Goal: Task Accomplishment & Management: Use online tool/utility

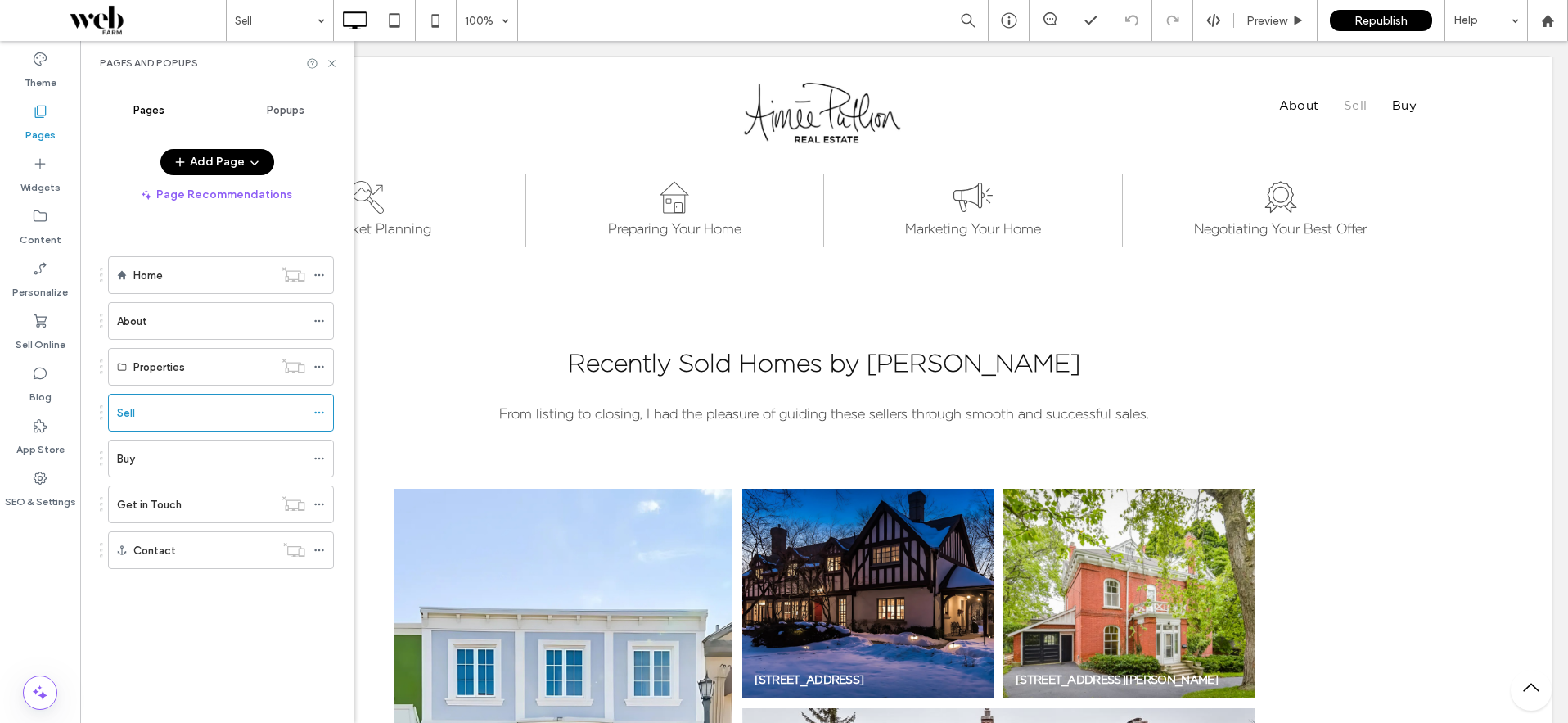
scroll to position [873, 0]
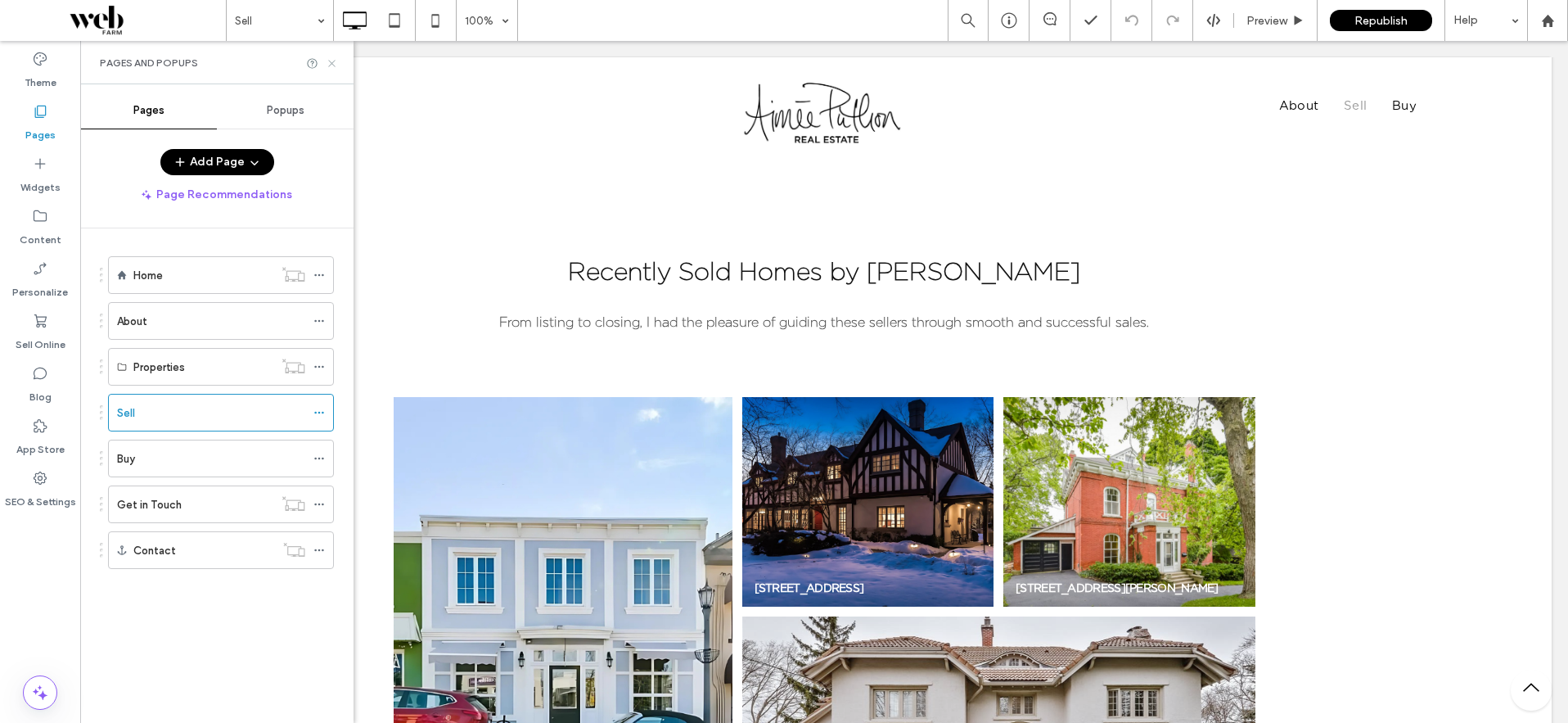
click at [333, 60] on icon at bounding box center [332, 63] width 12 height 12
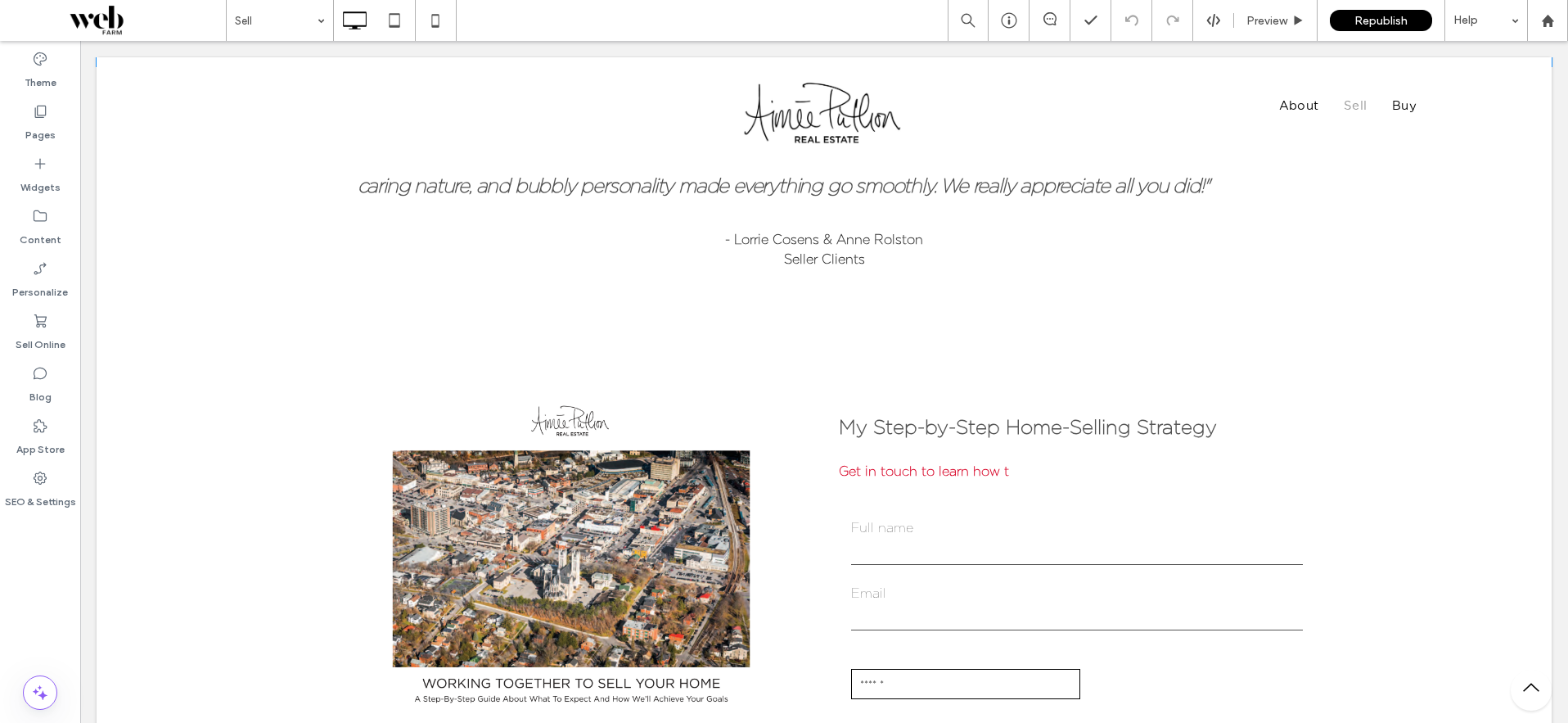
scroll to position [1741, 0]
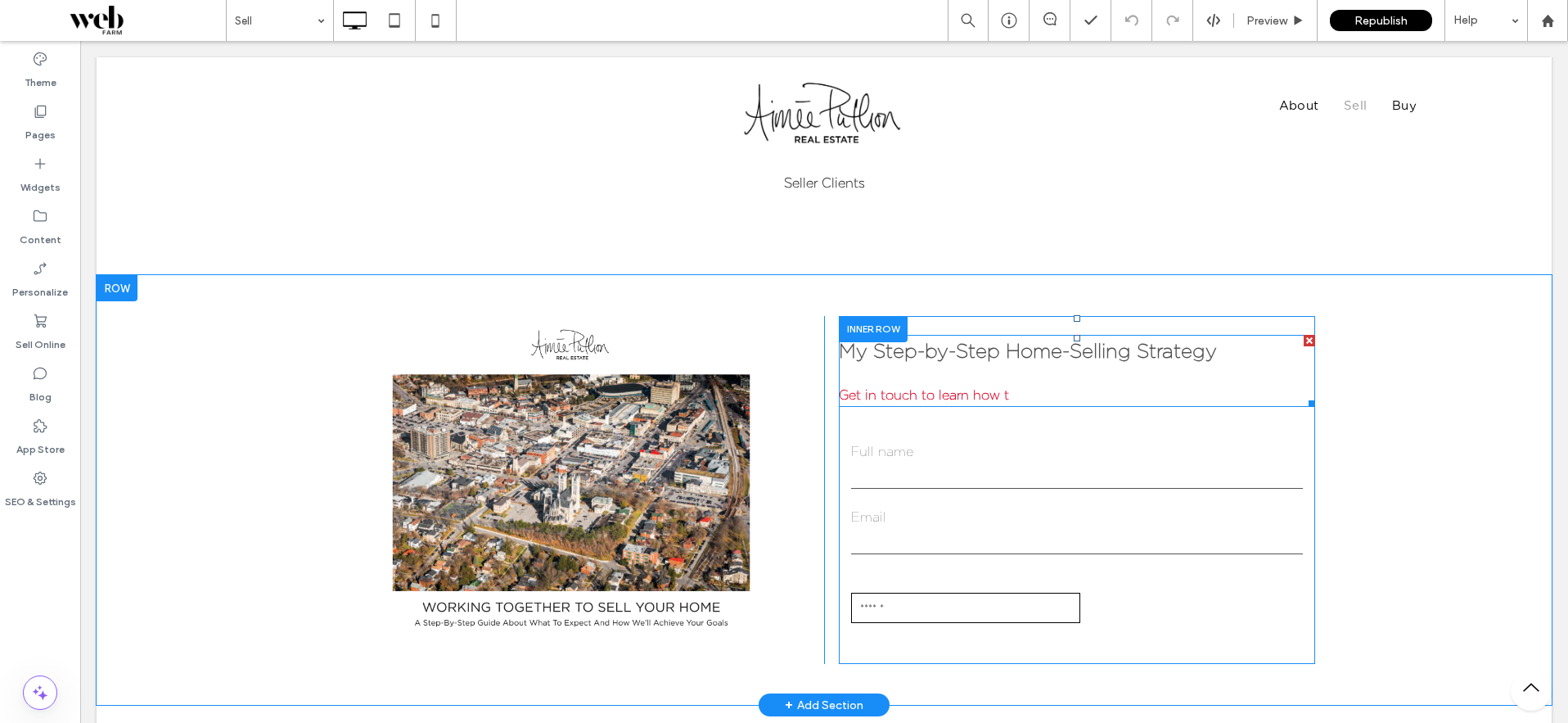
click at [939, 394] on strong "Get in touch to learn how t" at bounding box center [923, 395] width 171 height 15
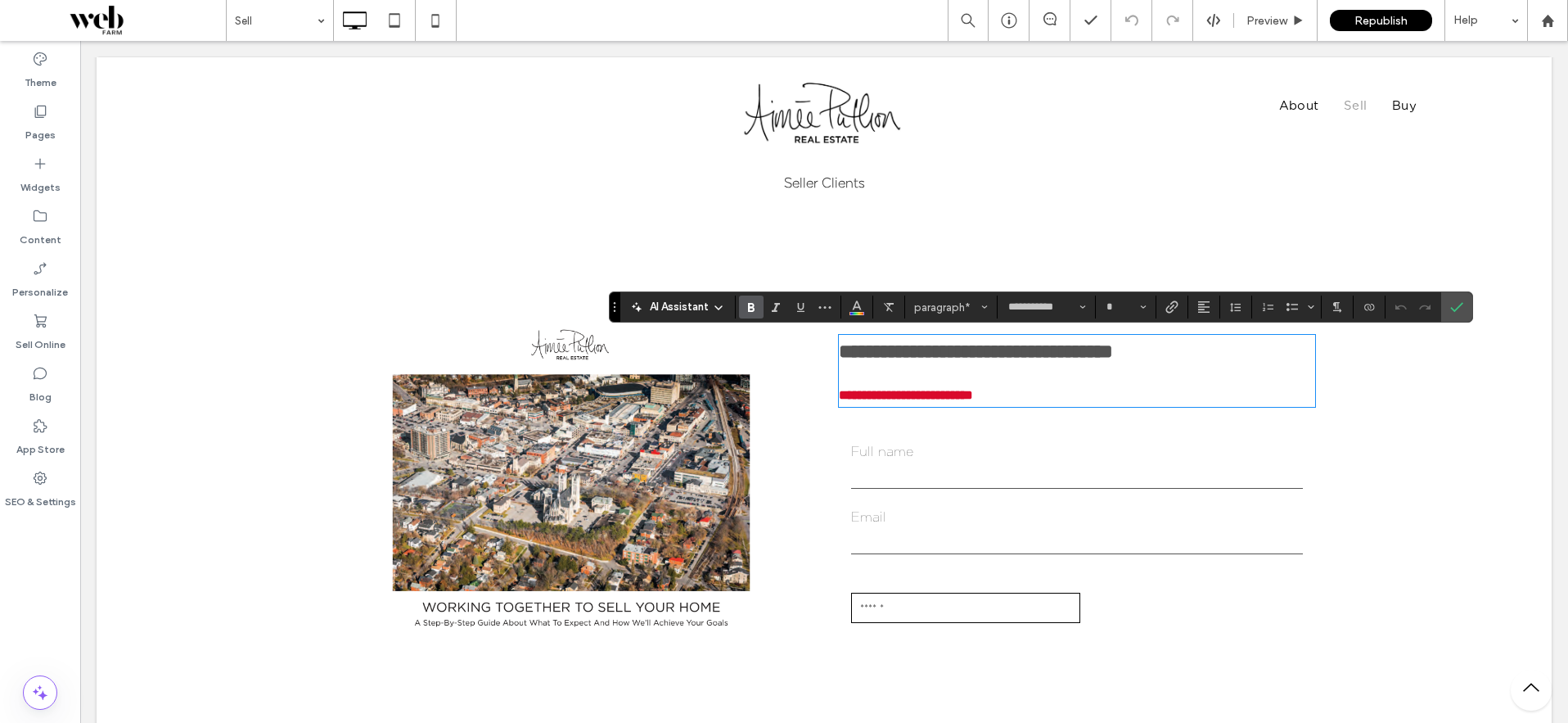
type input "**"
click at [972, 393] on strong "**********" at bounding box center [906, 394] width 134 height 12
drag, startPoint x: 1009, startPoint y: 392, endPoint x: 841, endPoint y: 391, distance: 168.0
click at [841, 391] on p "**********" at bounding box center [1076, 395] width 476 height 20
drag, startPoint x: 1191, startPoint y: 393, endPoint x: 840, endPoint y: 398, distance: 351.0
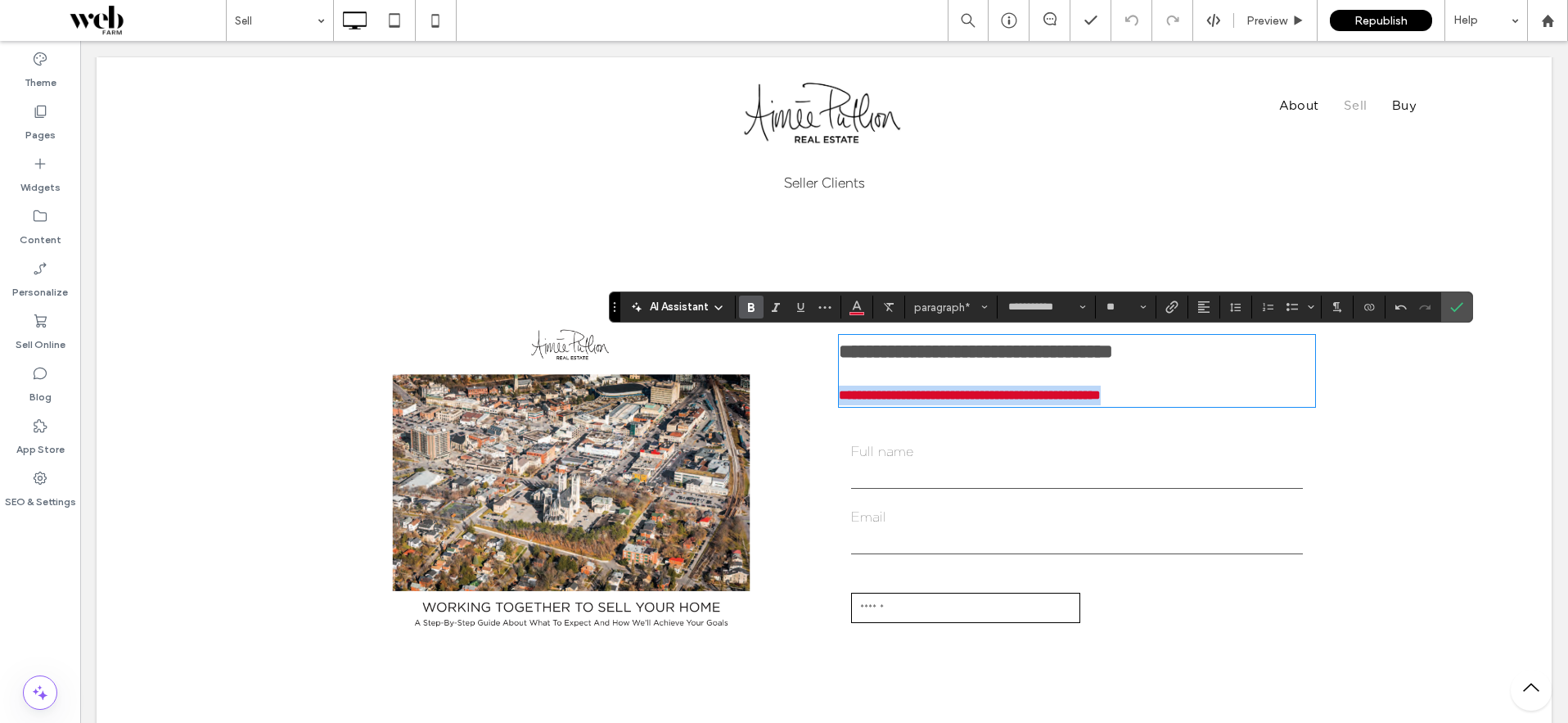
click at [840, 398] on p "**********" at bounding box center [1076, 395] width 476 height 20
click at [855, 304] on use "Color" at bounding box center [858, 306] width 9 height 9
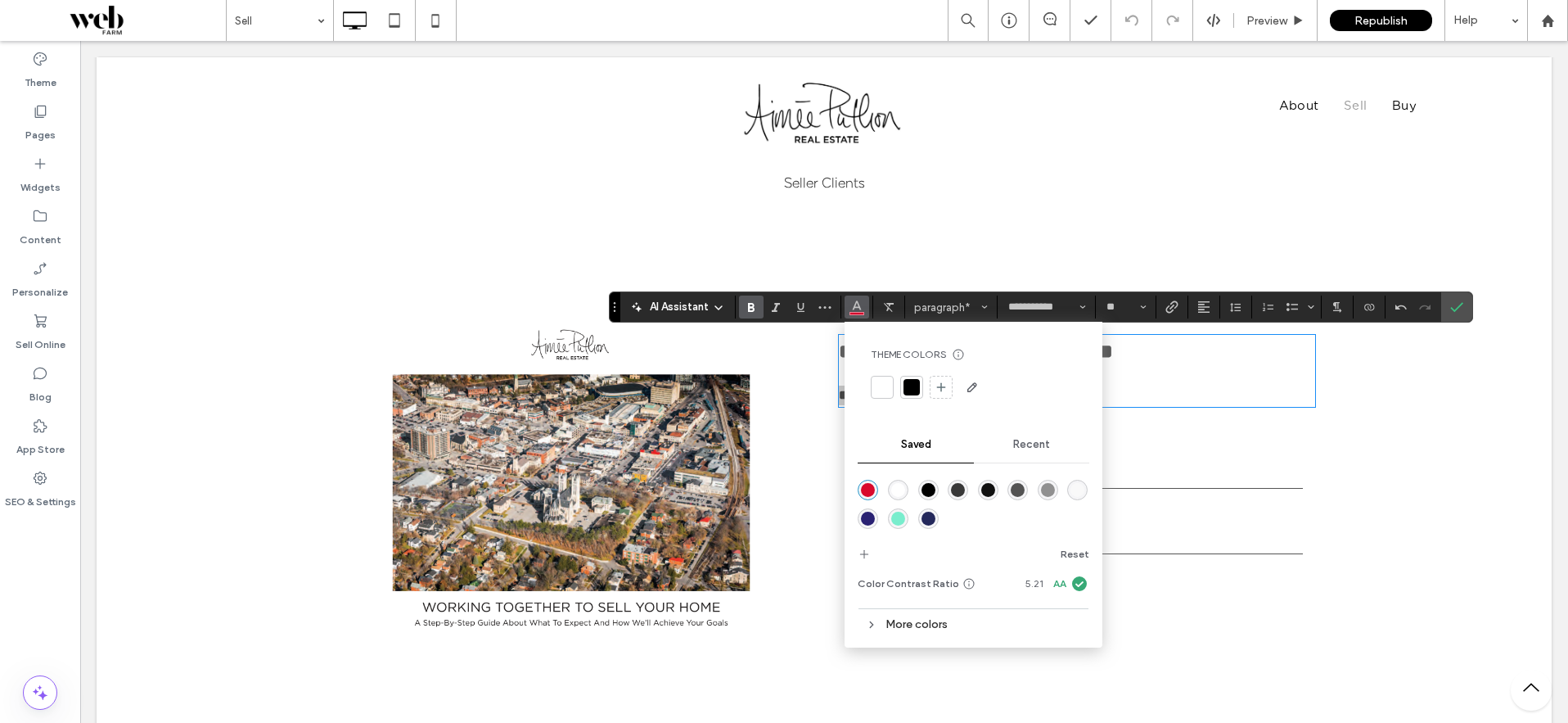
click at [1016, 485] on div "rgba(83,83,83,1)" at bounding box center [1017, 489] width 14 height 14
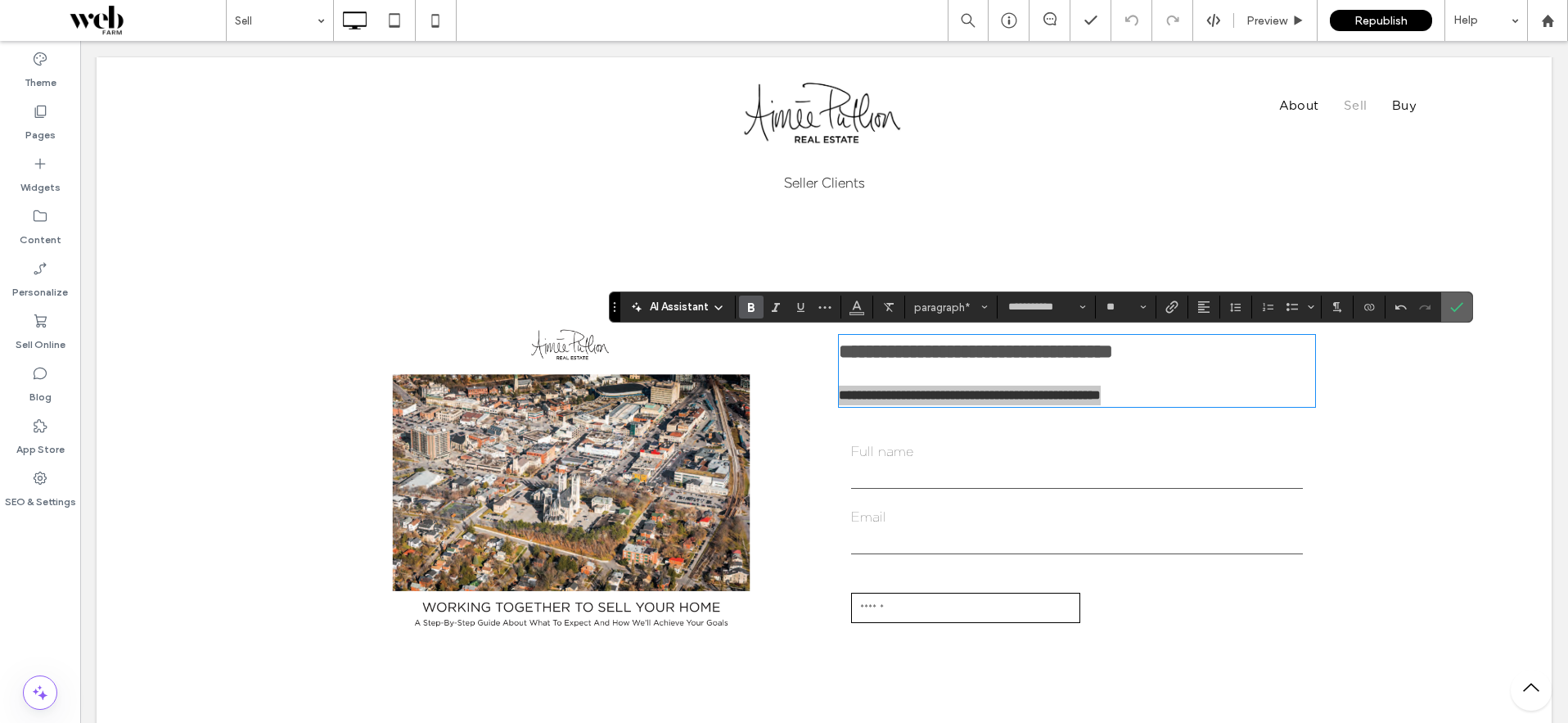
click at [1460, 304] on use "Confirm" at bounding box center [1457, 307] width 13 height 9
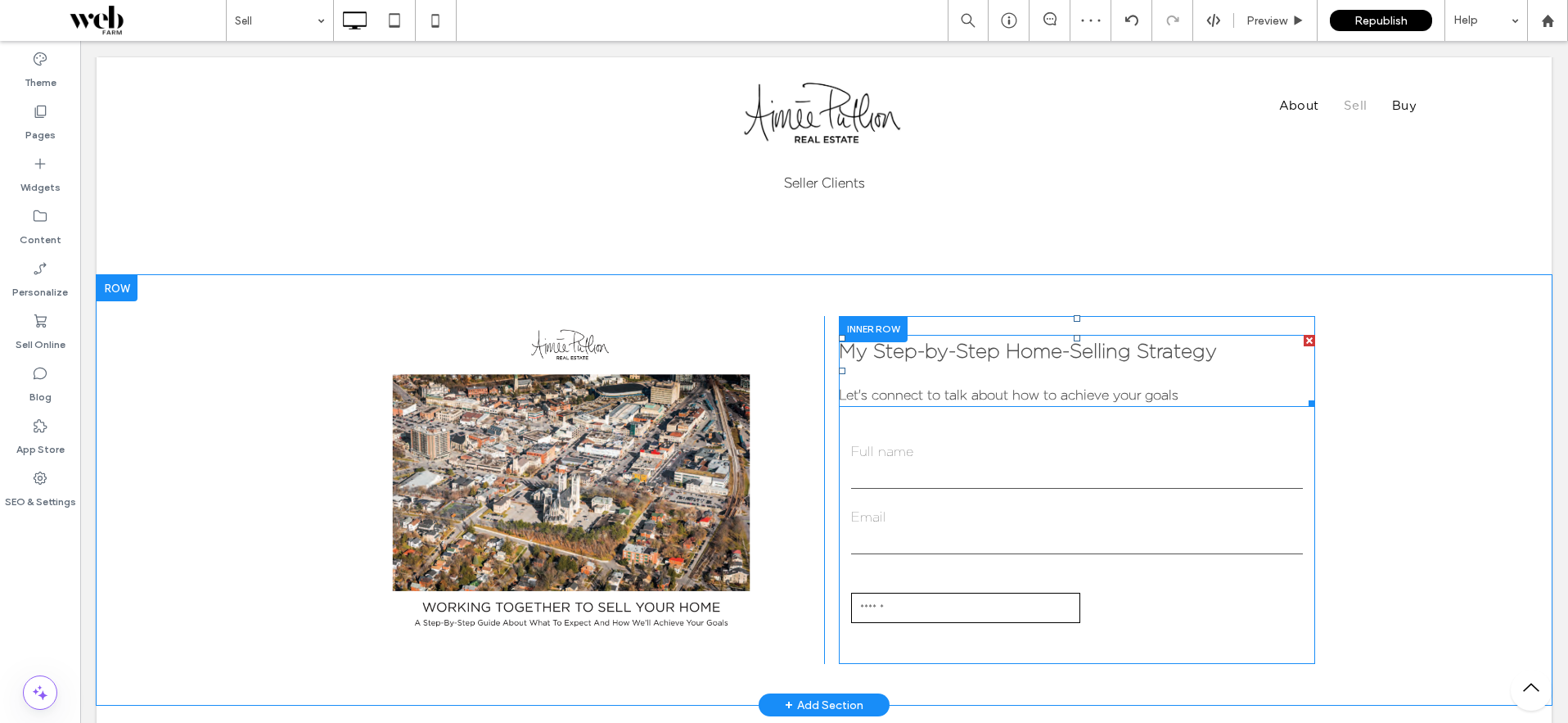
click at [1016, 395] on strong "Let's connect to talk about how to achieve your goals" at bounding box center [1008, 395] width 339 height 15
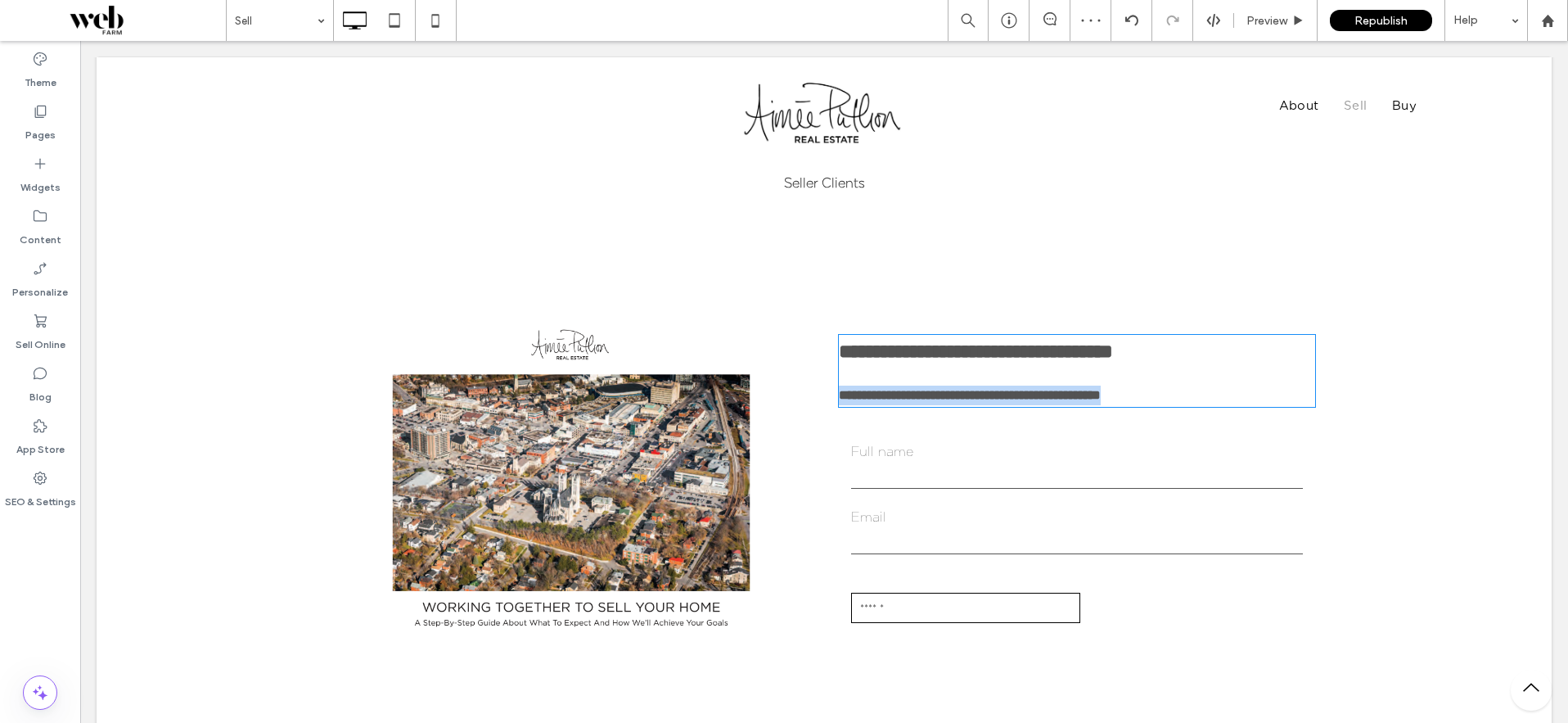
click at [1016, 395] on strong "**********" at bounding box center [970, 394] width 262 height 12
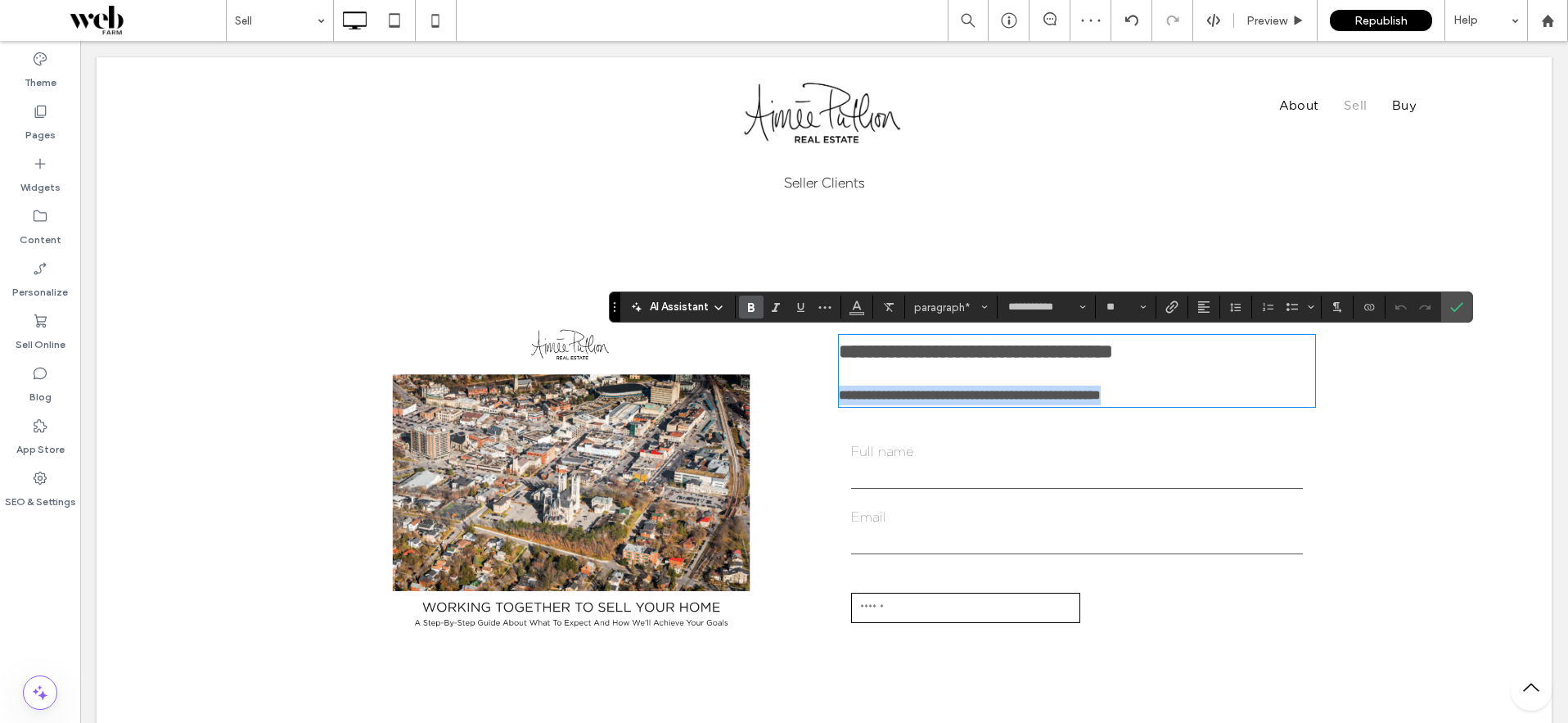
click at [1008, 394] on strong "**********" at bounding box center [970, 394] width 262 height 12
drag, startPoint x: 1008, startPoint y: 394, endPoint x: 945, endPoint y: 397, distance: 63.1
click at [945, 397] on strong "**********" at bounding box center [970, 394] width 262 height 12
drag, startPoint x: 1042, startPoint y: 394, endPoint x: 940, endPoint y: 401, distance: 102.2
click at [940, 401] on strong "**********" at bounding box center [970, 394] width 262 height 12
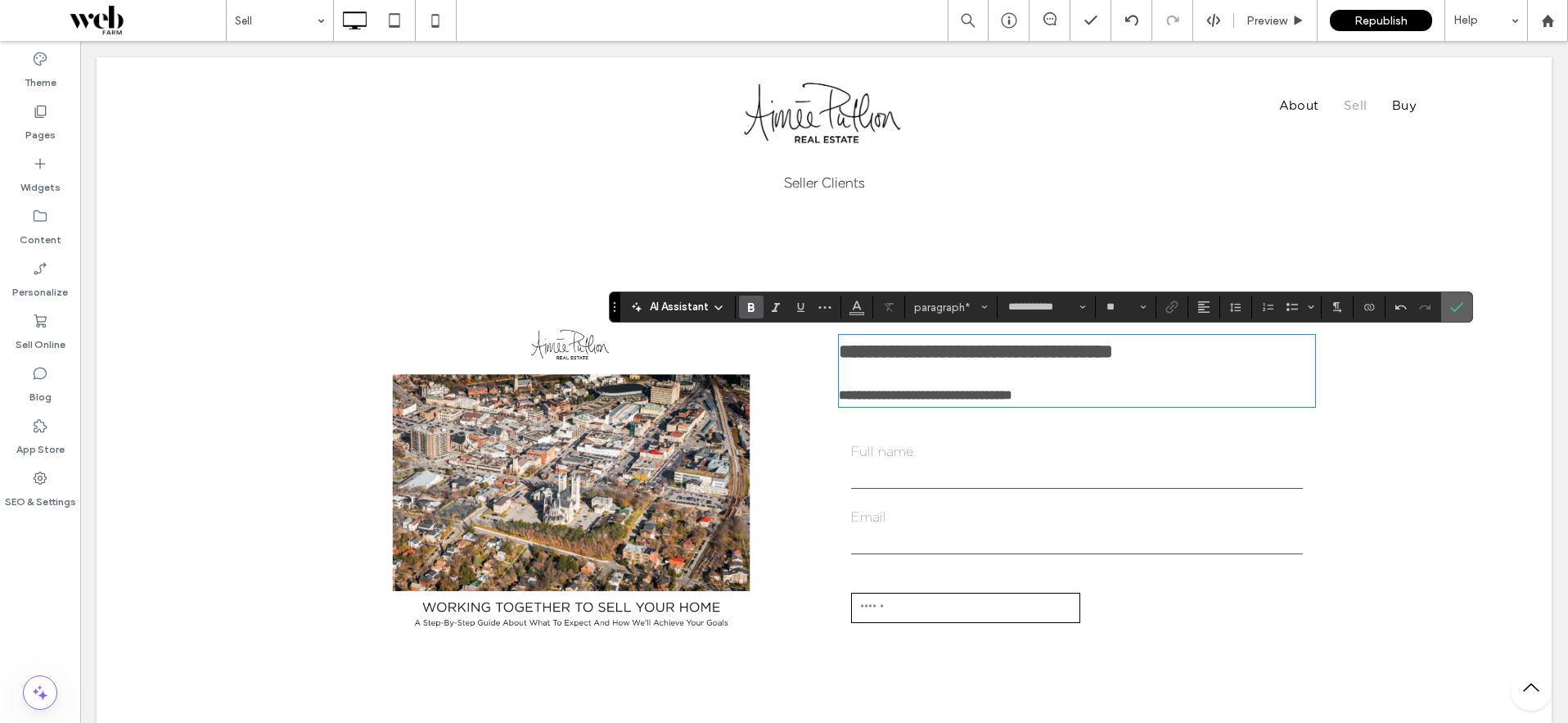
click at [1458, 303] on icon "Confirm" at bounding box center [1457, 307] width 13 height 13
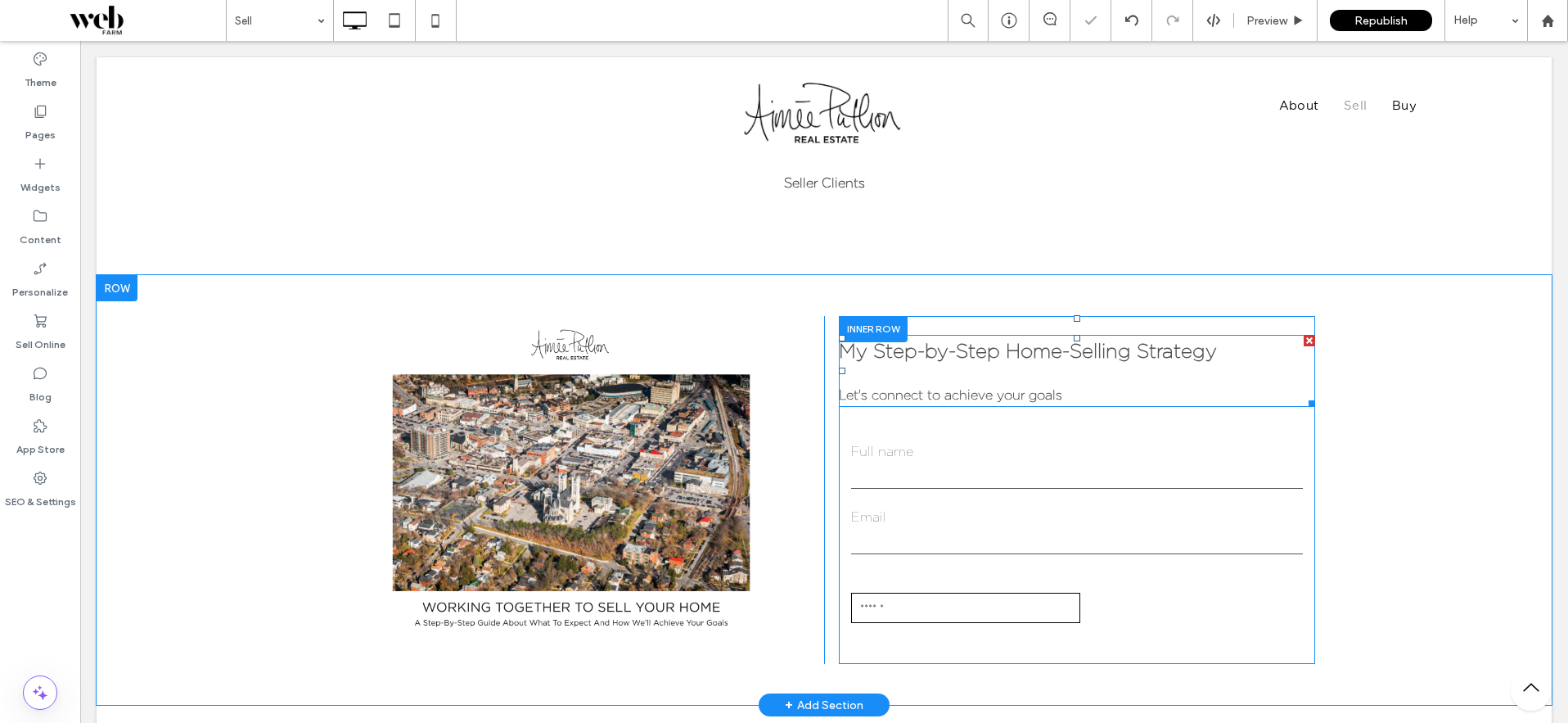
click at [1027, 396] on strong "Let's connect to achieve your goals" at bounding box center [950, 395] width 223 height 15
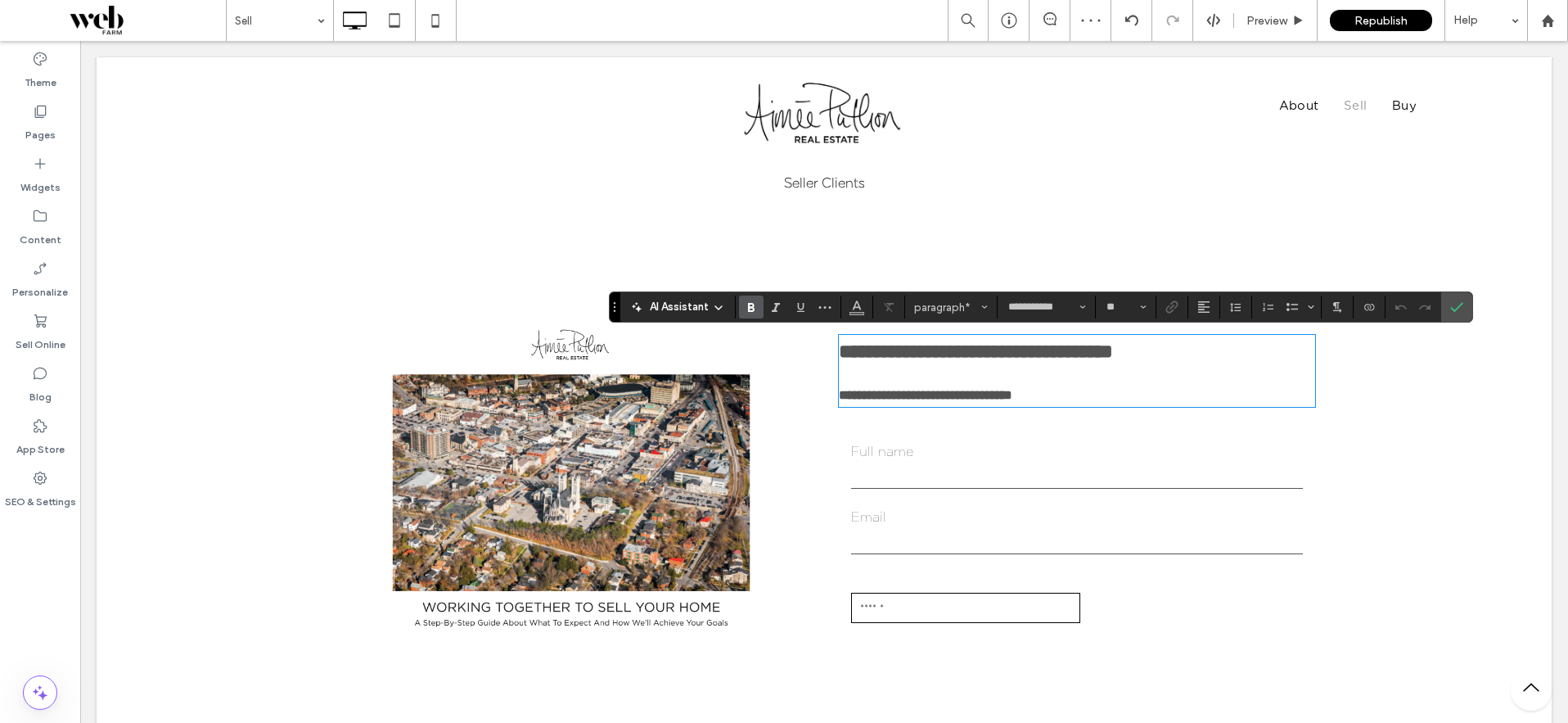
click at [1012, 394] on strong "**********" at bounding box center [925, 394] width 173 height 12
click at [943, 397] on strong "**********" at bounding box center [925, 394] width 173 height 12
click at [1023, 469] on input "text" at bounding box center [1076, 476] width 451 height 25
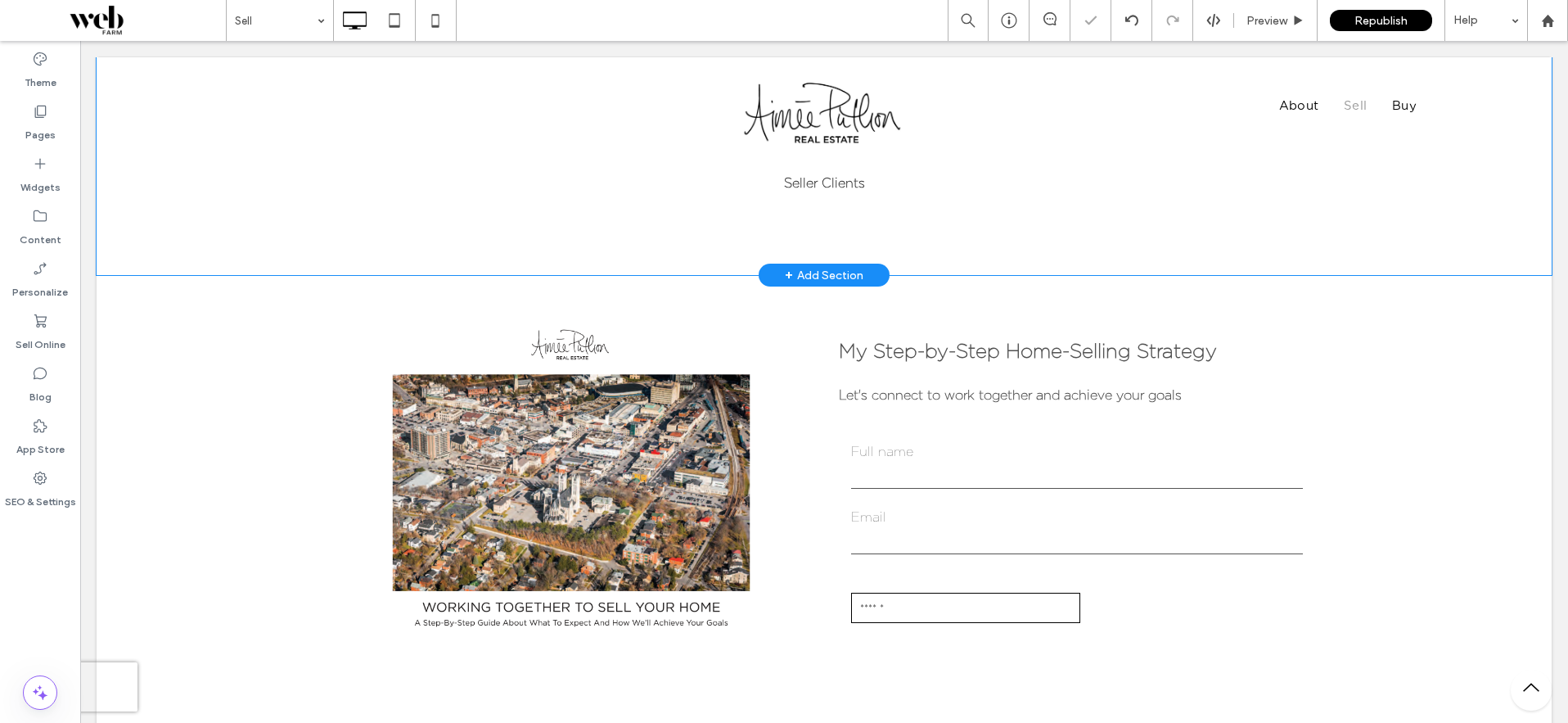
click at [1135, 248] on div ""We both thank you so much for making the process of selling so easy and worry …" at bounding box center [824, 133] width 1455 height 285
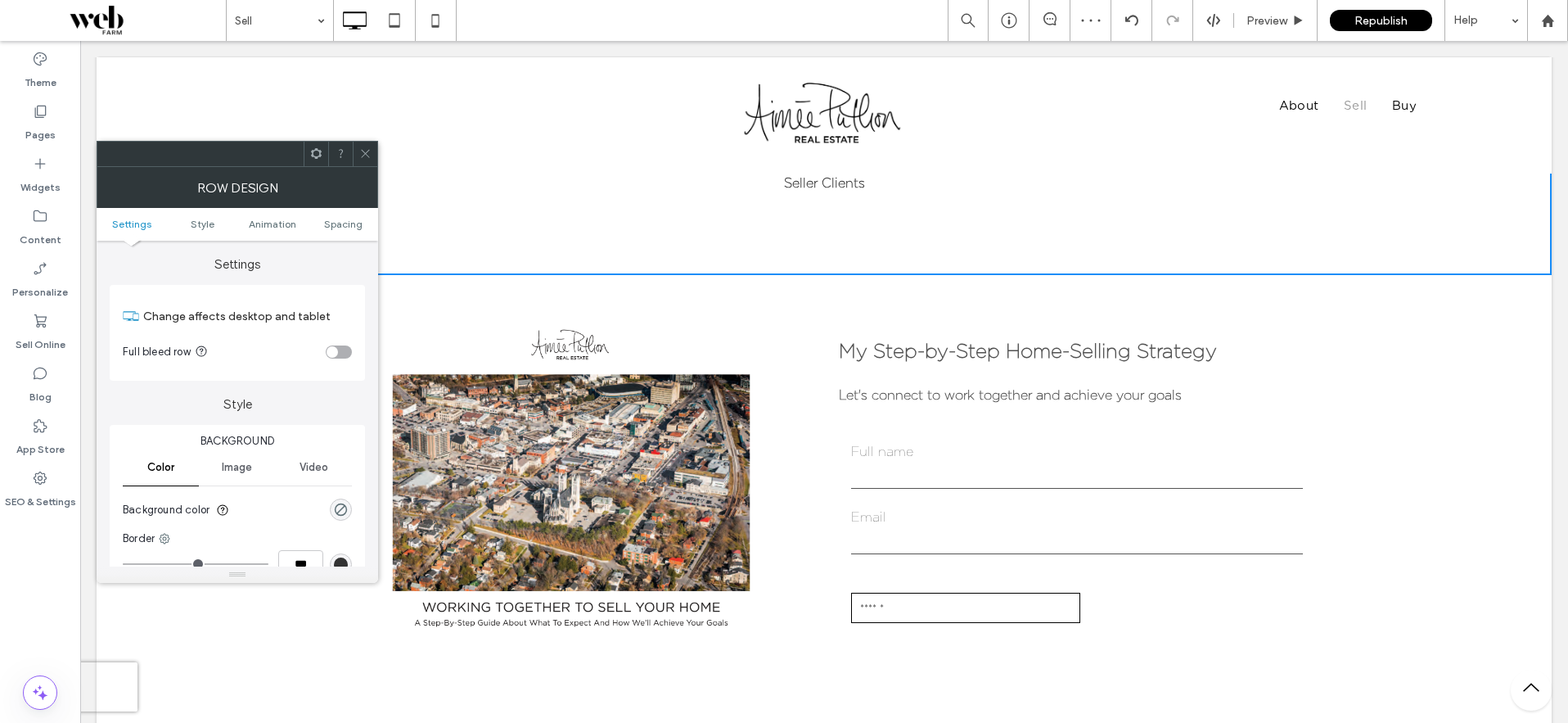
click at [362, 156] on use at bounding box center [365, 154] width 8 height 8
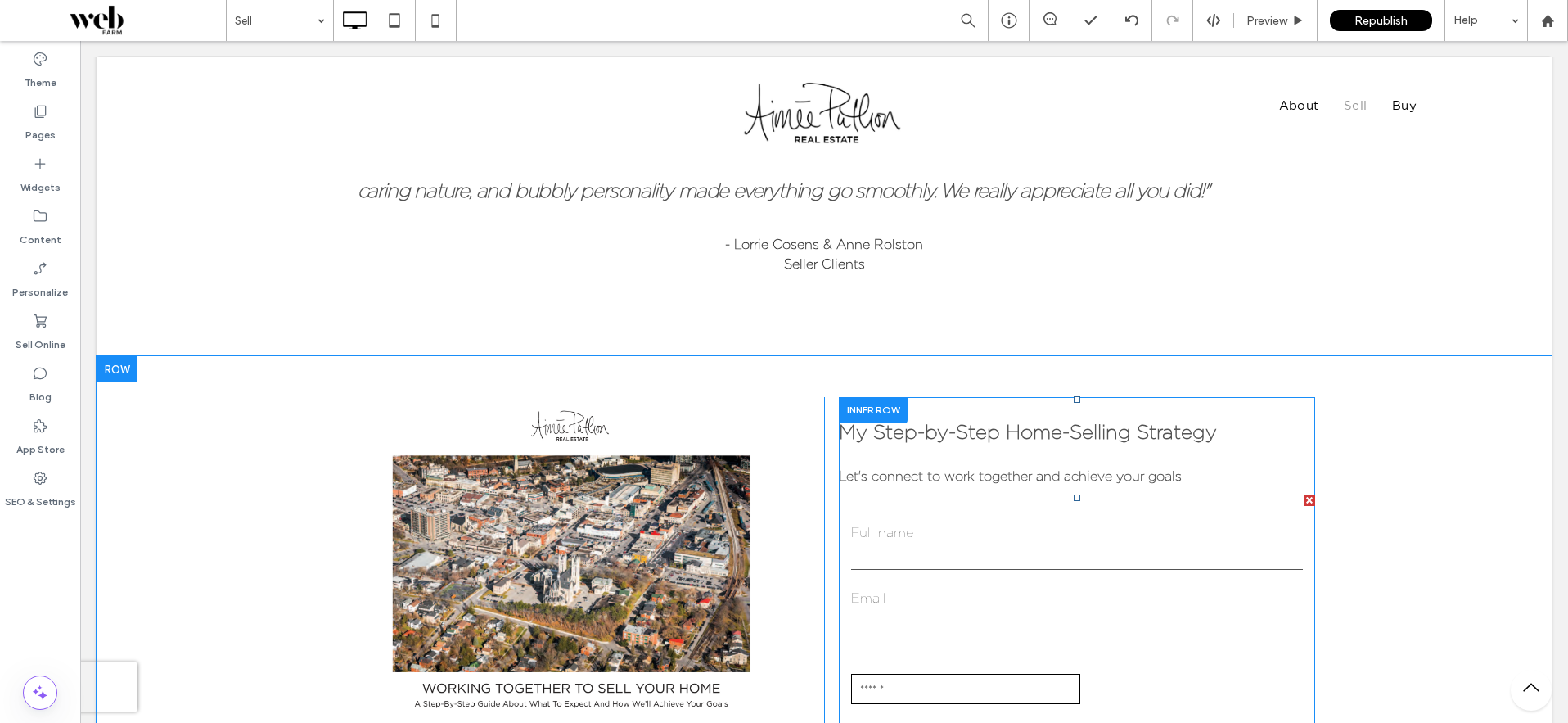
scroll to position [1656, 0]
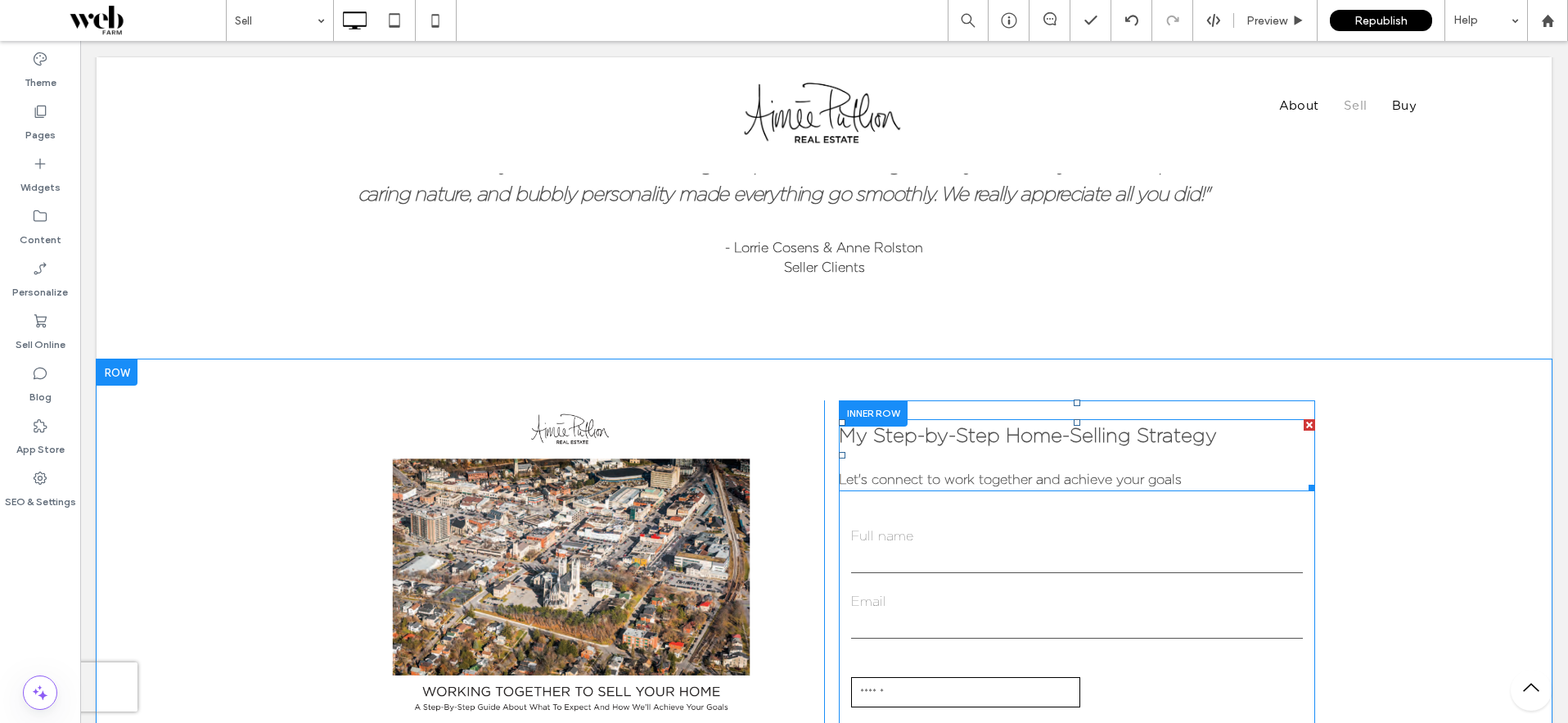
click at [1001, 481] on strong "Let's connect to work together and achieve your goals" at bounding box center [1010, 479] width 343 height 15
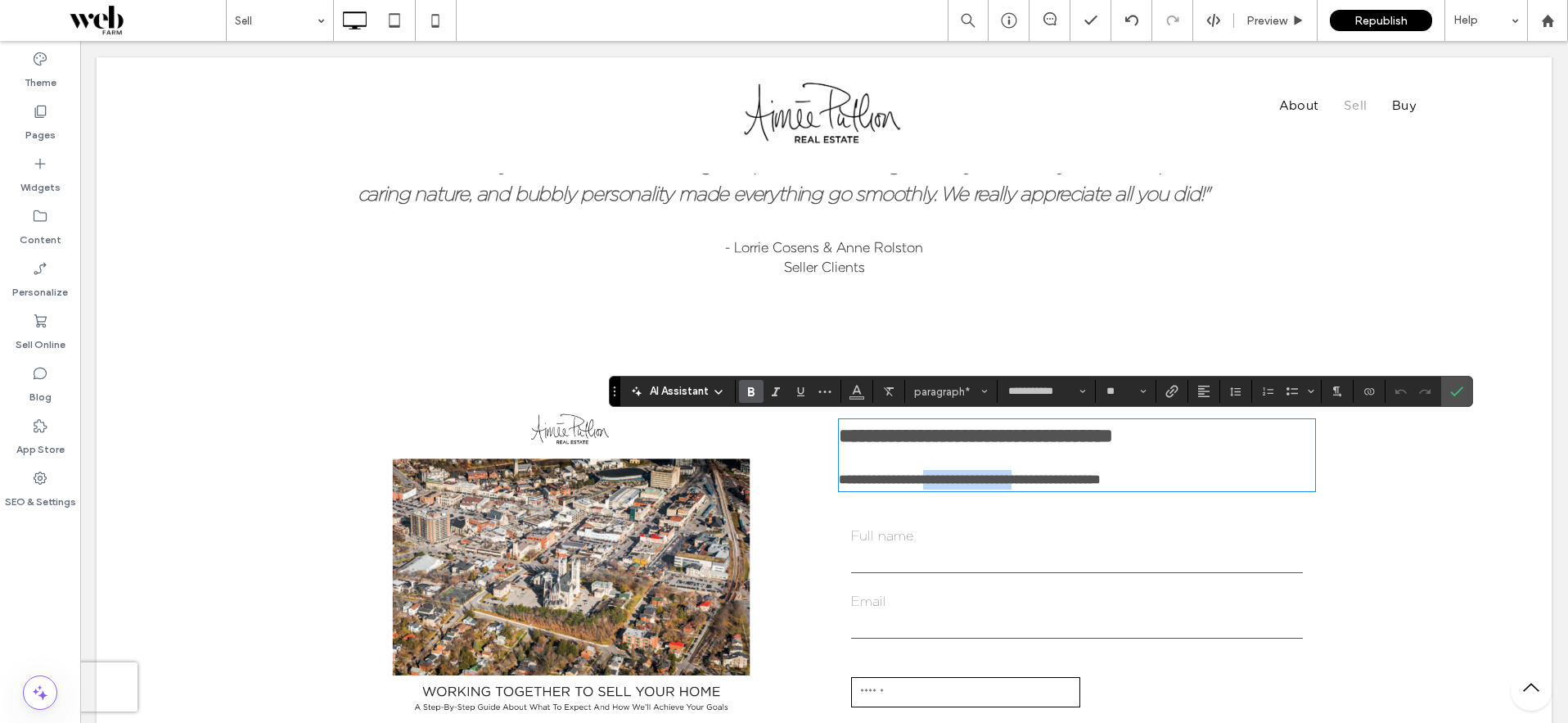
drag, startPoint x: 1062, startPoint y: 478, endPoint x: 947, endPoint y: 482, distance: 115.1
click at [947, 482] on strong "**********" at bounding box center [970, 479] width 262 height 12
click at [1456, 392] on icon "Confirm" at bounding box center [1457, 391] width 13 height 13
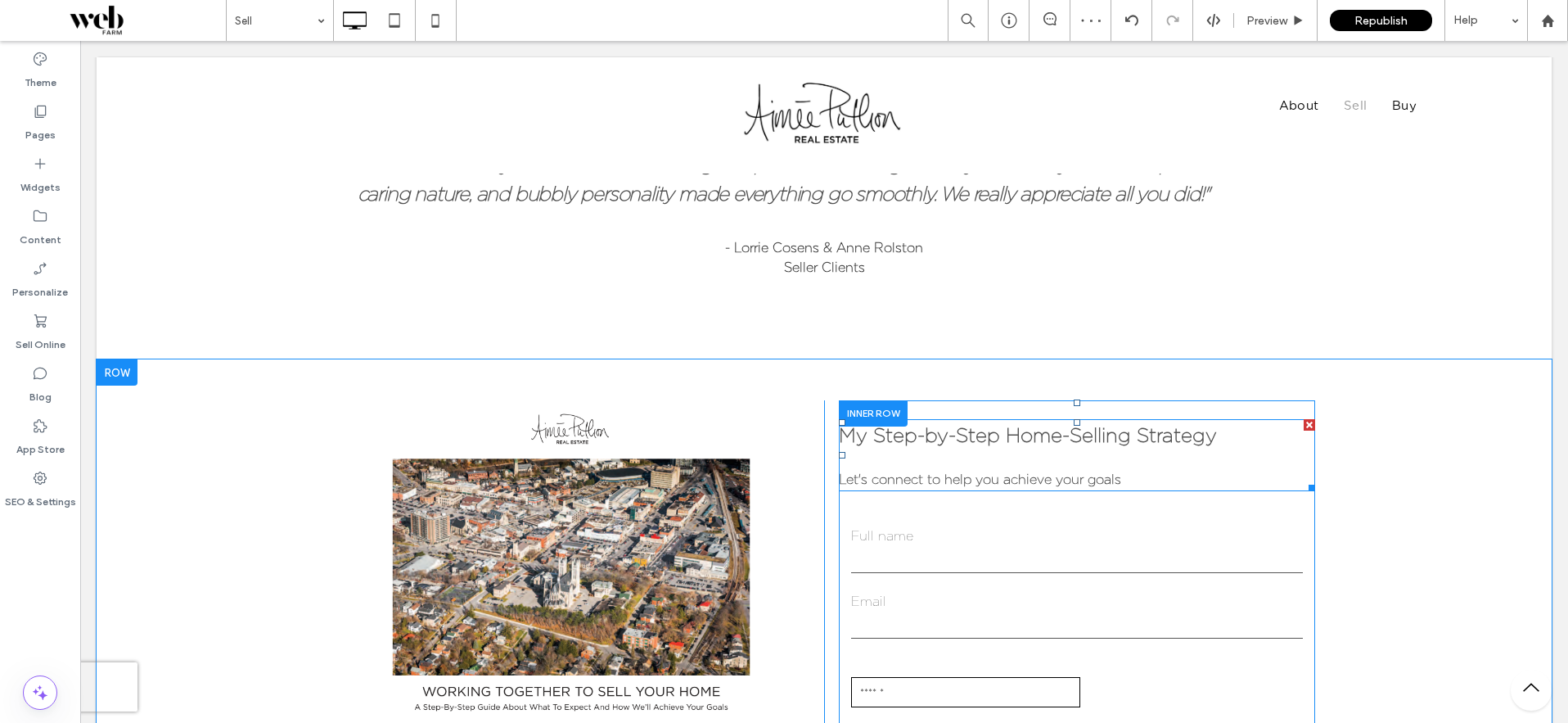
click at [1061, 483] on strong "Let's connect to help you achieve your goals" at bounding box center [980, 479] width 283 height 15
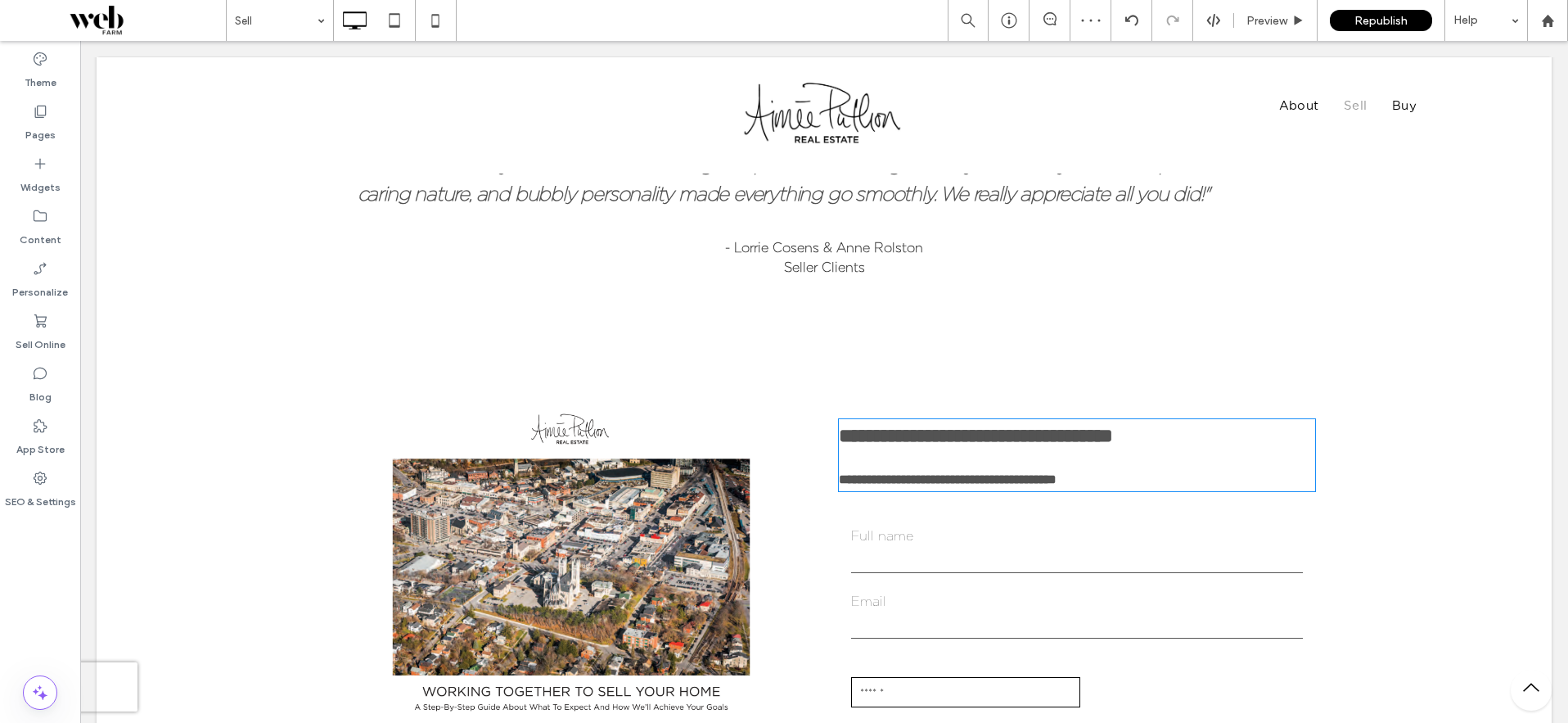
click at [1056, 483] on strong "**********" at bounding box center [947, 479] width 218 height 12
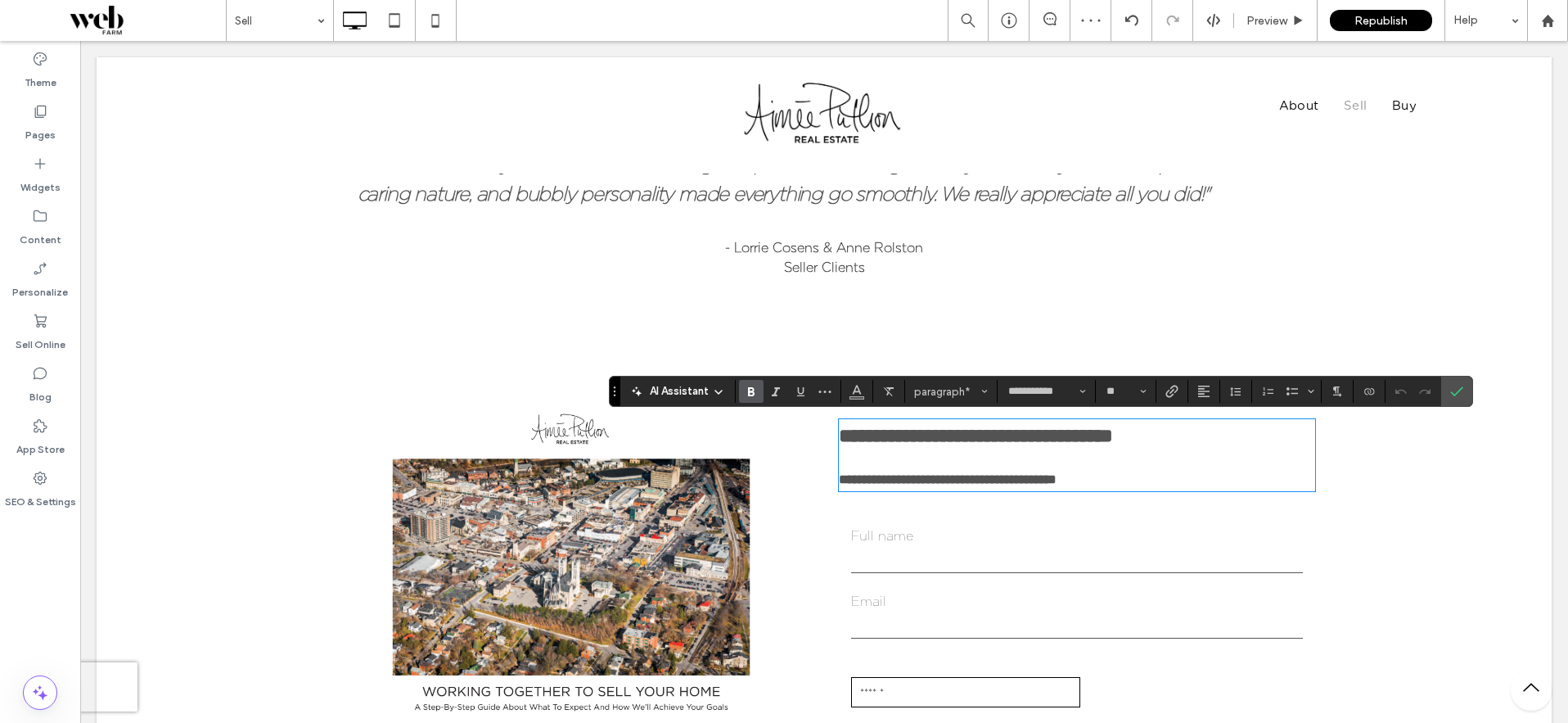
click at [1127, 478] on p "**********" at bounding box center [1076, 479] width 476 height 20
drag, startPoint x: 1127, startPoint y: 478, endPoint x: 841, endPoint y: 477, distance: 286.0
click at [841, 477] on p "**********" at bounding box center [1076, 479] width 476 height 20
copy strong "**********"
click at [1458, 389] on icon "Confirm" at bounding box center [1457, 391] width 13 height 13
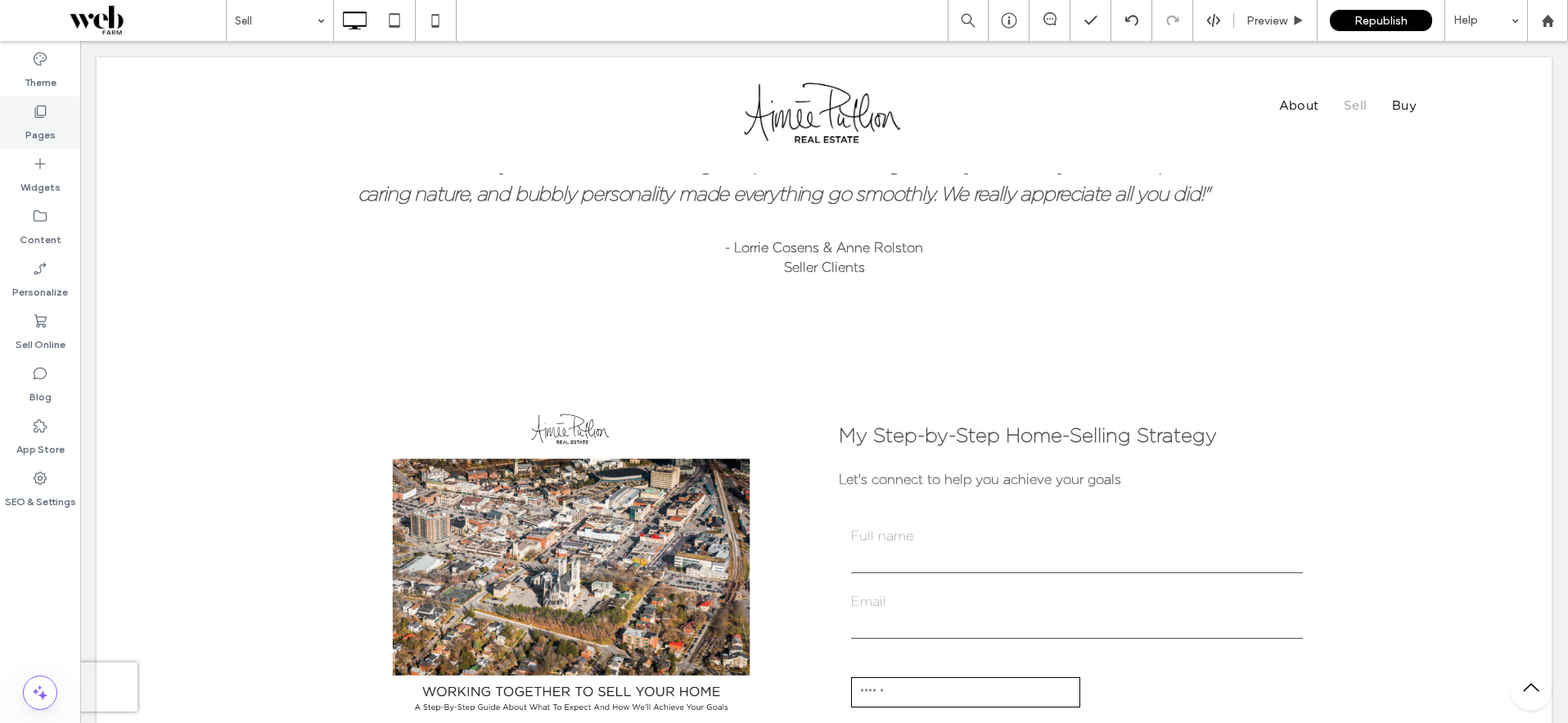
click at [48, 111] on div "Pages" at bounding box center [40, 123] width 80 height 53
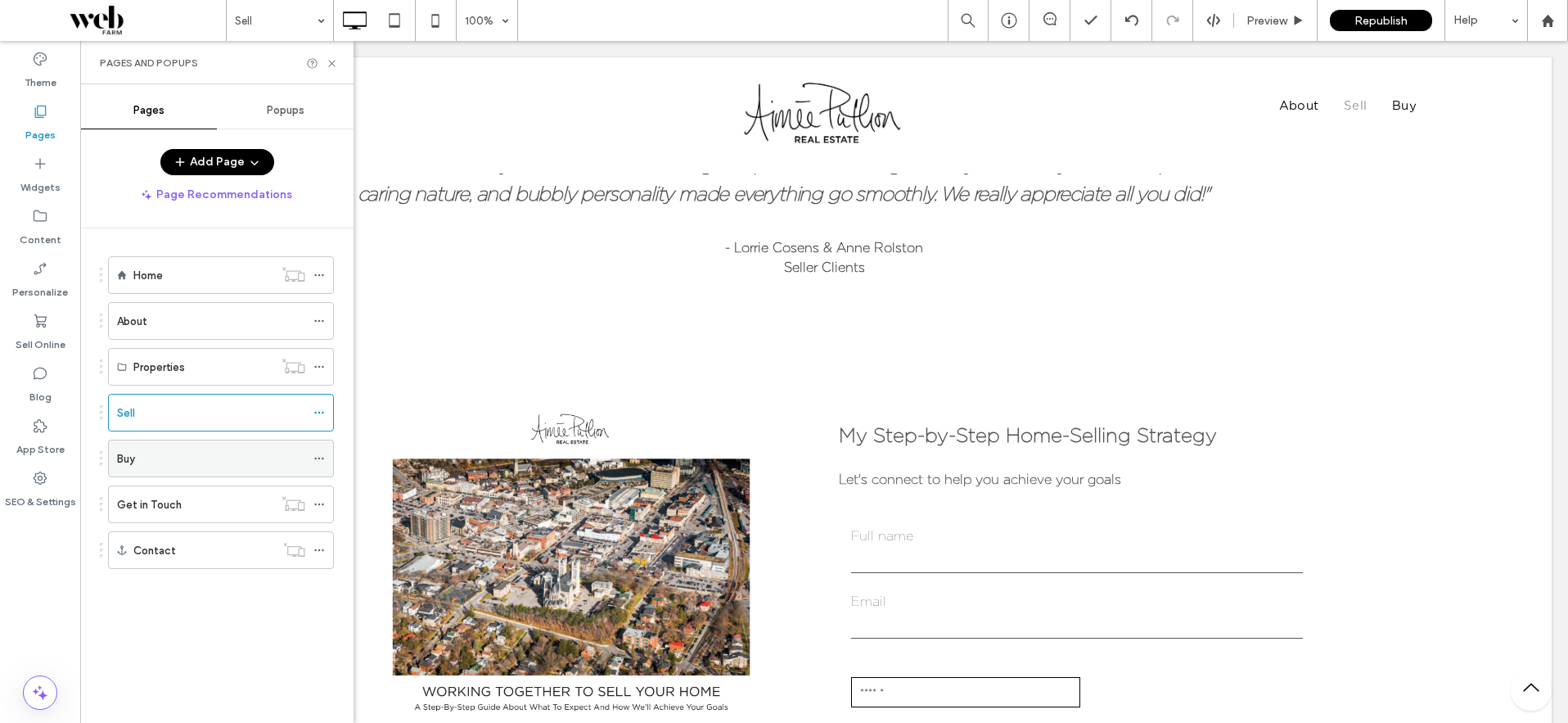
click at [127, 458] on label "Buy" at bounding box center [125, 458] width 18 height 28
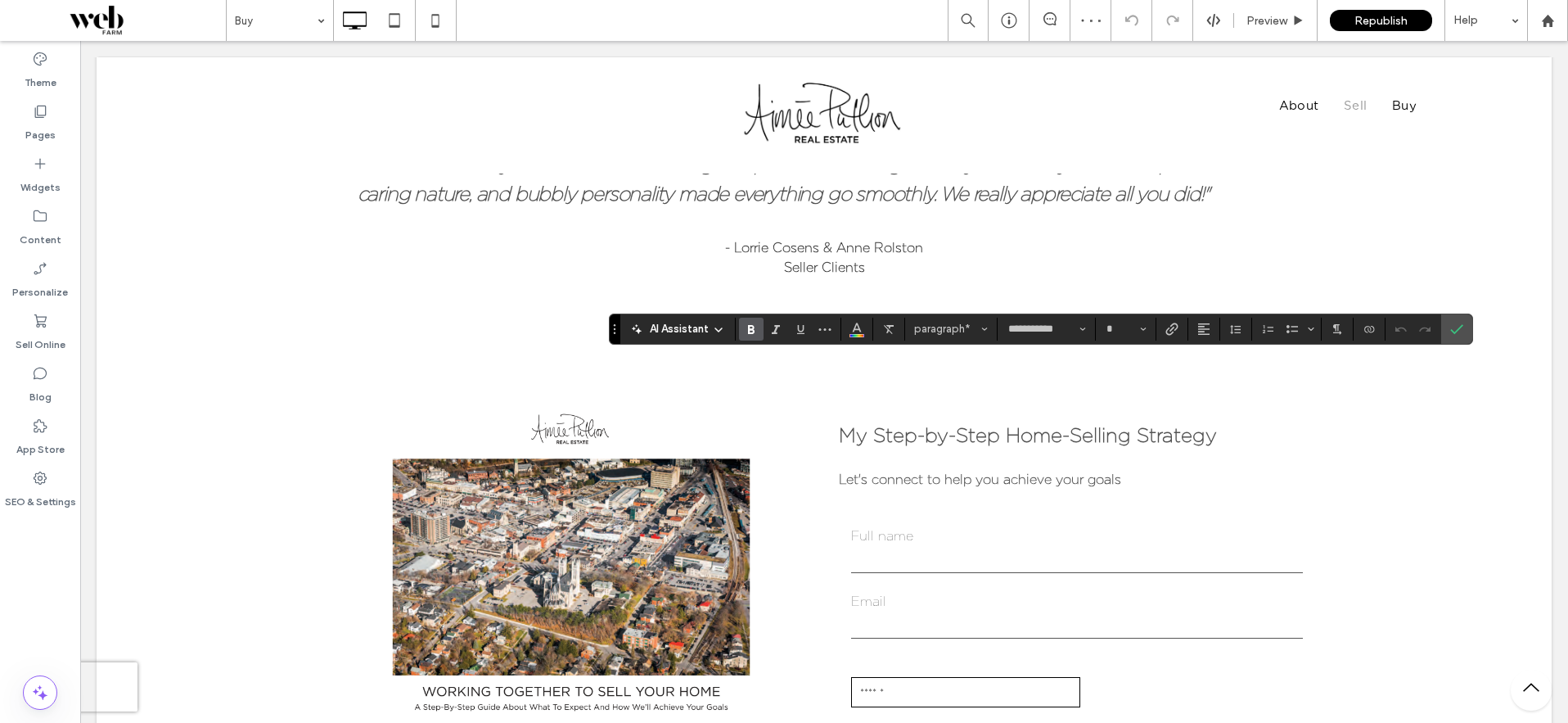
type input "**"
type input "**********"
click at [864, 326] on button "Color" at bounding box center [857, 329] width 24 height 23
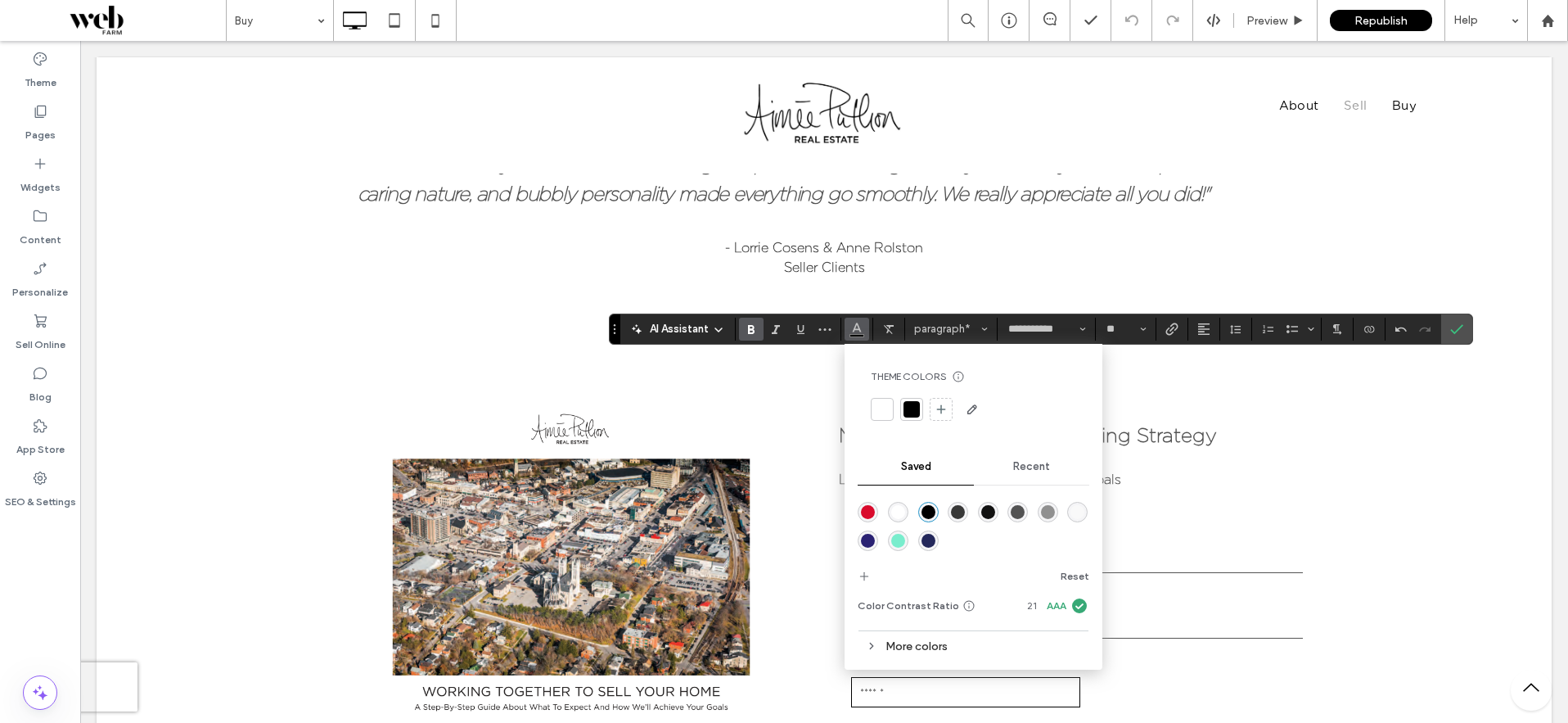
click at [1015, 510] on div "rgba(83,83,83,1)" at bounding box center [1017, 512] width 14 height 14
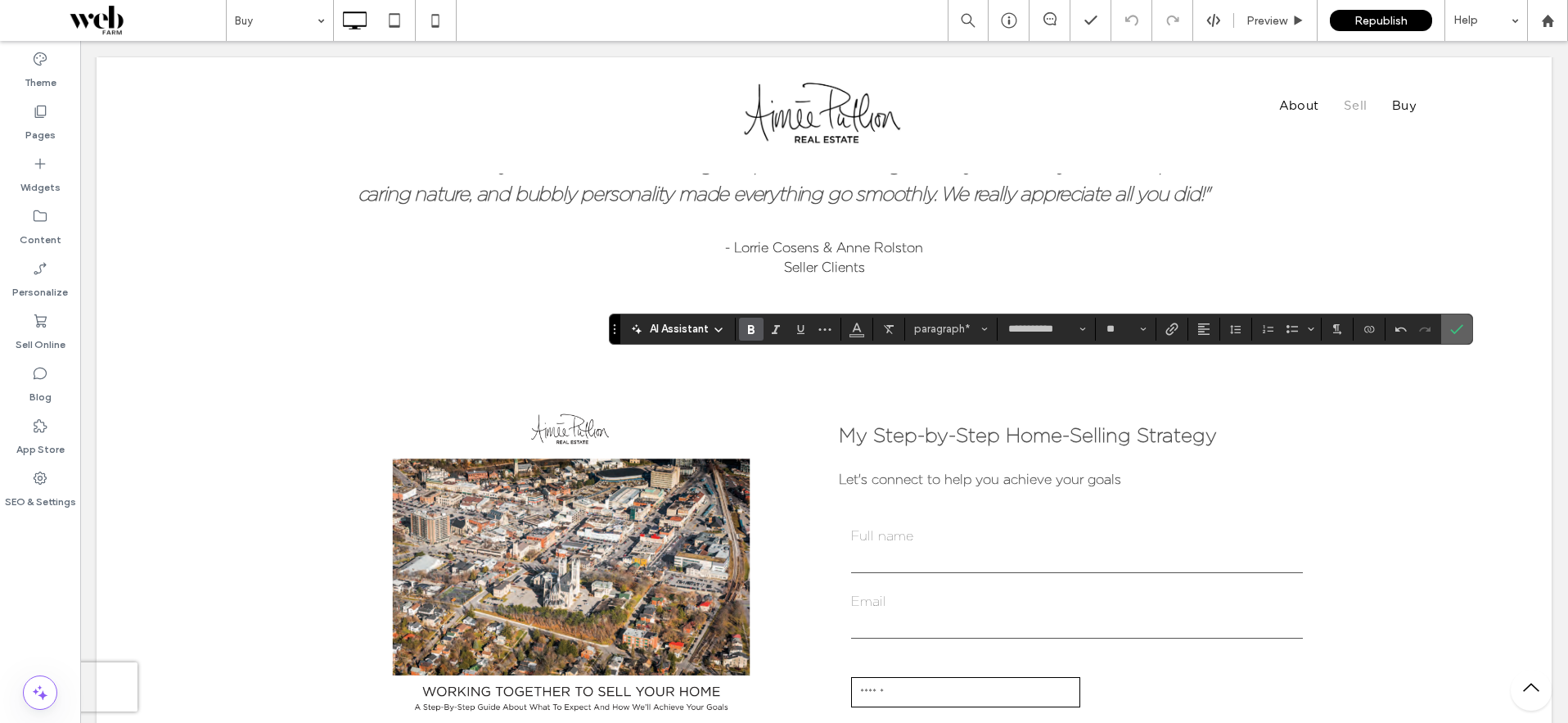
click at [1451, 323] on icon "Confirm" at bounding box center [1457, 329] width 13 height 13
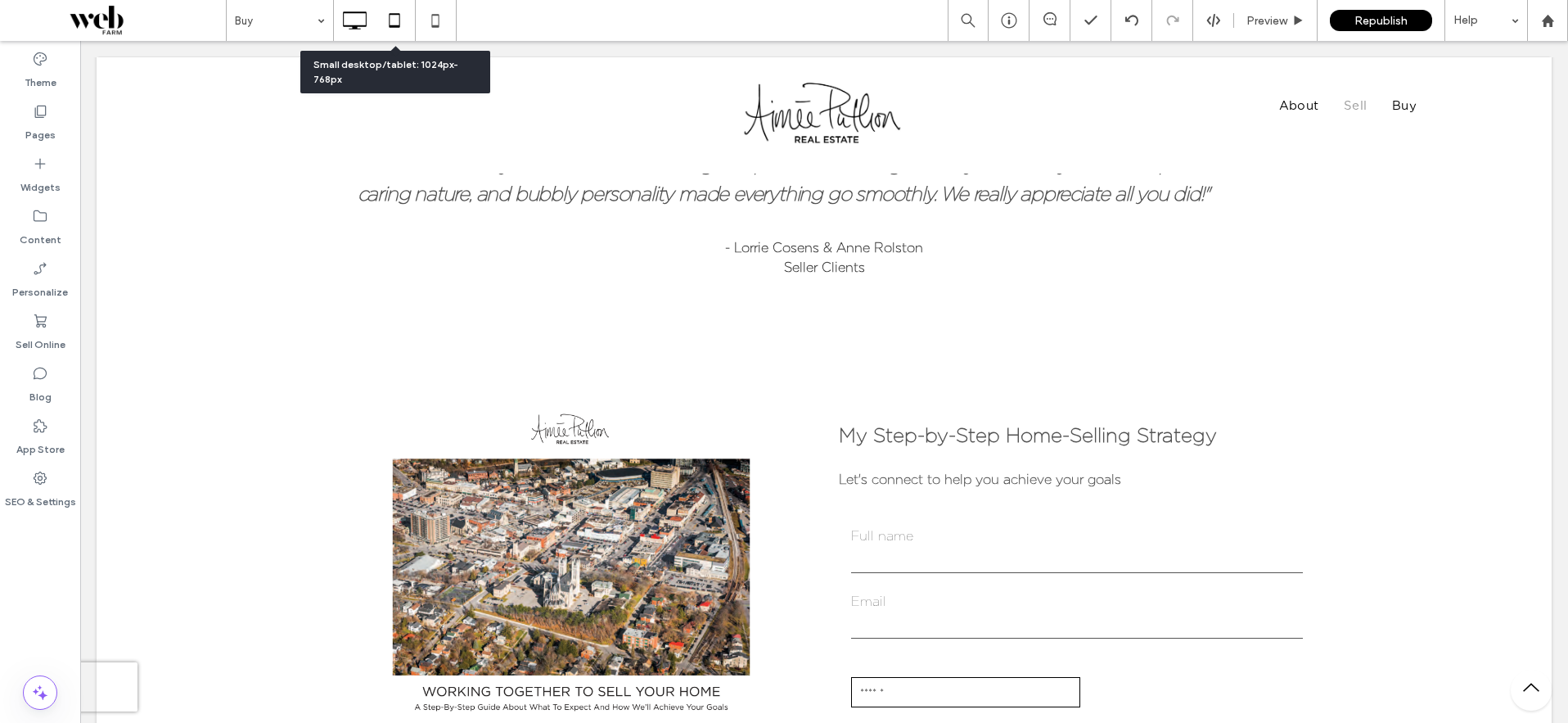
click at [396, 24] on icon at bounding box center [394, 20] width 33 height 33
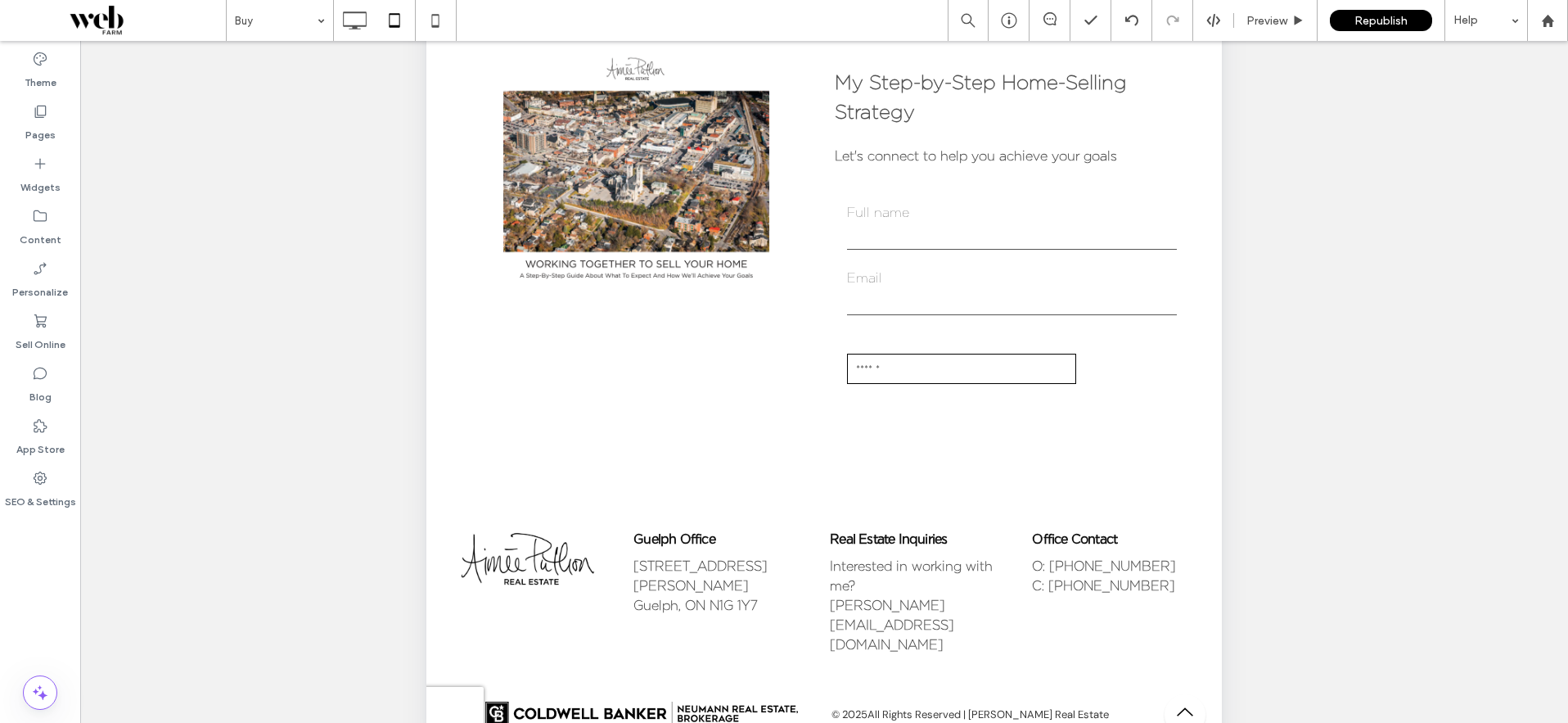
scroll to position [413, 0]
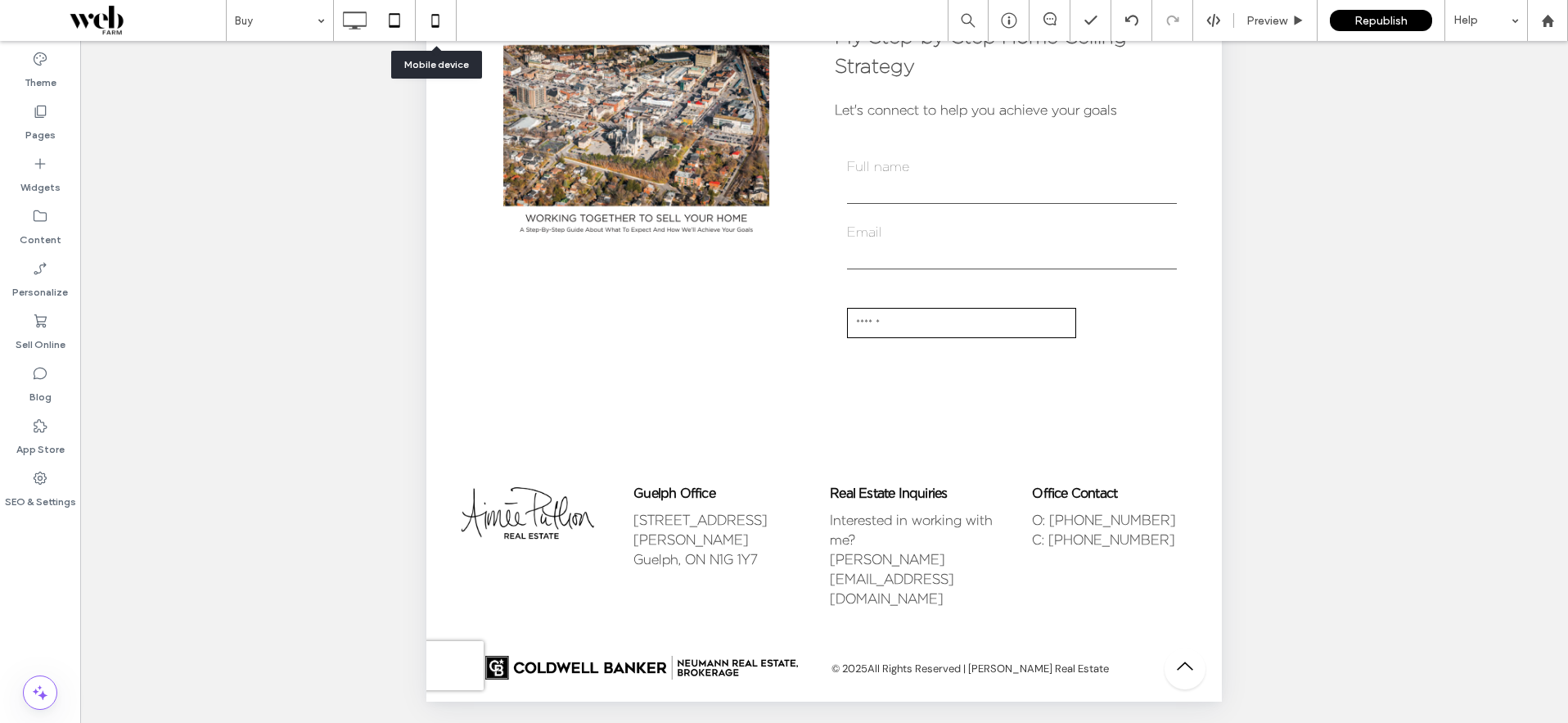
click at [434, 25] on icon at bounding box center [435, 20] width 33 height 33
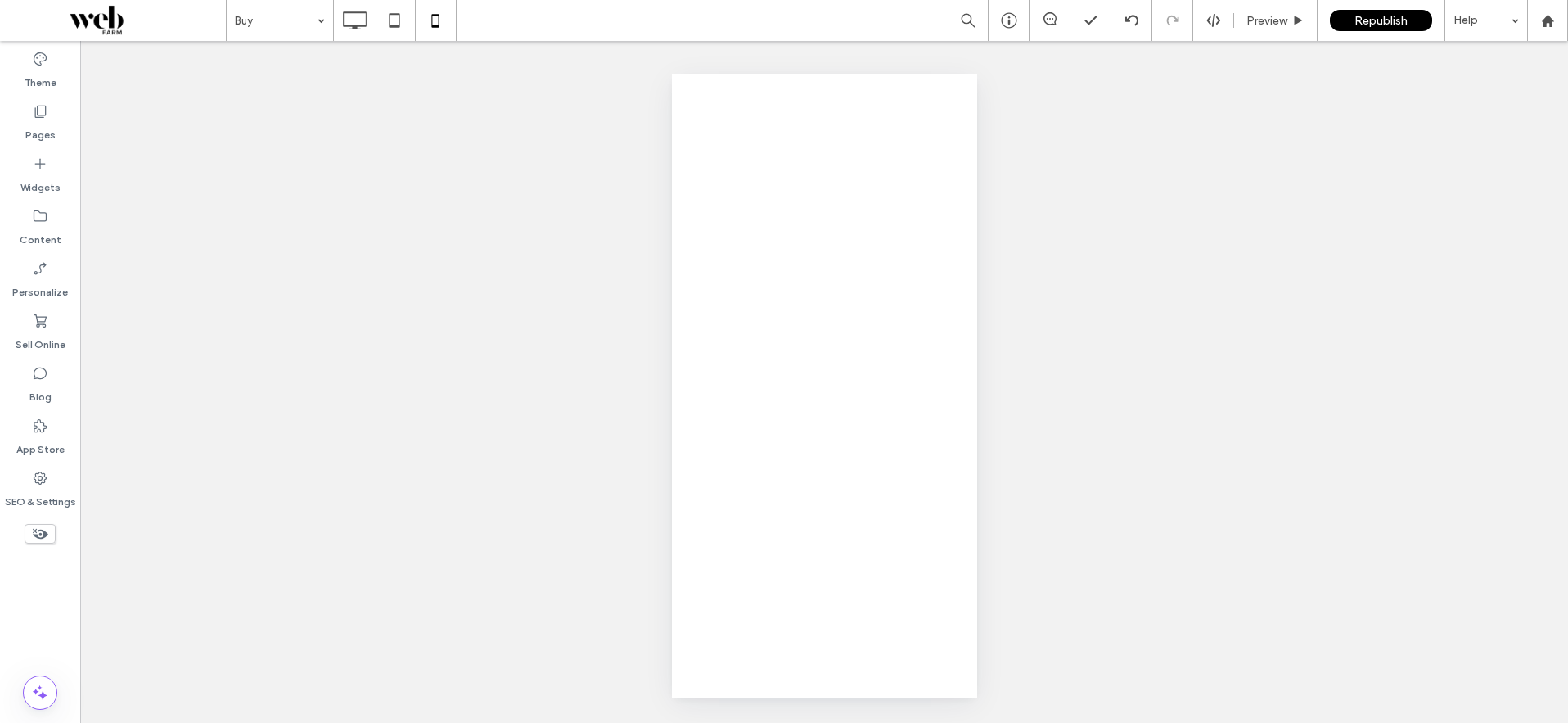
scroll to position [0, 0]
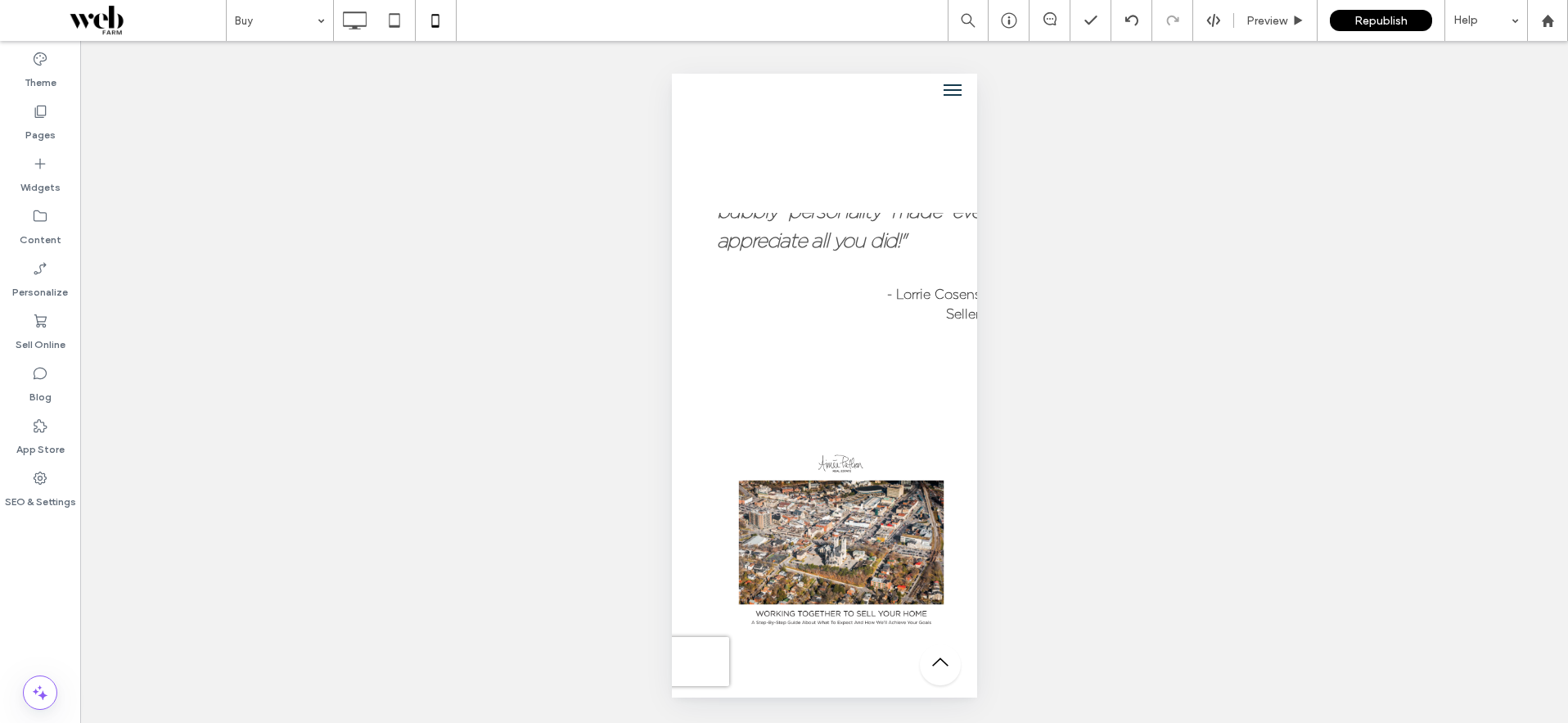
type input "**********"
type input "**"
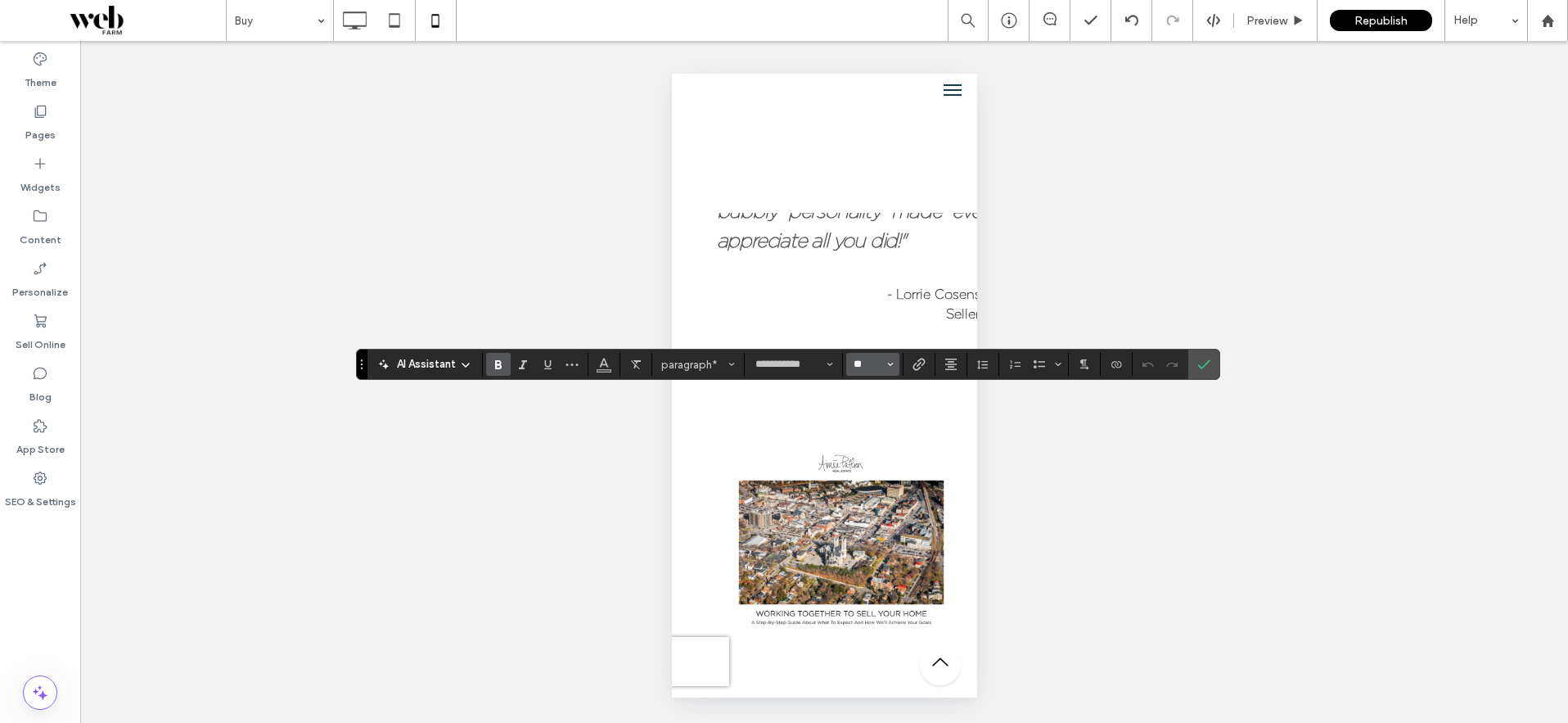
click at [881, 363] on input "**" at bounding box center [868, 364] width 32 height 13
click at [863, 479] on label "12" at bounding box center [873, 482] width 53 height 23
type input "**"
click at [1206, 359] on icon "Confirm" at bounding box center [1203, 364] width 13 height 13
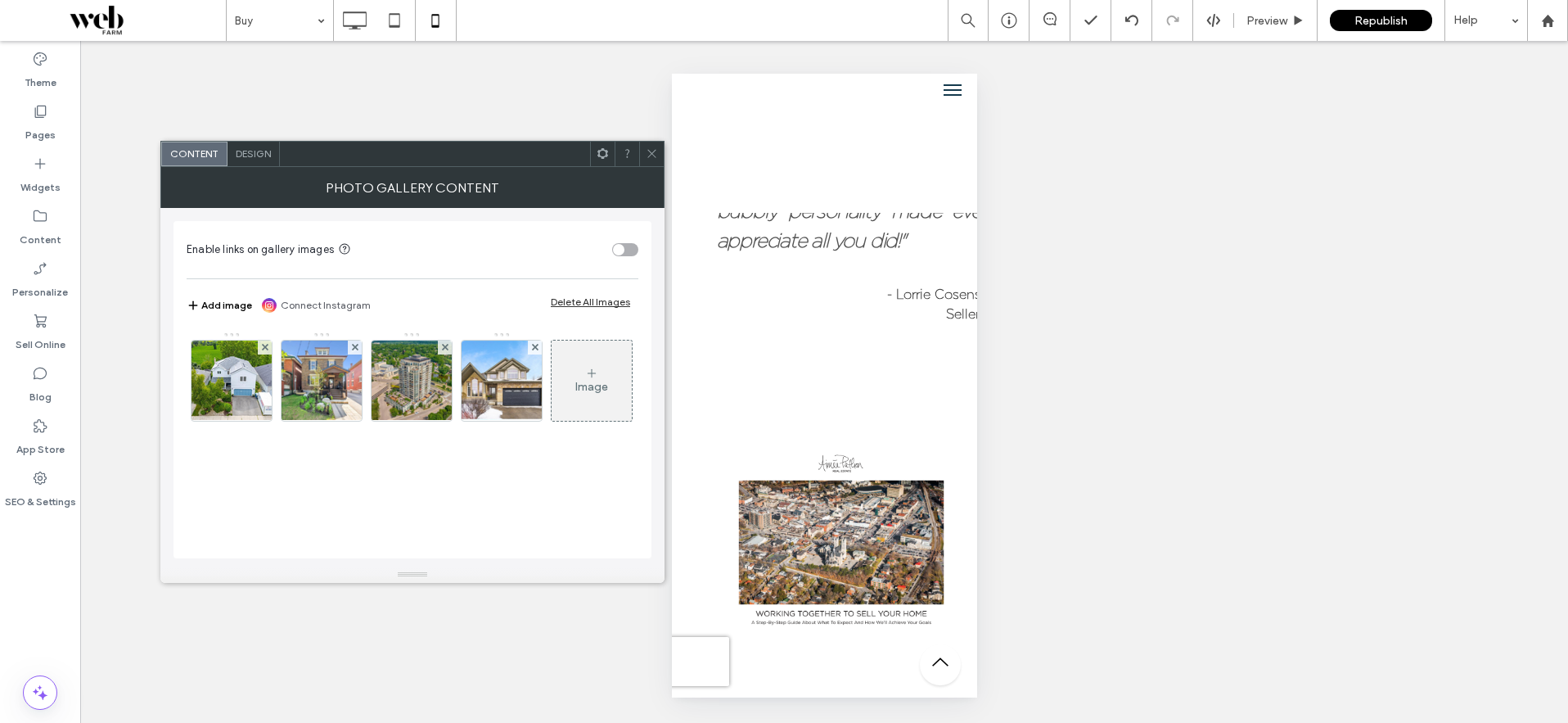
click at [261, 160] on div "Design" at bounding box center [253, 154] width 53 height 25
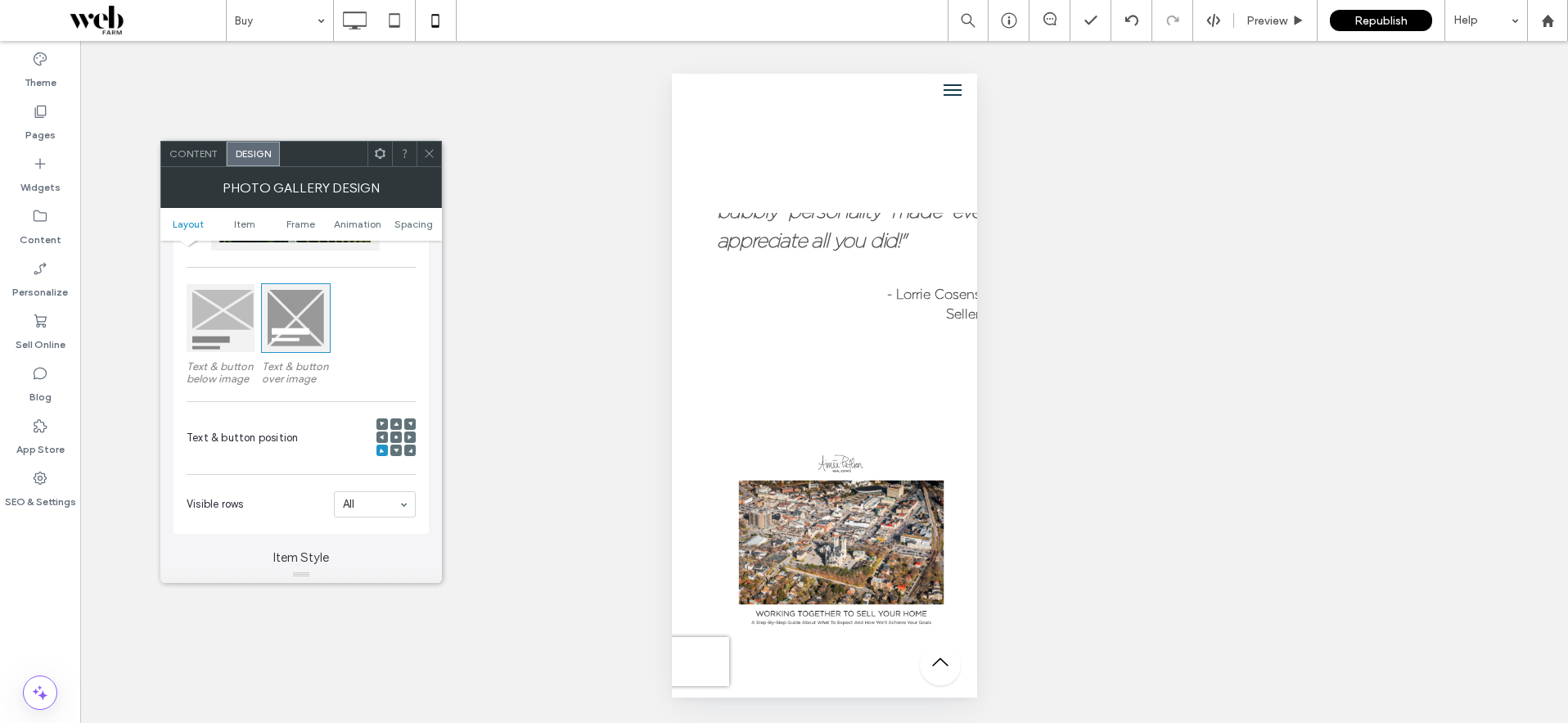
scroll to position [467, 0]
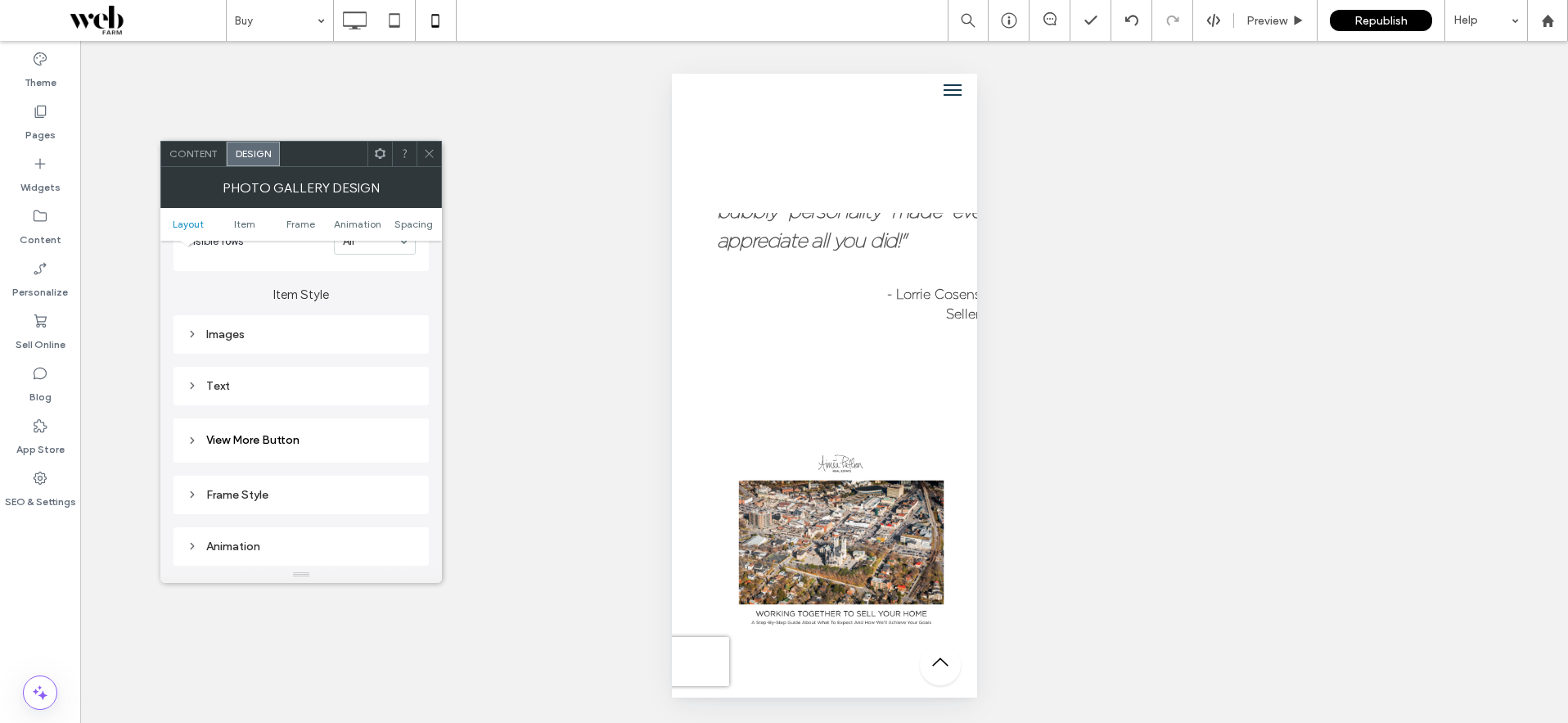
click at [196, 384] on icon at bounding box center [192, 386] width 11 height 11
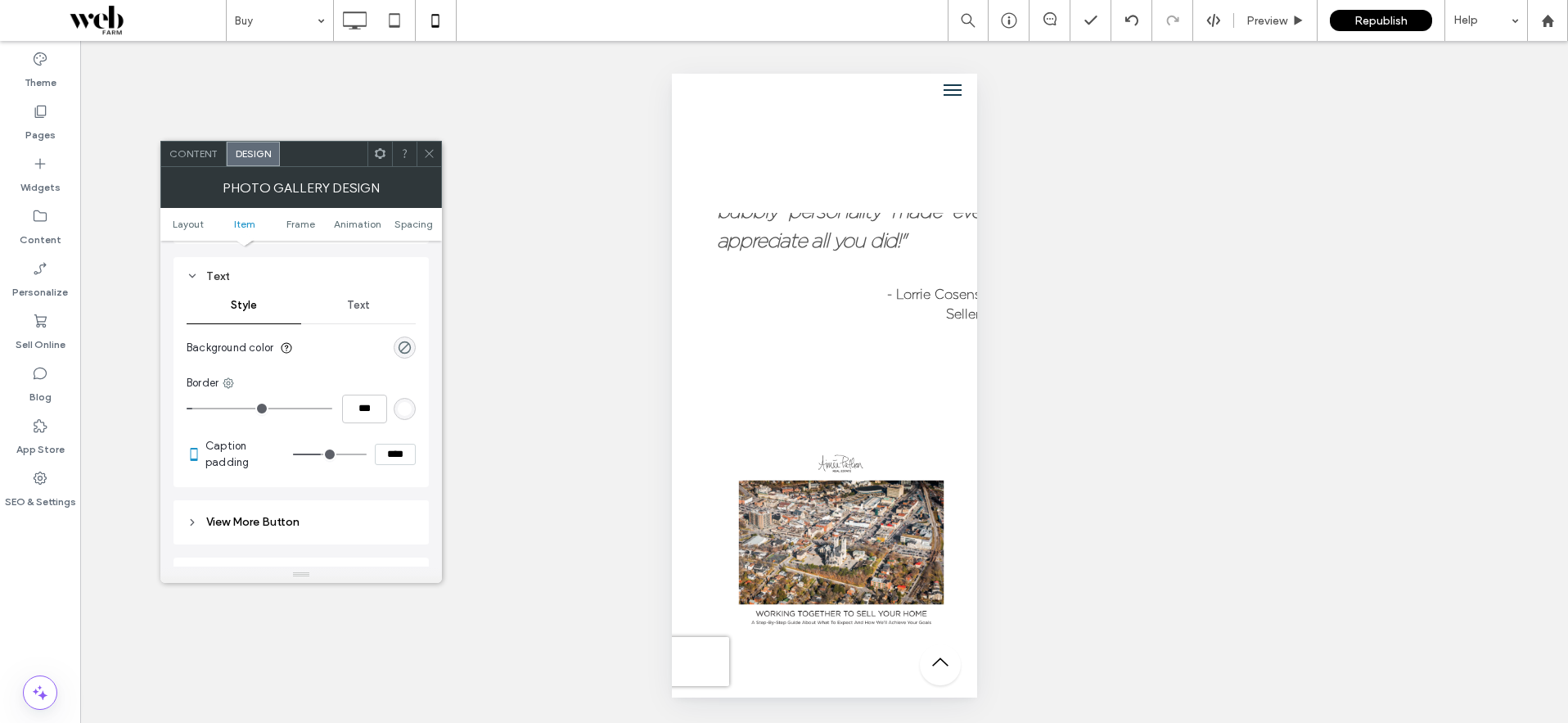
scroll to position [578, 0]
click at [392, 452] on input "****" at bounding box center [395, 452] width 41 height 22
type input "****"
type input "**"
click at [392, 452] on input "****" at bounding box center [395, 452] width 41 height 22
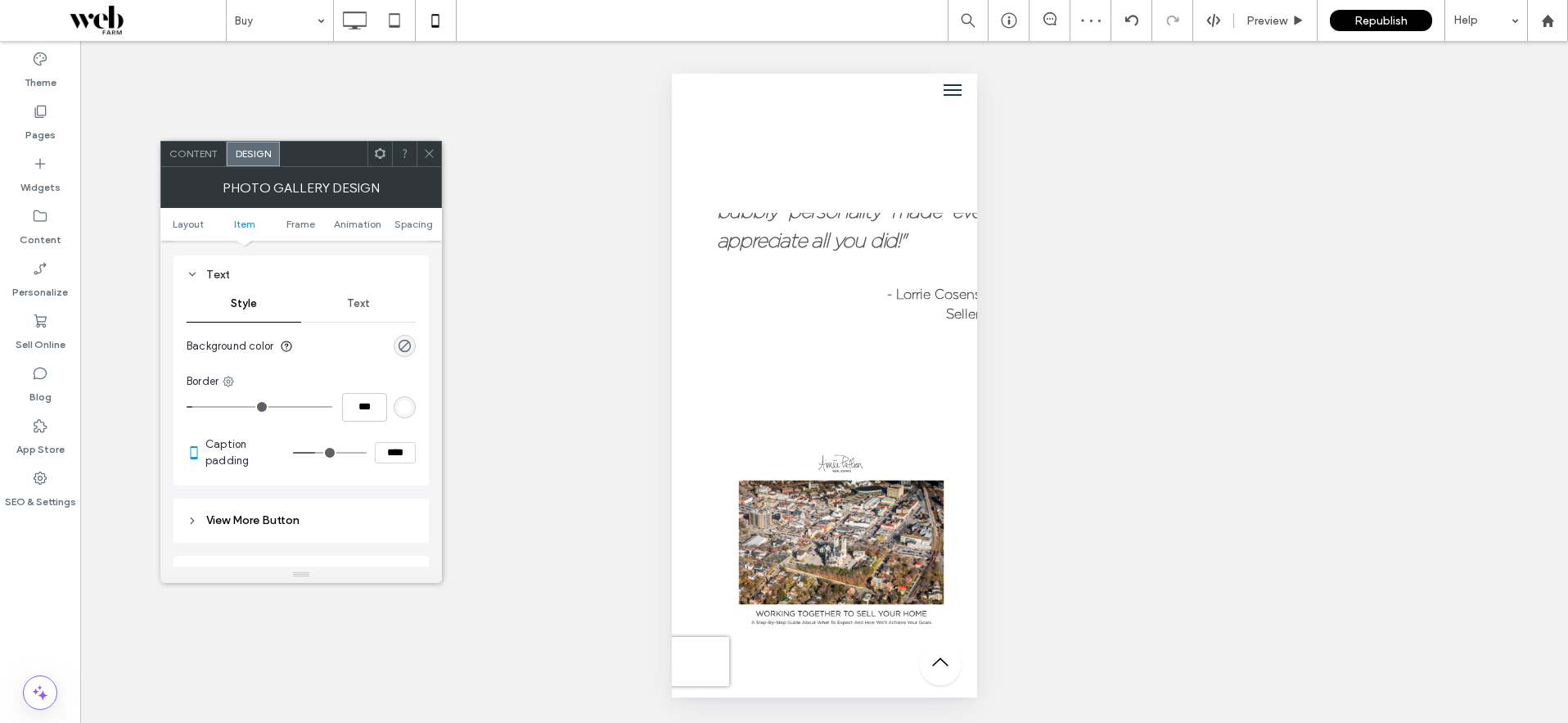
type input "****"
type input "**"
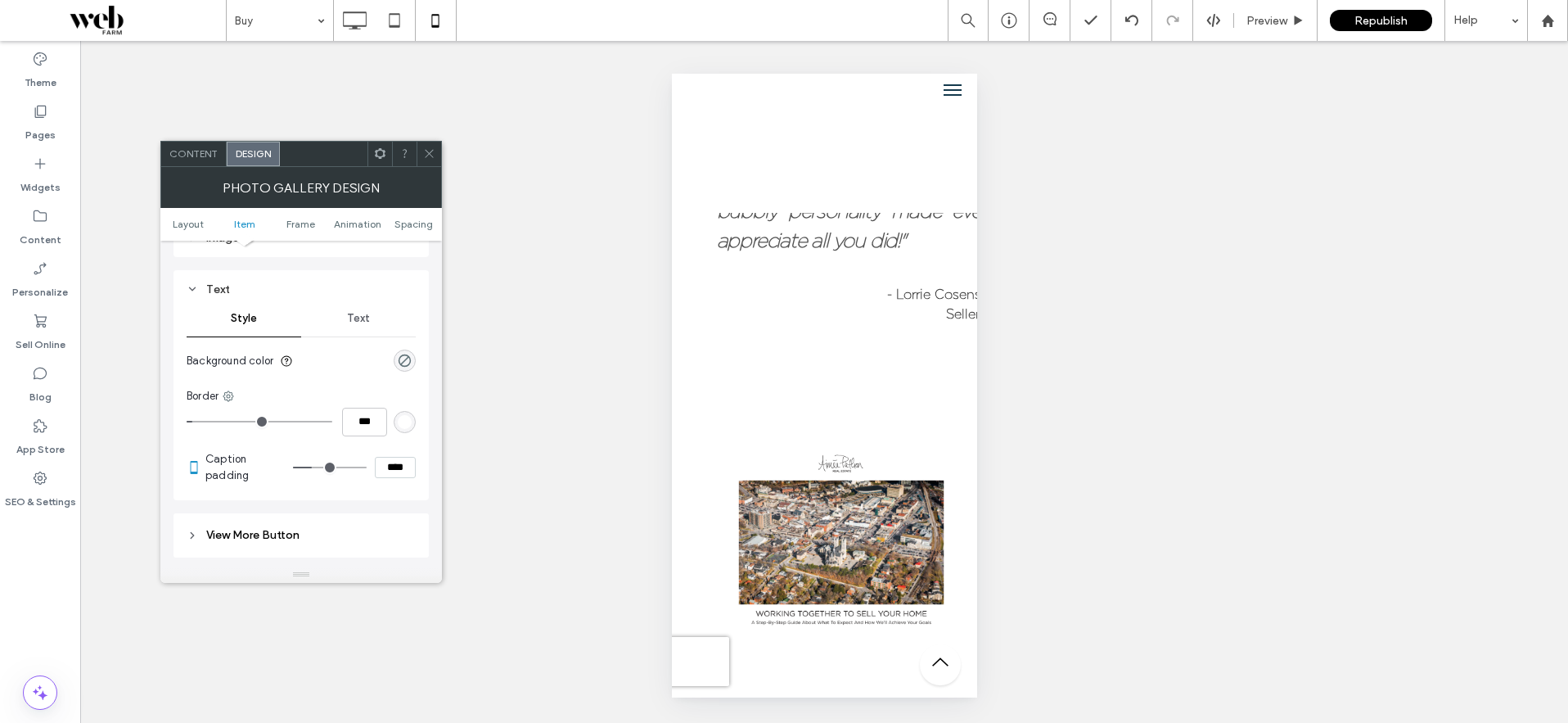
click at [369, 320] on div "Text" at bounding box center [359, 319] width 115 height 36
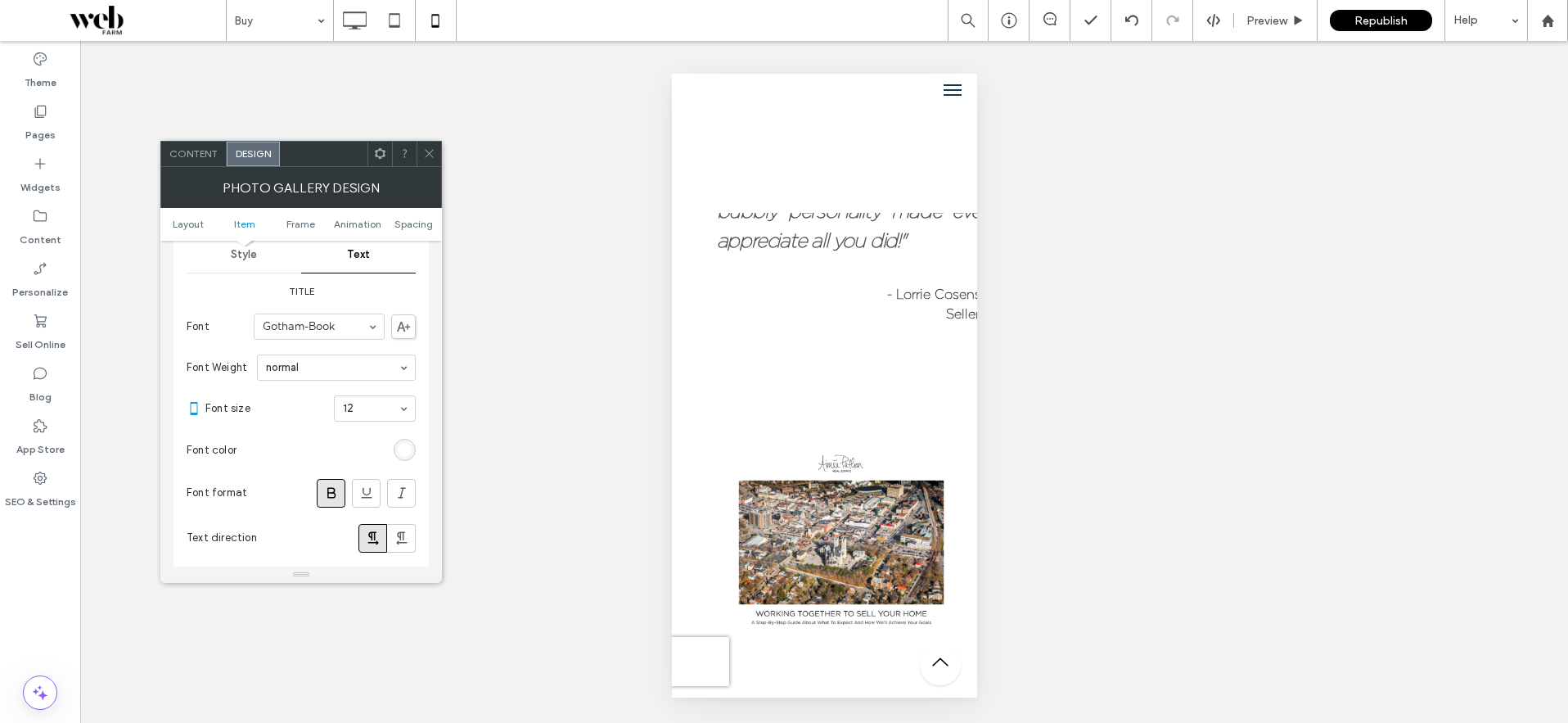
scroll to position [625, 0]
click at [425, 151] on icon at bounding box center [429, 153] width 12 height 12
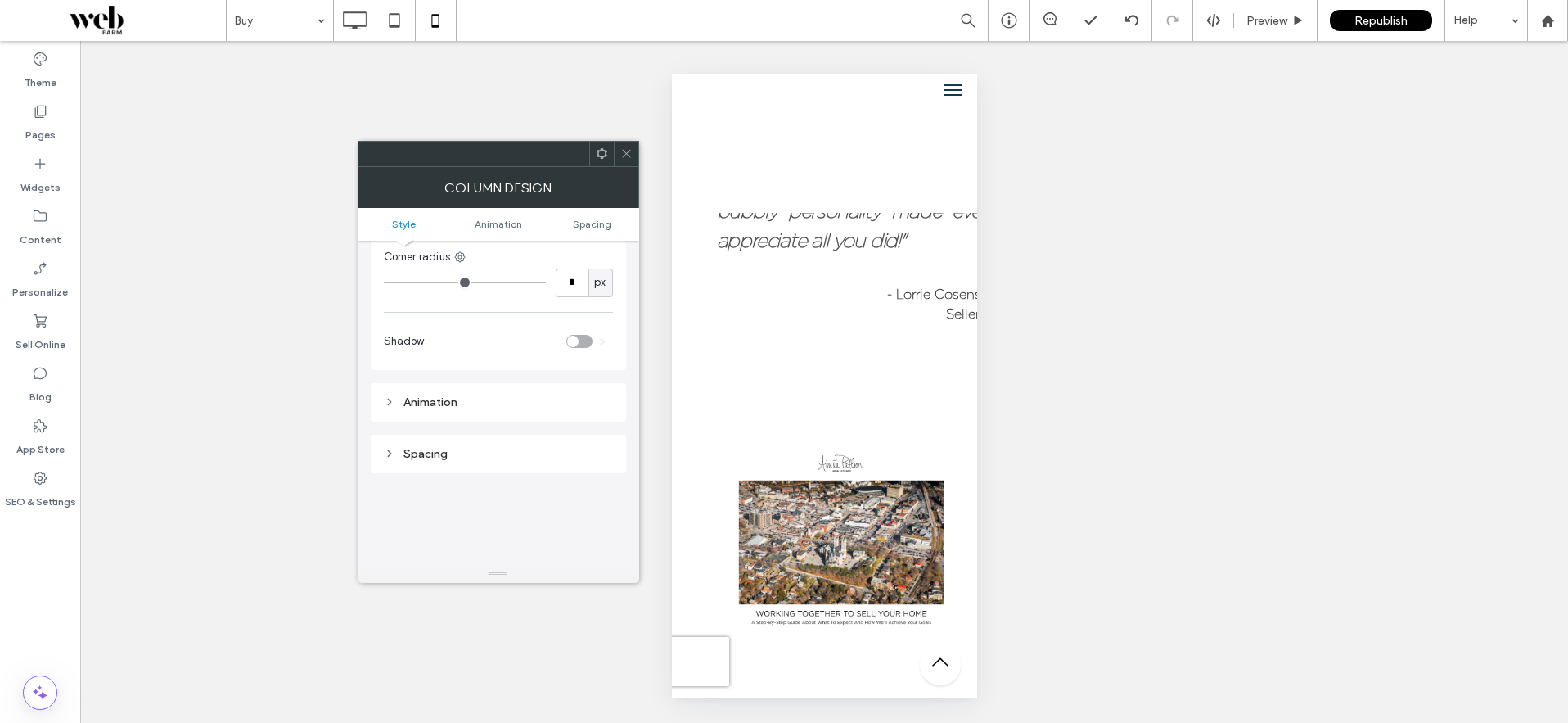
scroll to position [204, 0]
click at [385, 458] on div "Spacing" at bounding box center [498, 452] width 229 height 14
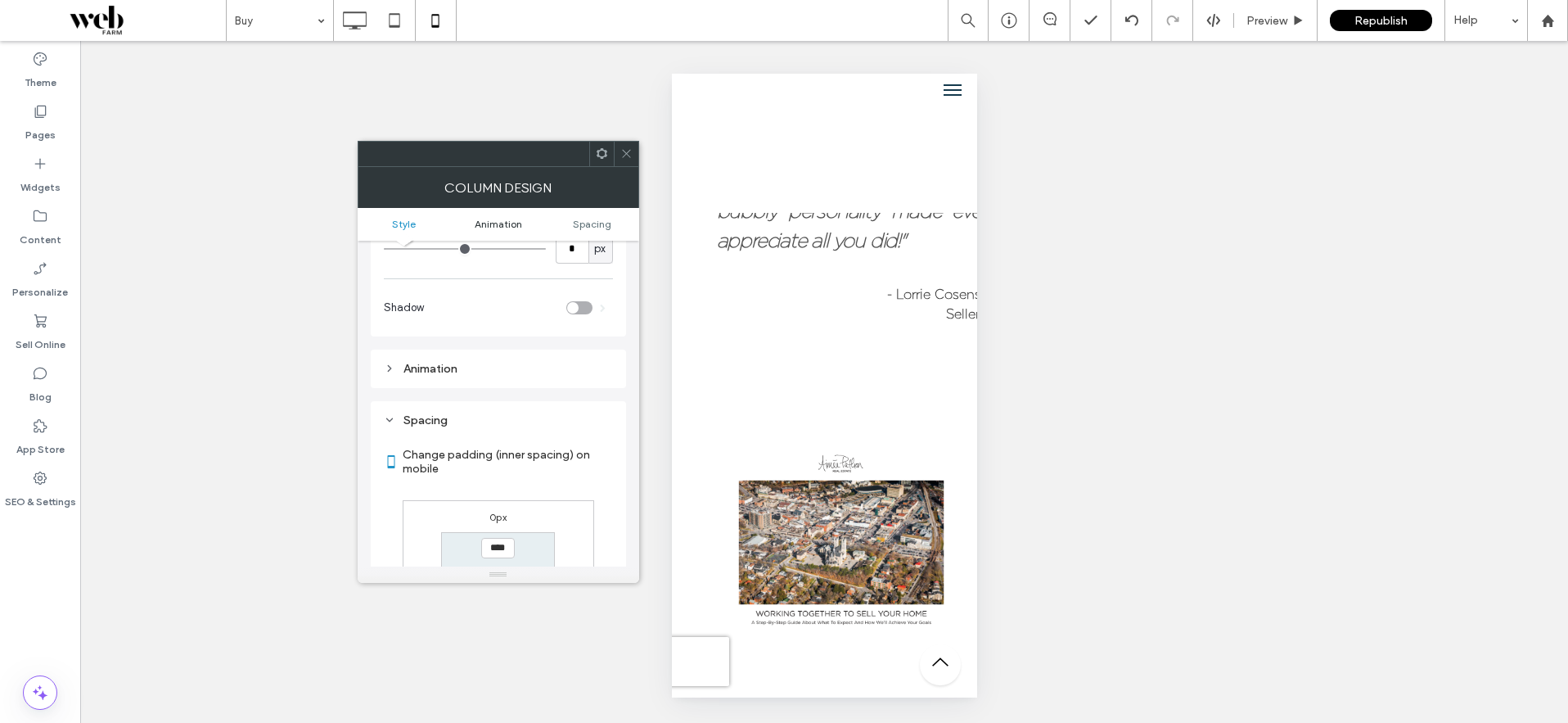
click at [505, 223] on span "Animation" at bounding box center [498, 223] width 47 height 12
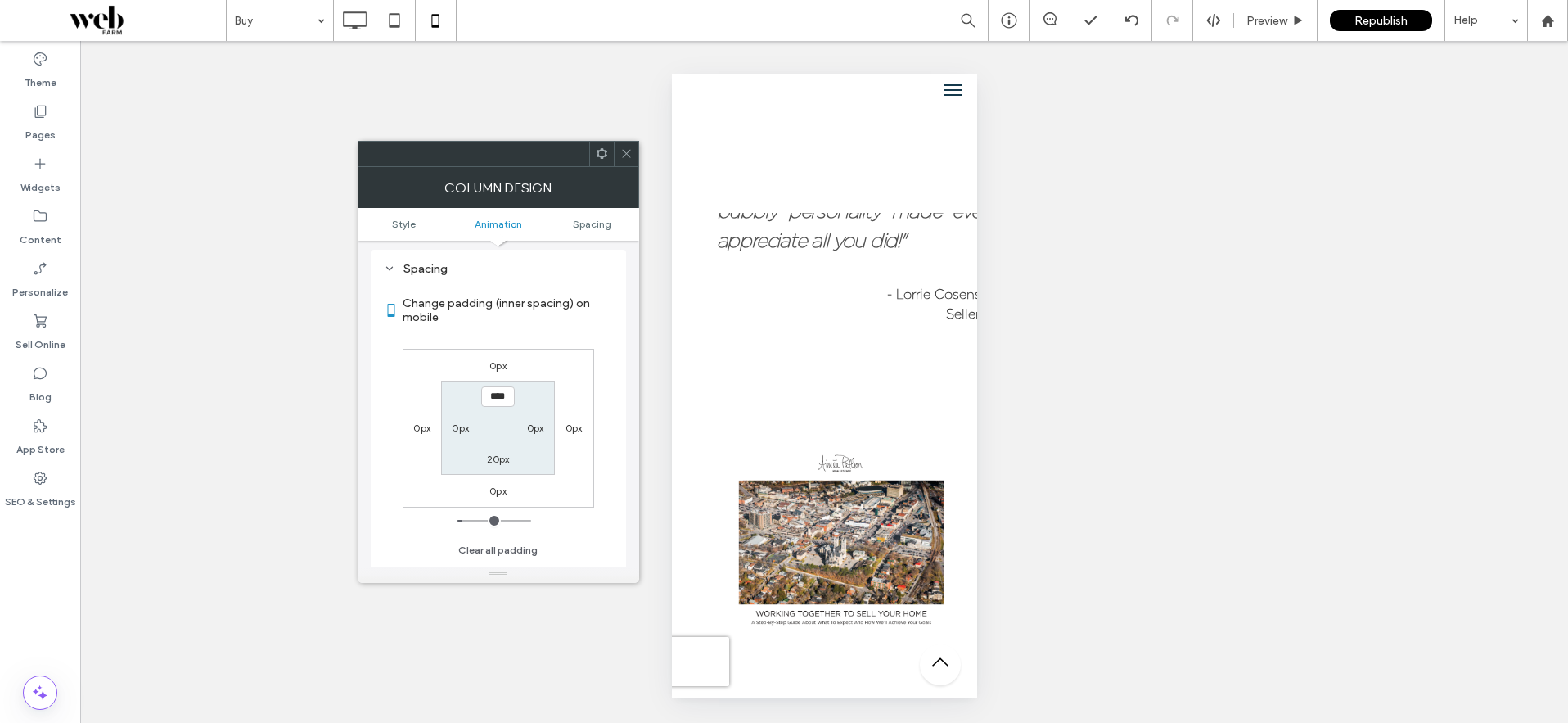
scroll to position [403, 0]
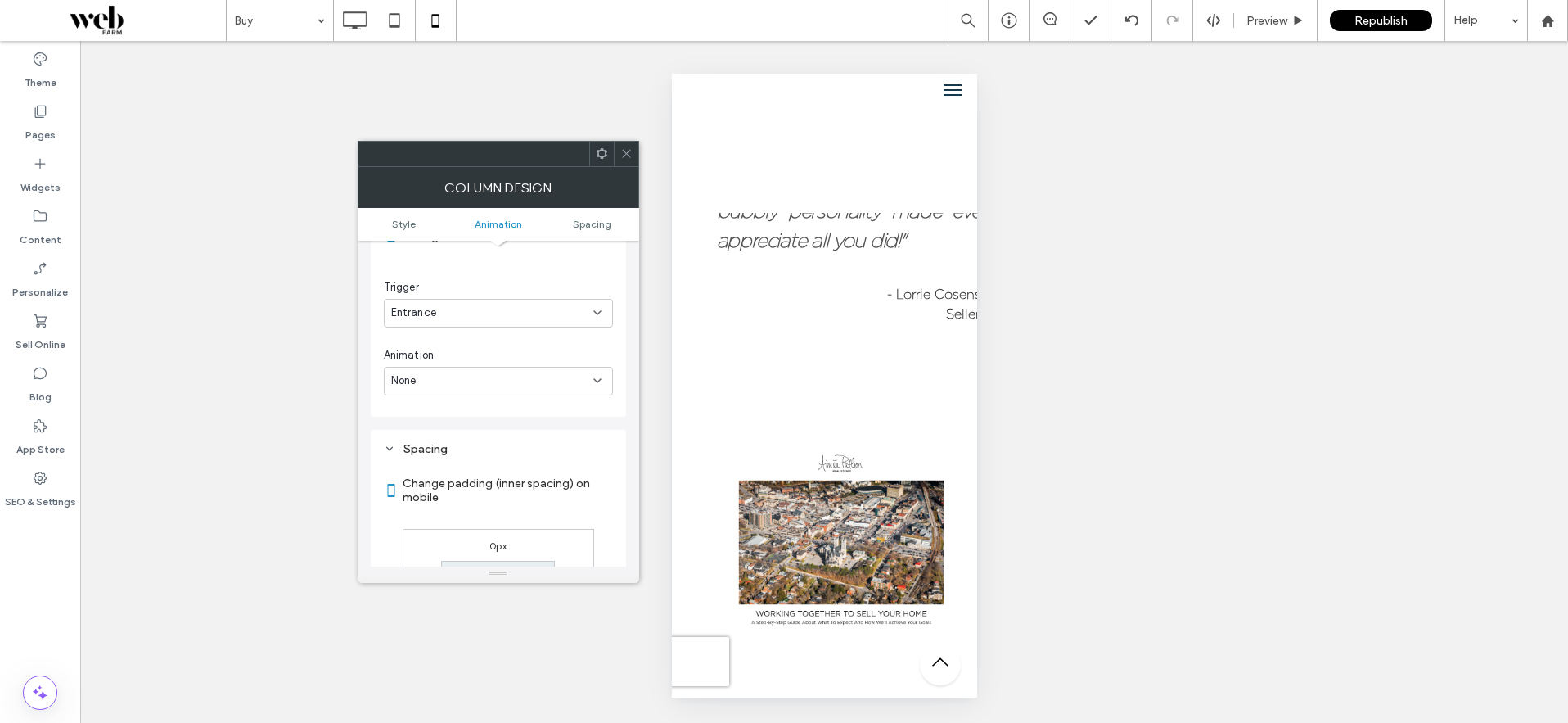
click at [599, 148] on use at bounding box center [600, 153] width 10 height 10
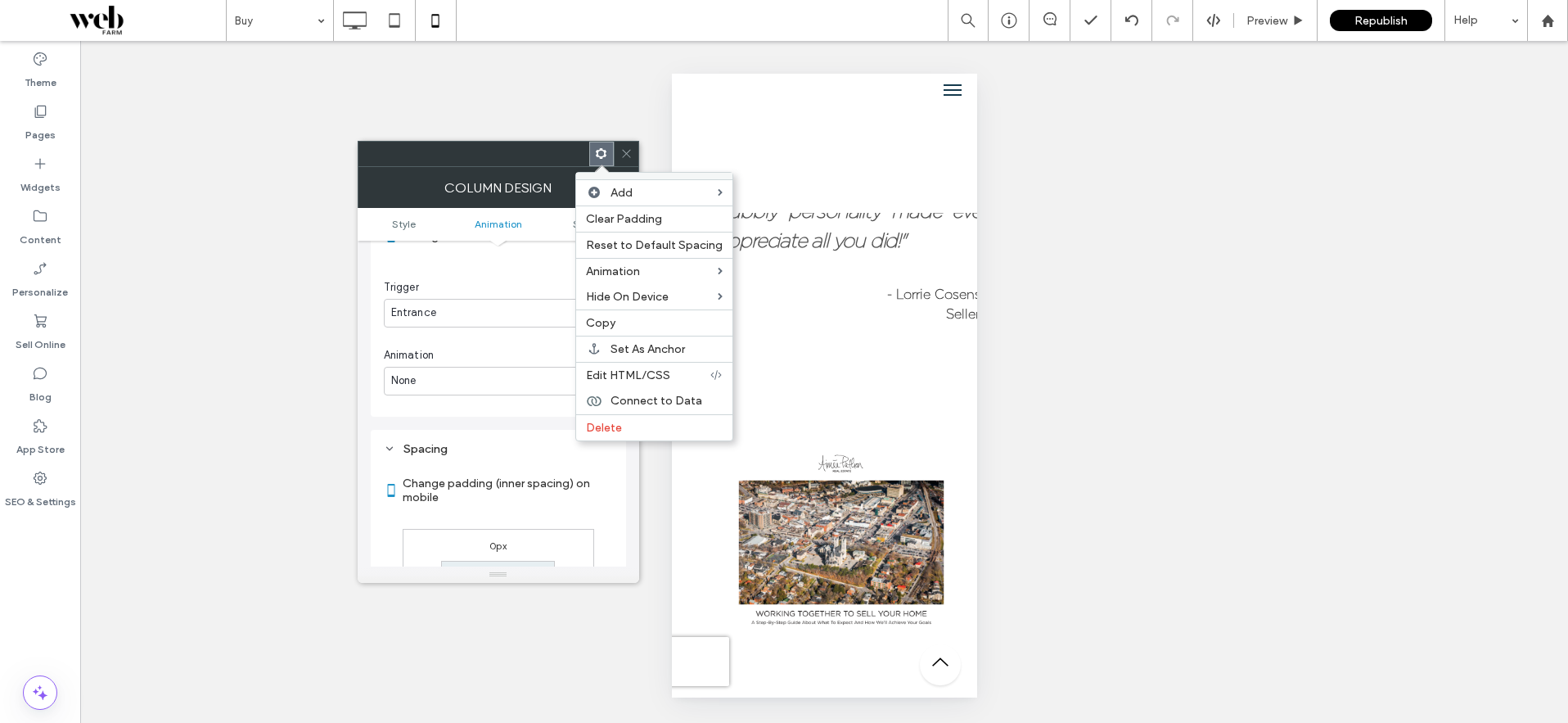
click at [469, 108] on div "Unhide? Yes" at bounding box center [824, 381] width 1487 height 682
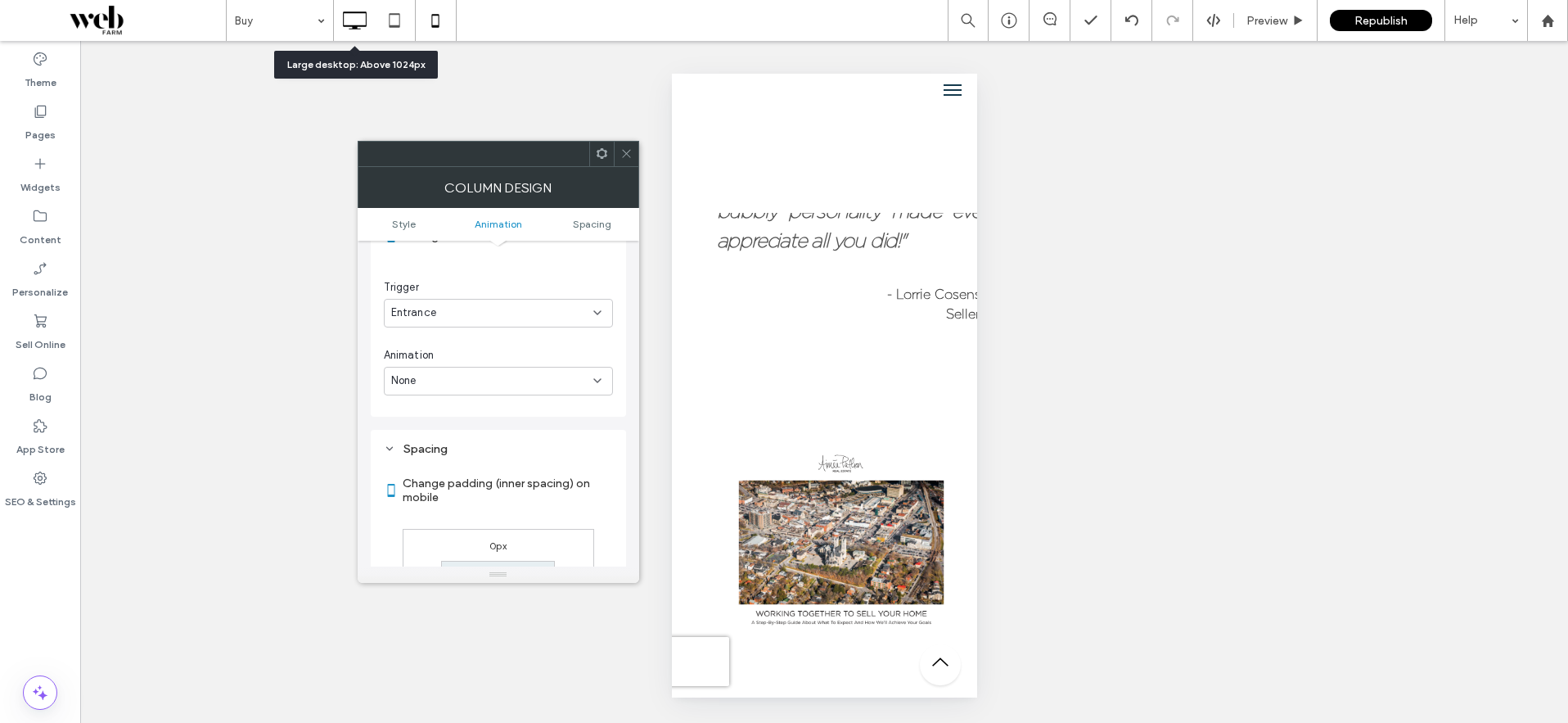
click at [361, 16] on icon at bounding box center [354, 20] width 33 height 33
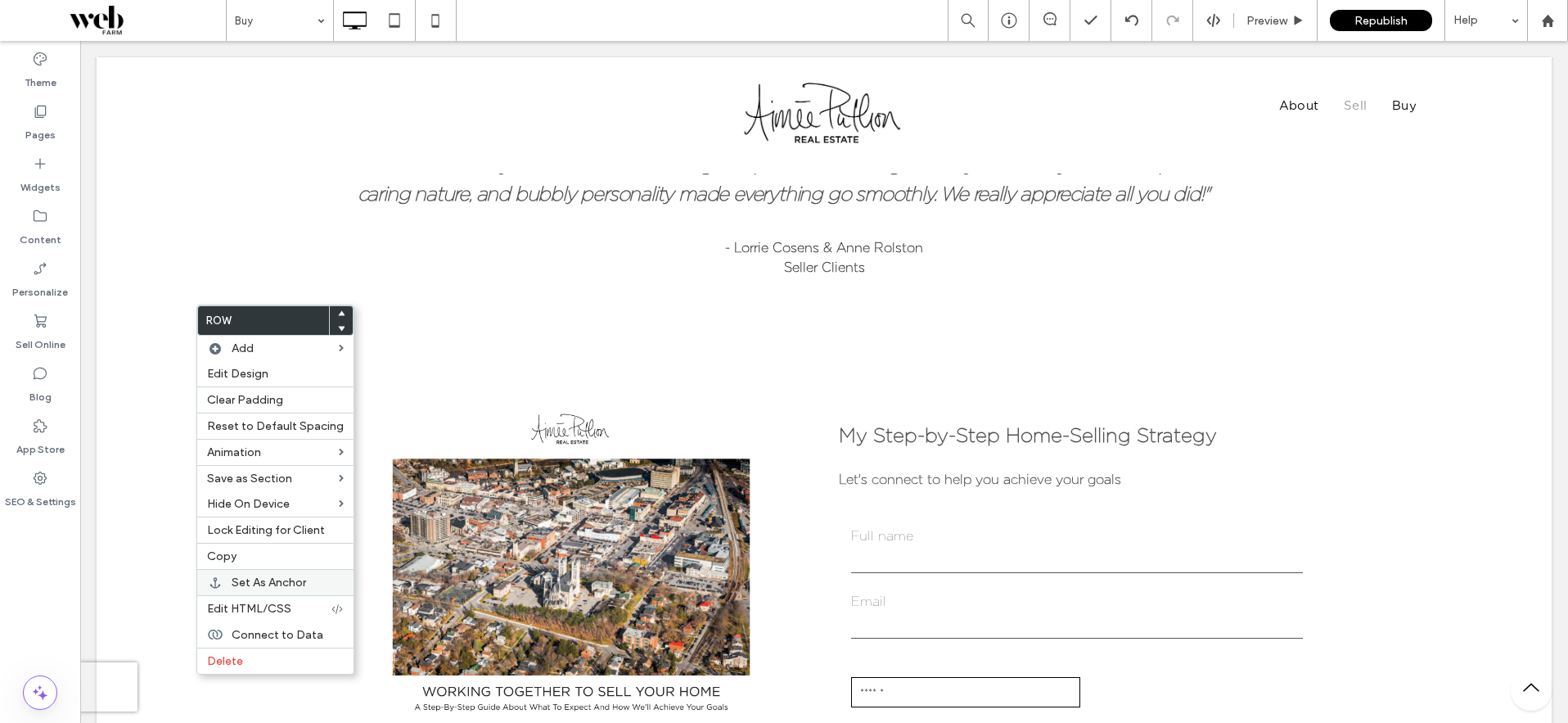
click at [289, 582] on span "Set As Anchor" at bounding box center [269, 582] width 74 height 14
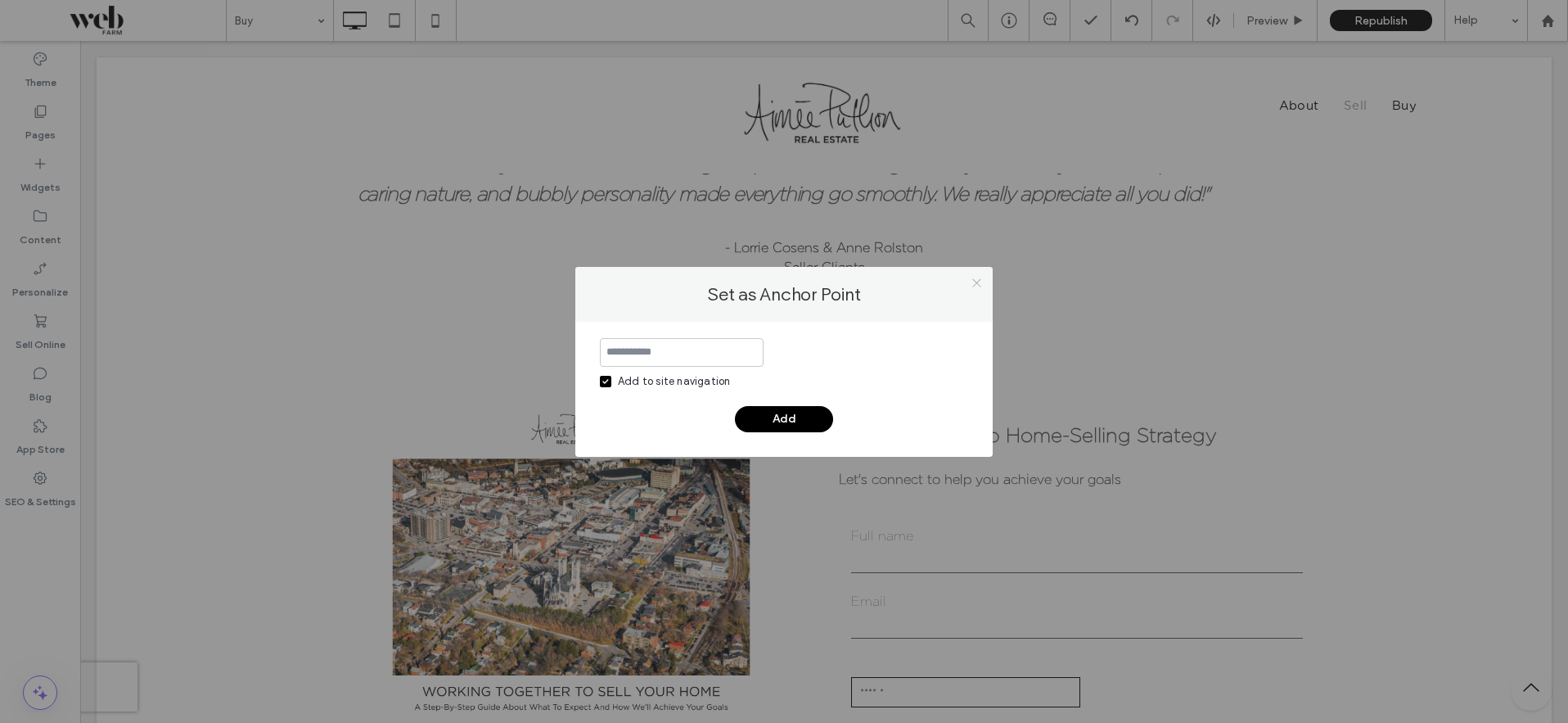
click at [978, 285] on icon at bounding box center [976, 282] width 12 height 12
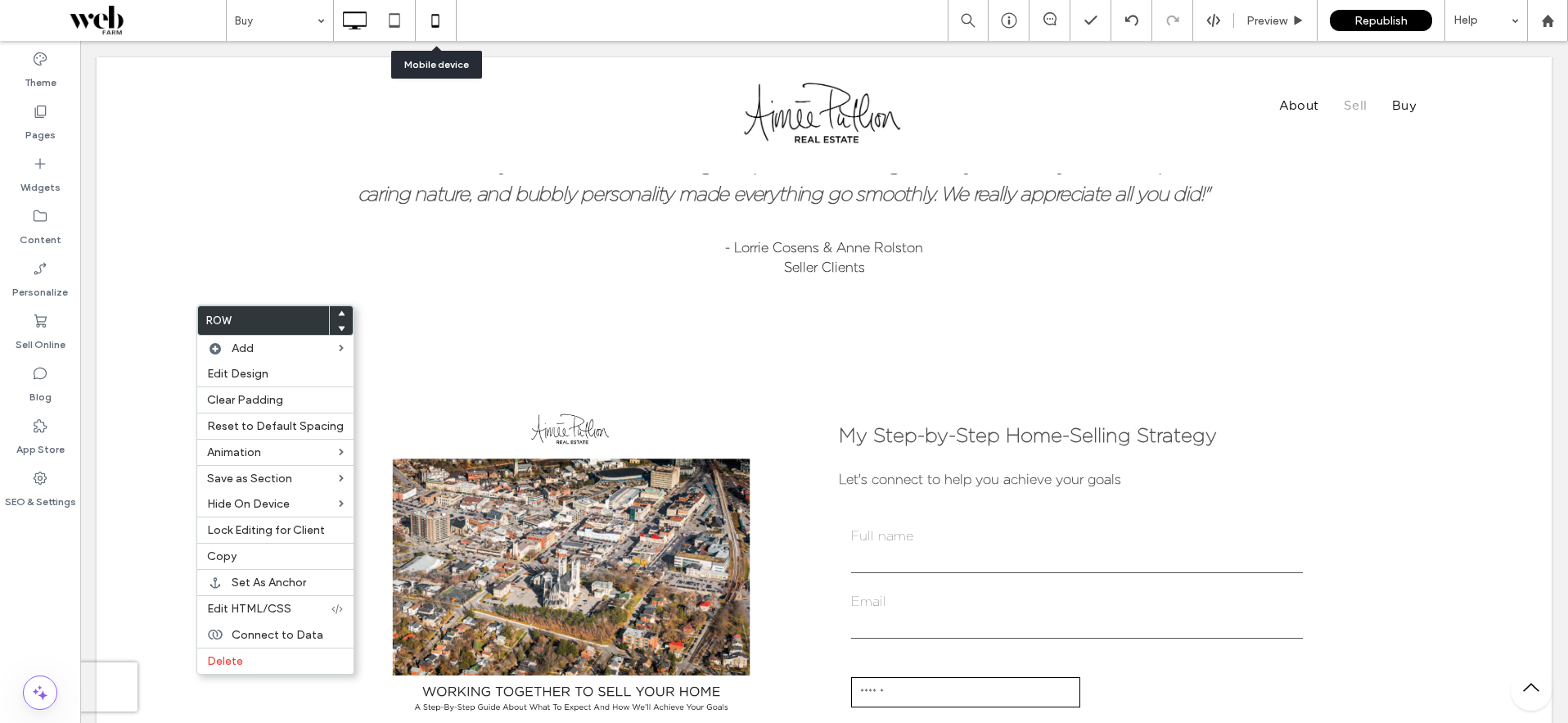
click at [436, 22] on icon at bounding box center [435, 20] width 33 height 33
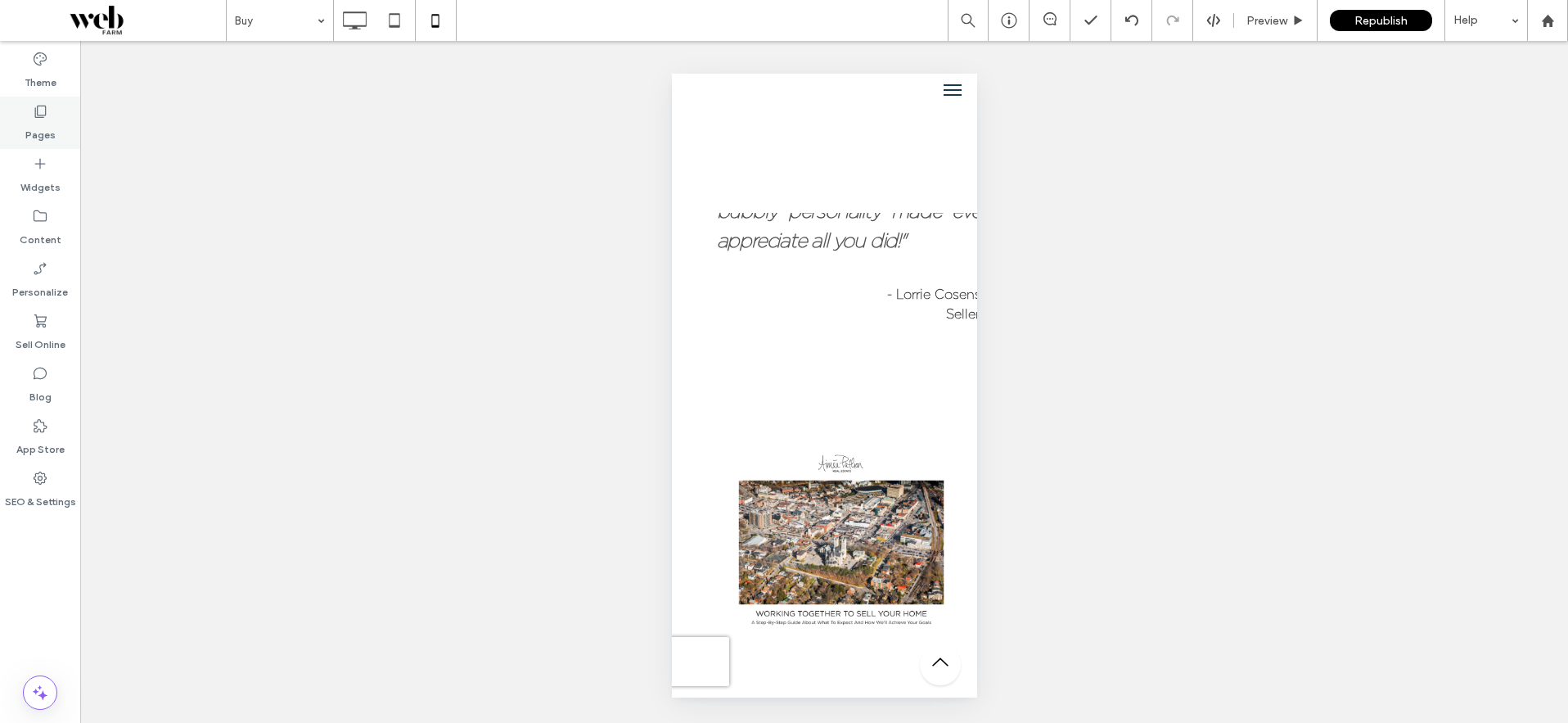
click at [41, 115] on use at bounding box center [41, 111] width 11 height 12
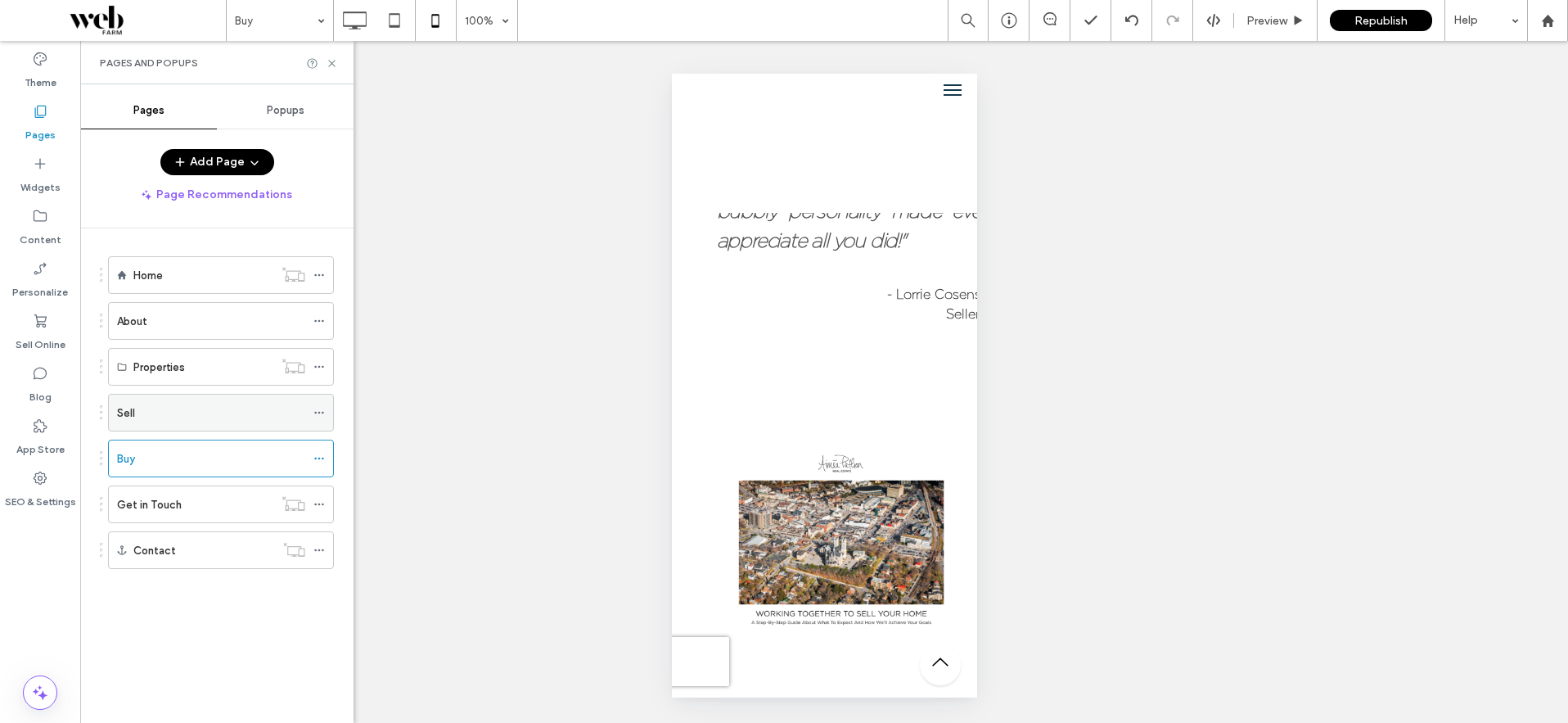
click at [137, 418] on div "Sell" at bounding box center [211, 413] width 188 height 17
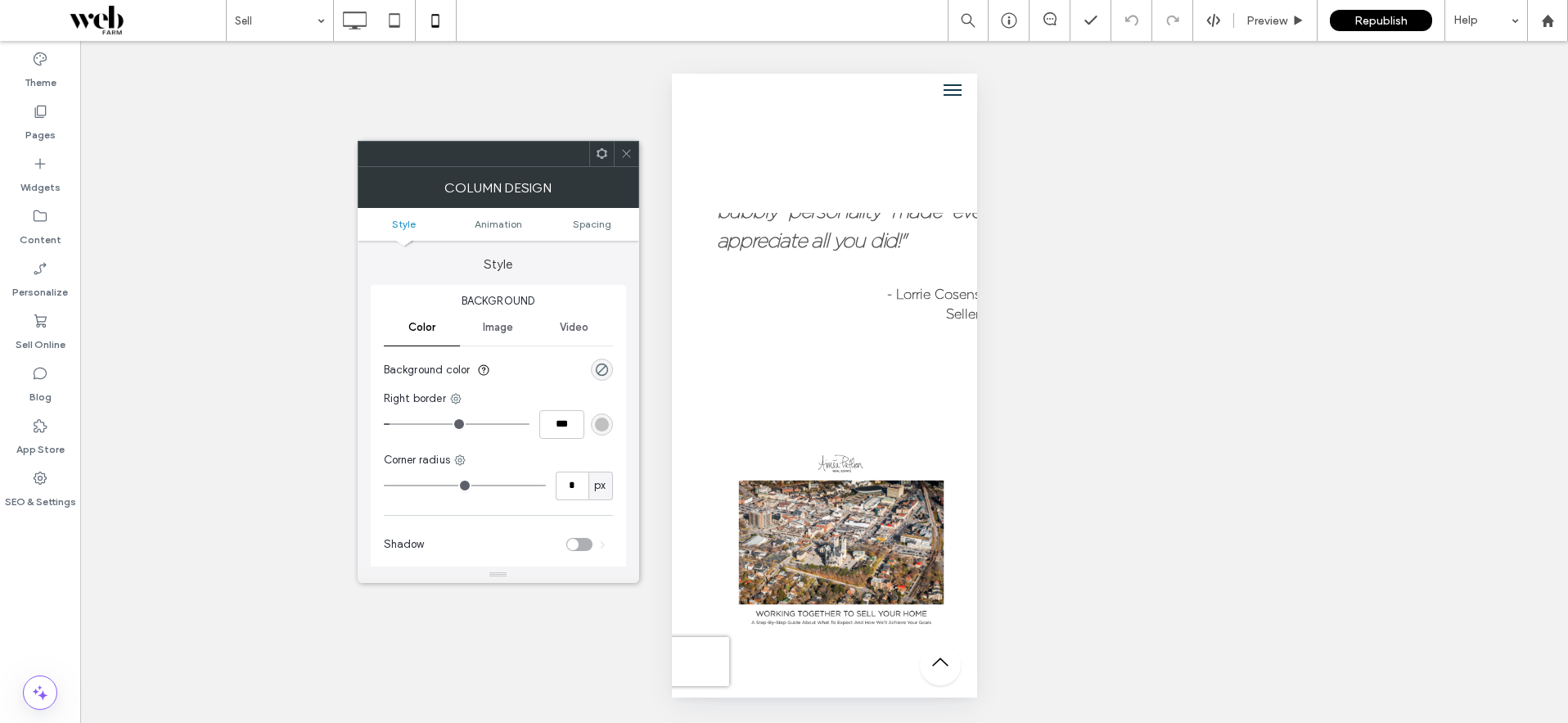
click at [624, 156] on icon at bounding box center [626, 153] width 12 height 12
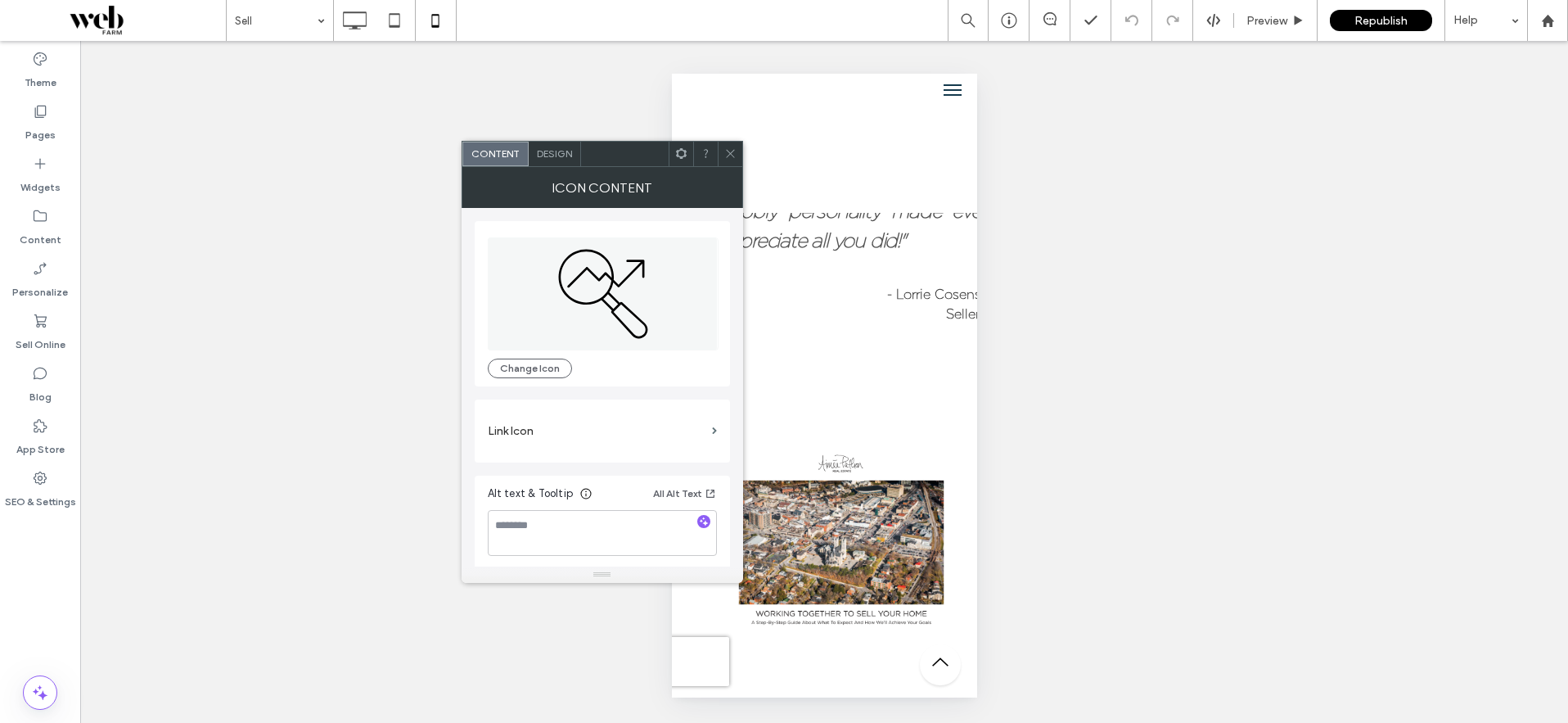
click at [680, 155] on icon at bounding box center [680, 153] width 12 height 12
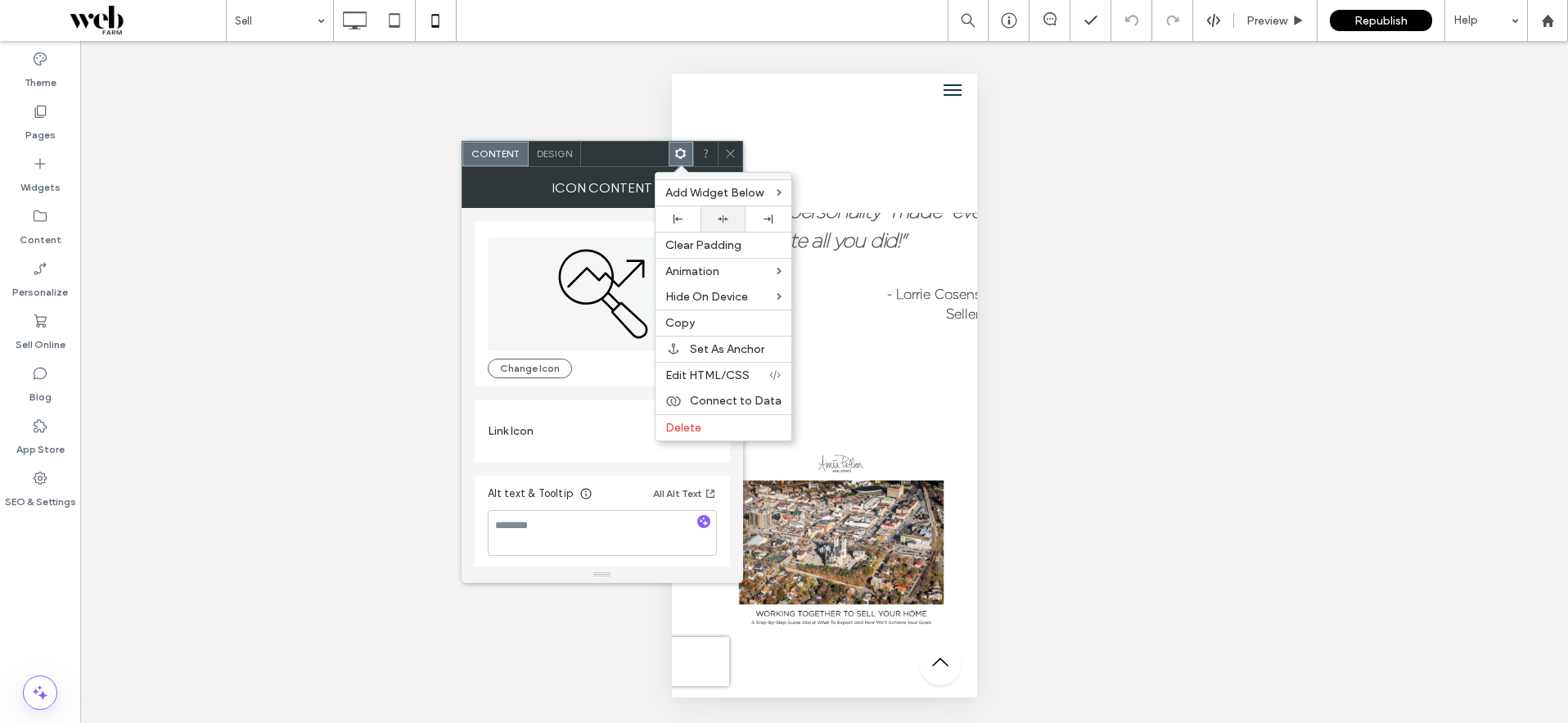
click at [723, 221] on use at bounding box center [722, 218] width 10 height 8
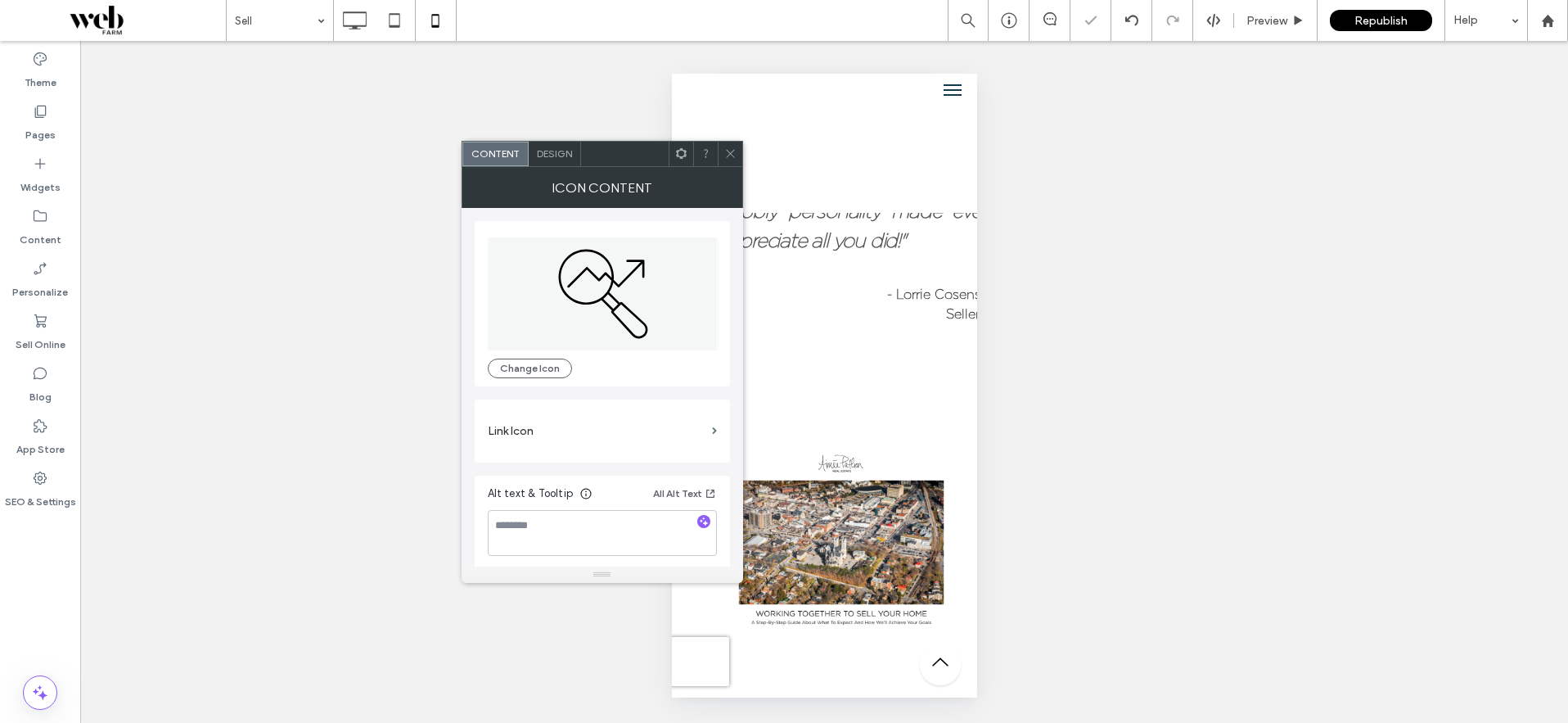
click at [728, 150] on icon at bounding box center [729, 153] width 12 height 12
click at [678, 153] on icon at bounding box center [680, 153] width 12 height 12
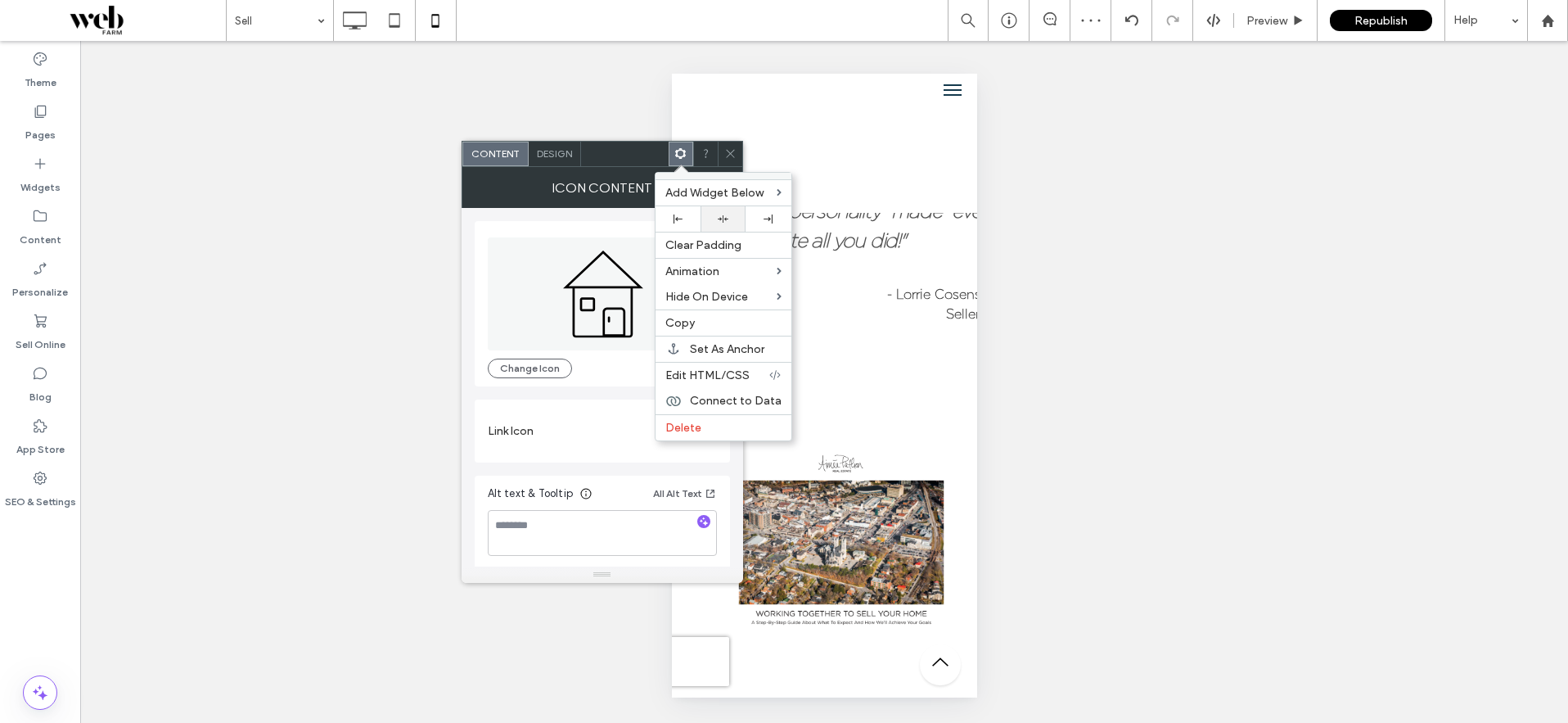
click at [713, 223] on div at bounding box center [723, 219] width 28 height 10
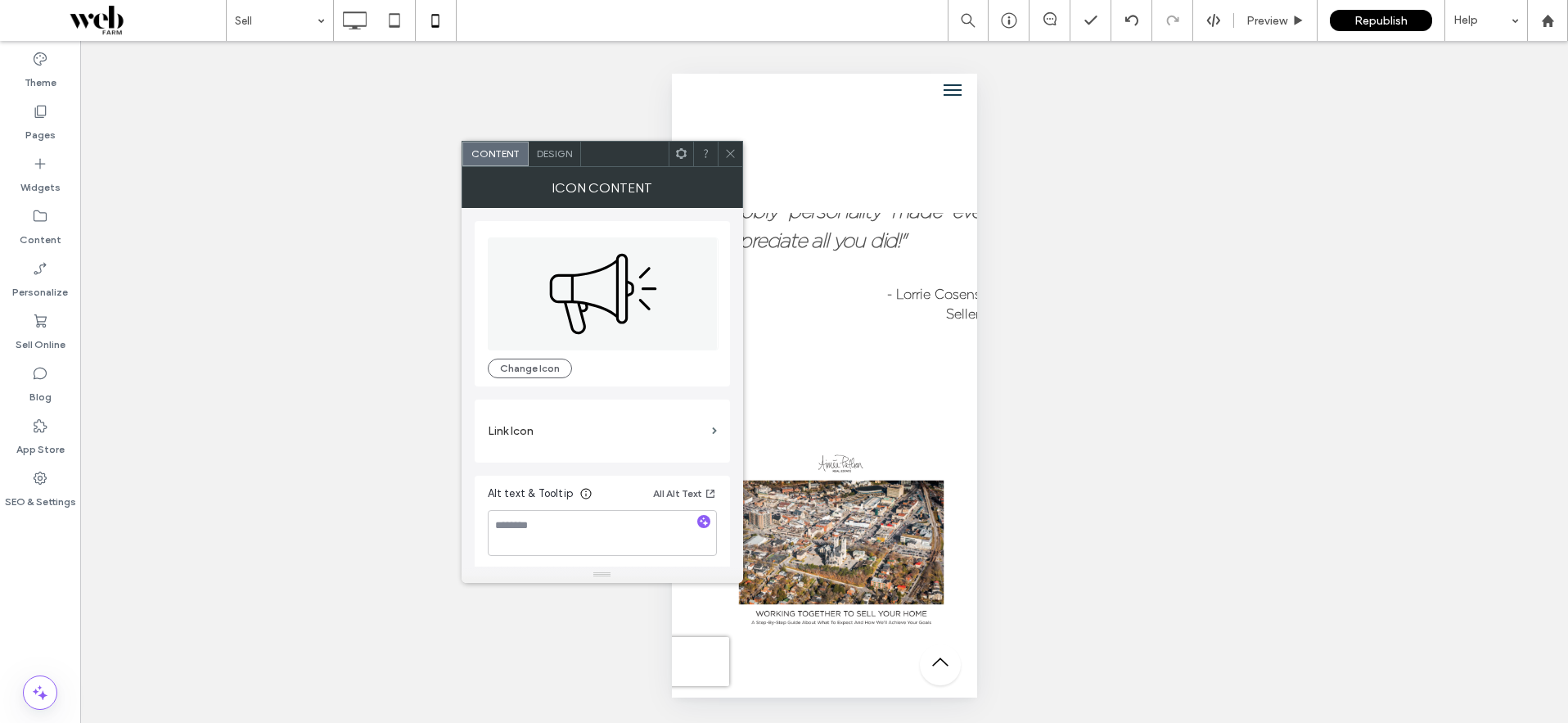
click at [684, 156] on use at bounding box center [679, 153] width 10 height 10
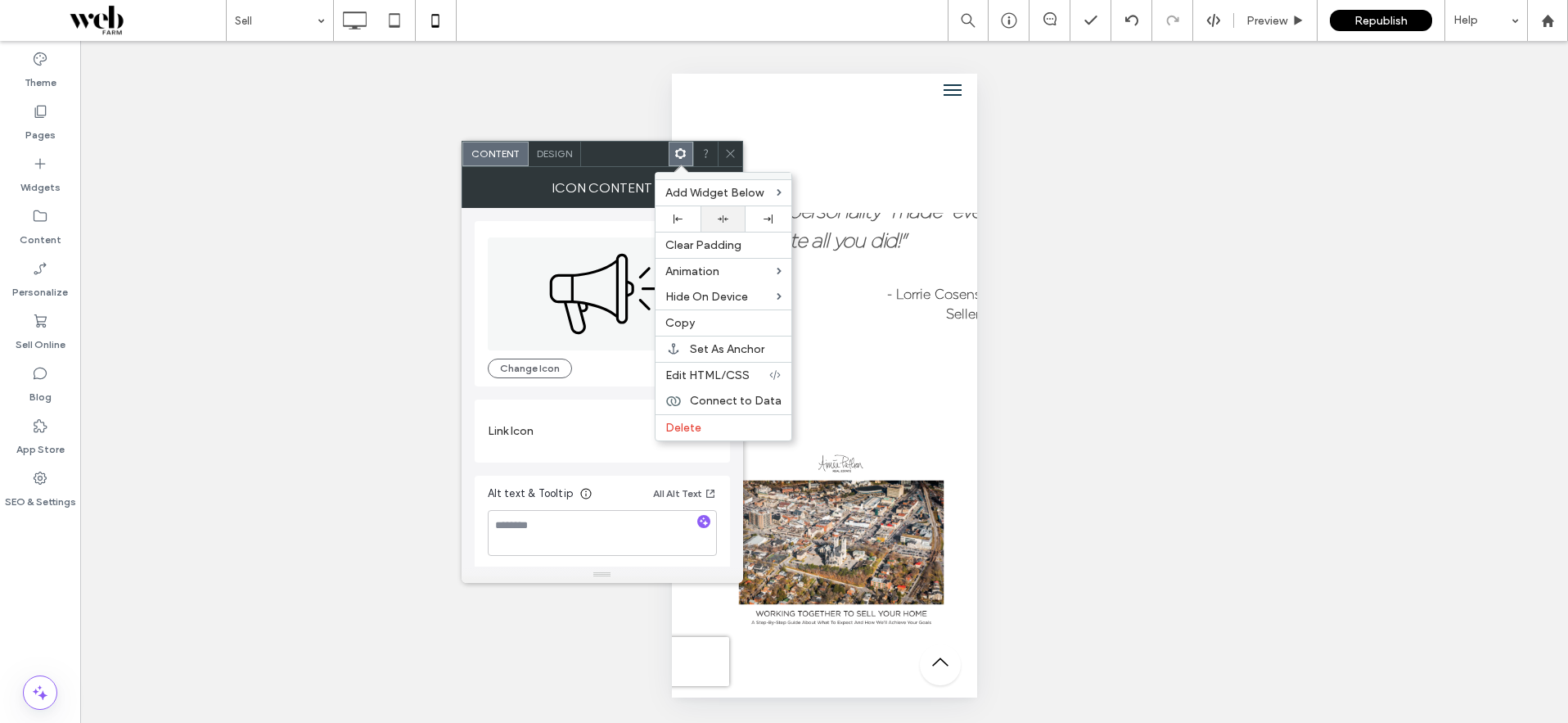
click at [724, 229] on div at bounding box center [723, 219] width 45 height 25
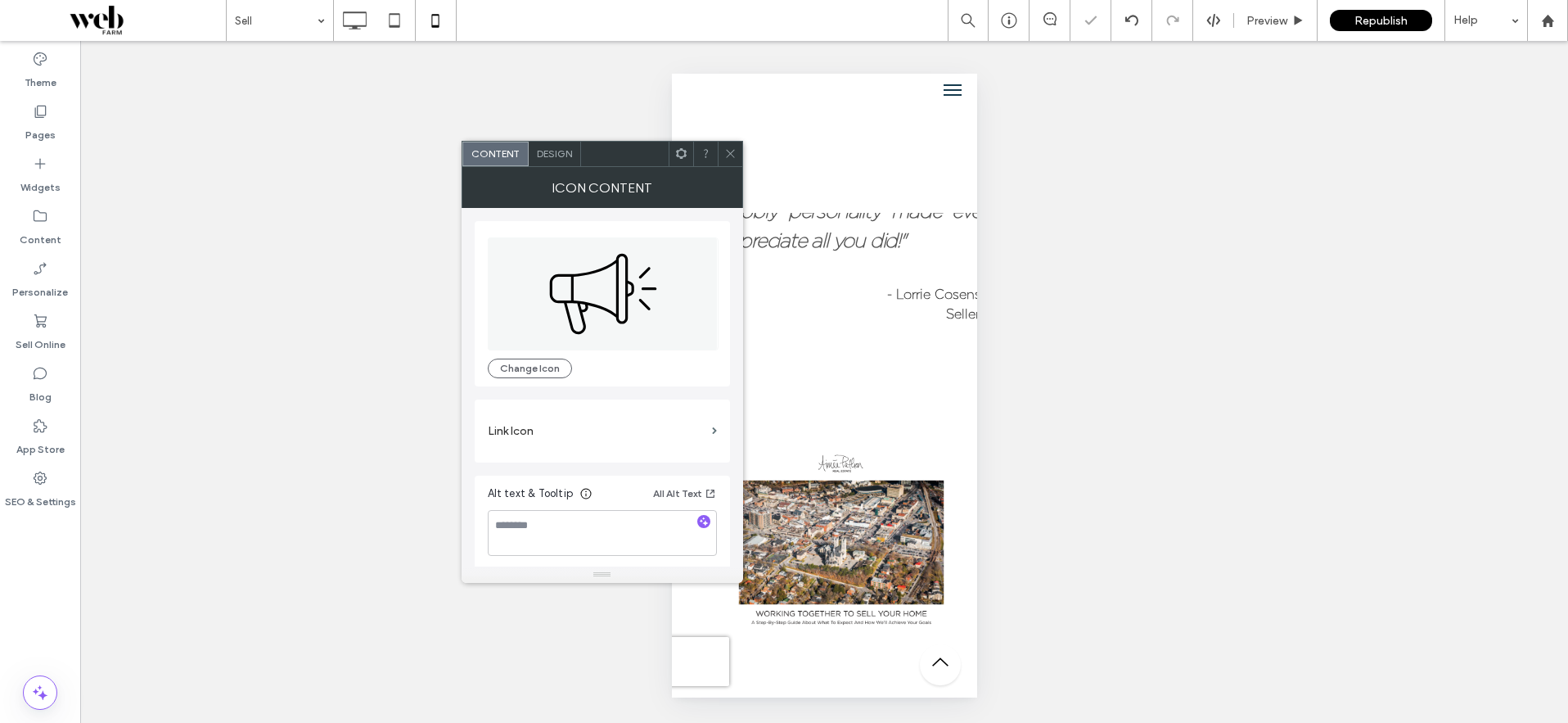
click at [620, 150] on div at bounding box center [624, 154] width 88 height 25
click at [728, 158] on icon at bounding box center [729, 153] width 12 height 12
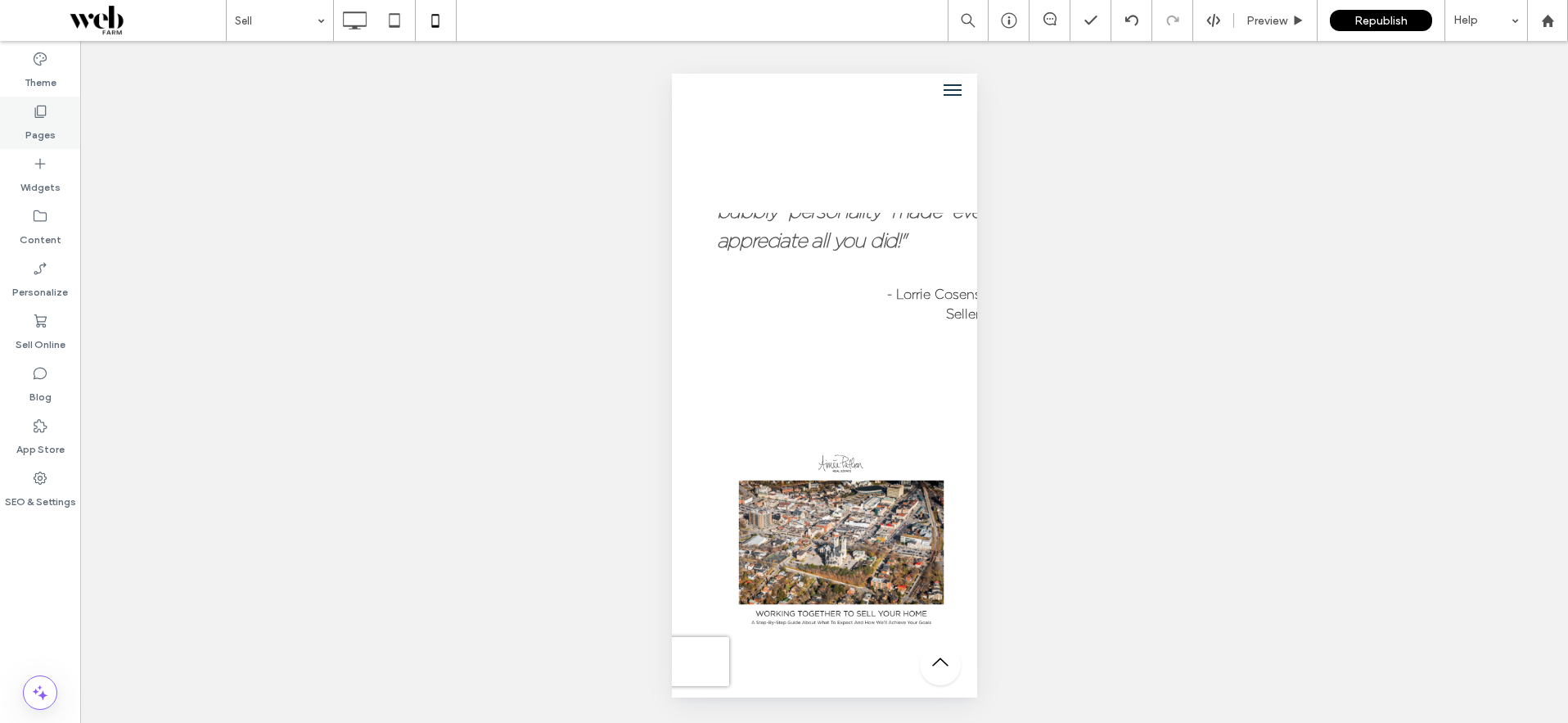
click at [41, 119] on icon at bounding box center [40, 110] width 16 height 16
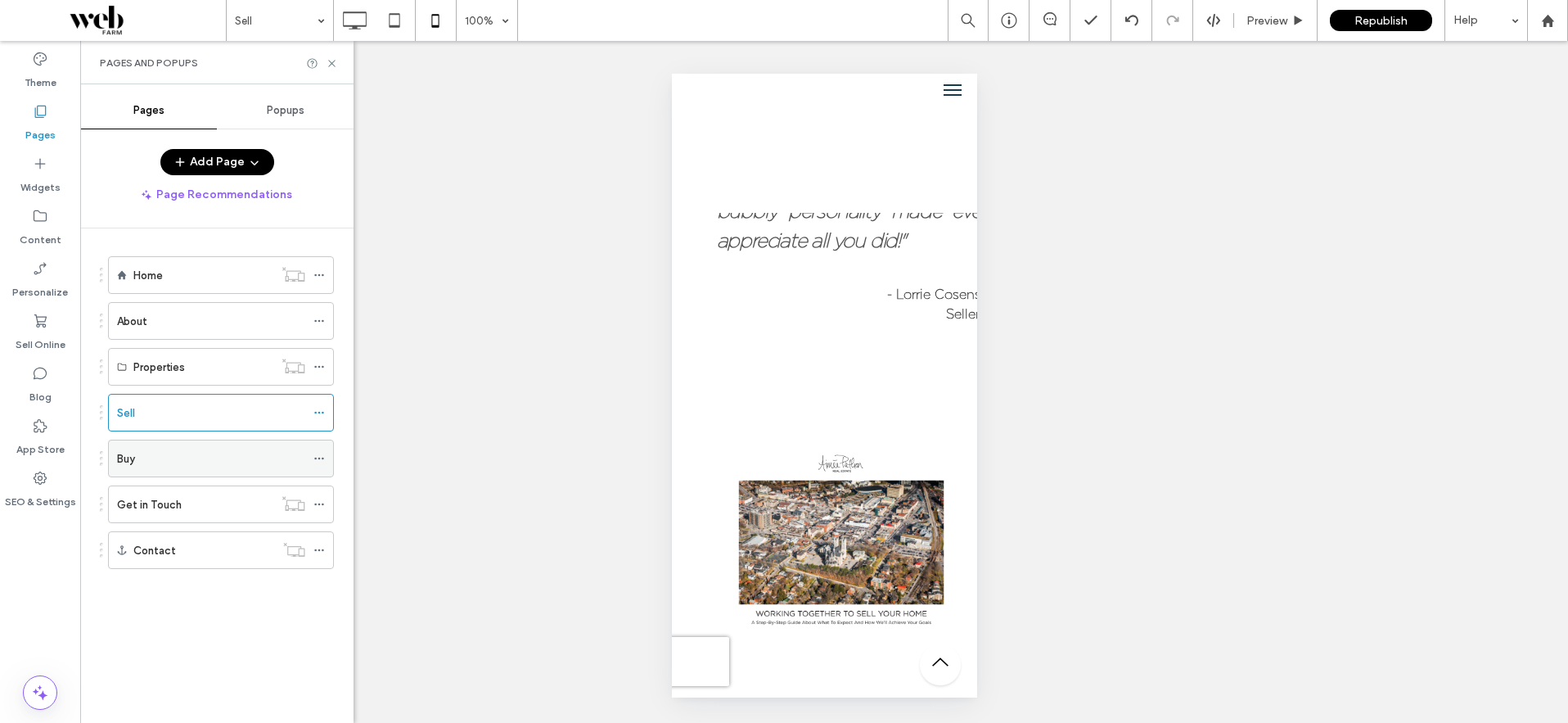
click at [152, 459] on div "Buy" at bounding box center [211, 459] width 188 height 17
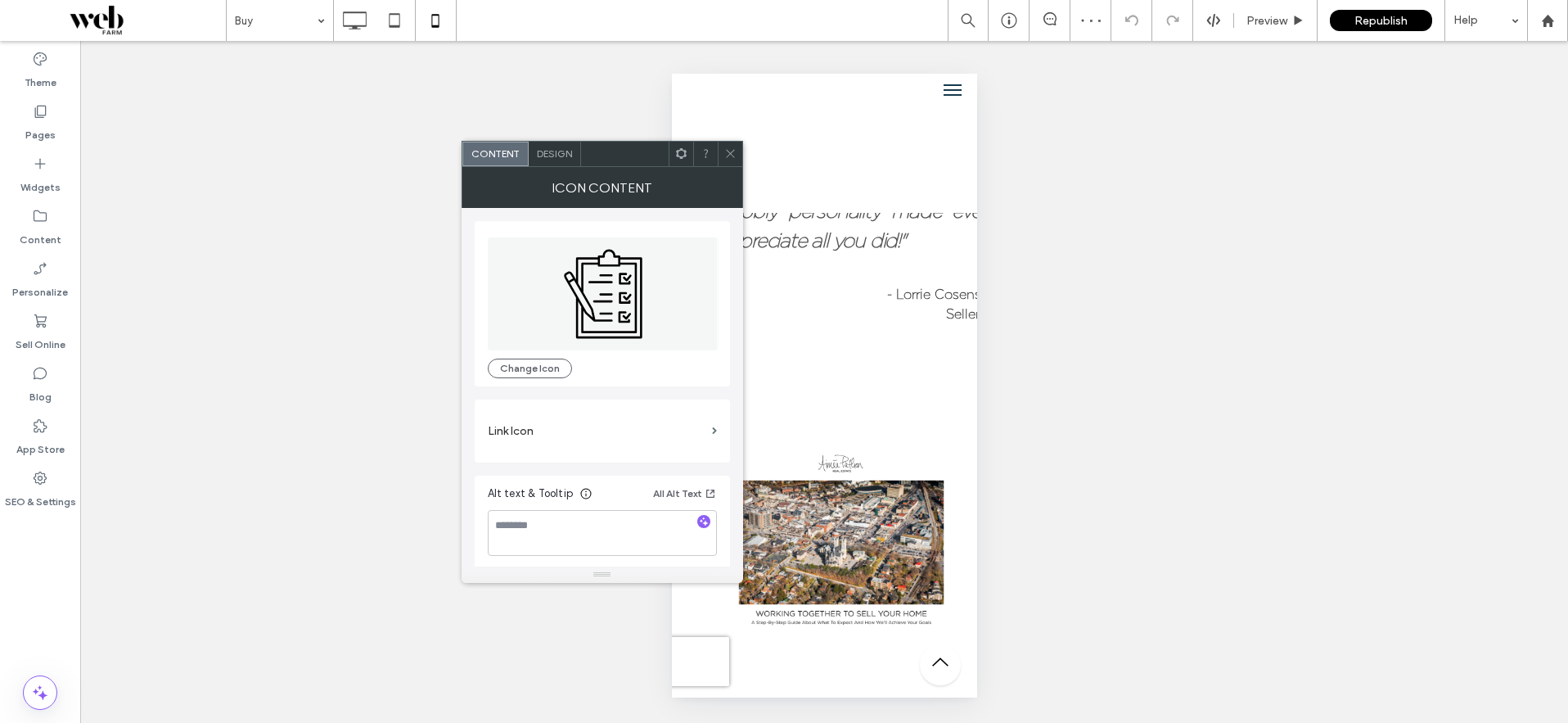
click at [683, 155] on use at bounding box center [679, 153] width 10 height 10
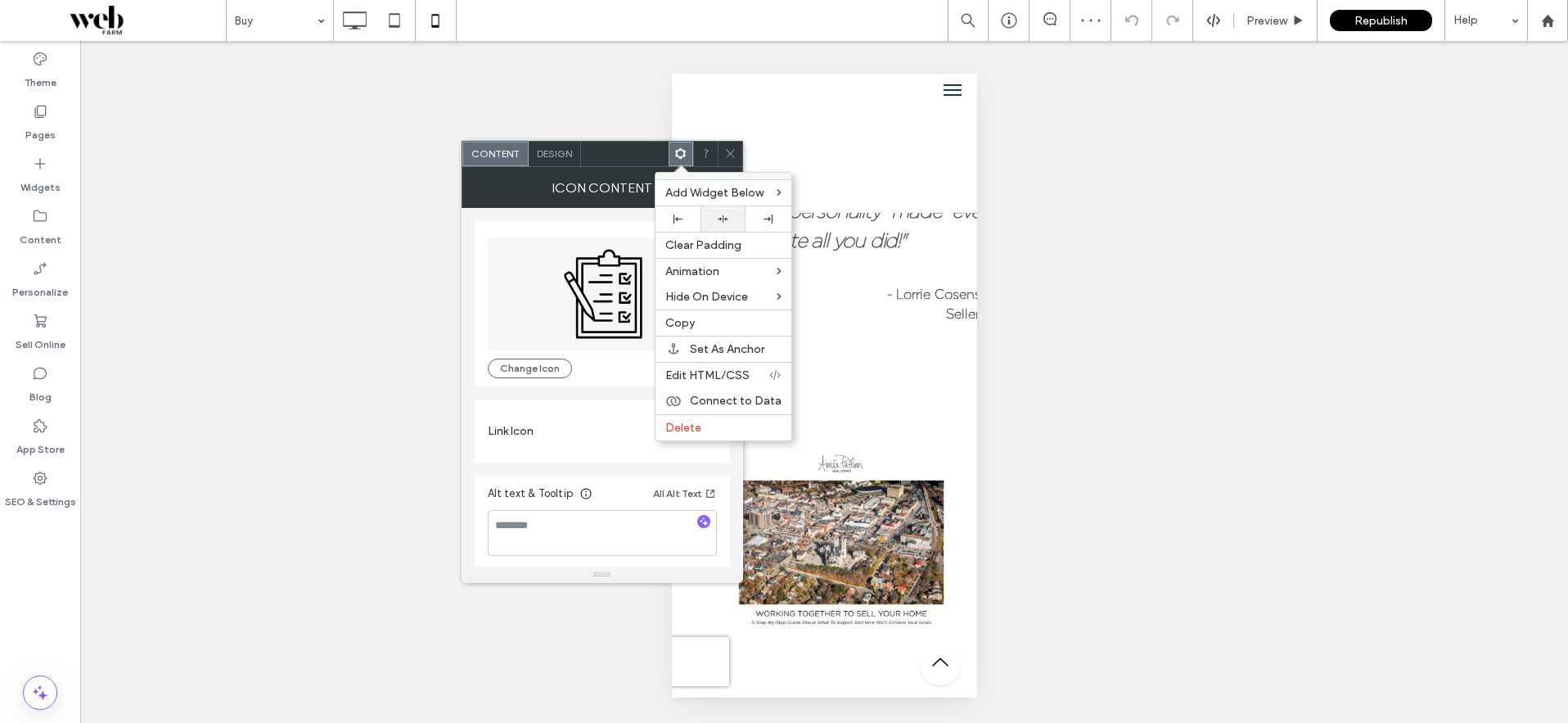
click at [716, 220] on div at bounding box center [723, 219] width 28 height 10
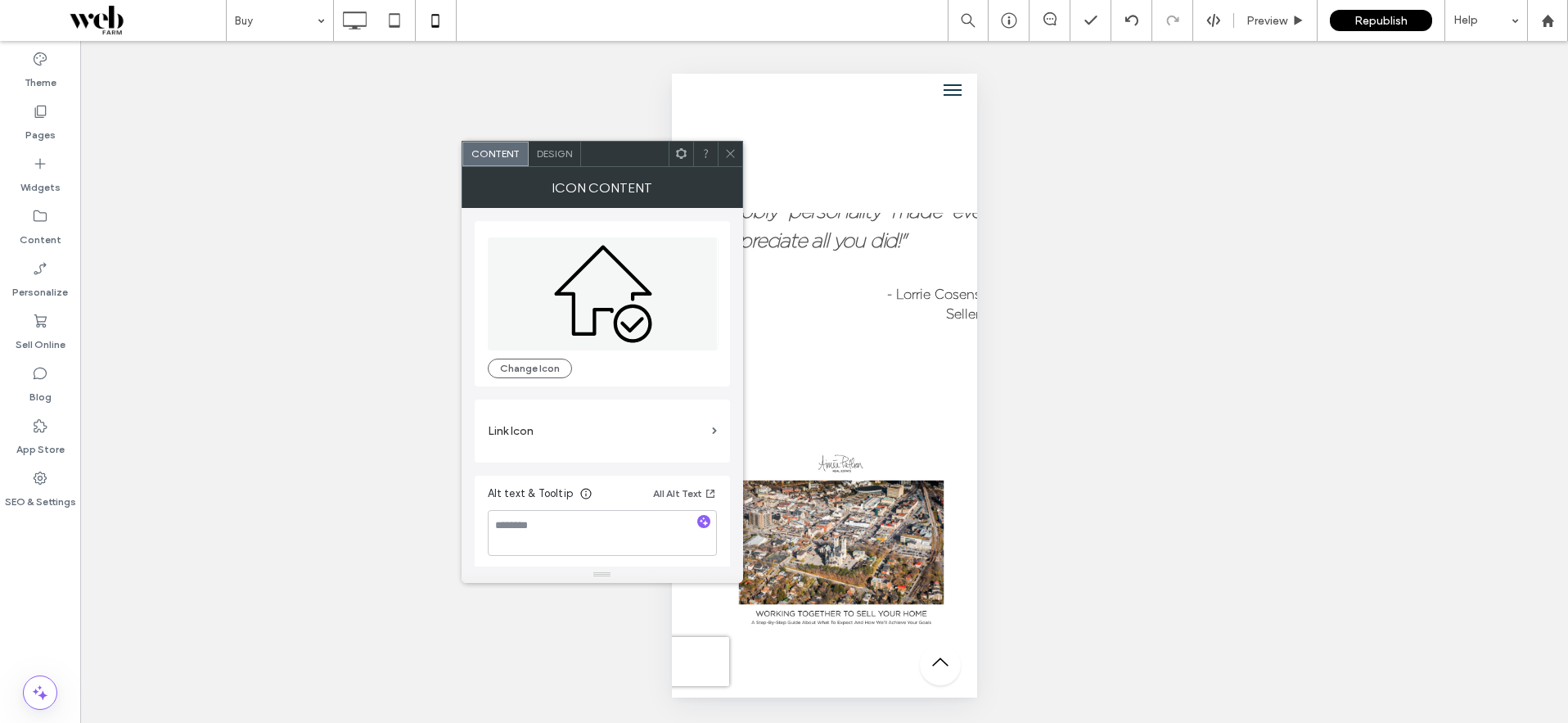
click at [684, 151] on use at bounding box center [679, 153] width 10 height 10
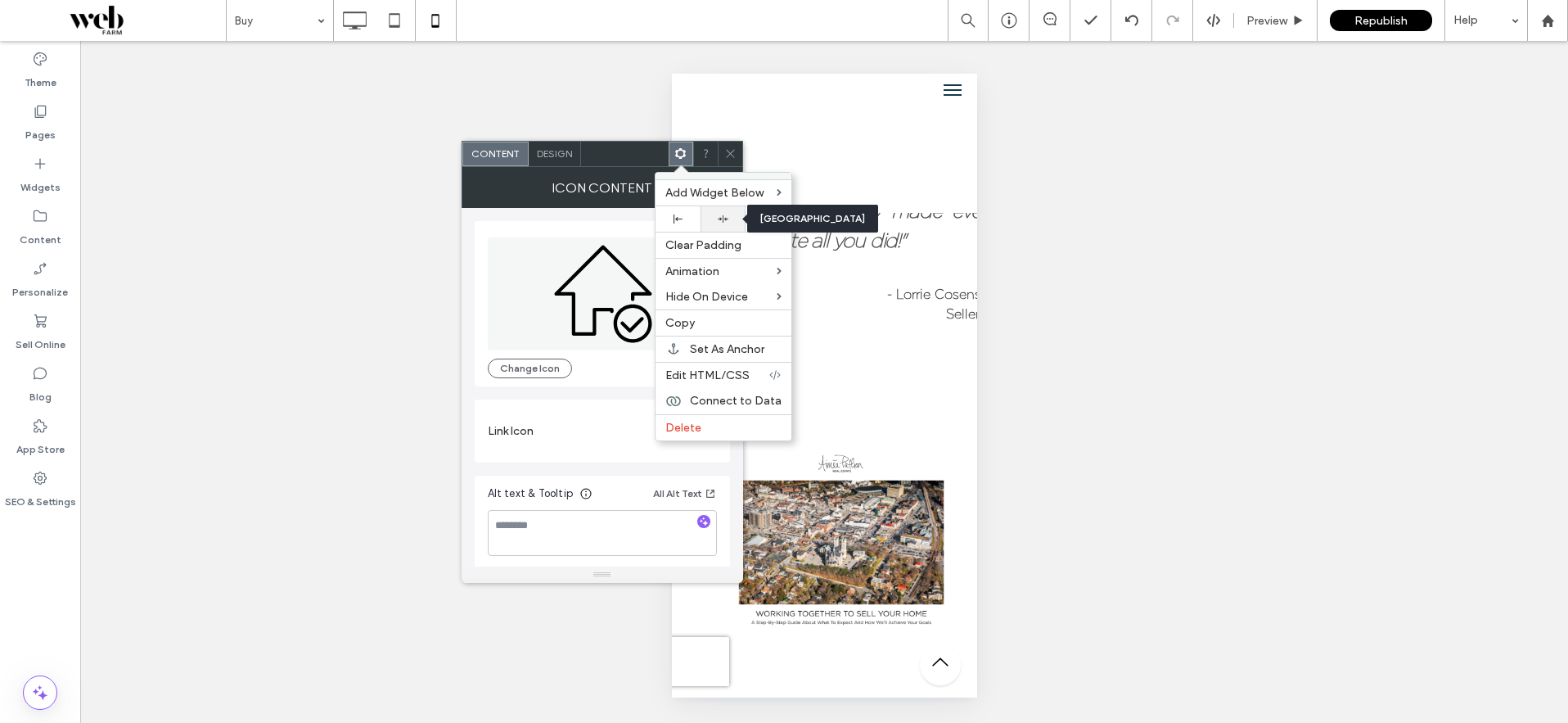
click at [724, 221] on icon at bounding box center [722, 219] width 10 height 10
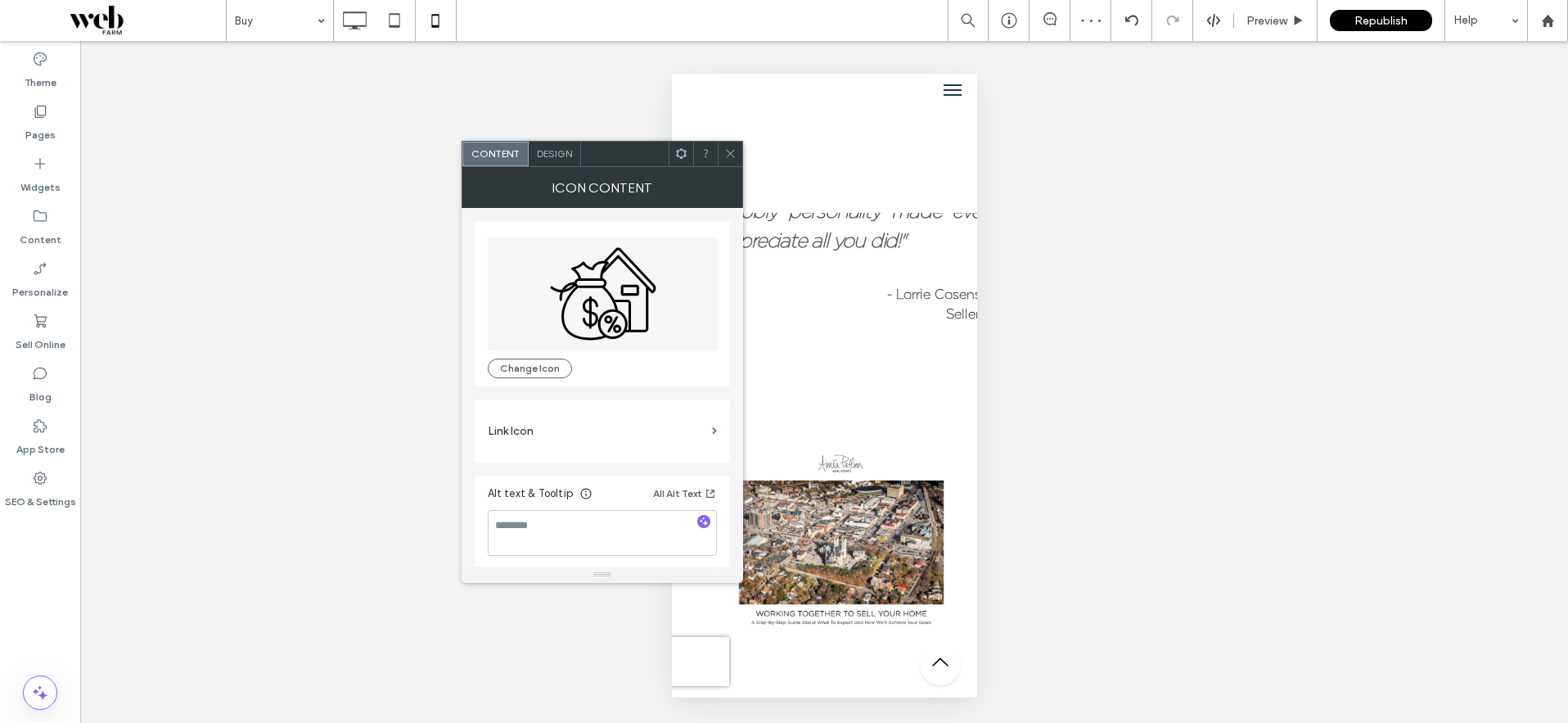
click at [679, 156] on use at bounding box center [679, 153] width 10 height 10
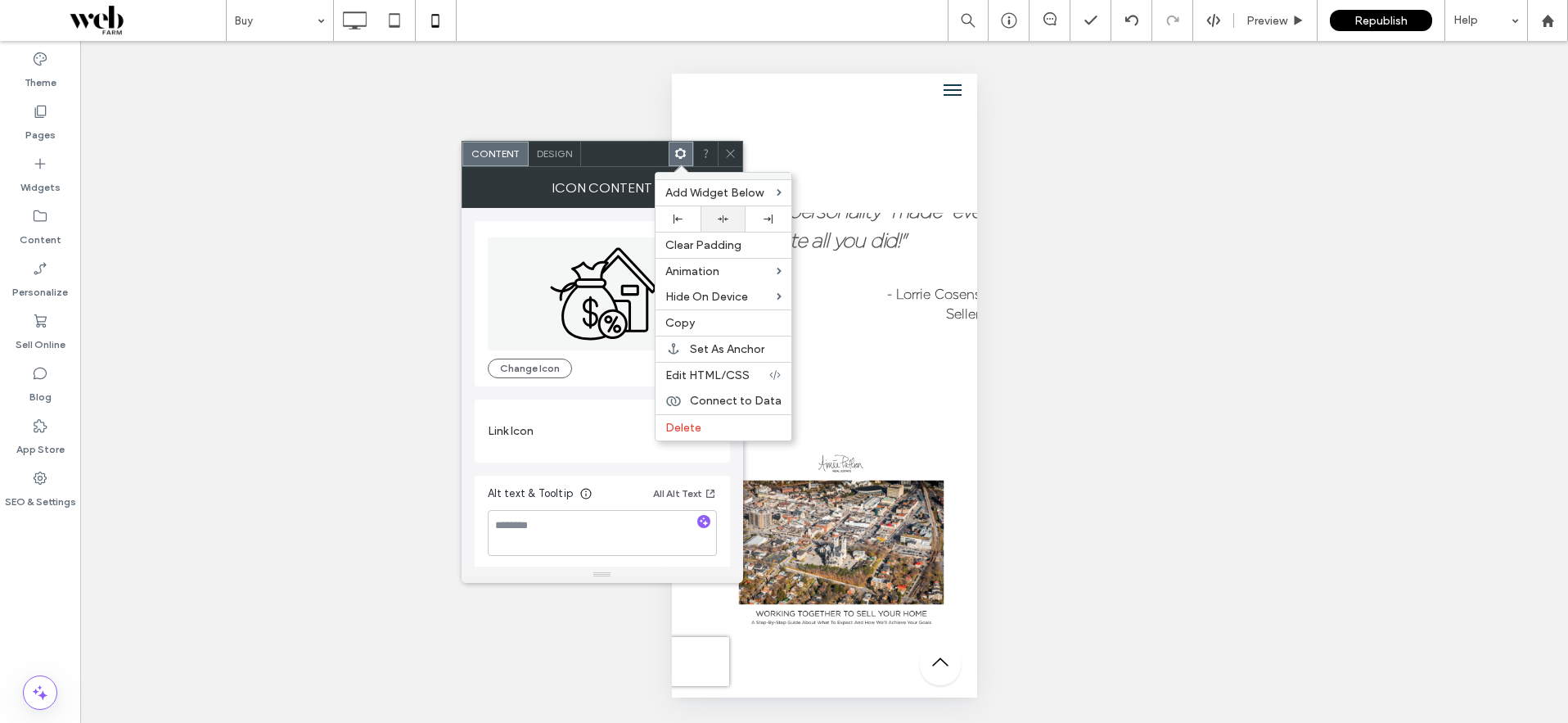
click at [724, 222] on icon at bounding box center [722, 219] width 10 height 10
click at [729, 156] on icon at bounding box center [729, 153] width 12 height 12
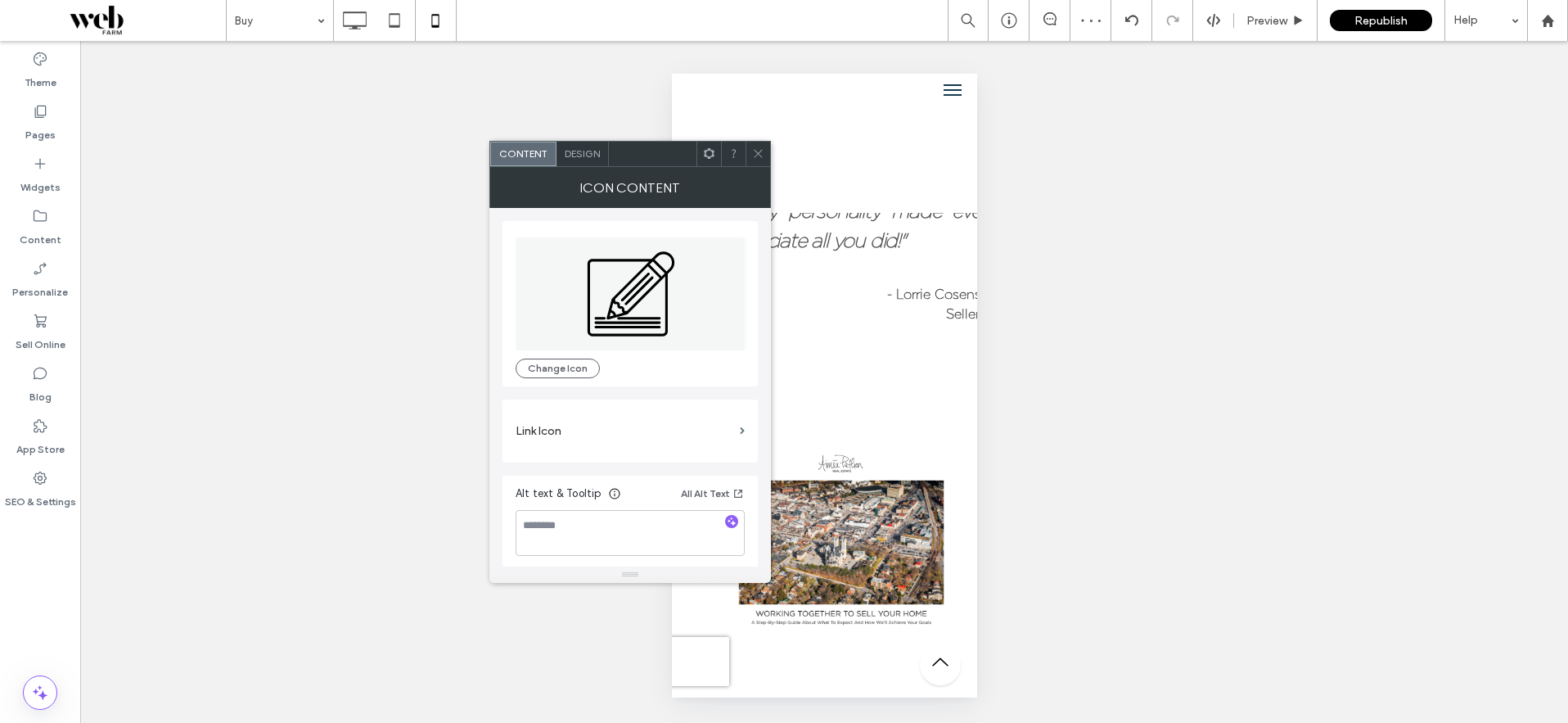
click at [710, 153] on icon at bounding box center [709, 153] width 12 height 12
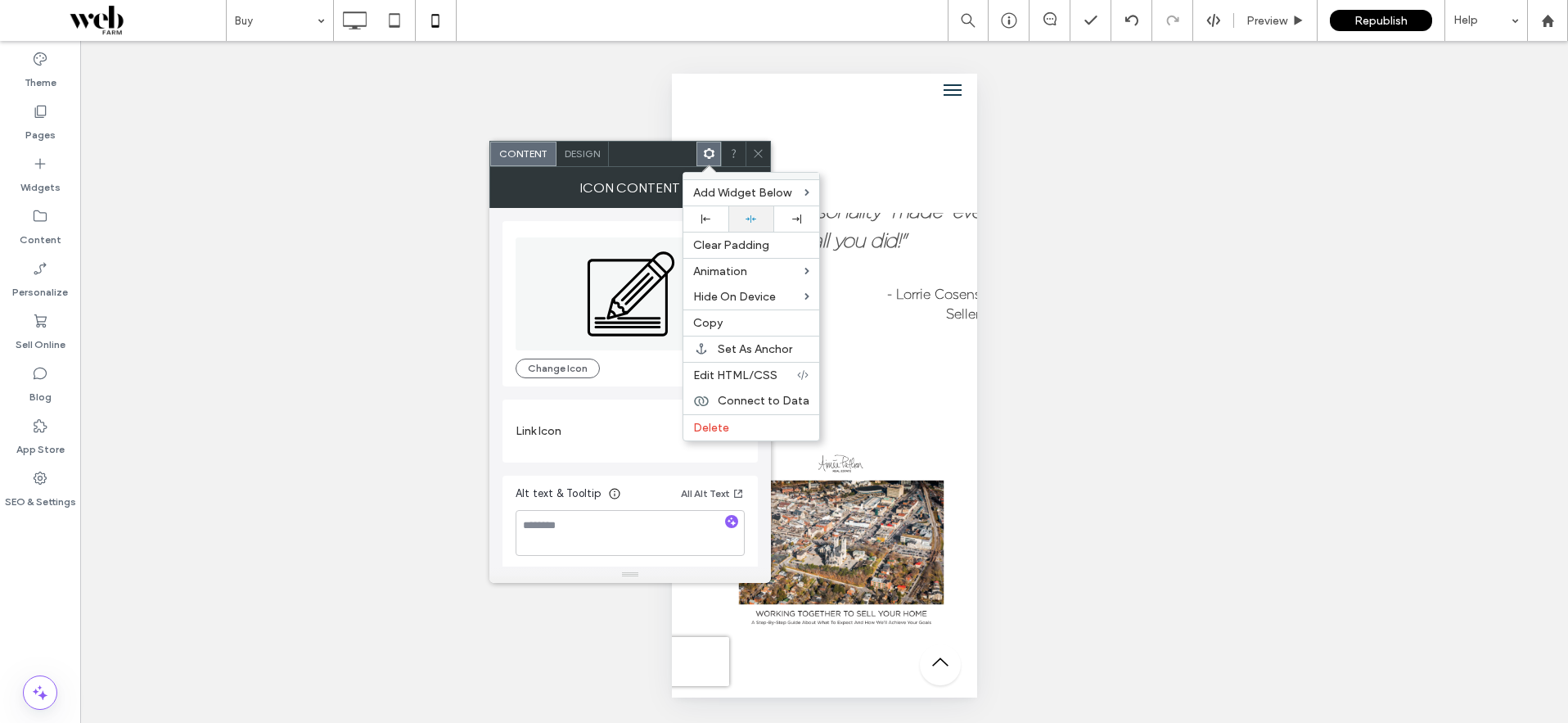
click at [746, 222] on icon at bounding box center [750, 219] width 10 height 10
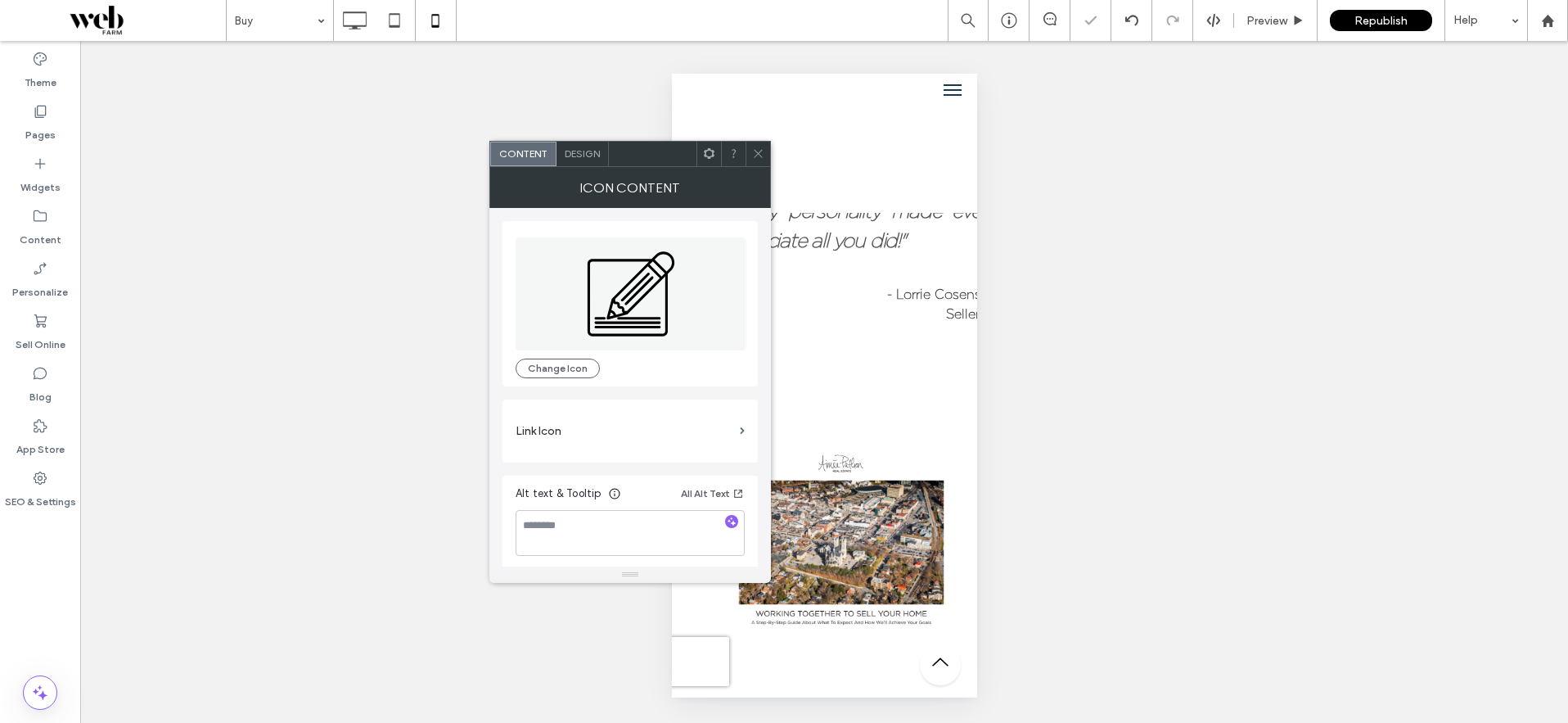
click at [757, 152] on icon at bounding box center [758, 153] width 12 height 12
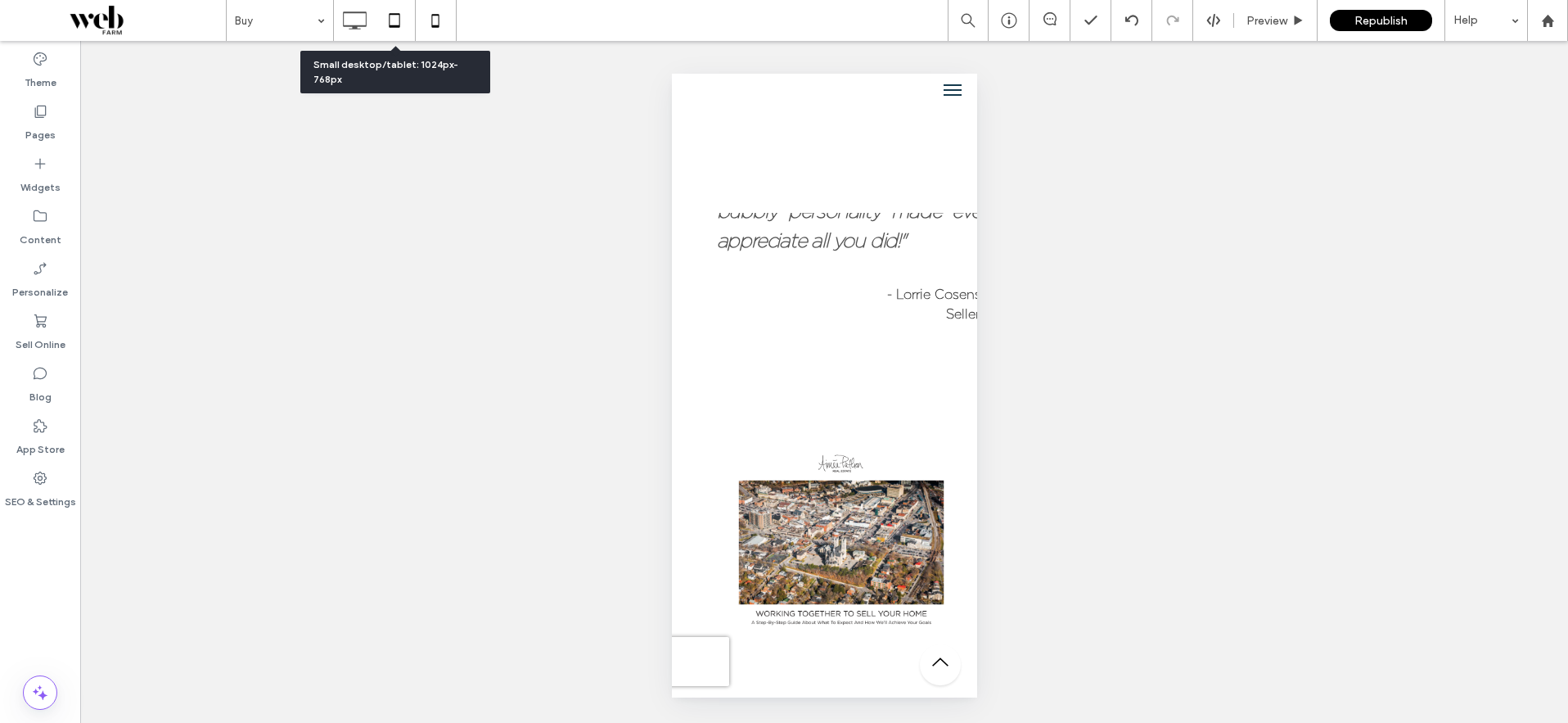
click at [394, 17] on icon at bounding box center [394, 20] width 33 height 33
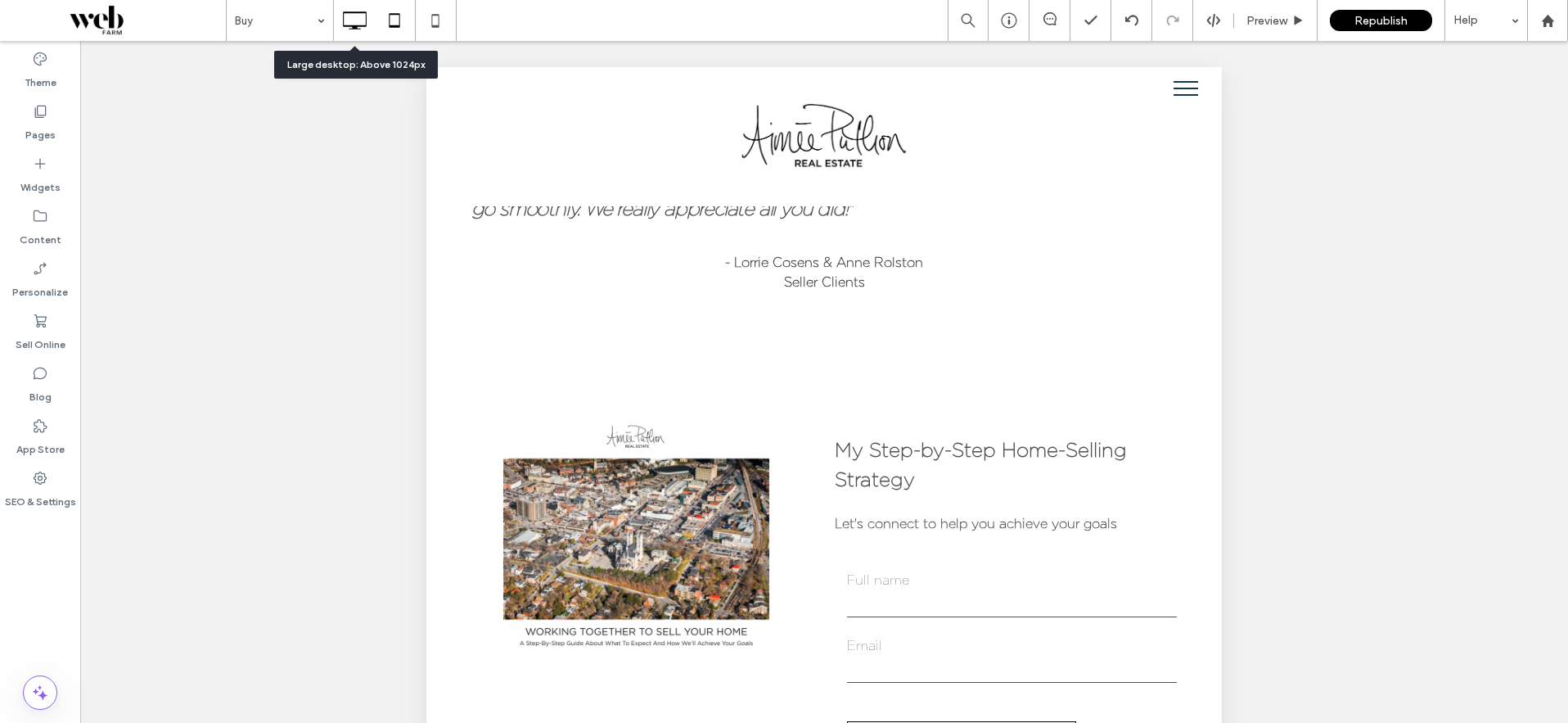
click at [351, 14] on icon at bounding box center [354, 20] width 33 height 33
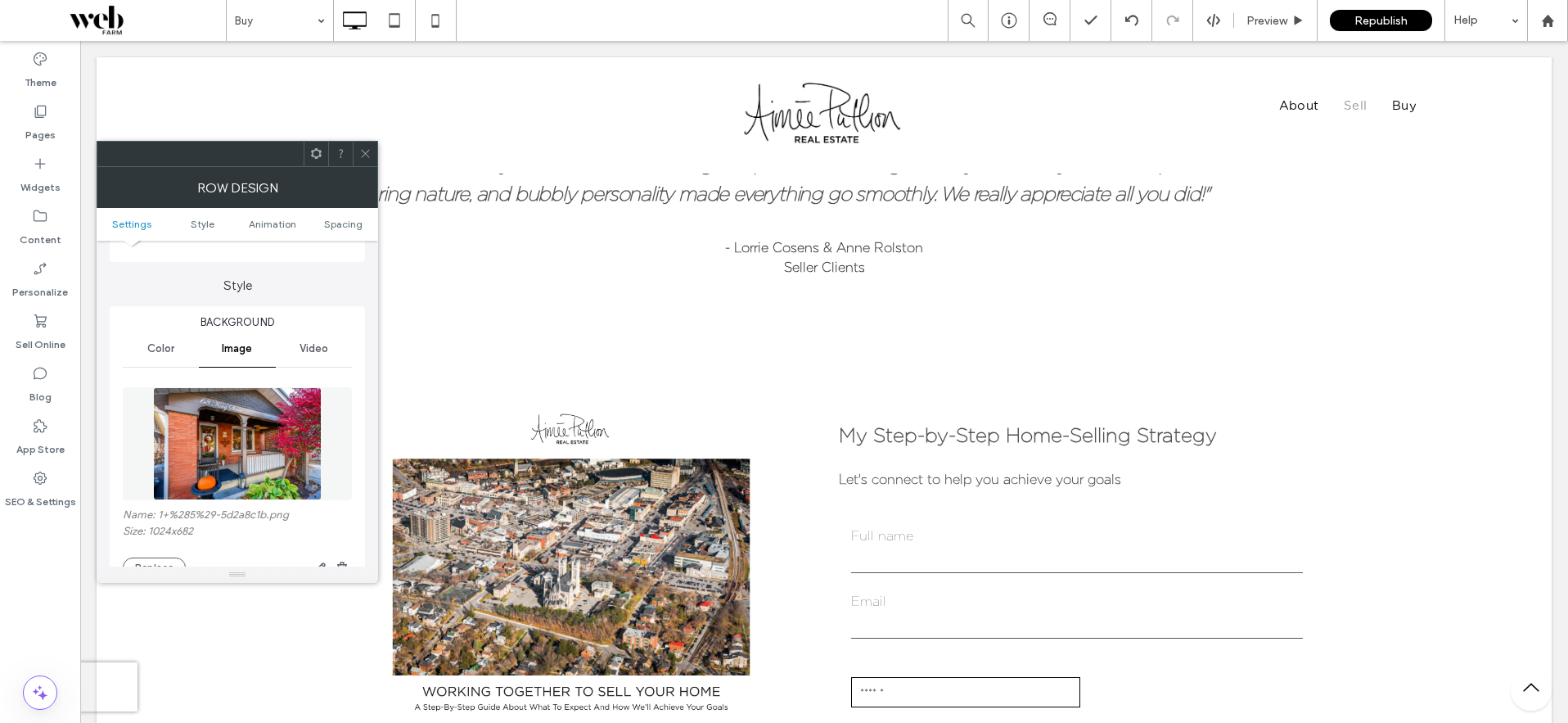
scroll to position [121, 0]
click at [151, 558] on button "Replace" at bounding box center [154, 566] width 63 height 20
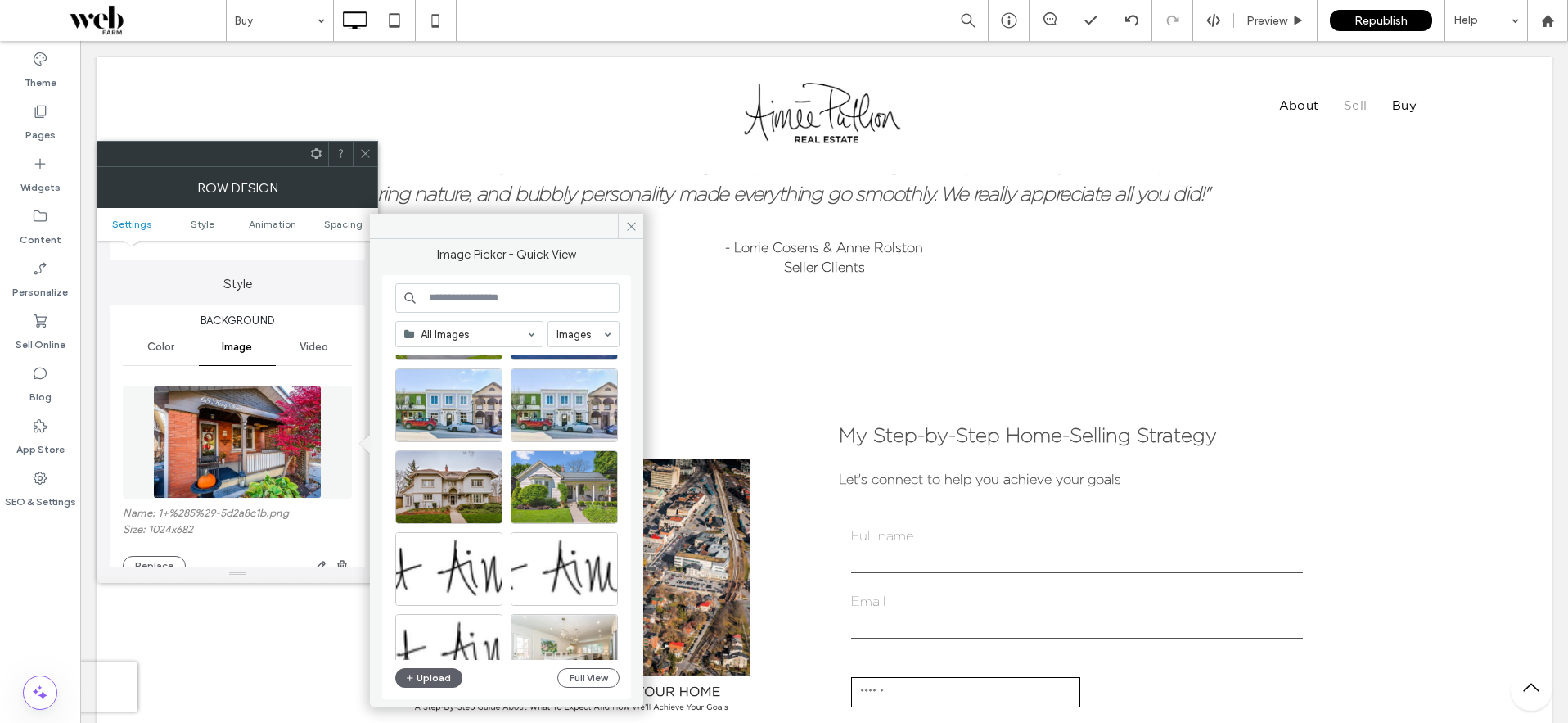
scroll to position [834, 0]
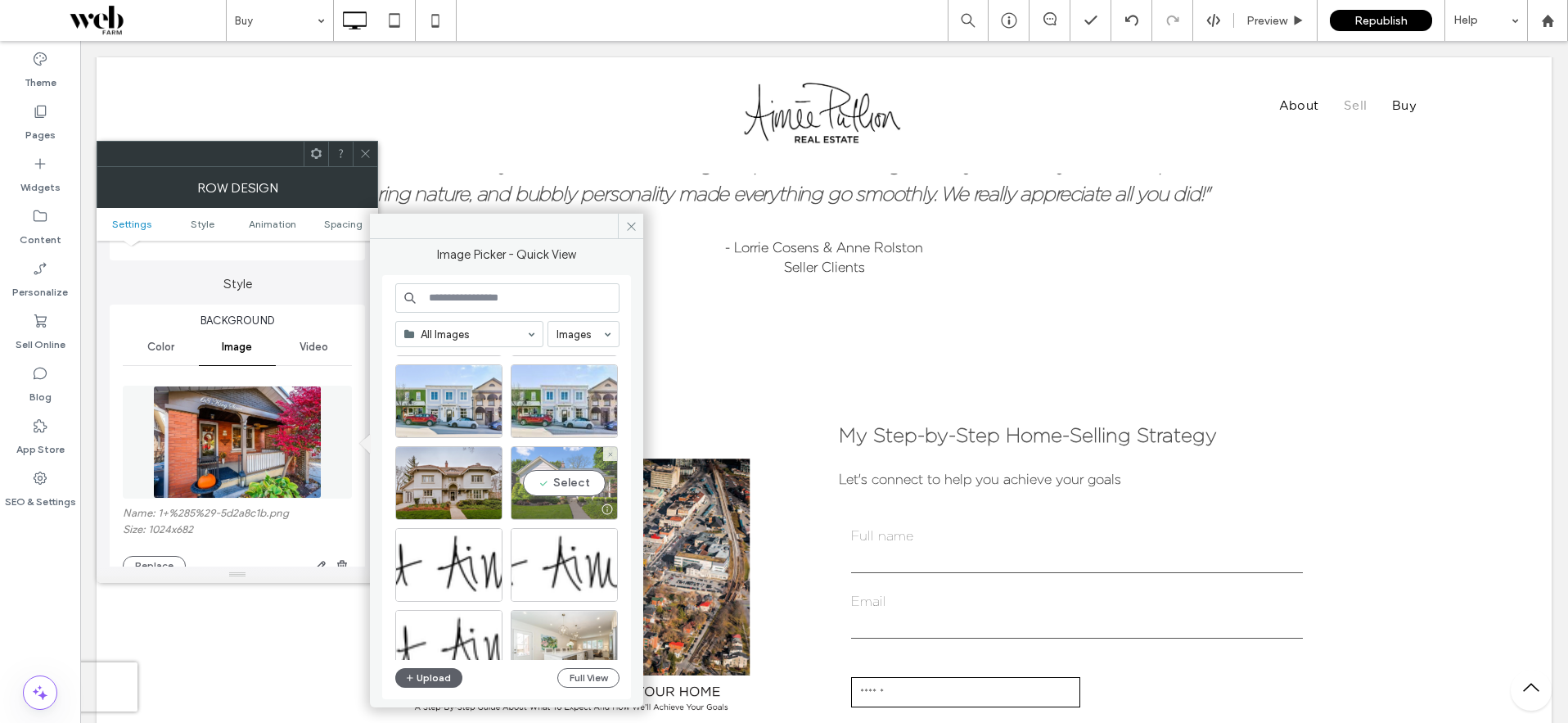
click at [576, 486] on div "Select" at bounding box center [564, 483] width 107 height 74
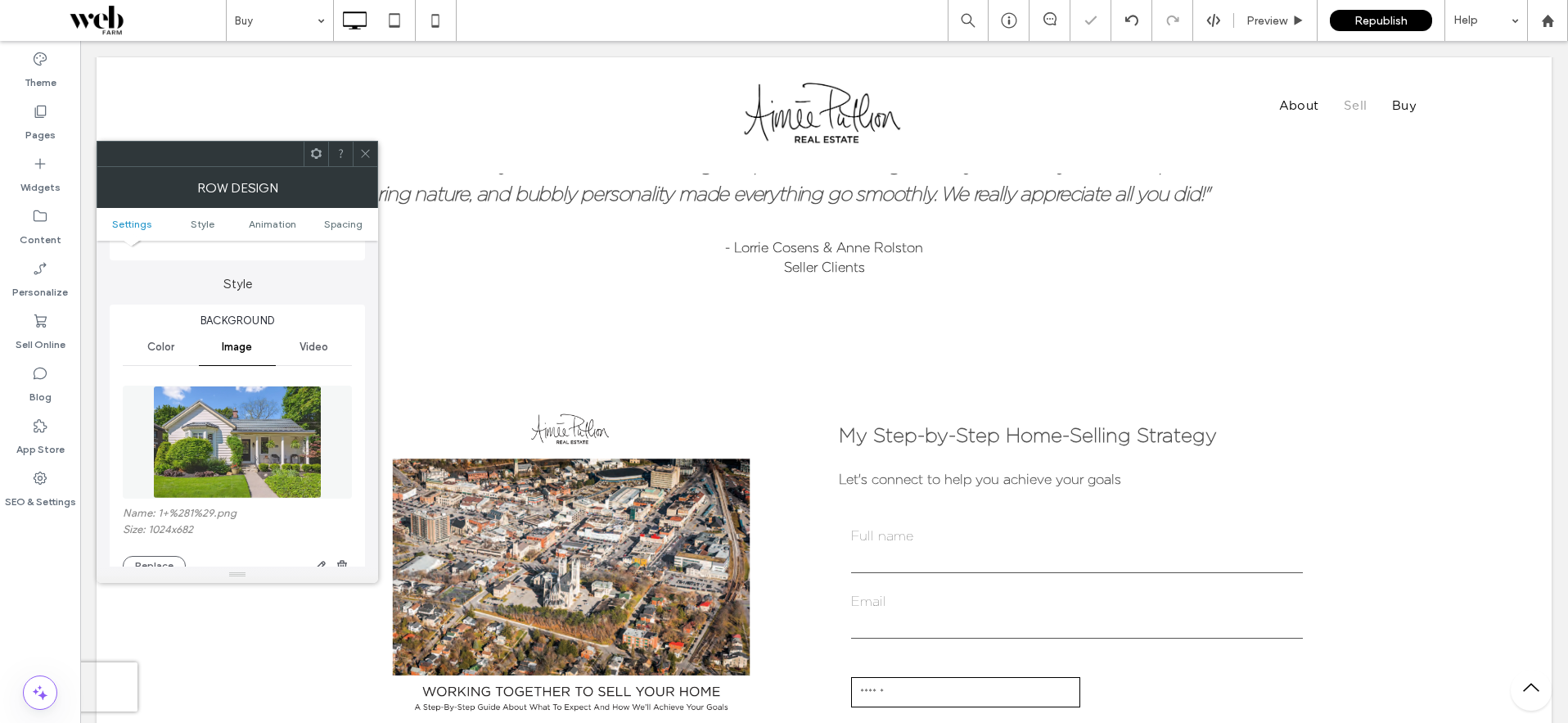
click at [365, 147] on icon at bounding box center [365, 153] width 12 height 12
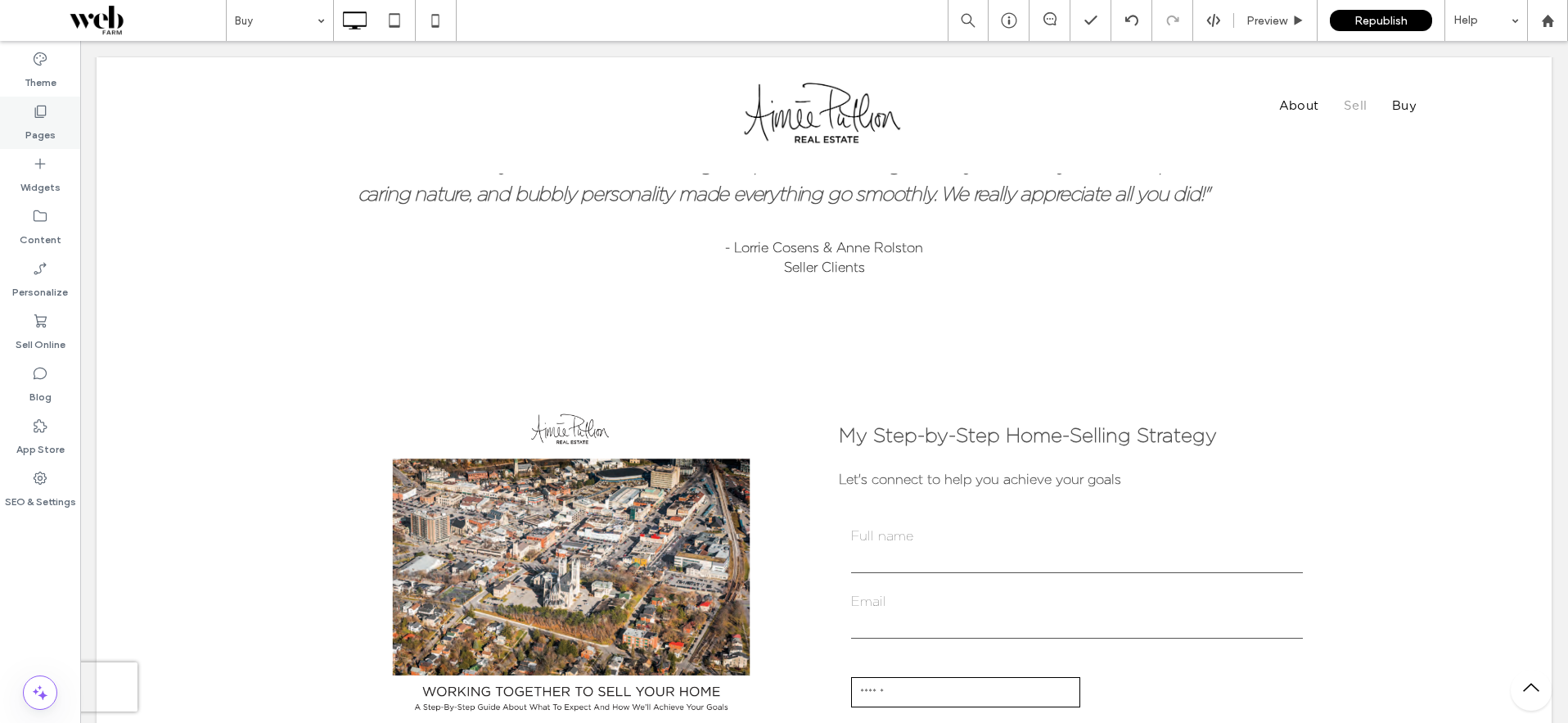
click at [41, 115] on icon at bounding box center [40, 110] width 16 height 16
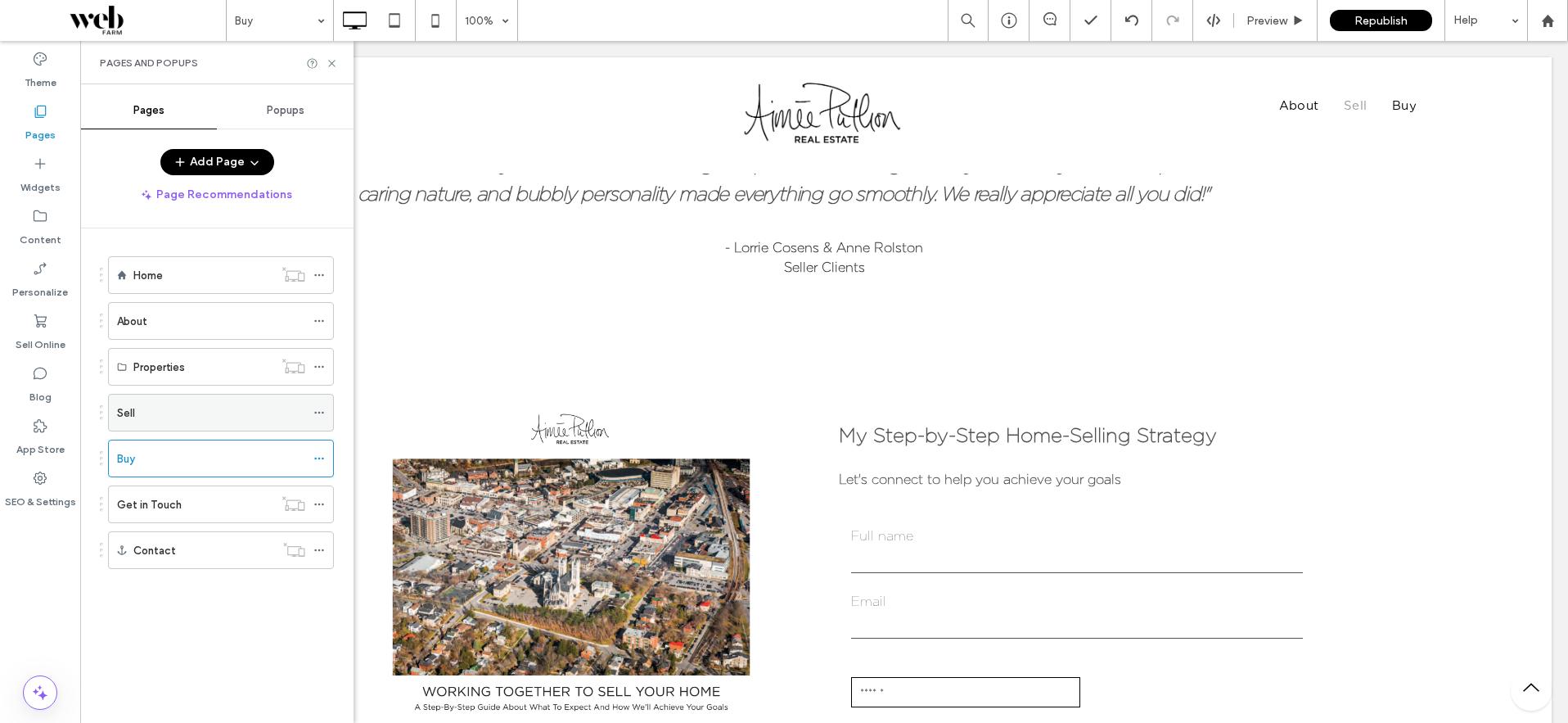
click at [122, 404] on label "Sell" at bounding box center [125, 413] width 18 height 28
click at [117, 461] on label "Buy" at bounding box center [125, 458] width 18 height 28
click at [124, 417] on label "Sell" at bounding box center [125, 413] width 18 height 28
click at [126, 463] on label "Buy" at bounding box center [125, 458] width 18 height 28
click at [129, 314] on label "About" at bounding box center [132, 321] width 30 height 28
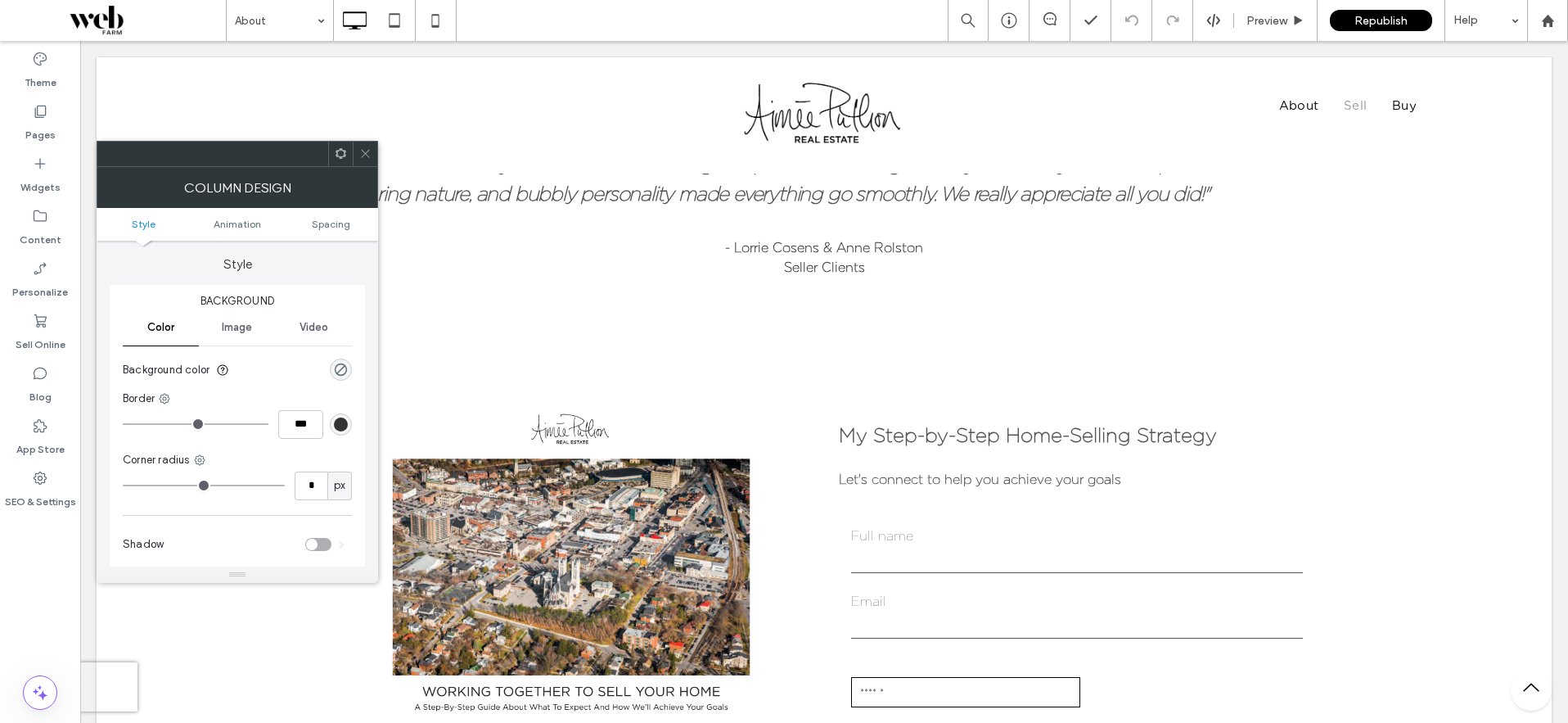
click at [369, 151] on icon at bounding box center [365, 153] width 12 height 12
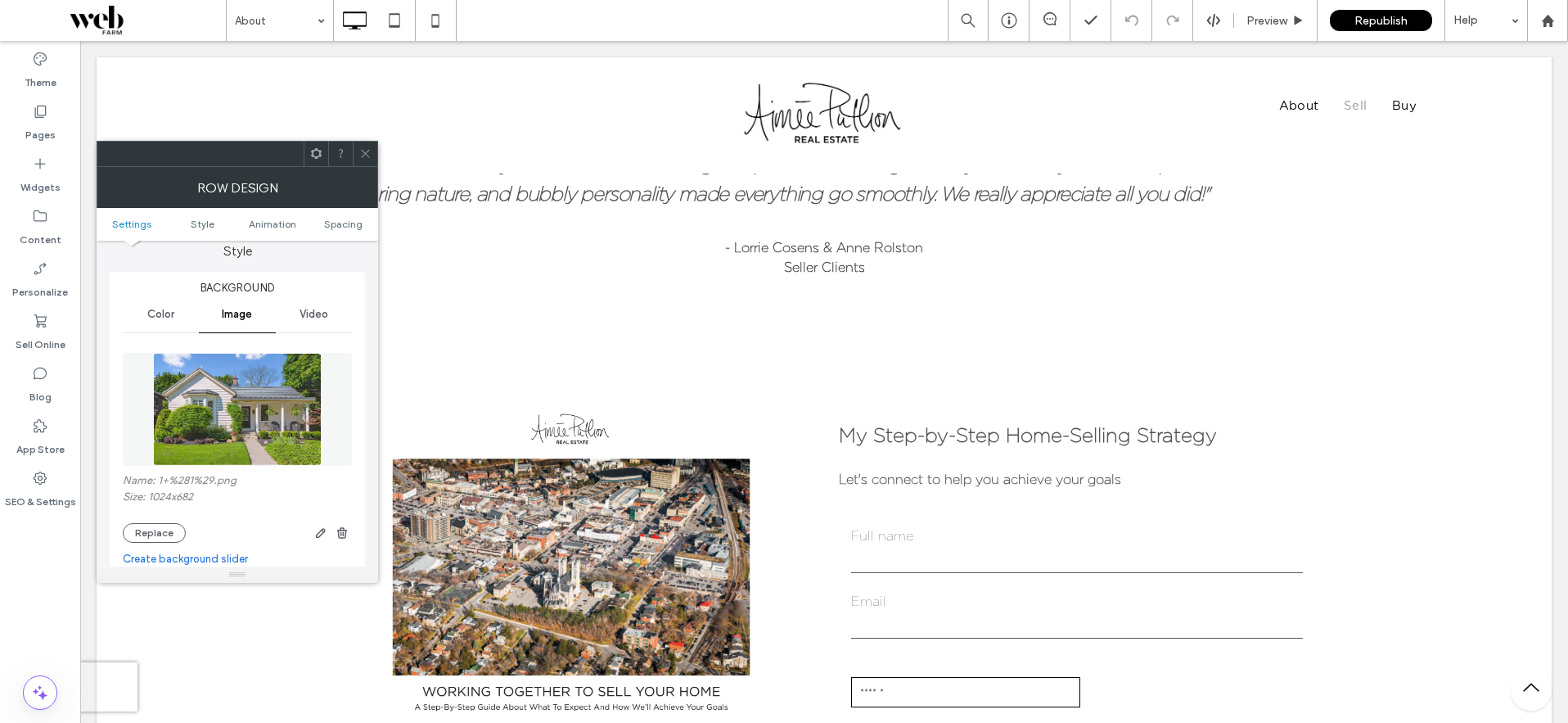
scroll to position [156, 0]
click at [152, 534] on button "Replace" at bounding box center [154, 530] width 63 height 20
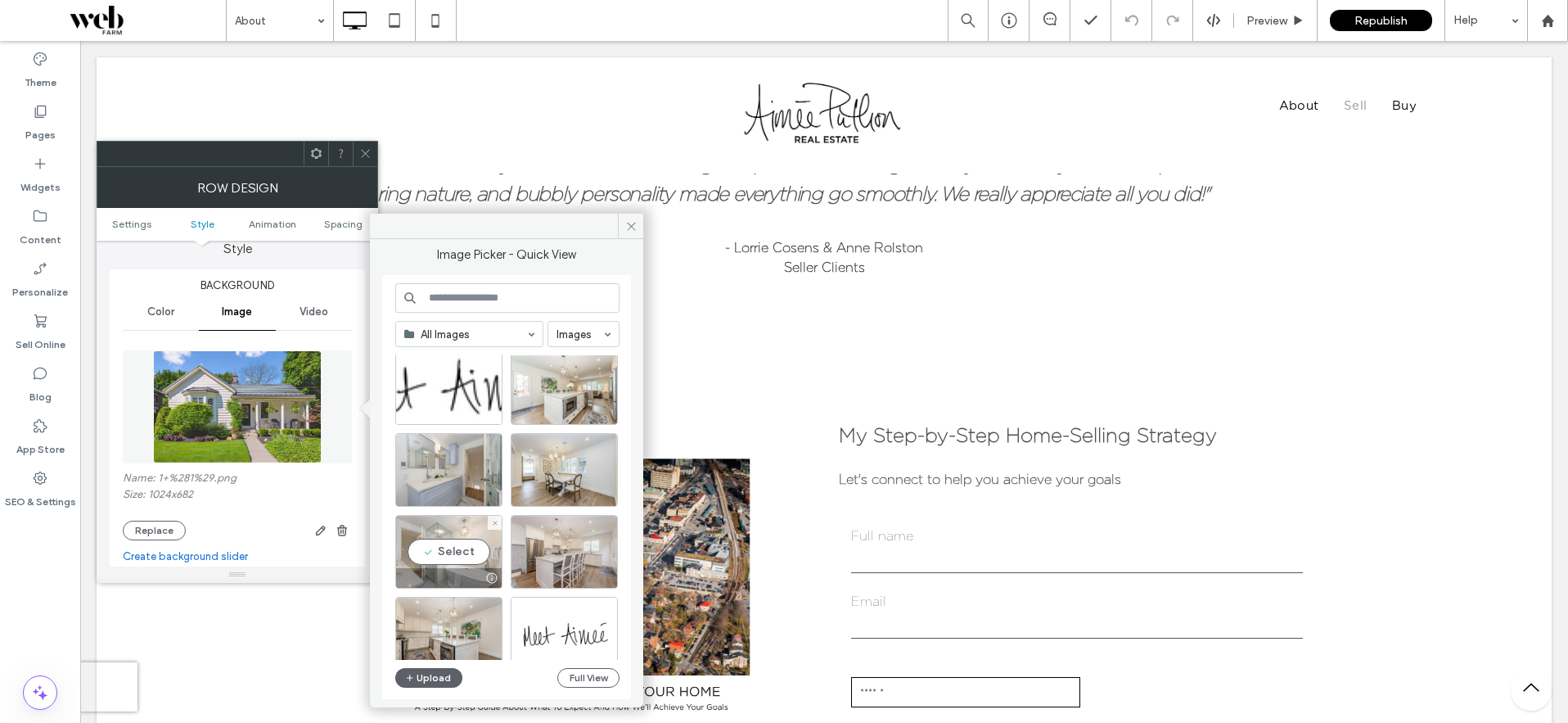
scroll to position [1088, 0]
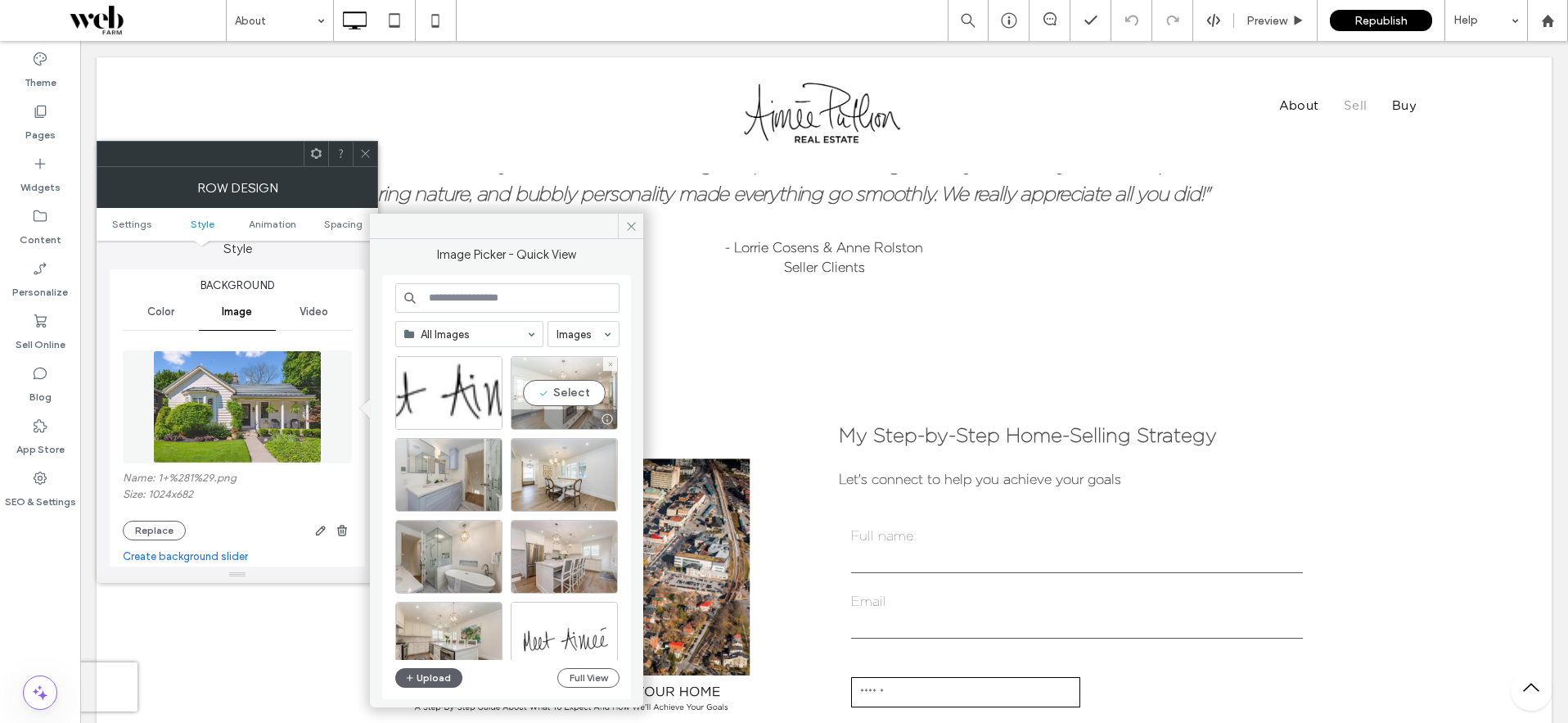
click at [570, 391] on div "Select" at bounding box center [564, 393] width 107 height 74
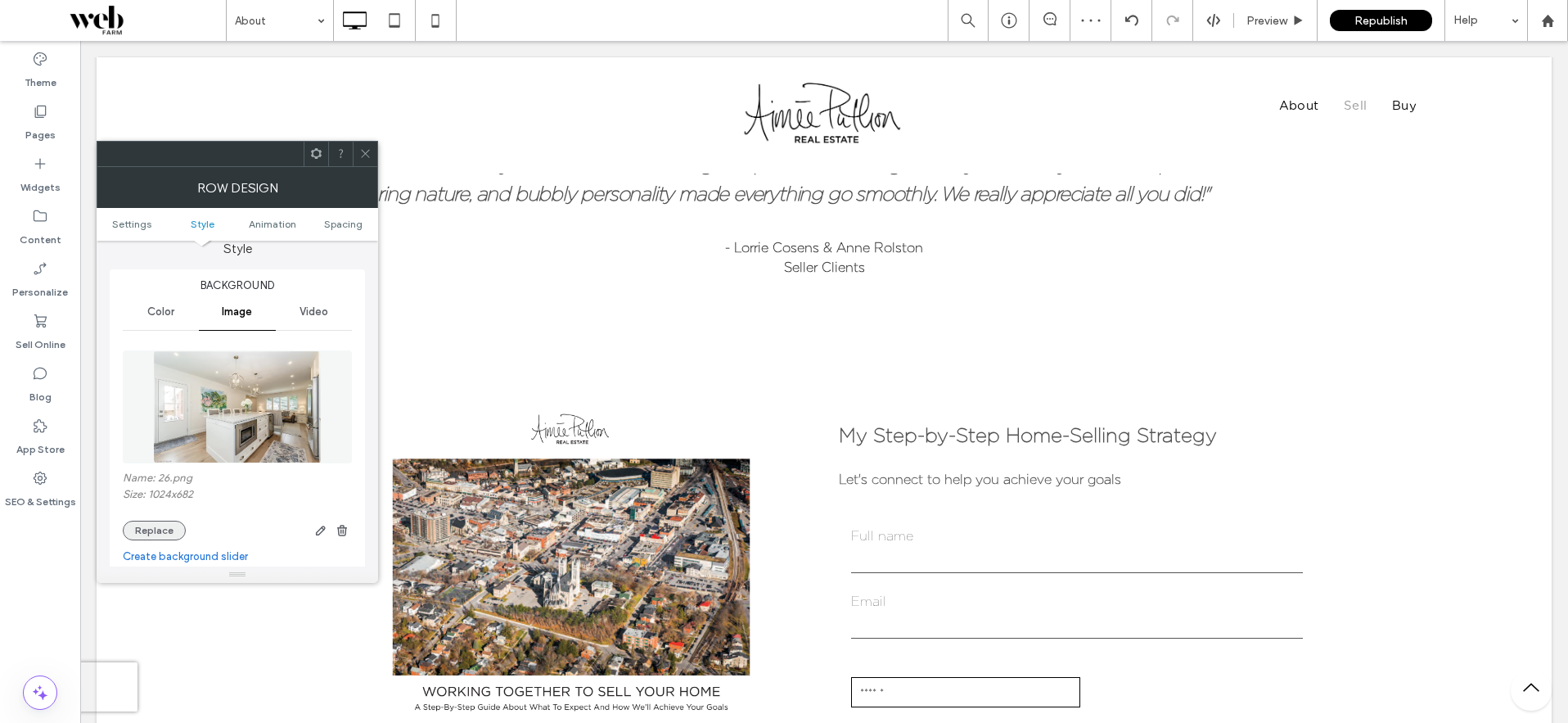
click at [146, 531] on button "Replace" at bounding box center [154, 530] width 63 height 20
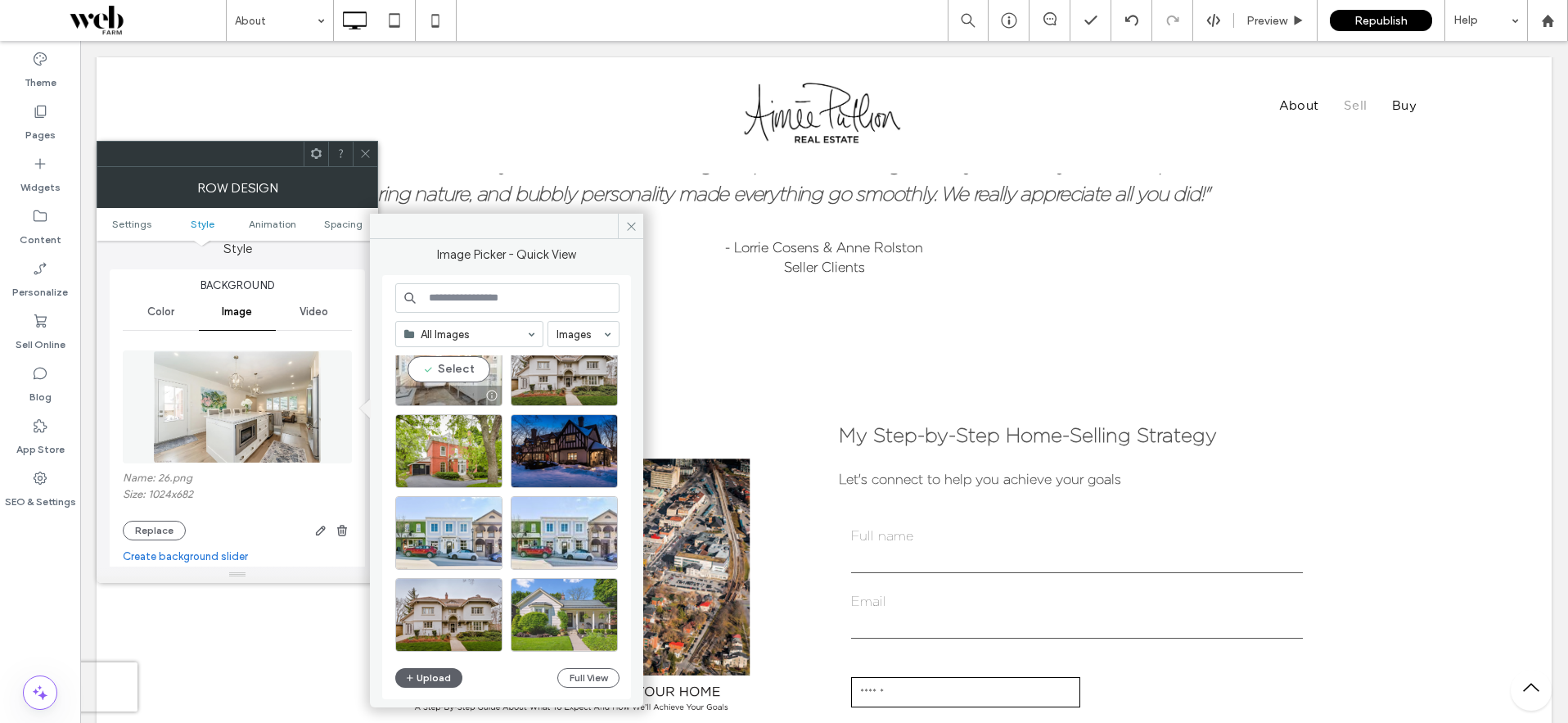
scroll to position [717, 0]
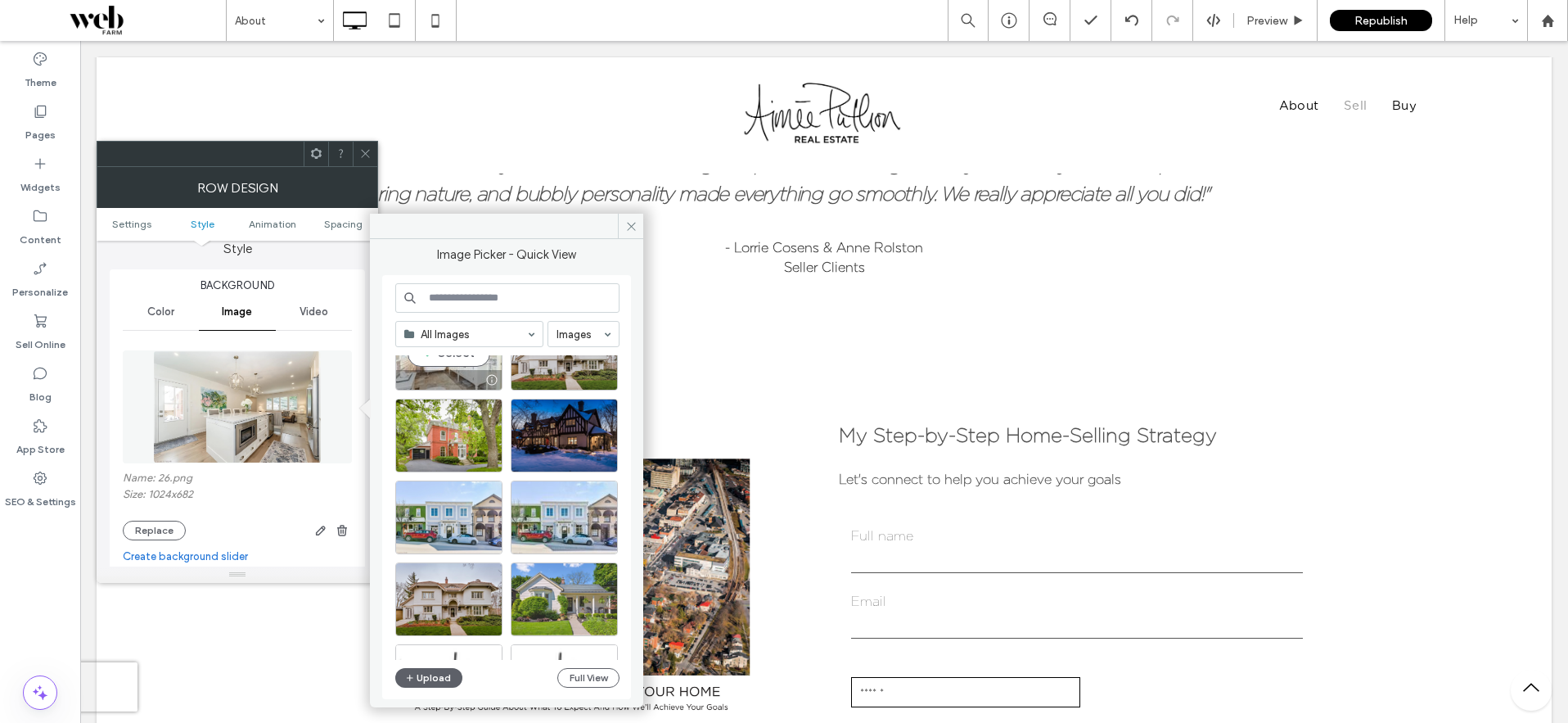
click at [449, 364] on div "Select" at bounding box center [449, 353] width 107 height 74
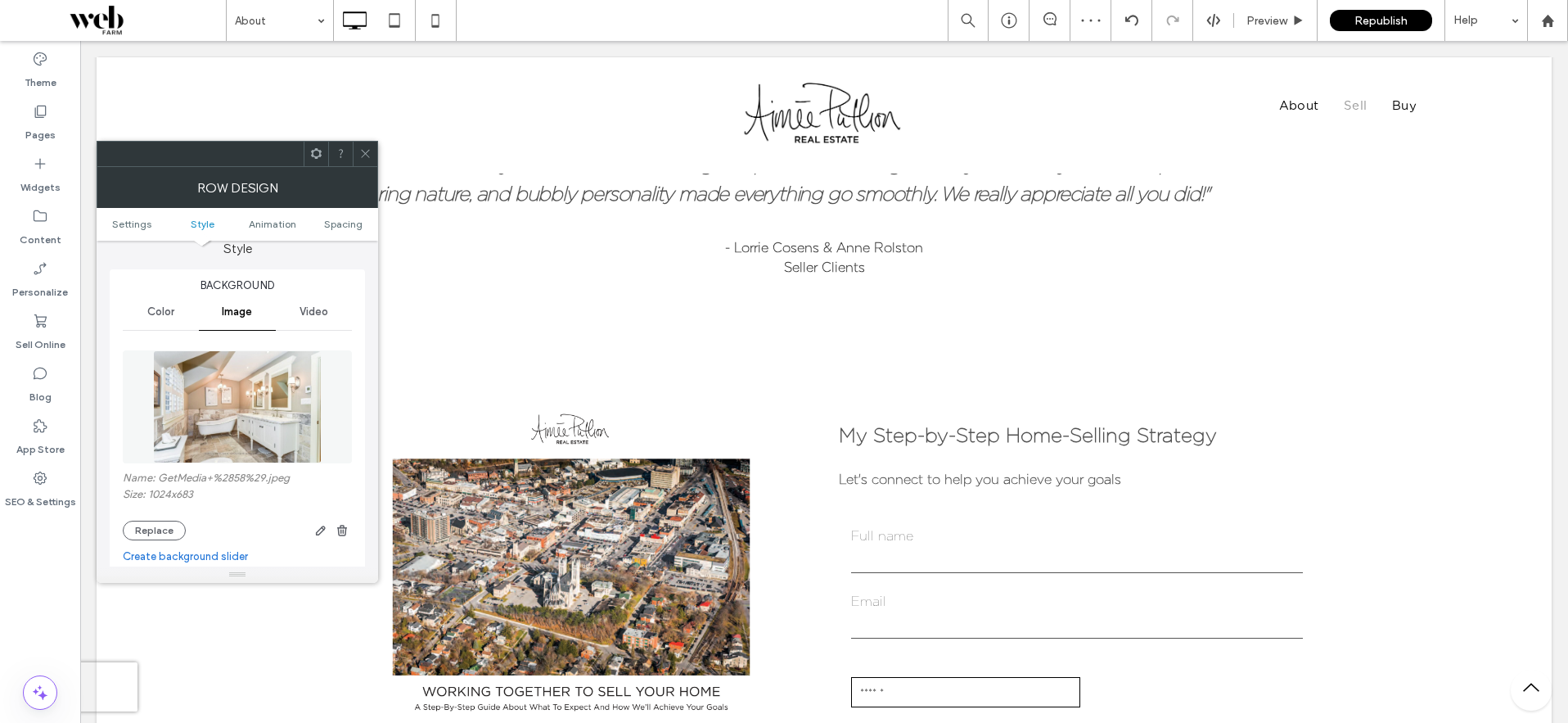
click at [364, 143] on span at bounding box center [365, 154] width 12 height 25
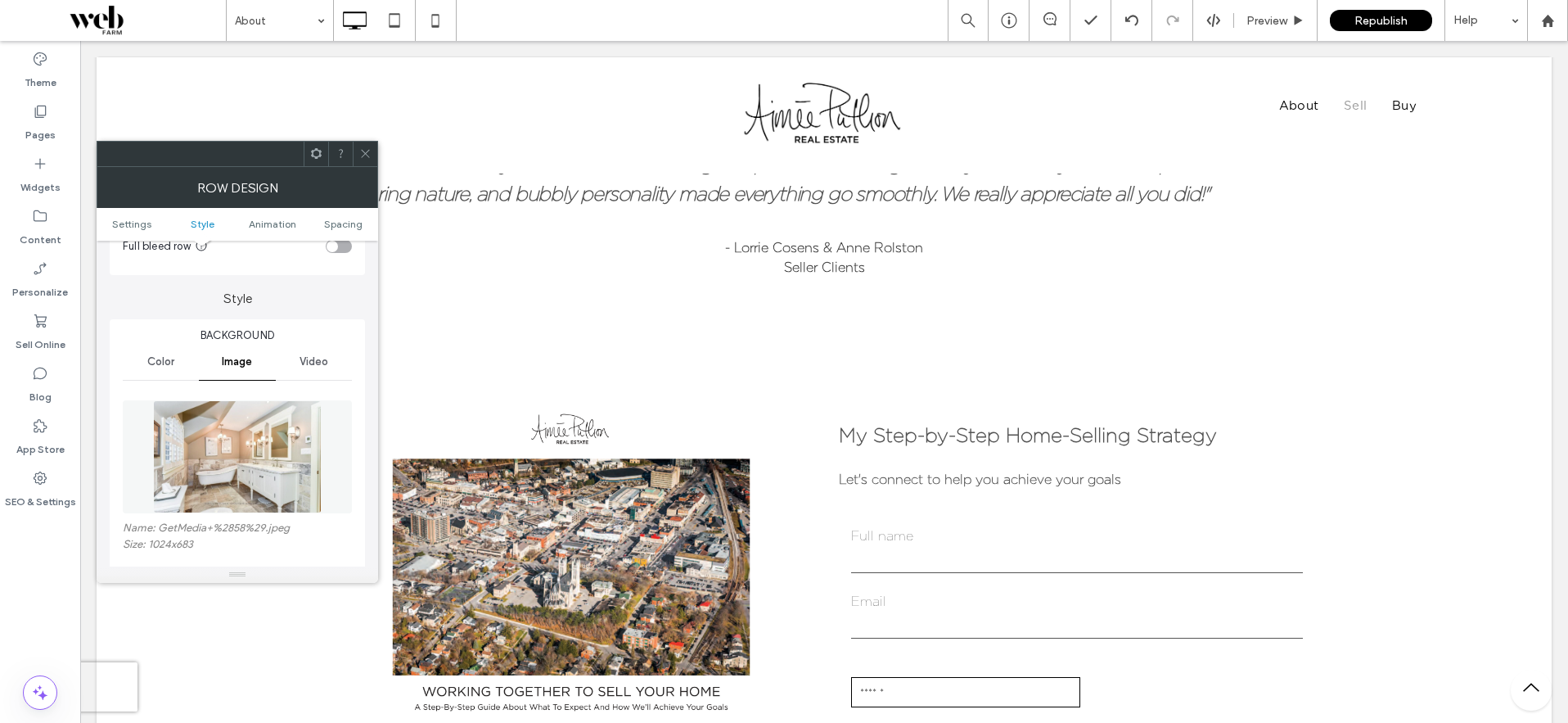
scroll to position [181, 0]
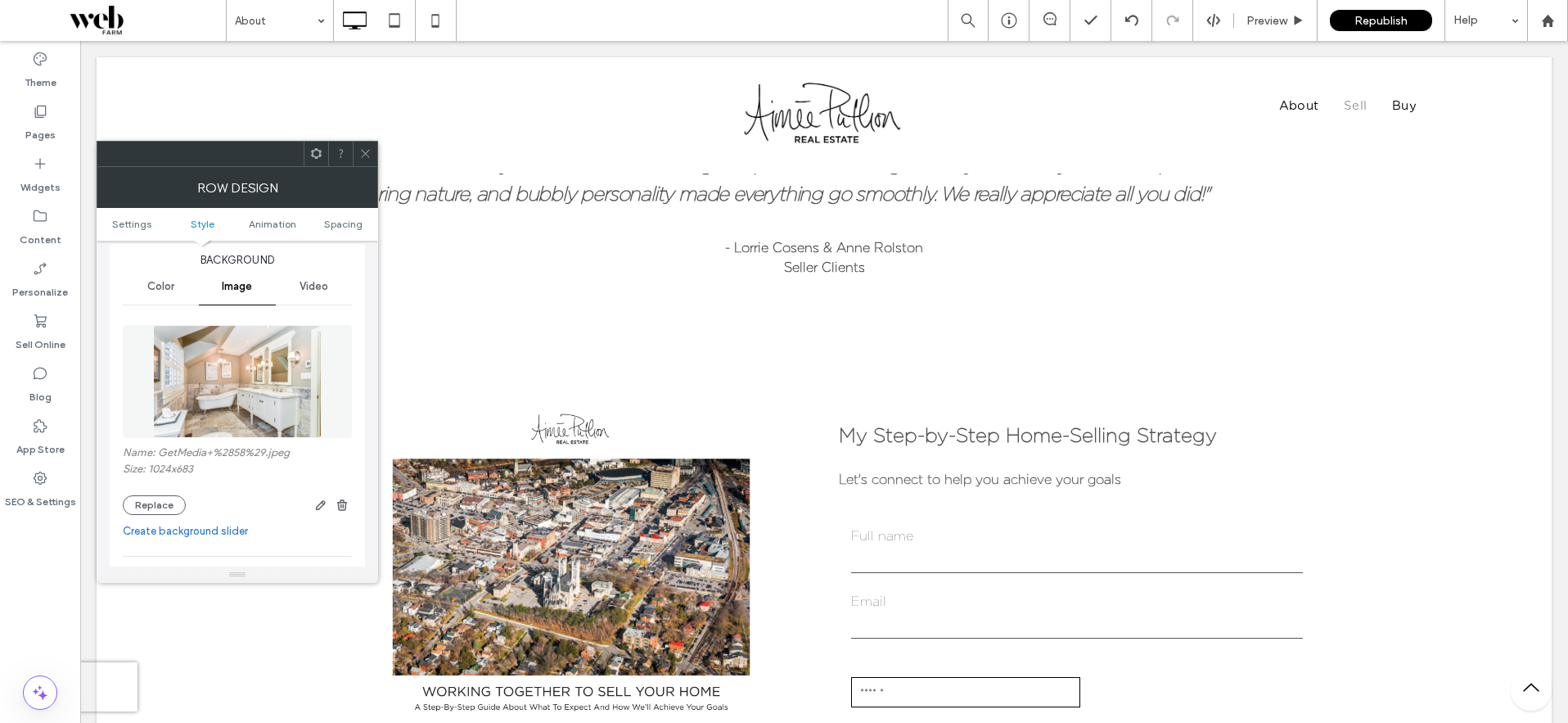
click at [367, 147] on icon at bounding box center [365, 153] width 12 height 12
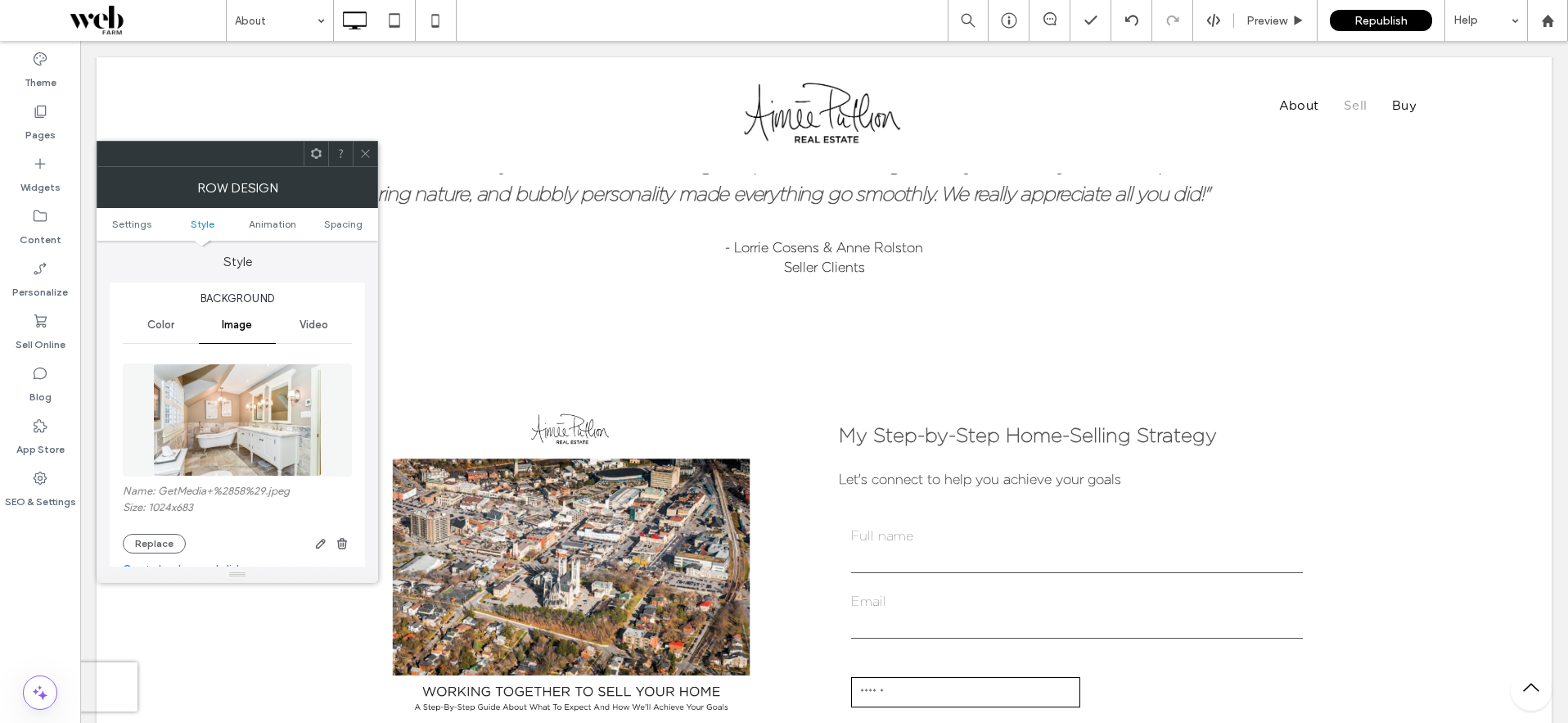
scroll to position [143, 0]
click at [158, 533] on button "Replace" at bounding box center [154, 542] width 63 height 20
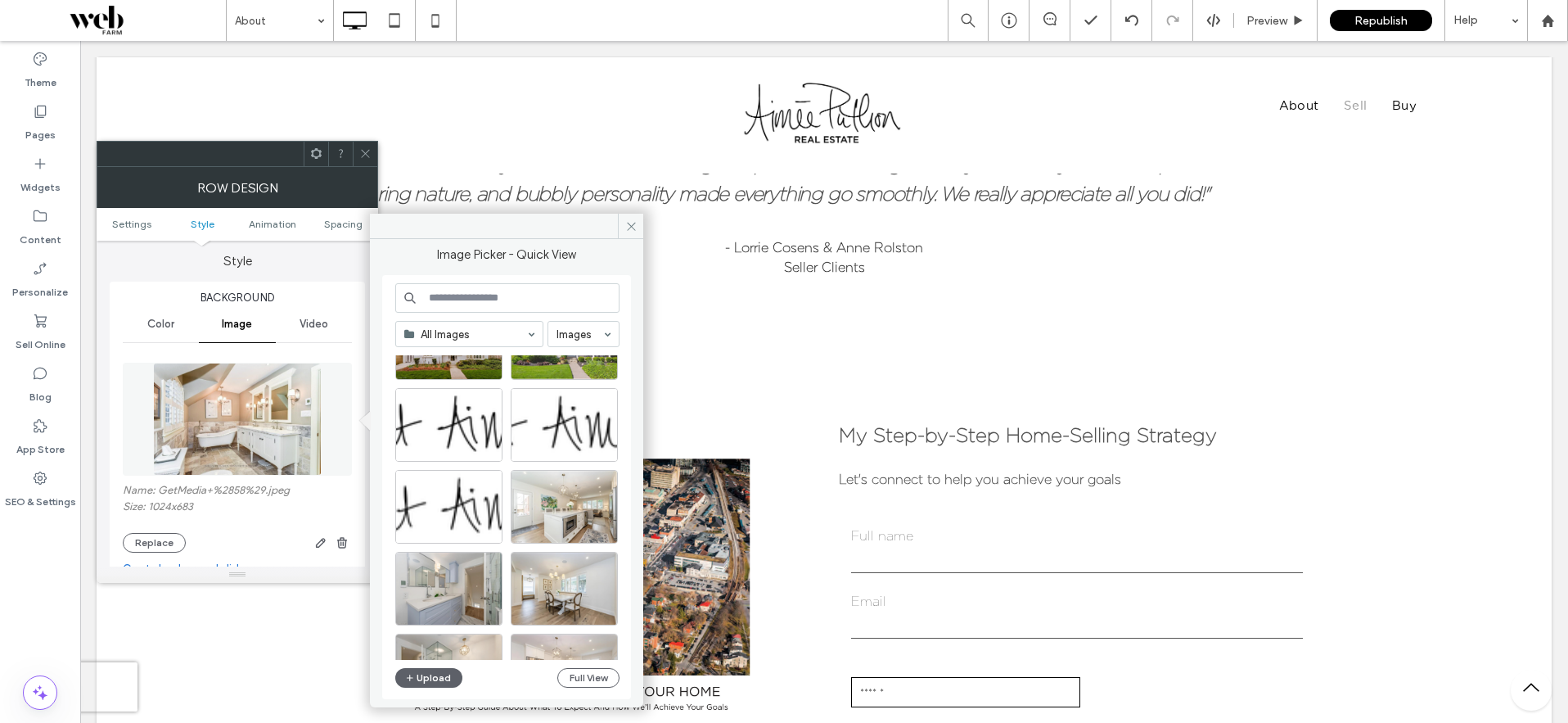
scroll to position [1043, 0]
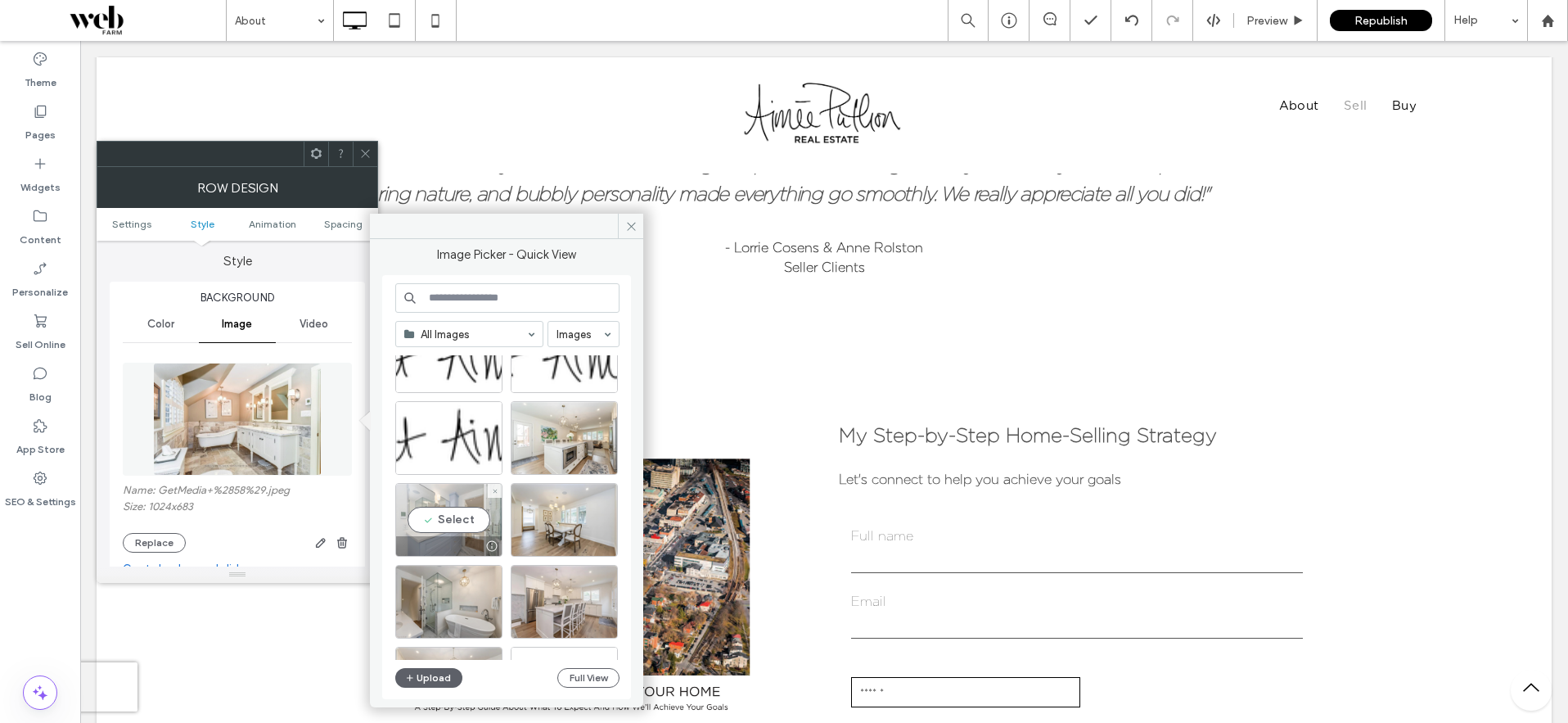
click at [461, 518] on div "Select" at bounding box center [449, 519] width 107 height 74
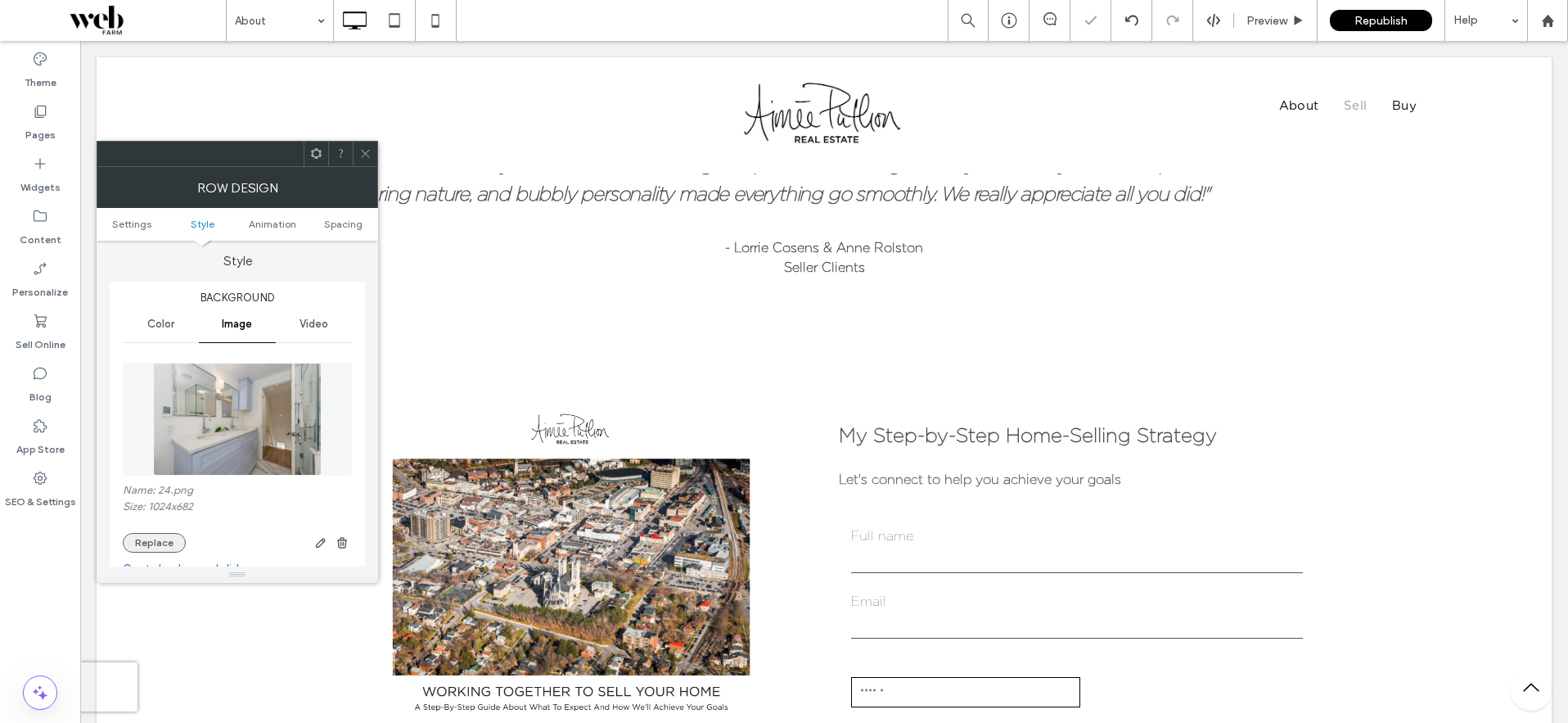
click at [152, 536] on button "Replace" at bounding box center [154, 542] width 63 height 20
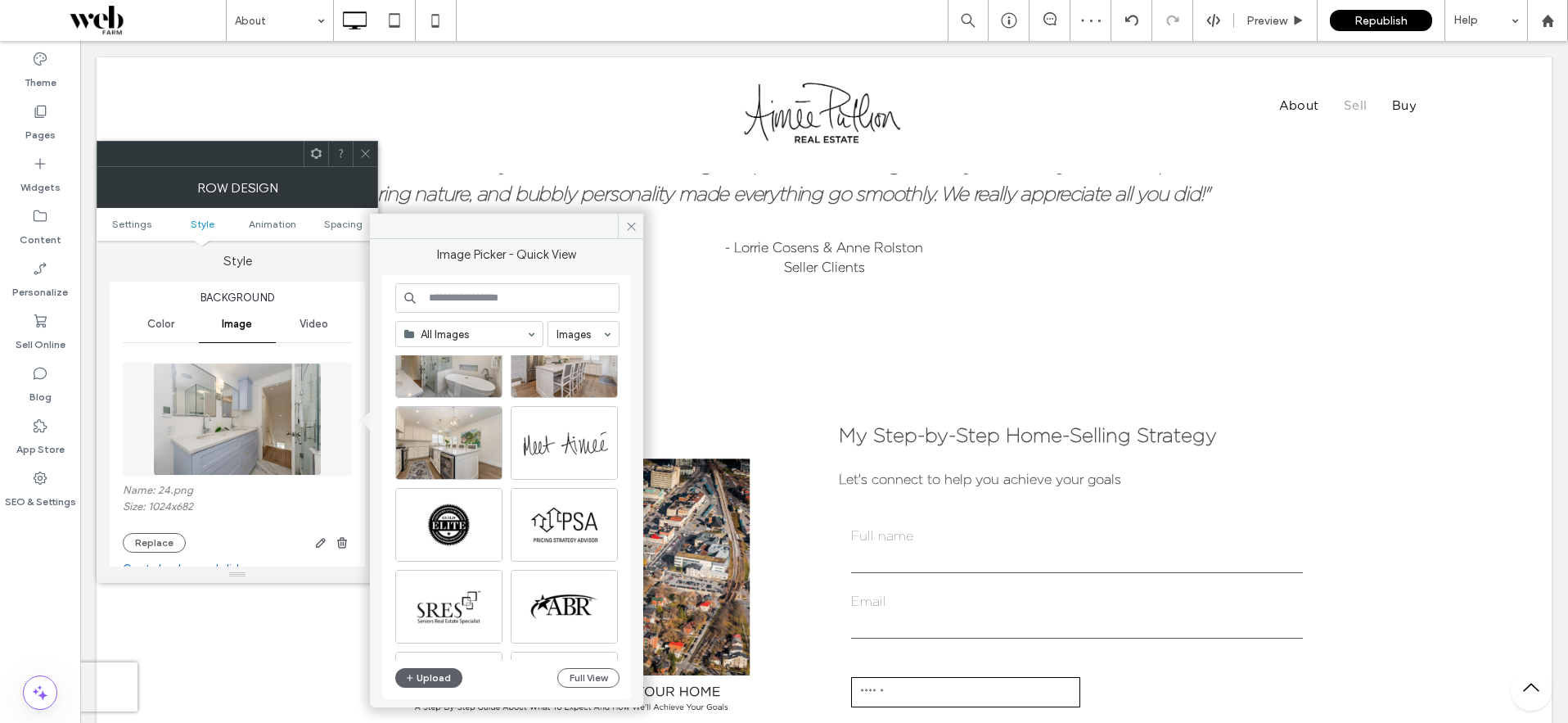
scroll to position [1290, 0]
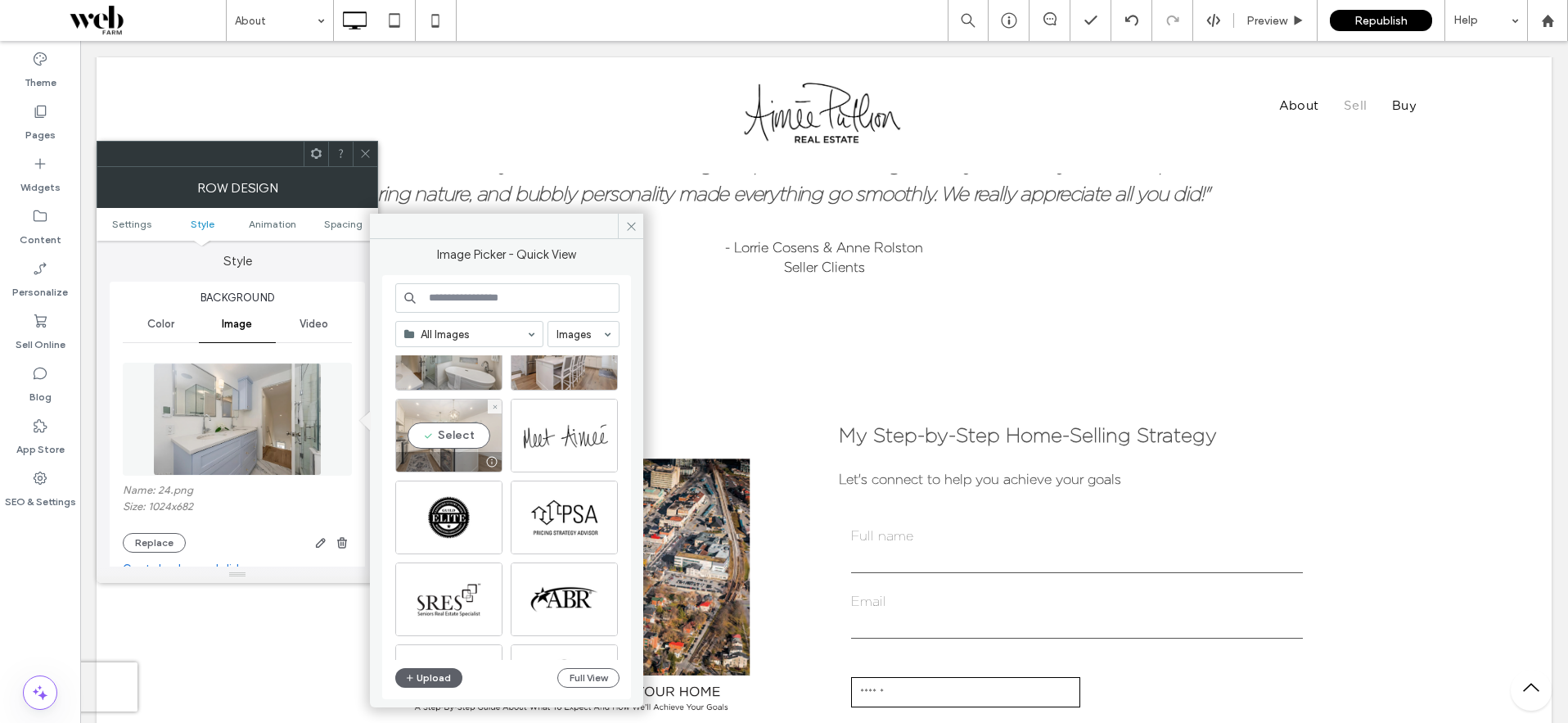
click at [448, 437] on div "Select" at bounding box center [449, 435] width 107 height 74
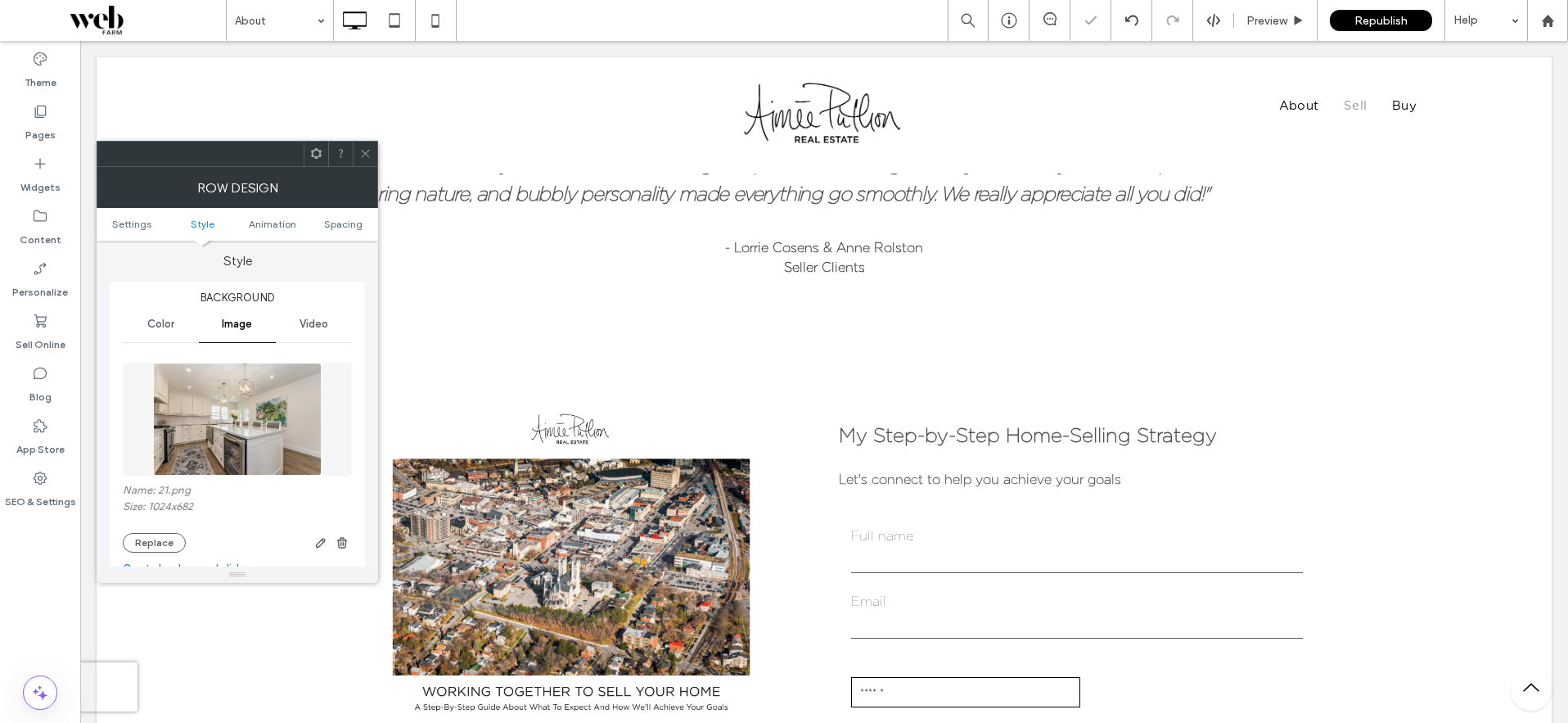
click at [368, 151] on use at bounding box center [365, 154] width 8 height 8
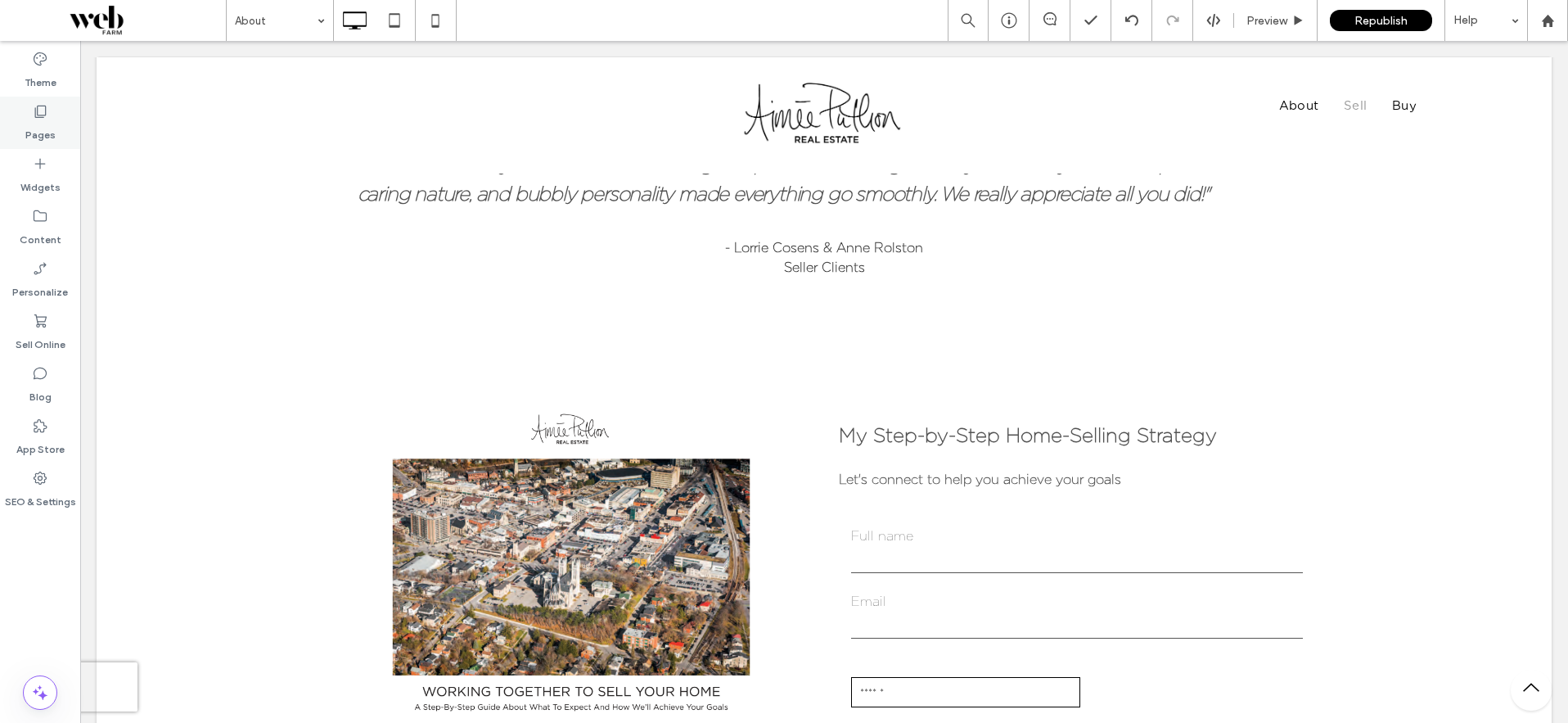
click at [41, 121] on label "Pages" at bounding box center [41, 131] width 30 height 23
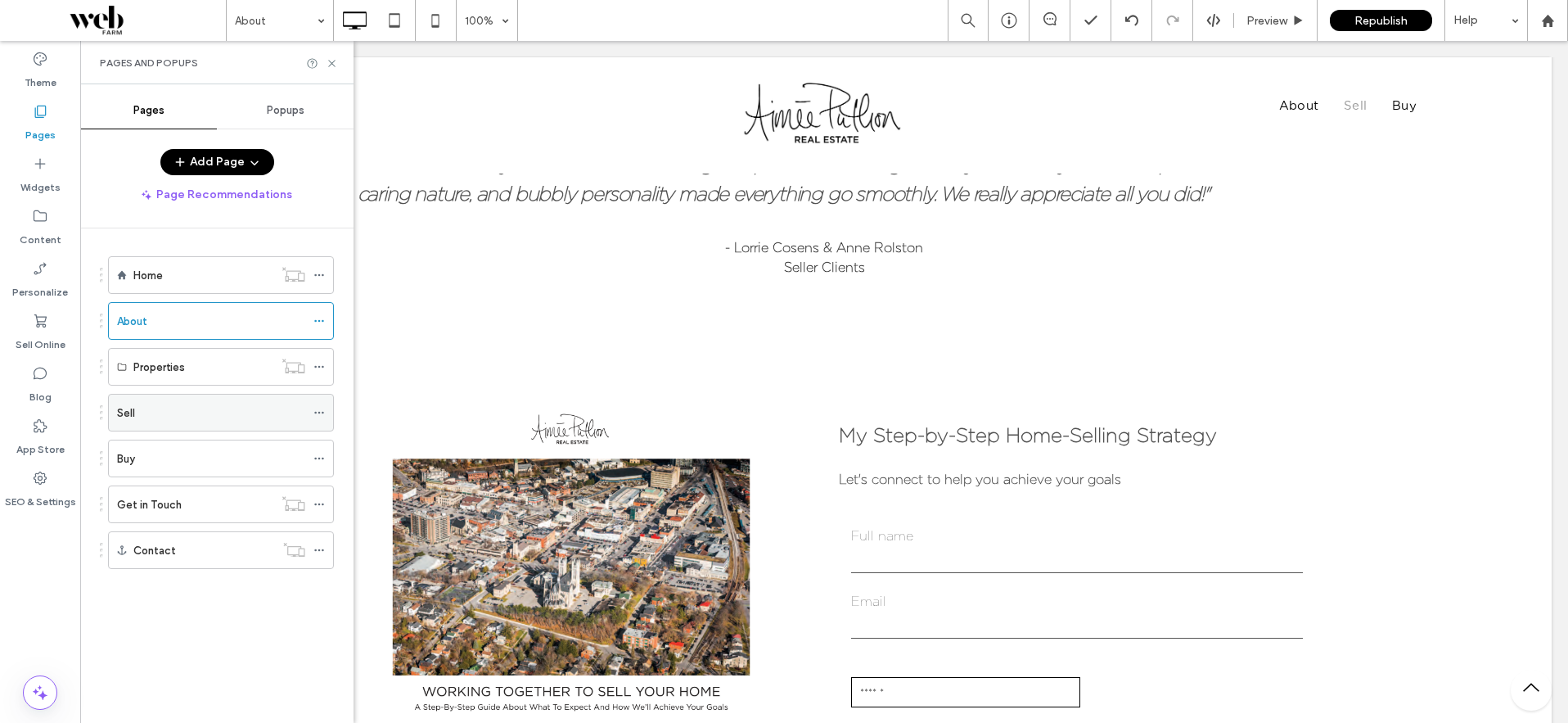
click at [144, 412] on div "Sell" at bounding box center [211, 413] width 188 height 17
click at [136, 452] on div "Buy" at bounding box center [211, 459] width 188 height 17
click at [334, 73] on div "Pages and Popups" at bounding box center [217, 62] width 273 height 43
click at [335, 65] on use at bounding box center [331, 62] width 7 height 7
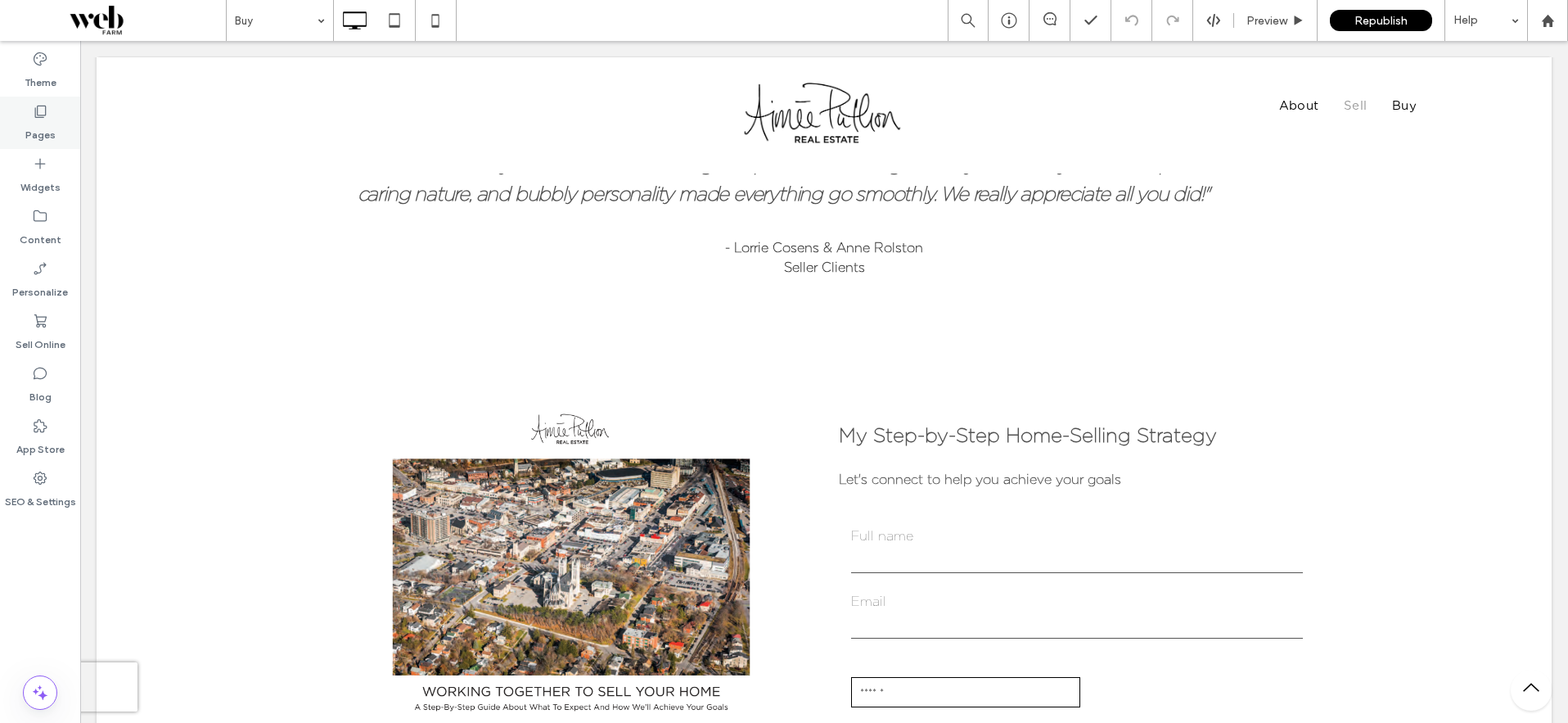
click at [49, 118] on div "Pages" at bounding box center [40, 123] width 80 height 53
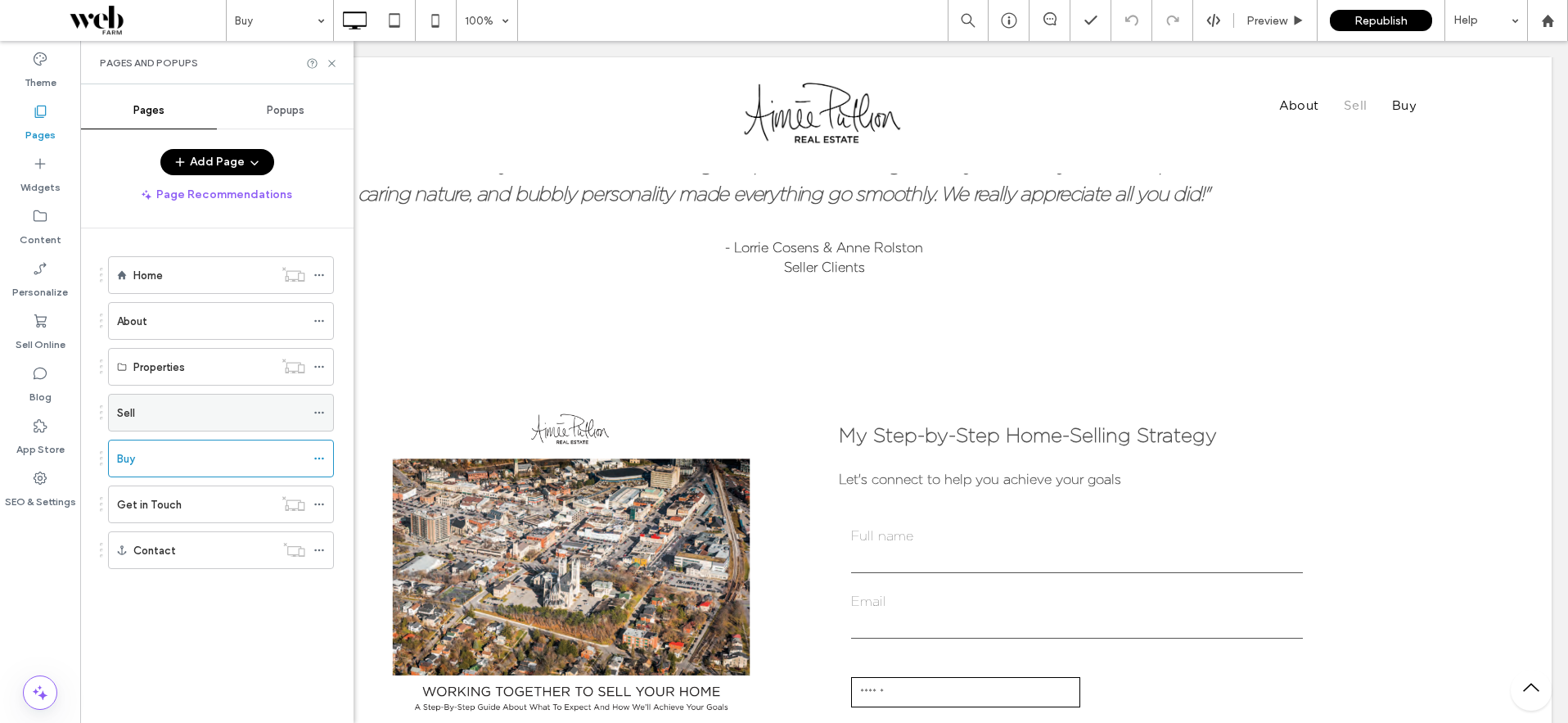
click at [135, 415] on div "Sell" at bounding box center [211, 413] width 188 height 17
click at [131, 325] on label "About" at bounding box center [132, 321] width 30 height 28
click at [152, 285] on div "Home" at bounding box center [204, 275] width 139 height 36
click at [333, 64] on use at bounding box center [331, 62] width 7 height 7
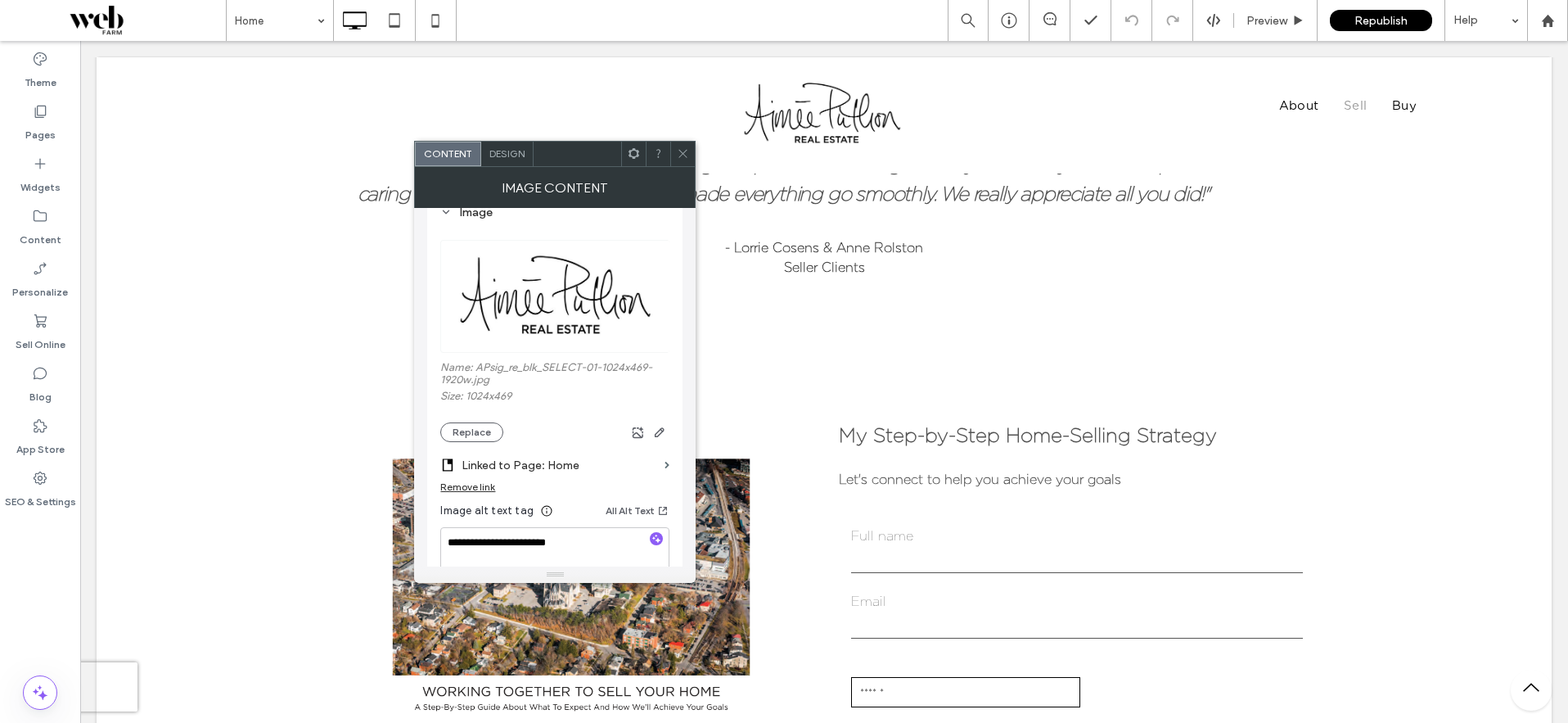
scroll to position [173, 0]
click at [684, 153] on icon at bounding box center [682, 153] width 12 height 12
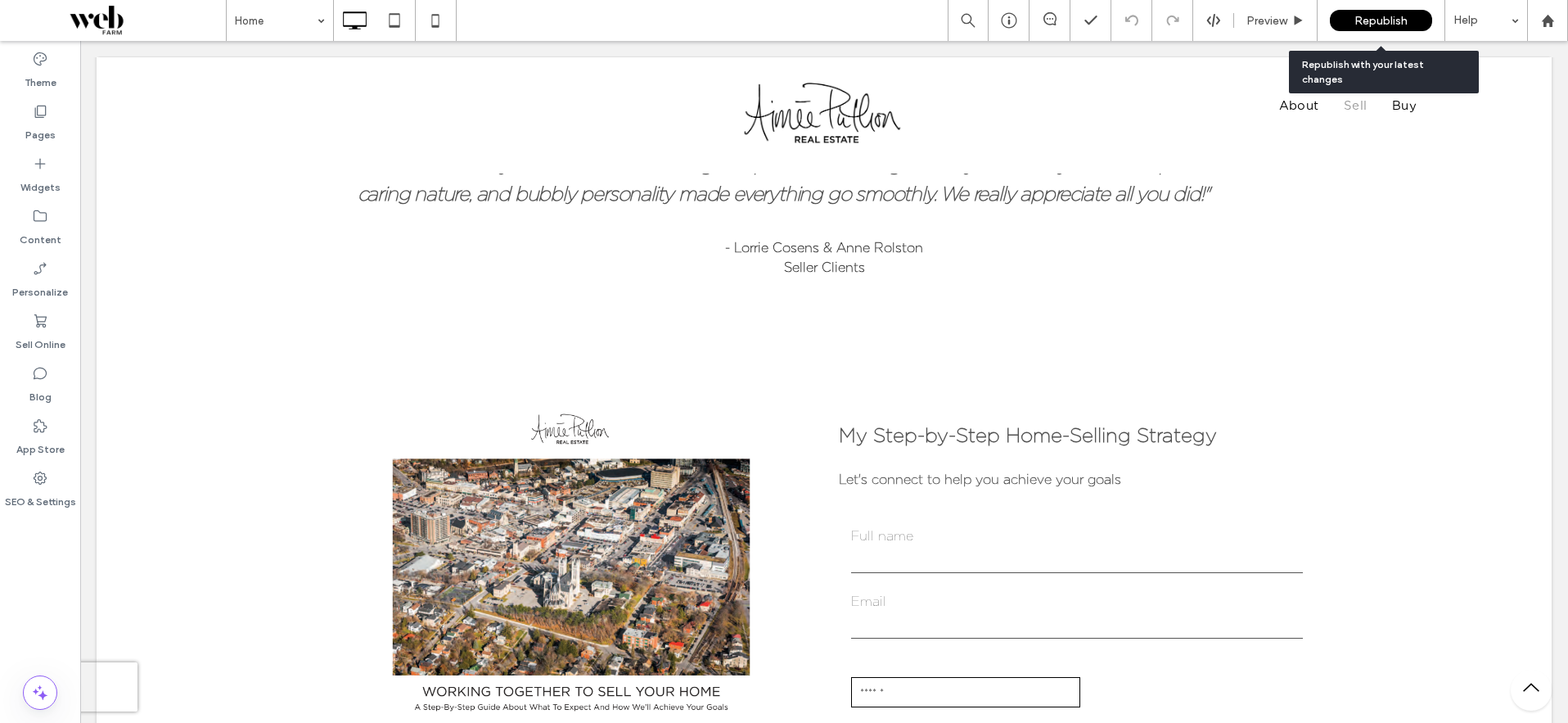
click at [1371, 22] on span "Republish" at bounding box center [1380, 21] width 53 height 14
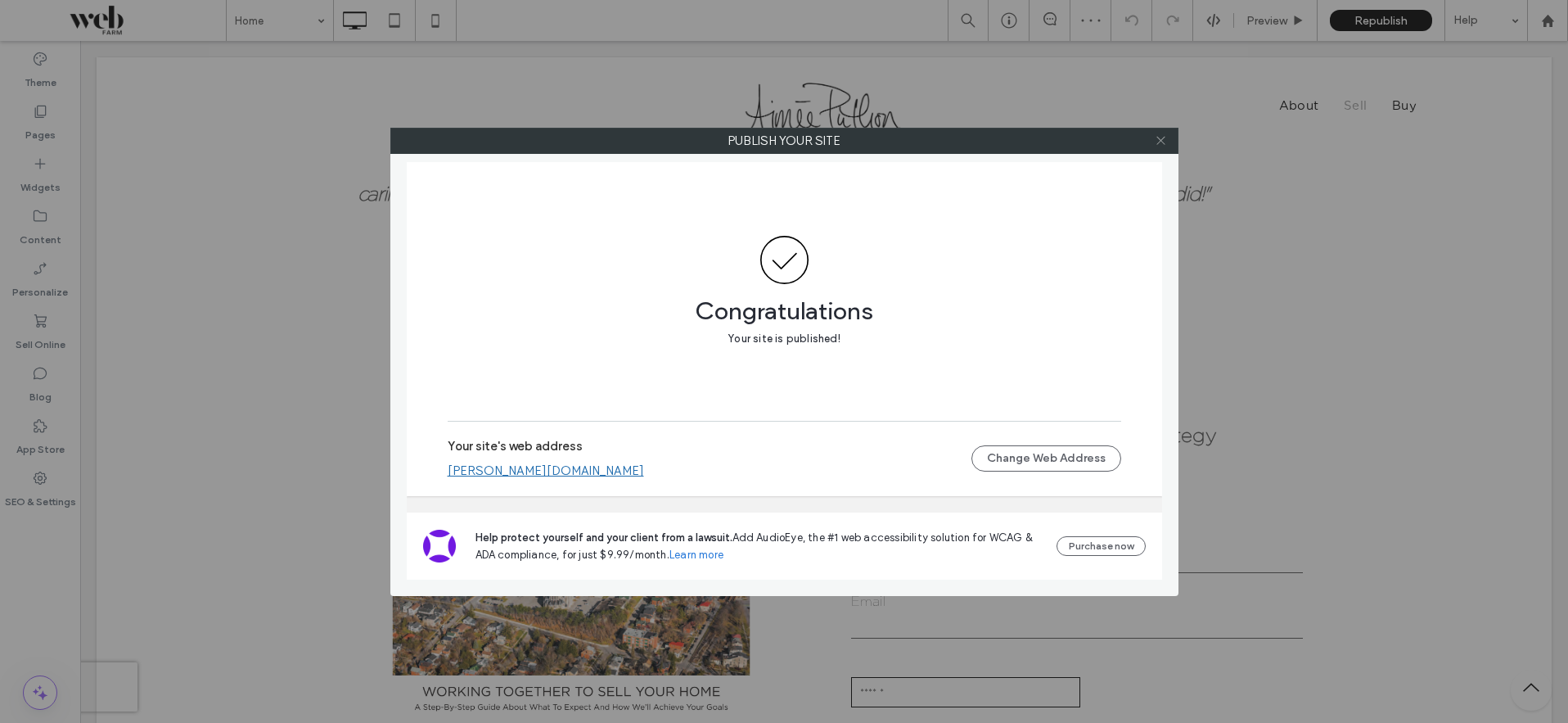
click at [1158, 141] on use at bounding box center [1160, 140] width 8 height 8
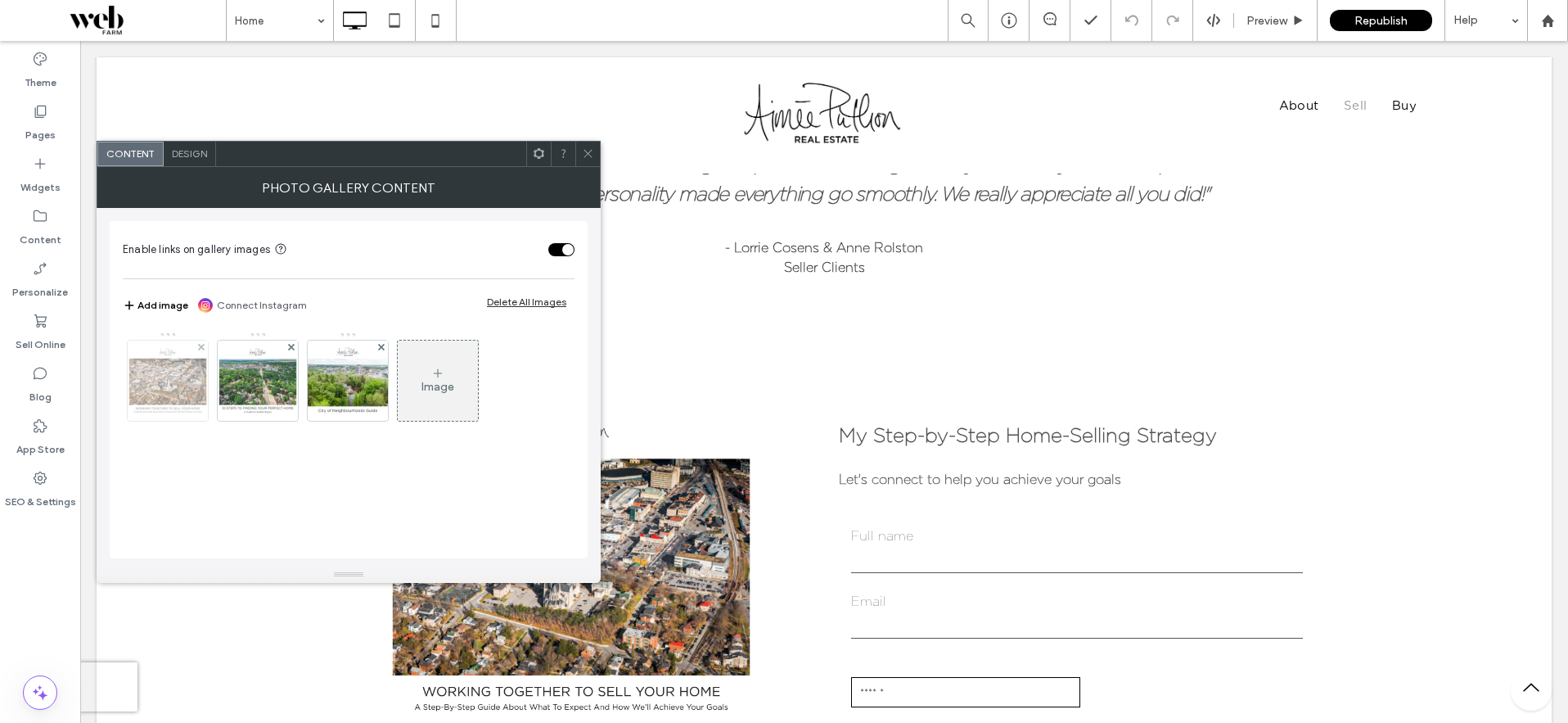
click at [168, 370] on img at bounding box center [167, 380] width 103 height 80
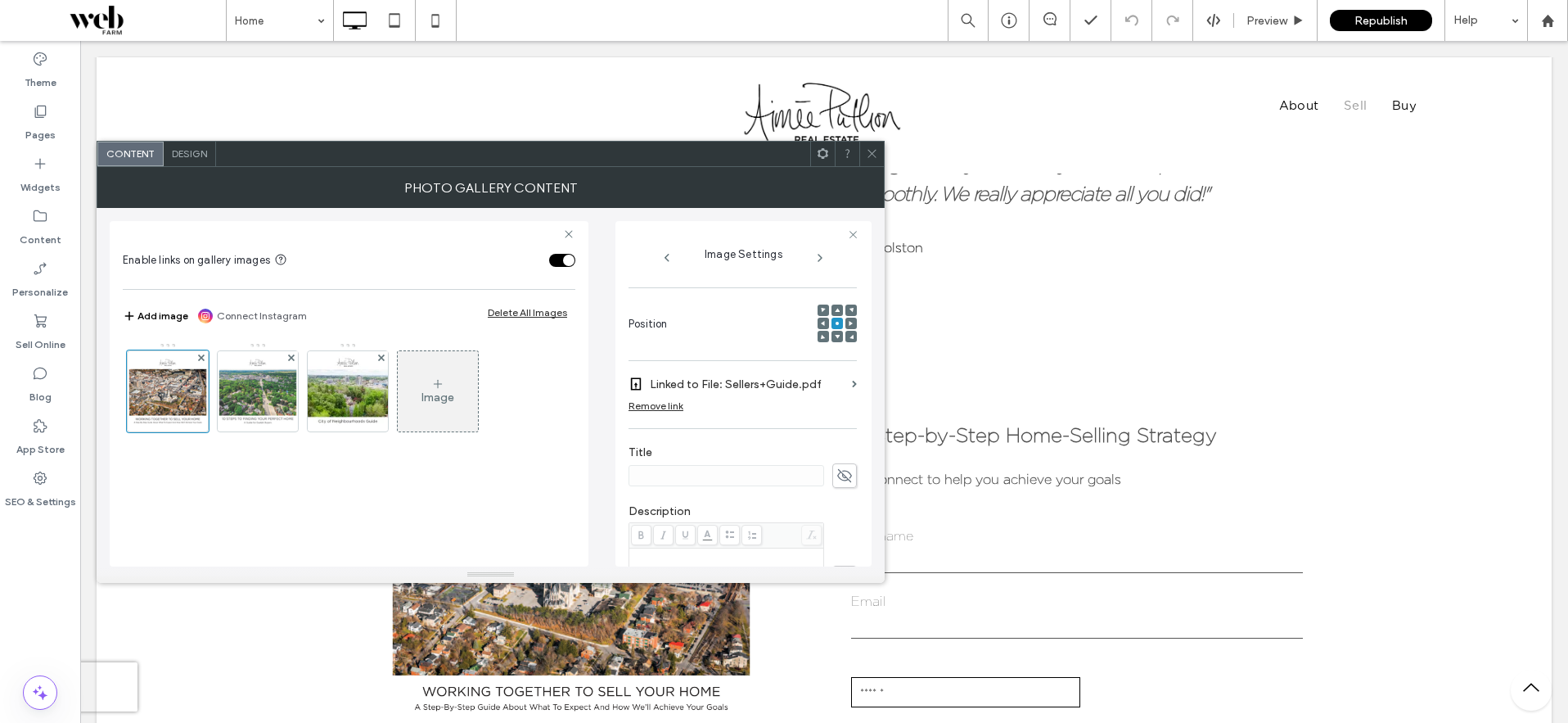
scroll to position [193, 0]
click at [852, 394] on span at bounding box center [854, 395] width 5 height 8
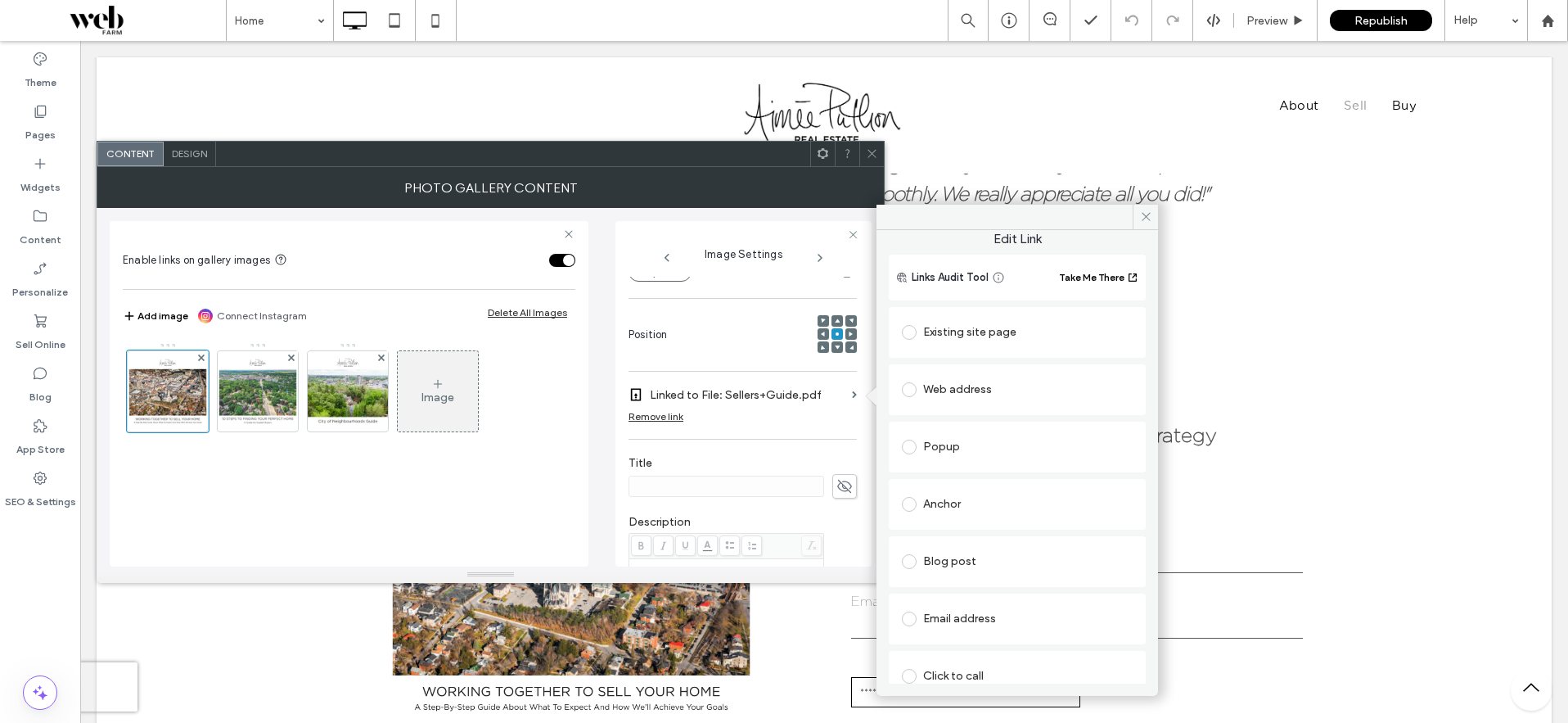
scroll to position [0, 0]
click at [908, 334] on span at bounding box center [909, 340] width 15 height 15
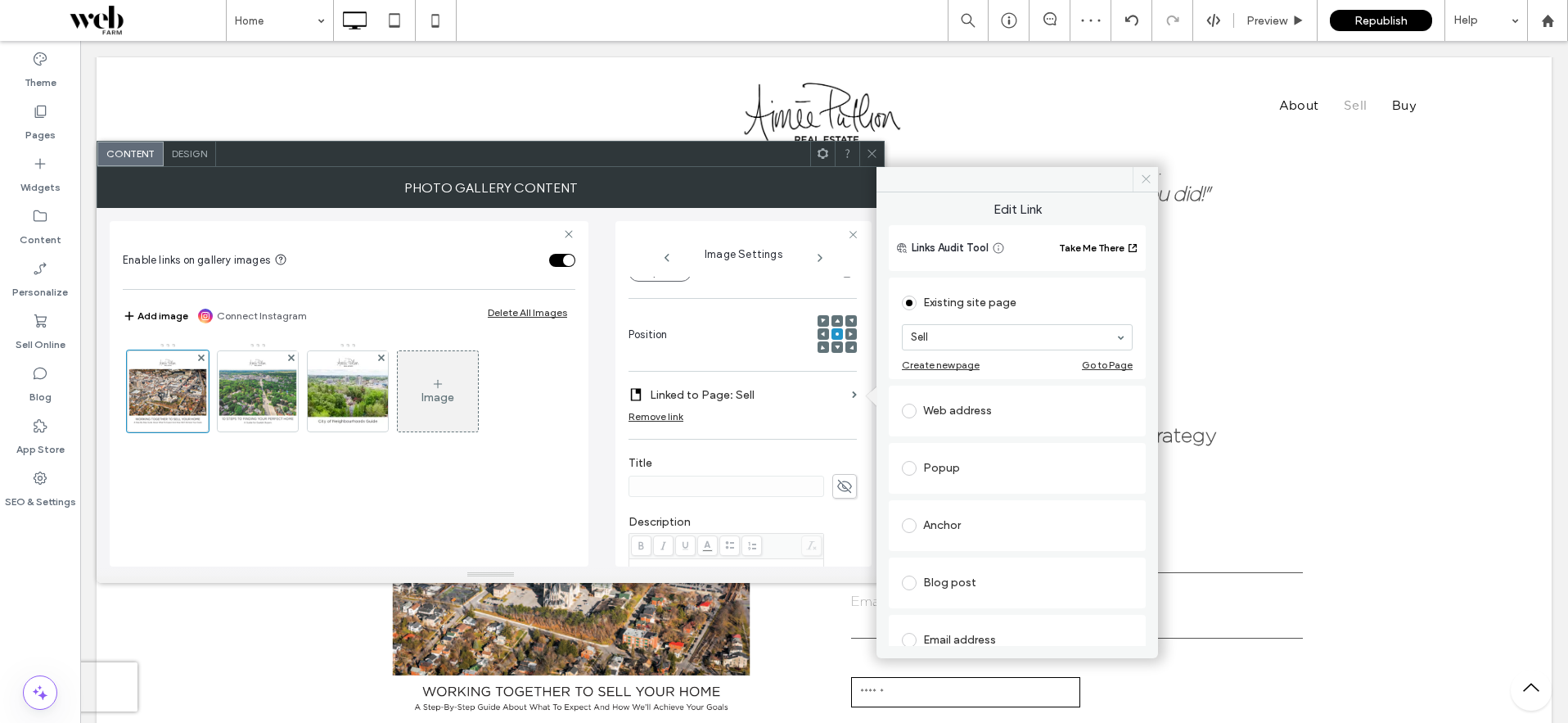
click at [1141, 180] on icon at bounding box center [1145, 178] width 12 height 12
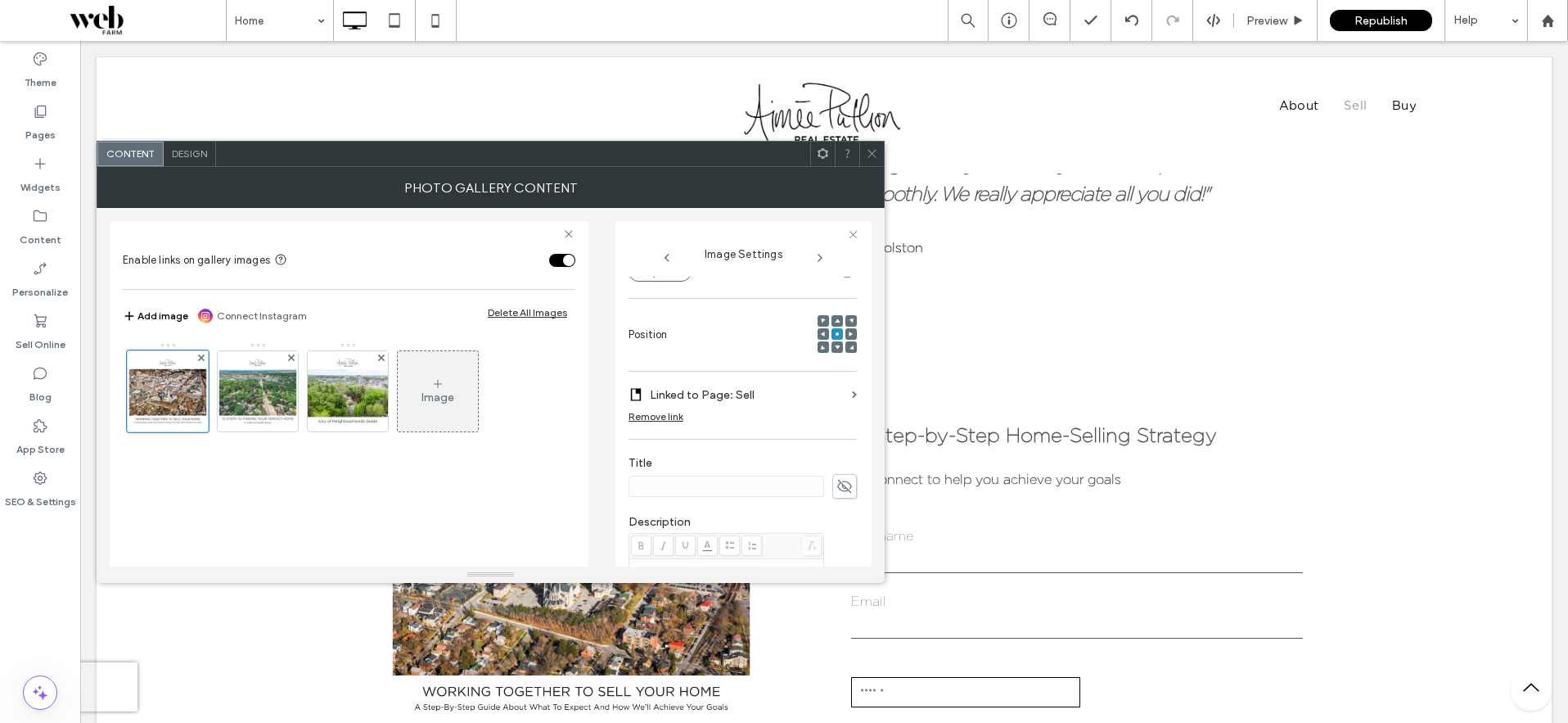
click at [874, 152] on icon at bounding box center [872, 153] width 12 height 12
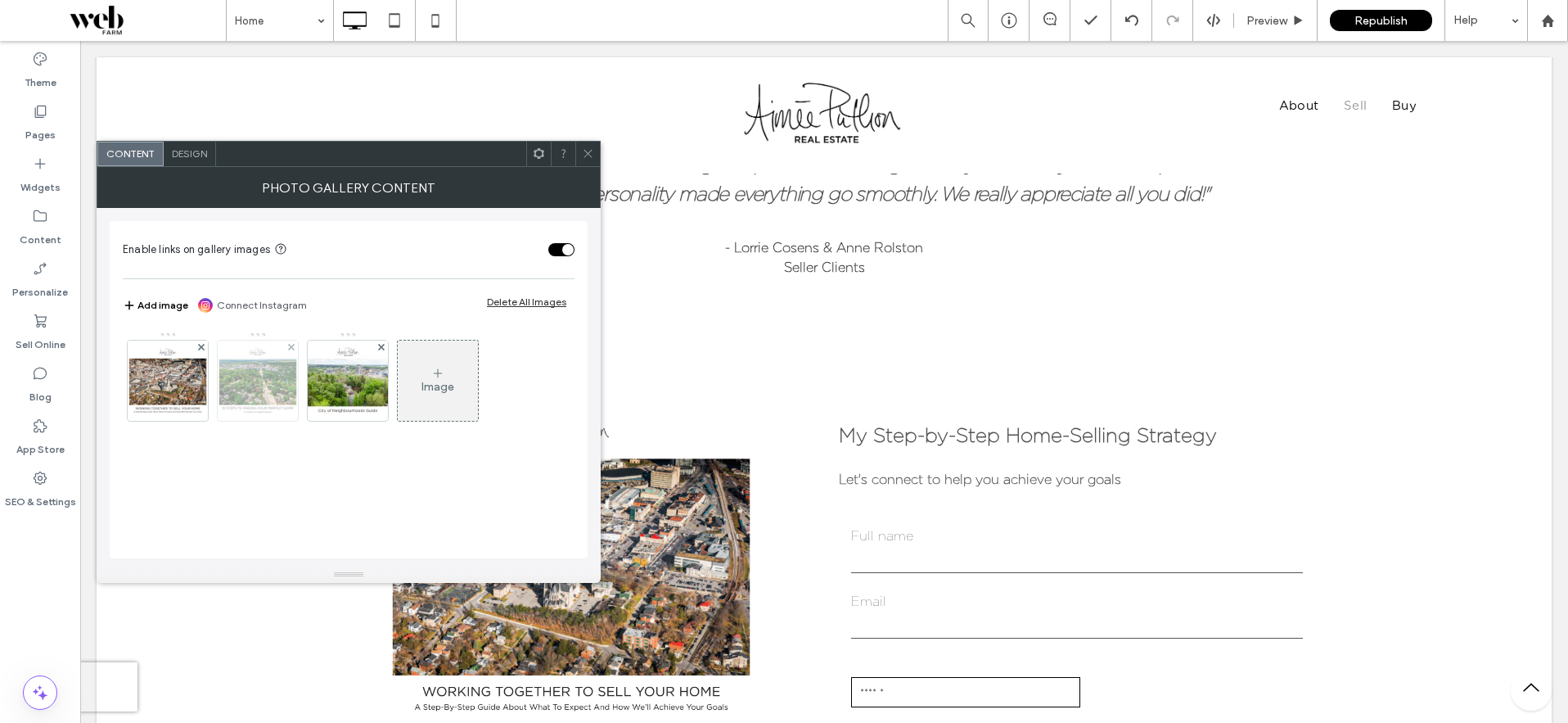
click at [272, 384] on img at bounding box center [257, 380] width 103 height 80
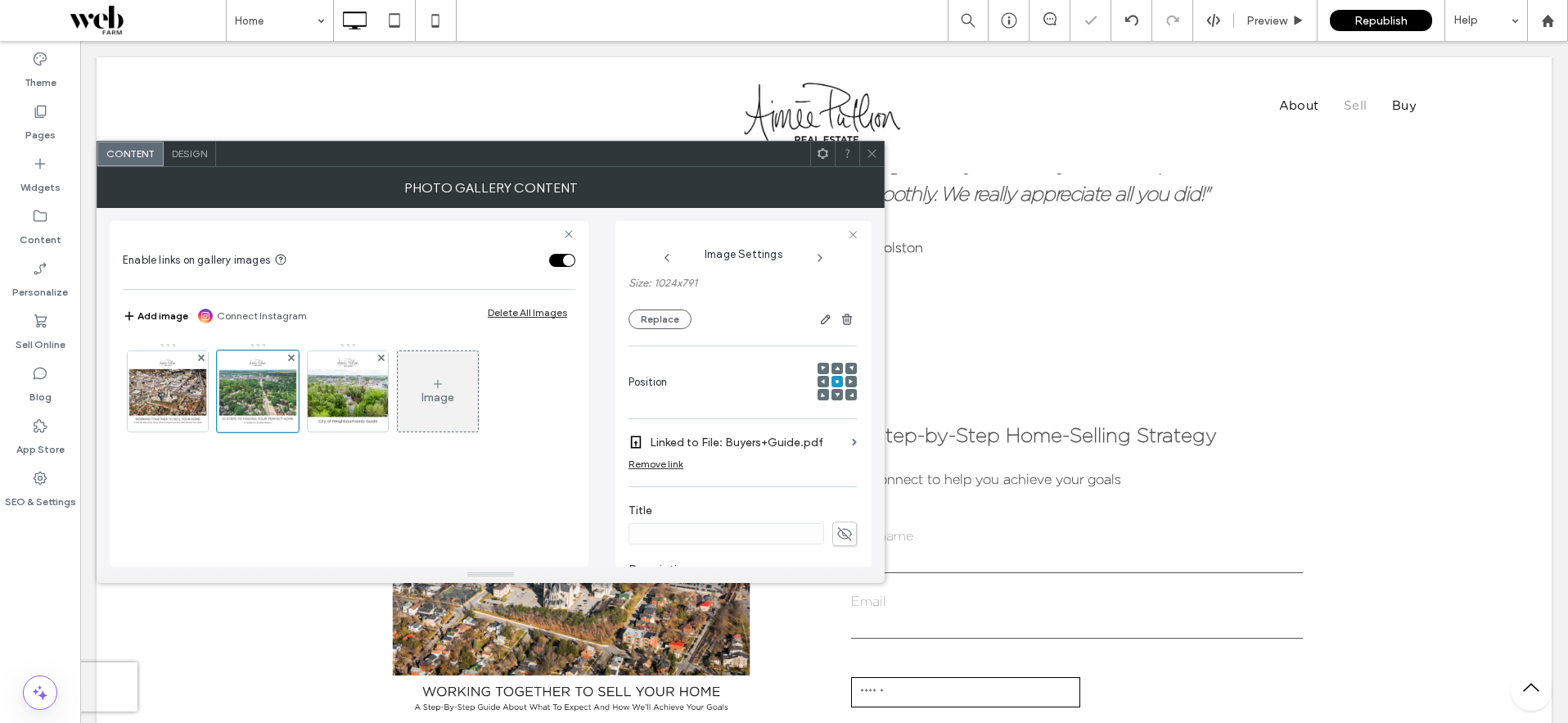
scroll to position [149, 0]
click at [841, 451] on section "Linked to File: Buyers+Guide.pdf" at bounding box center [743, 439] width 228 height 30
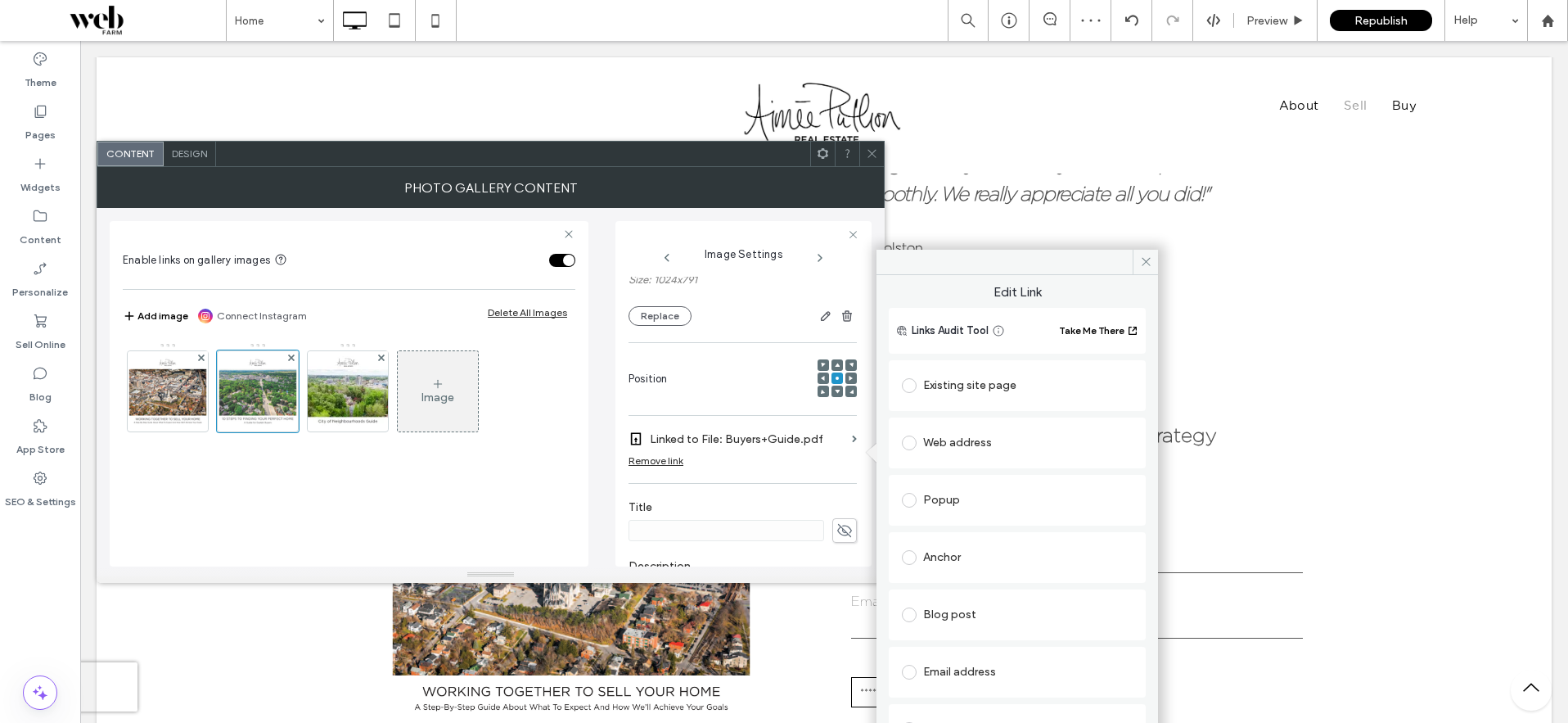
click at [915, 382] on span at bounding box center [909, 386] width 15 height 15
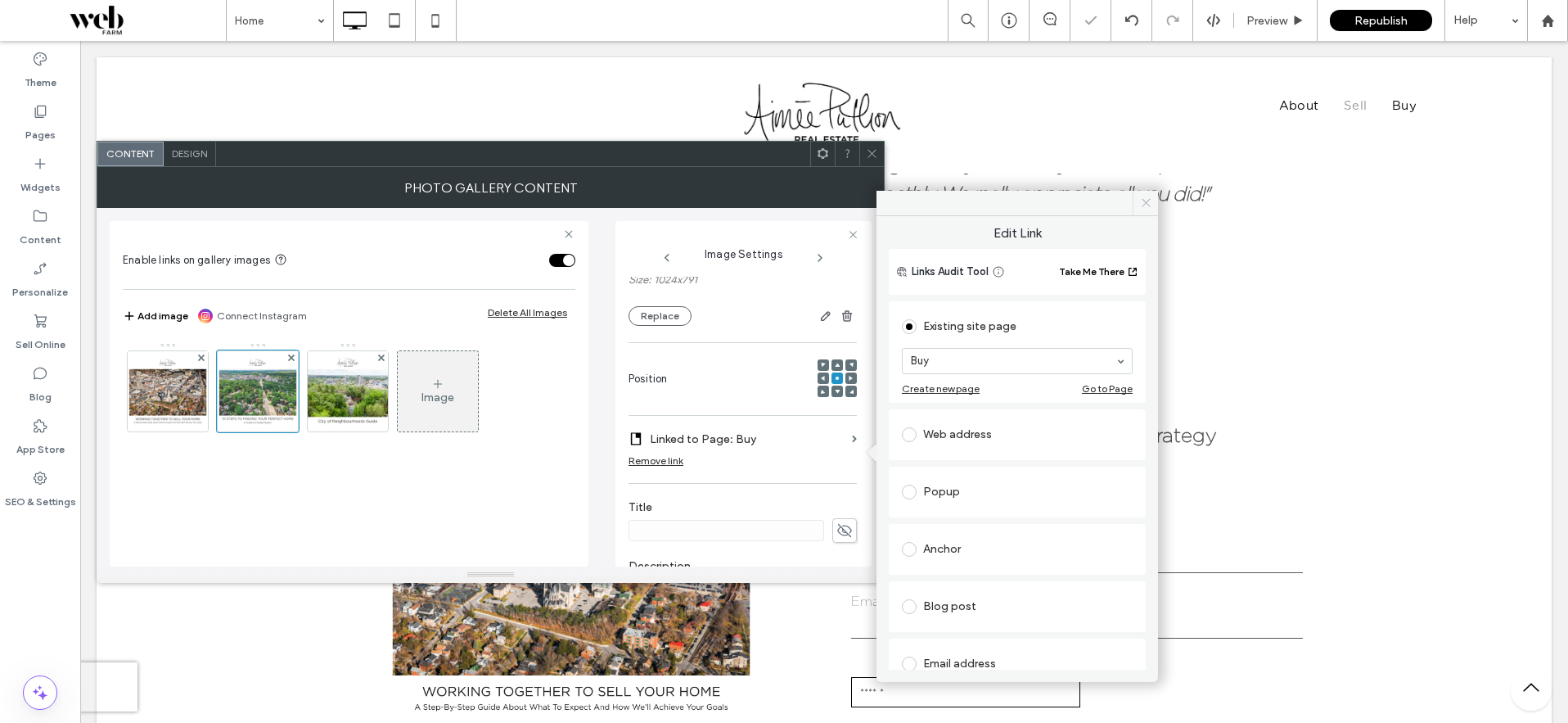
click at [1147, 204] on use at bounding box center [1145, 203] width 8 height 8
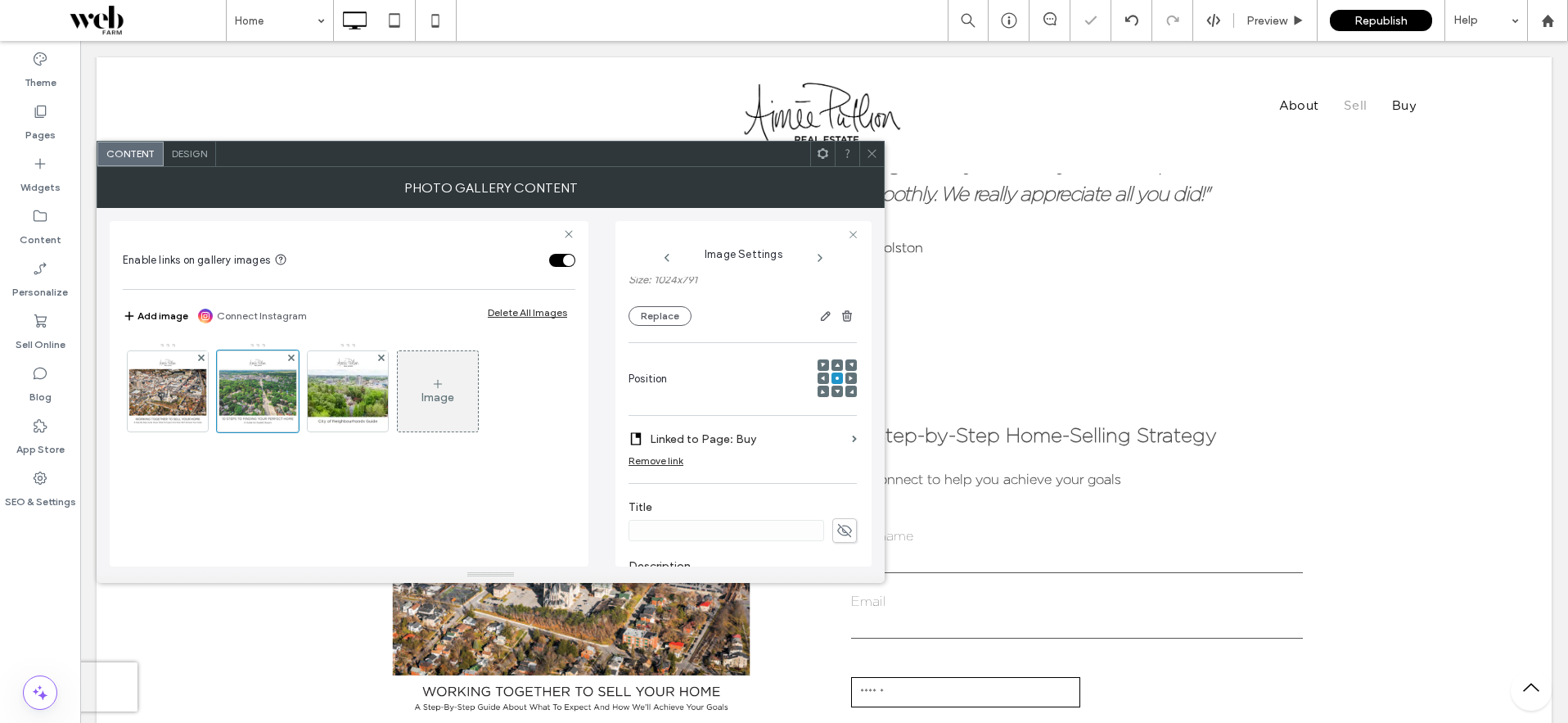
click at [870, 158] on icon at bounding box center [872, 153] width 12 height 12
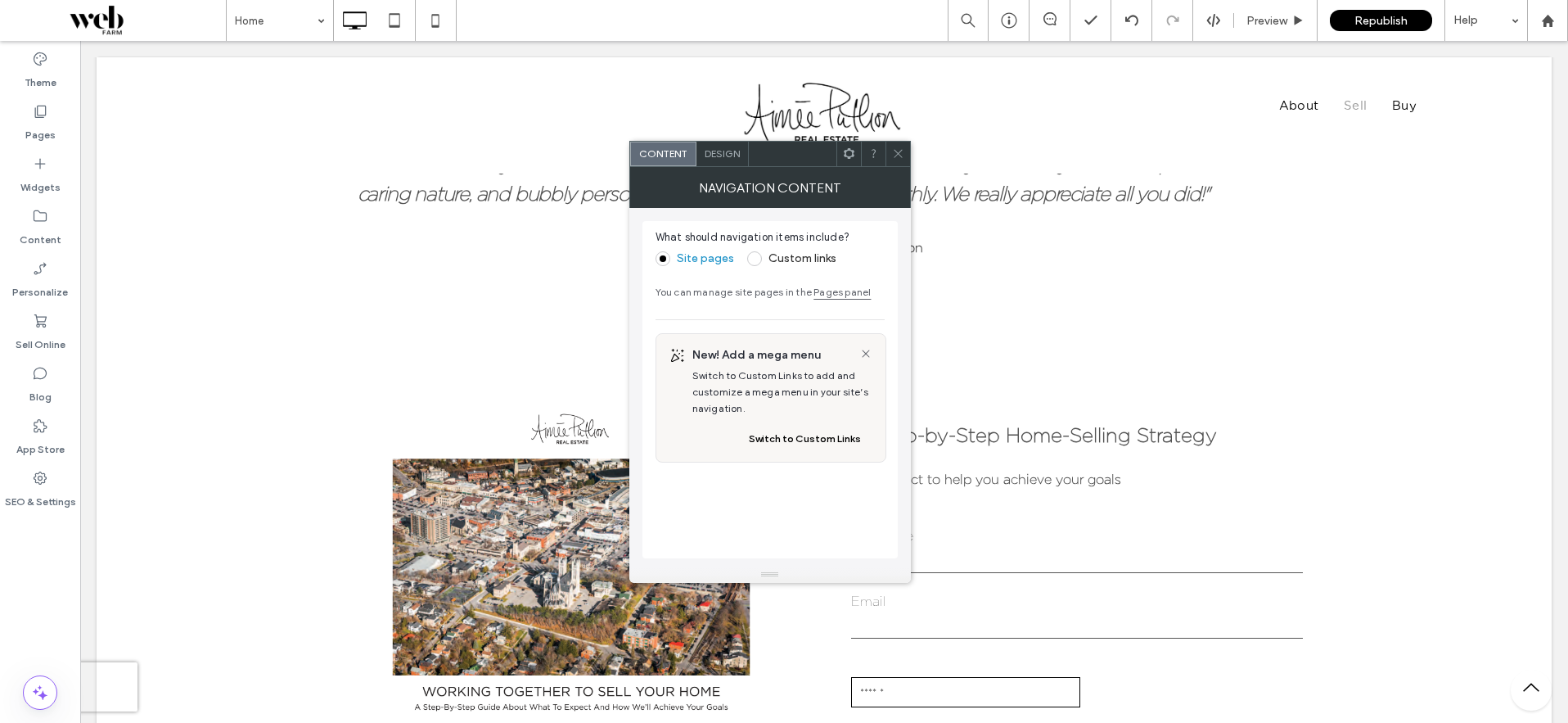
click at [900, 152] on icon at bounding box center [897, 153] width 12 height 12
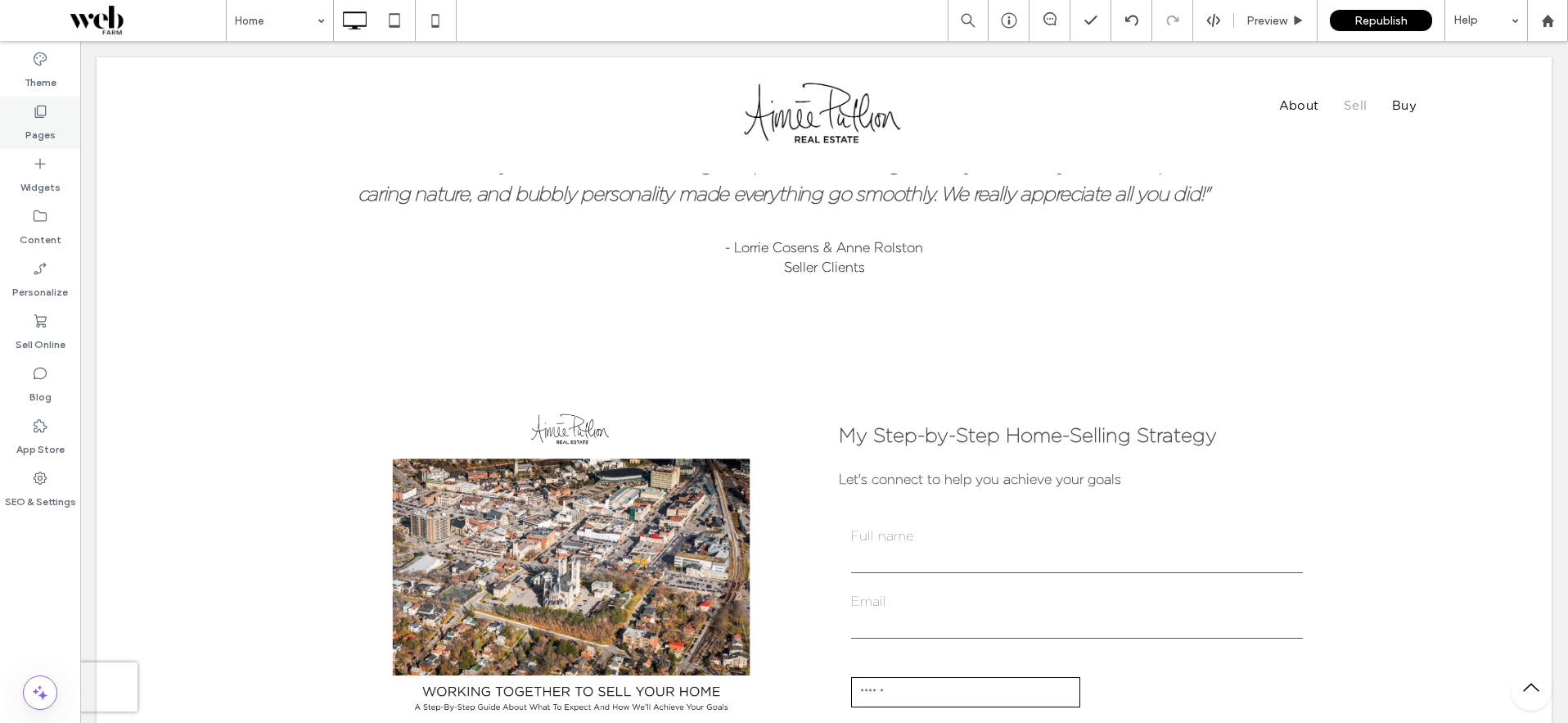
click at [48, 116] on div "Pages" at bounding box center [40, 123] width 80 height 53
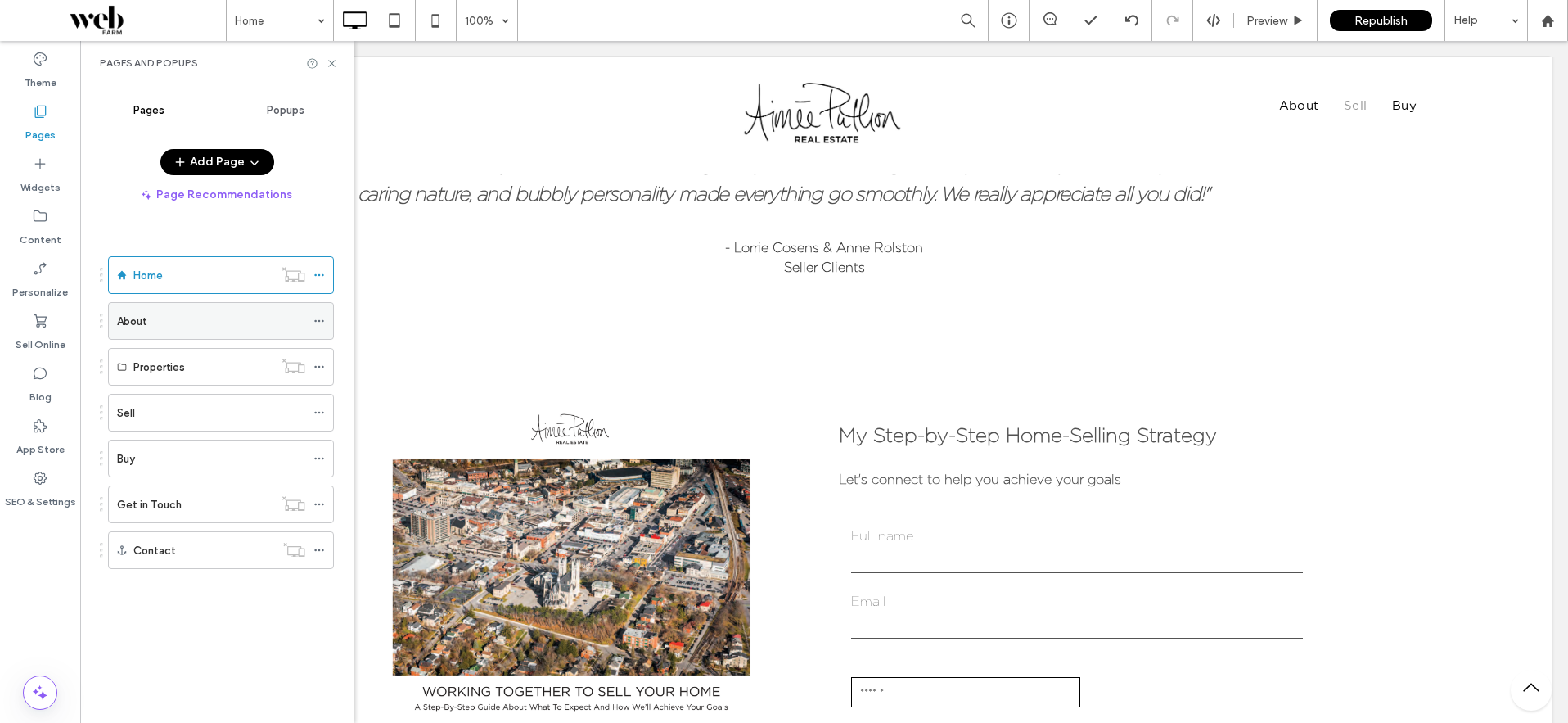
click at [135, 323] on label "About" at bounding box center [132, 321] width 30 height 28
click at [331, 66] on icon at bounding box center [332, 63] width 12 height 12
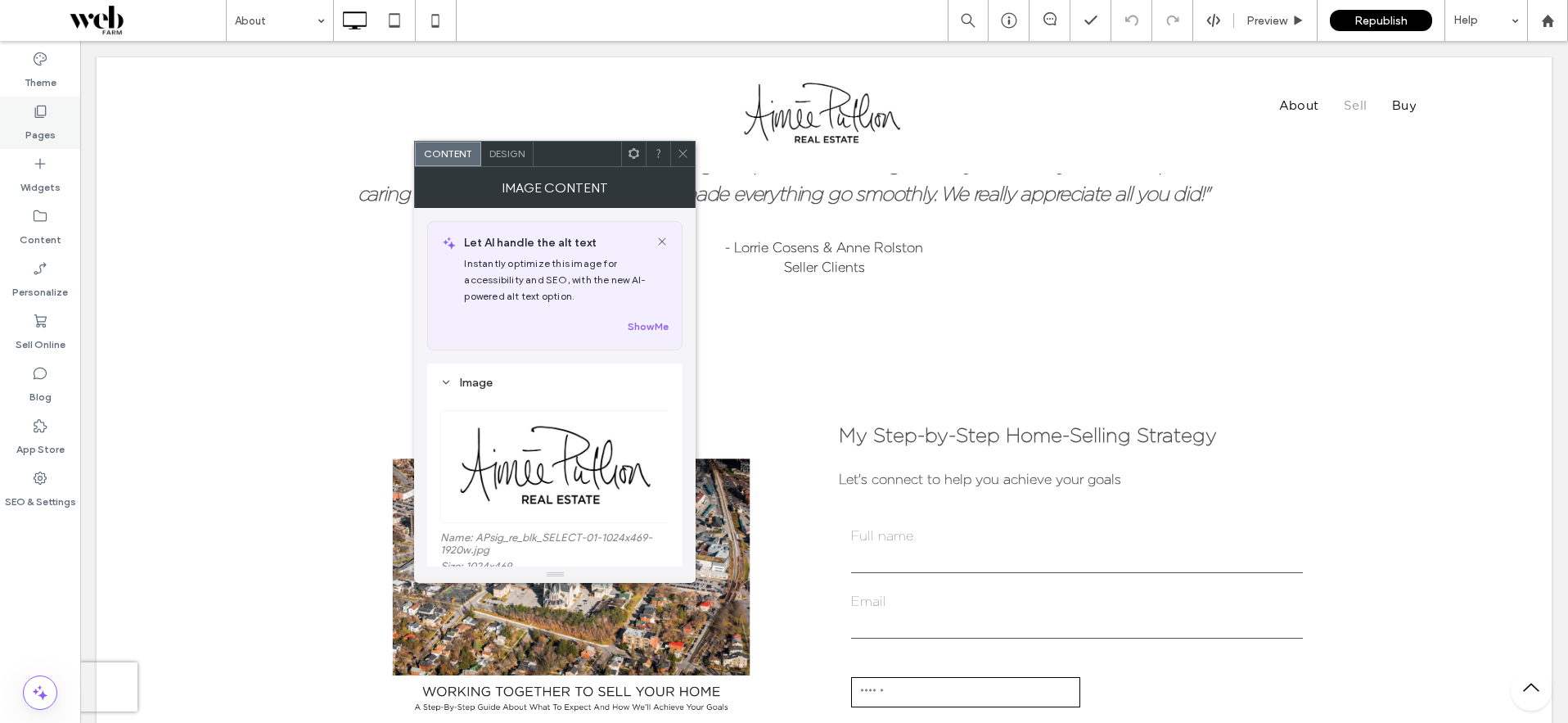
click at [44, 112] on icon at bounding box center [40, 110] width 16 height 16
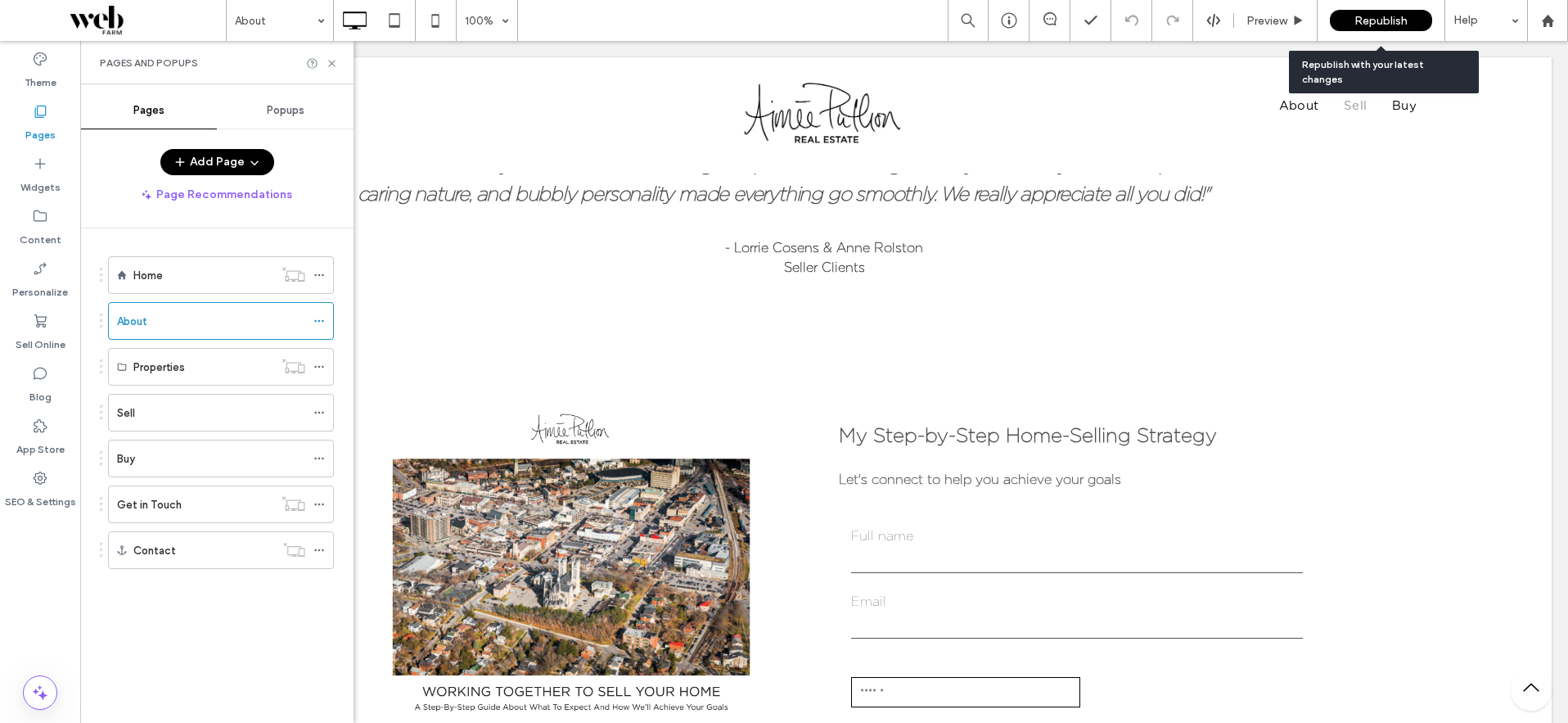
click at [1381, 25] on span "Republish" at bounding box center [1380, 21] width 53 height 14
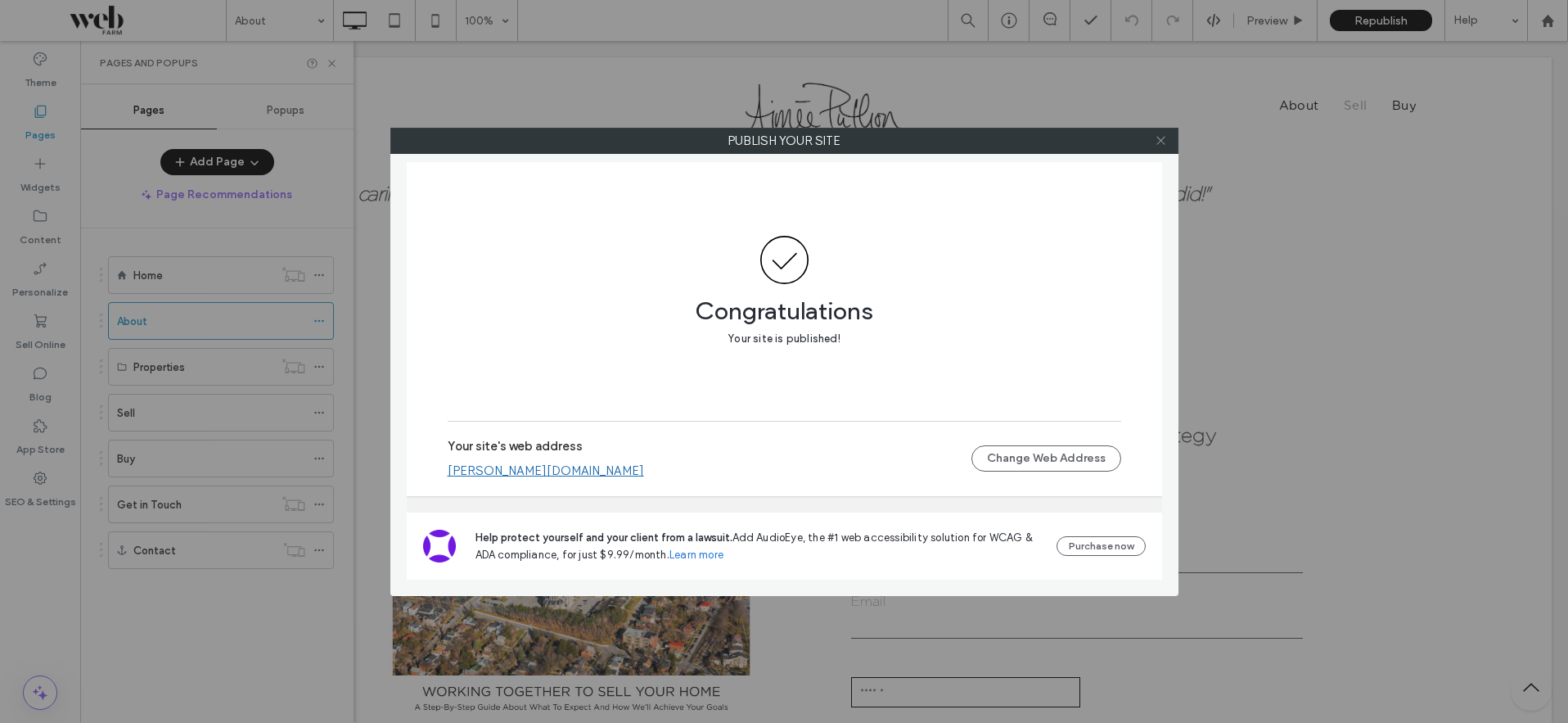
click at [1159, 141] on use at bounding box center [1160, 140] width 8 height 8
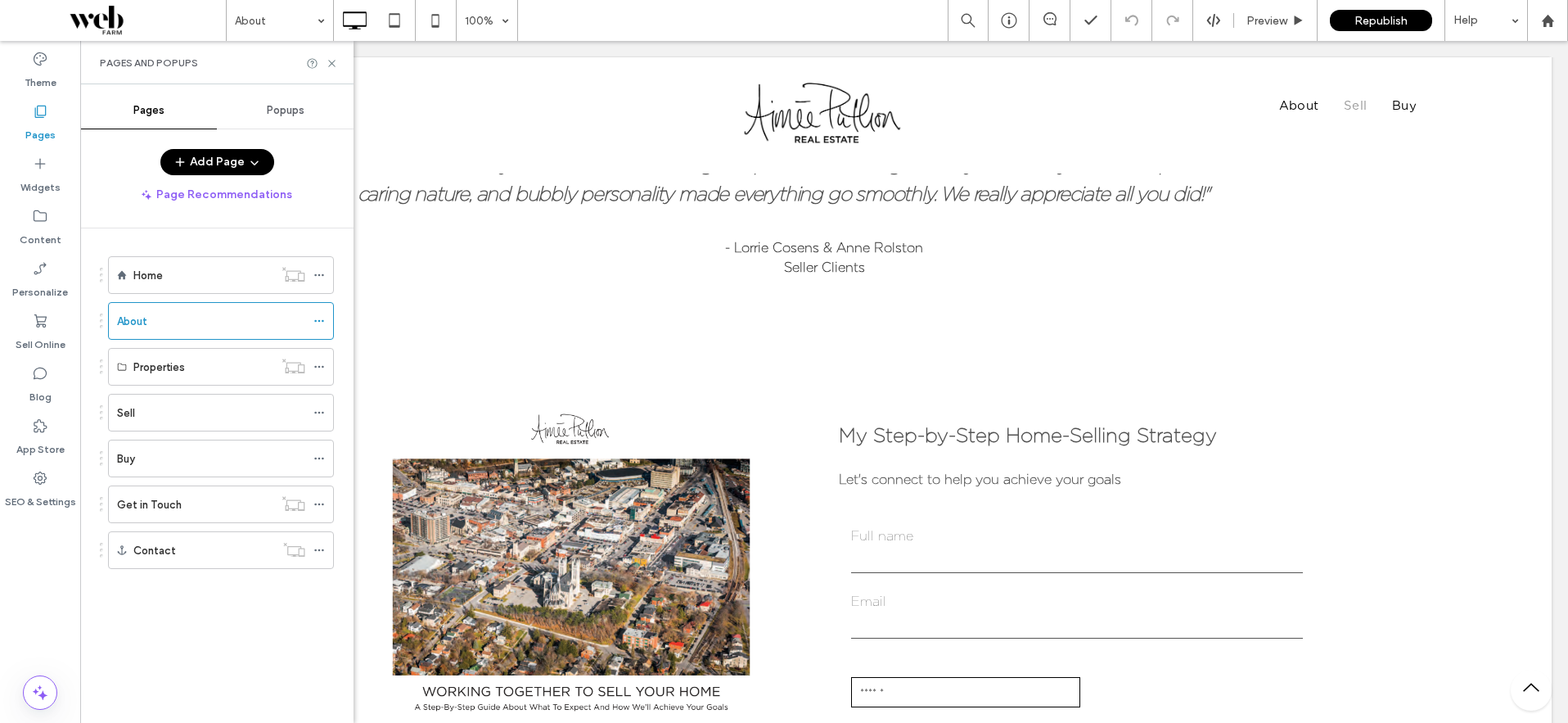
click at [193, 152] on button "Add Page" at bounding box center [217, 162] width 114 height 26
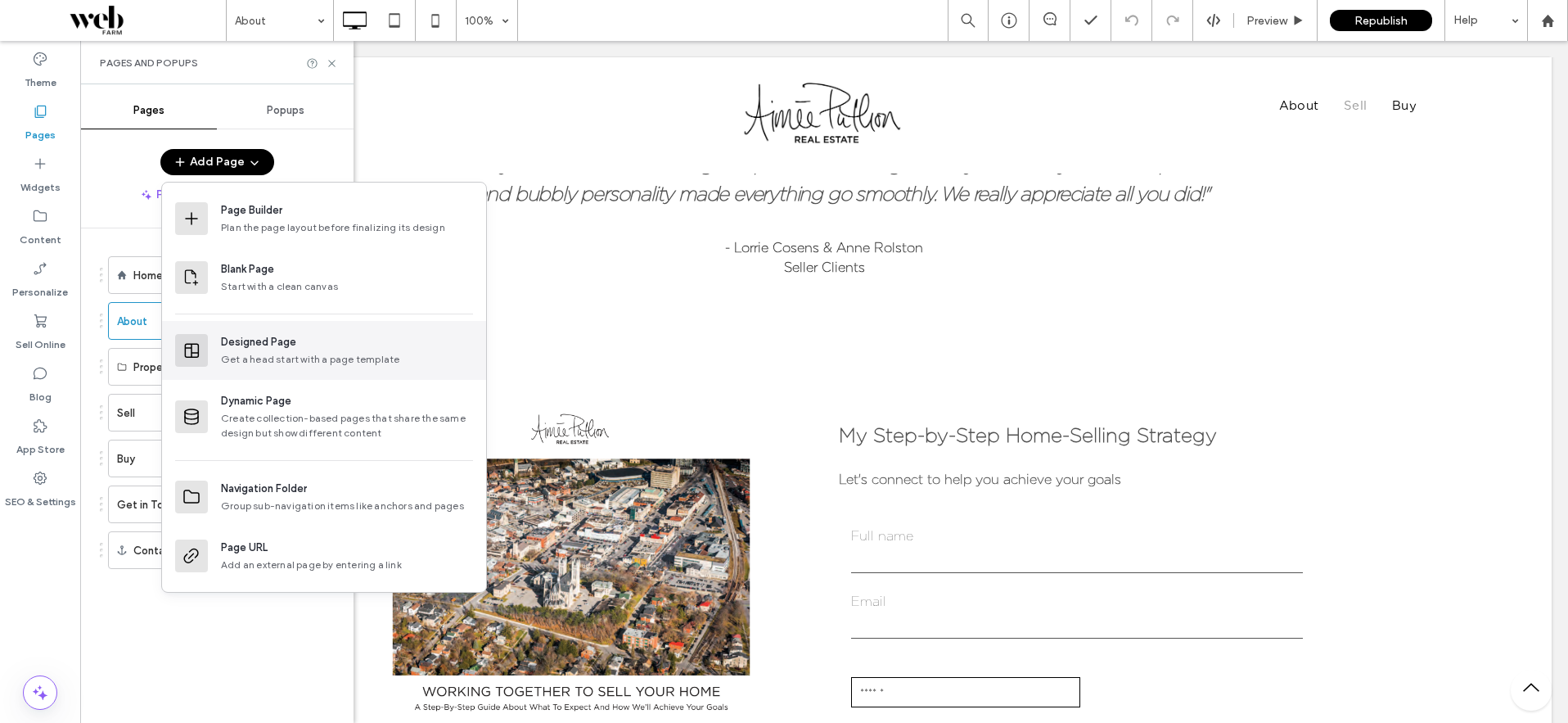
click at [188, 349] on icon at bounding box center [191, 350] width 20 height 20
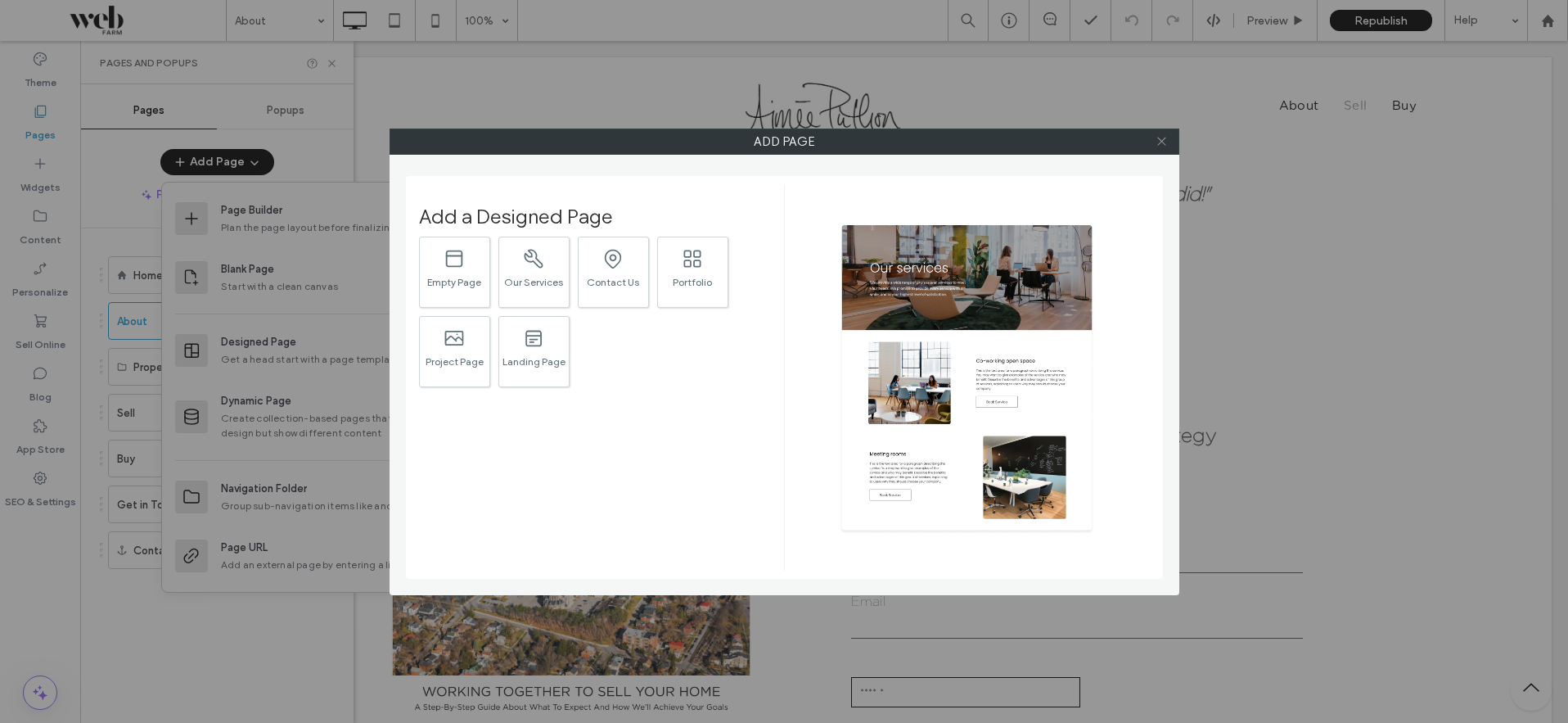
click at [1165, 140] on icon at bounding box center [1161, 140] width 12 height 12
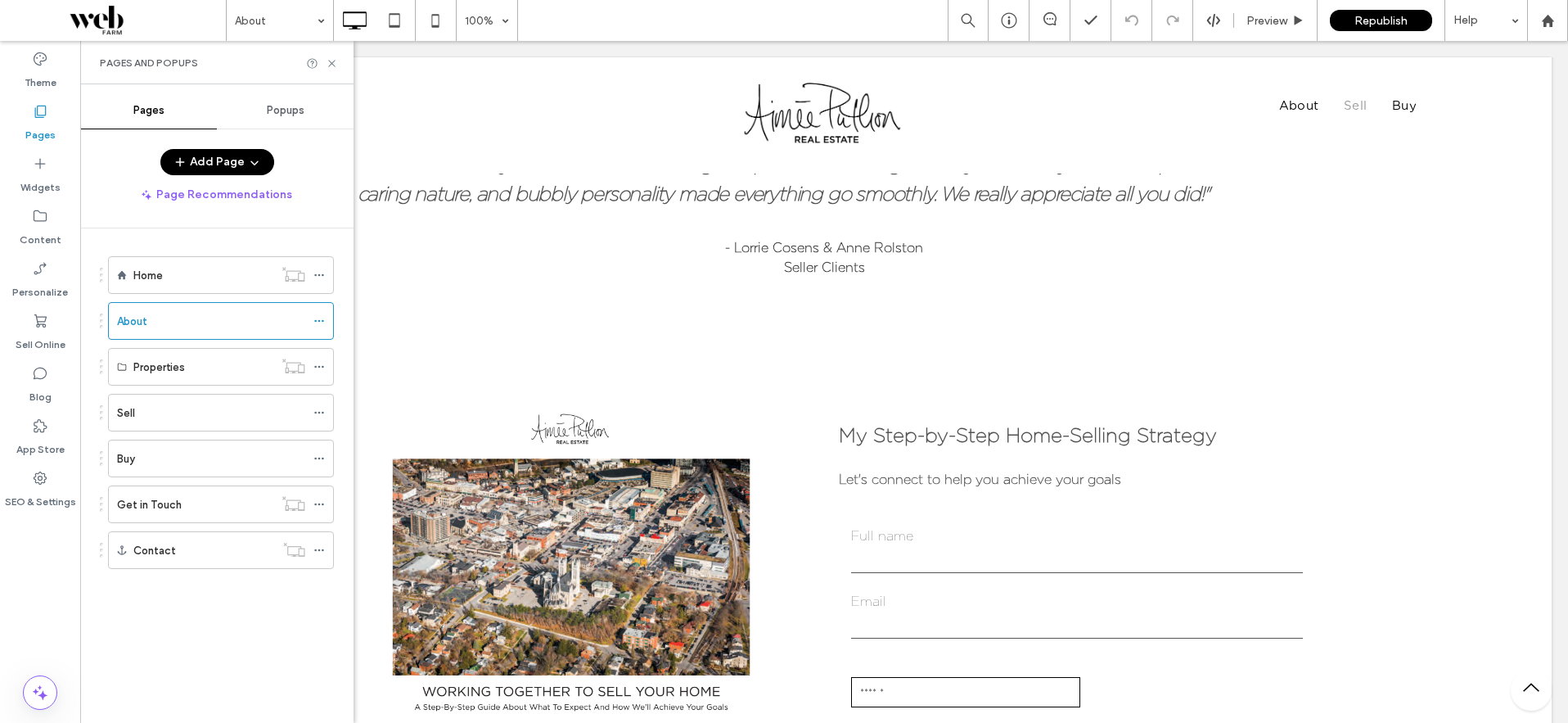
click at [280, 591] on div "Home About Properties Sell Buy Get in Touch Contact" at bounding box center [217, 428] width 234 height 360
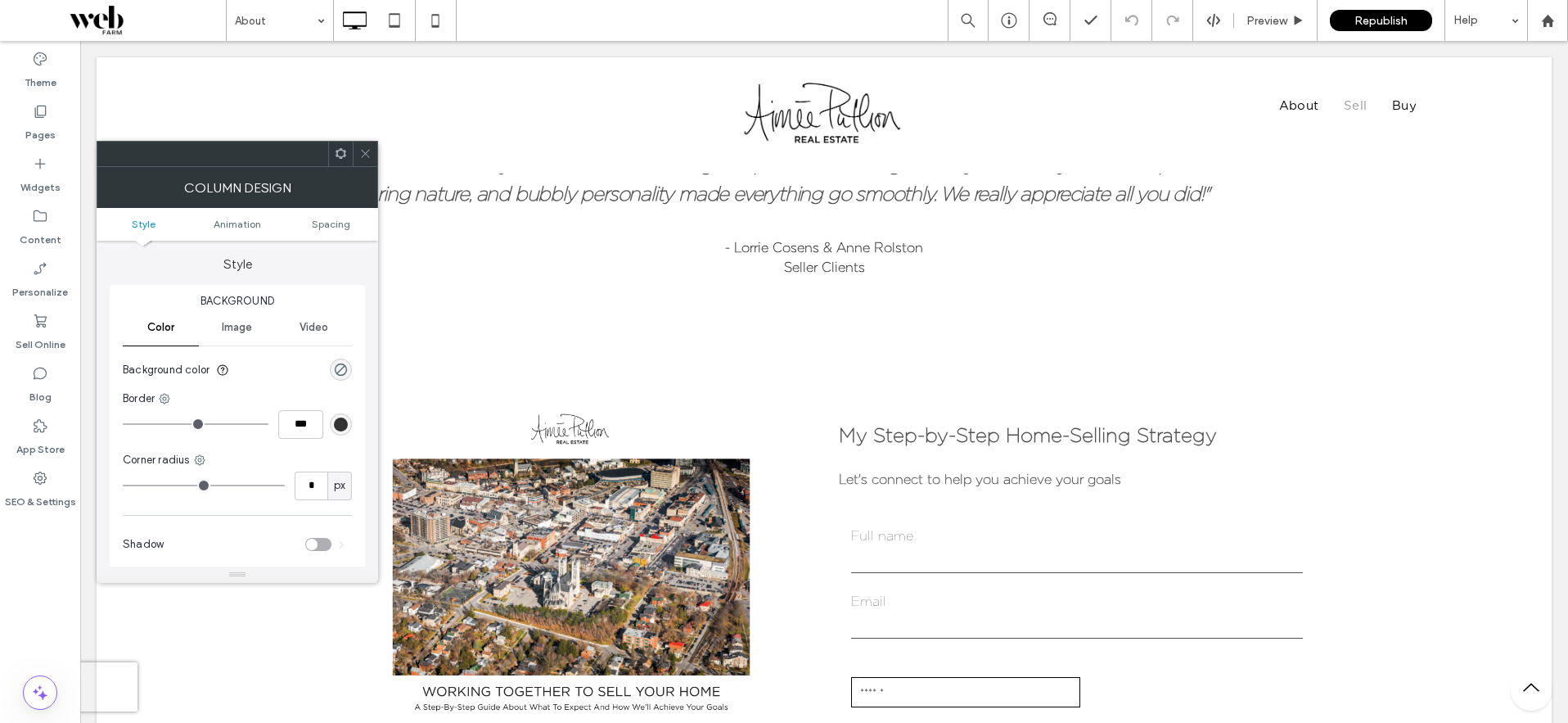
click at [364, 157] on icon at bounding box center [365, 153] width 12 height 12
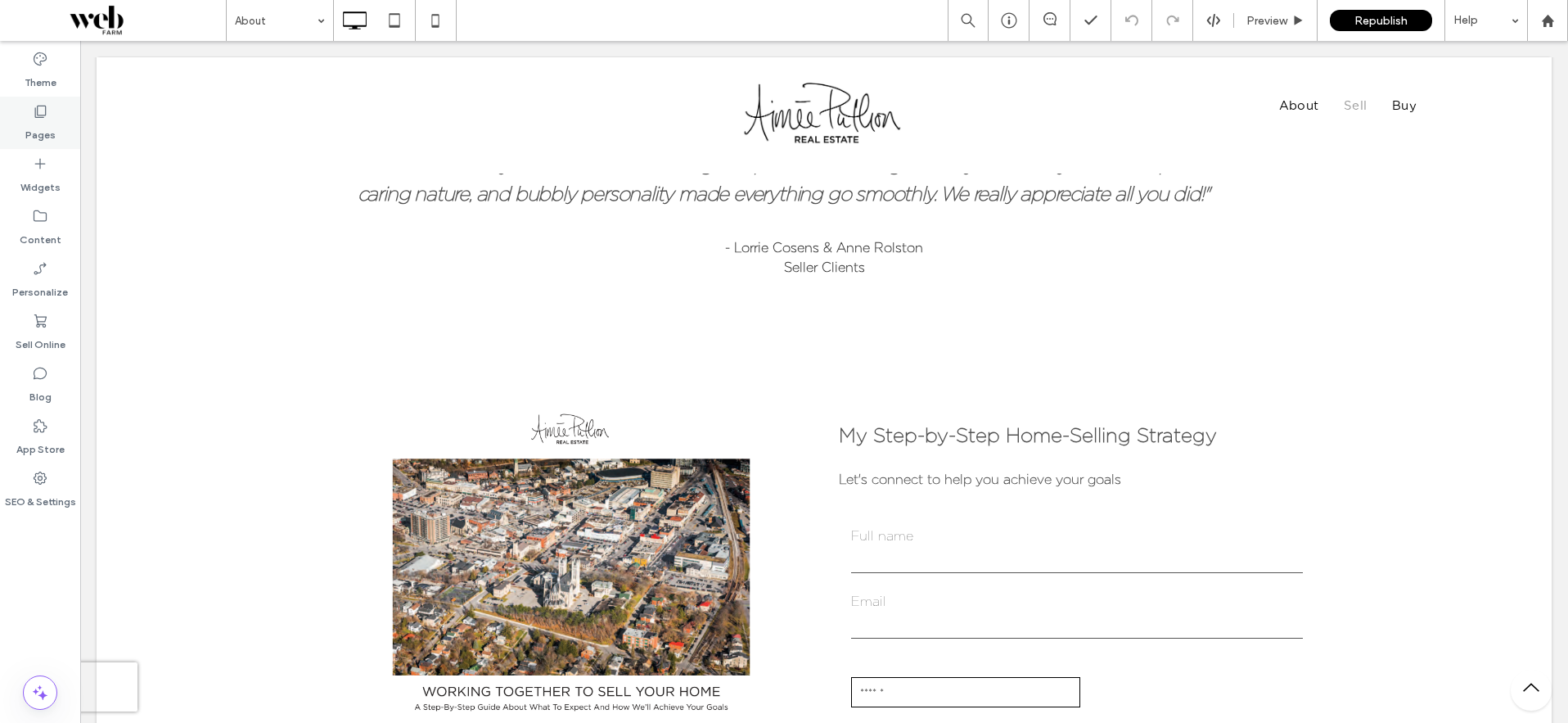
click at [37, 121] on label "Pages" at bounding box center [41, 131] width 30 height 23
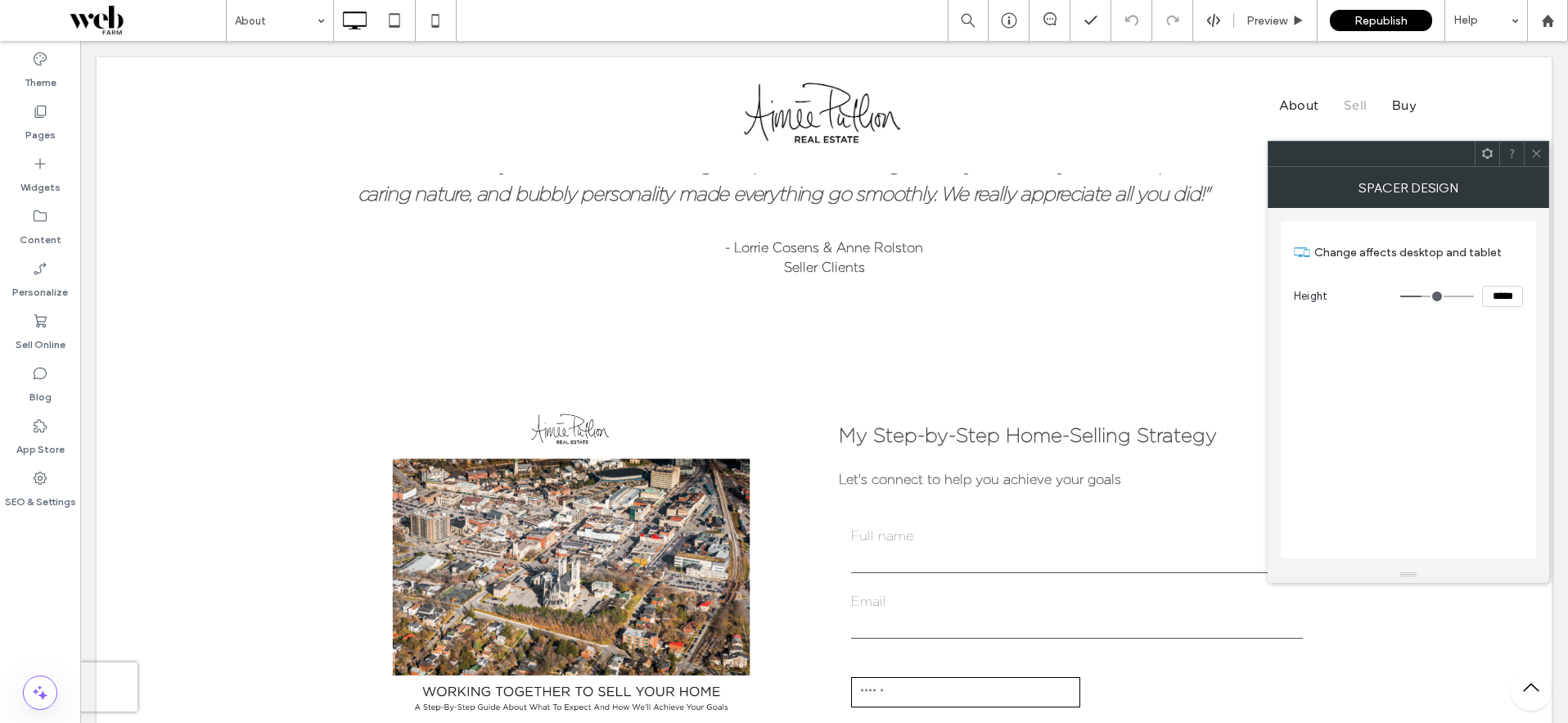
click at [1540, 155] on icon at bounding box center [1536, 153] width 12 height 12
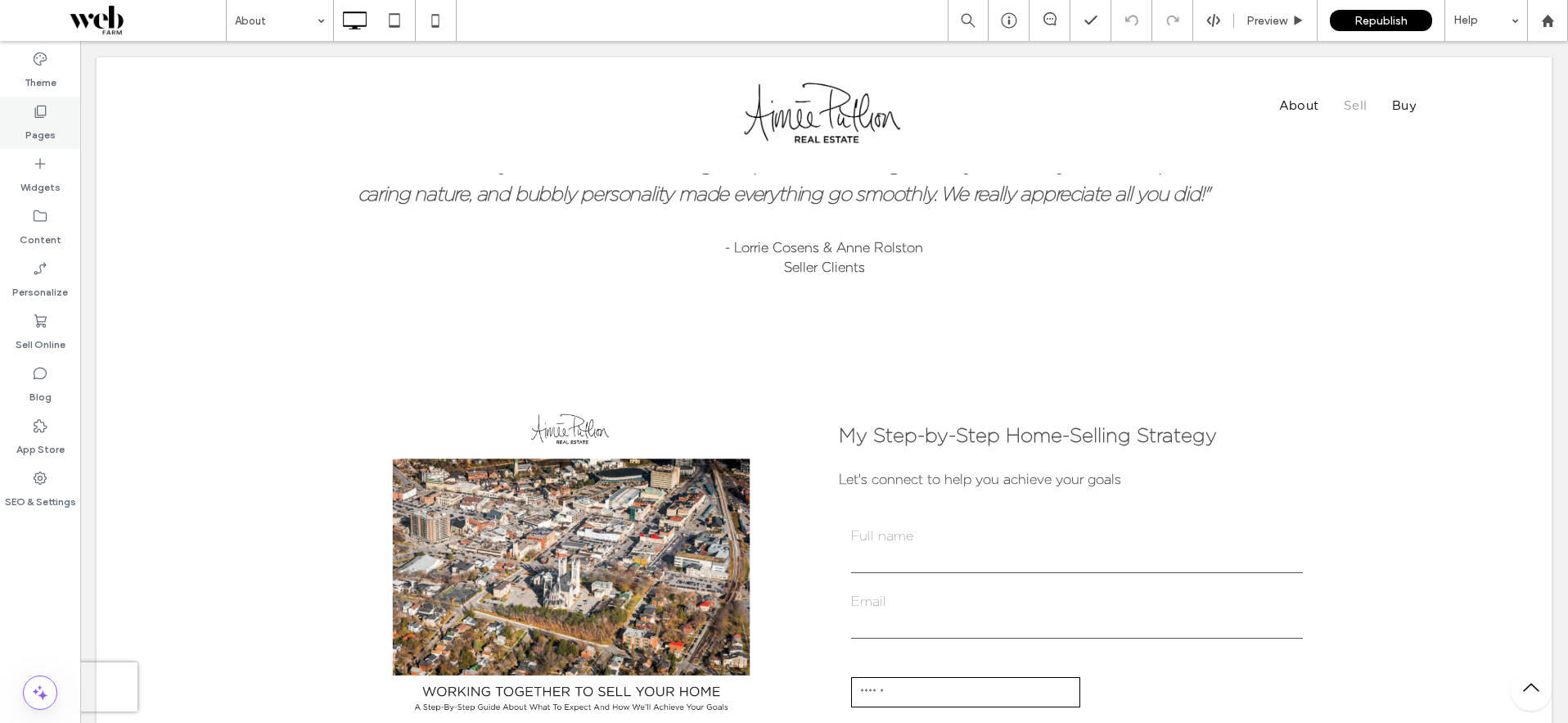
click at [34, 125] on label "Pages" at bounding box center [41, 131] width 30 height 23
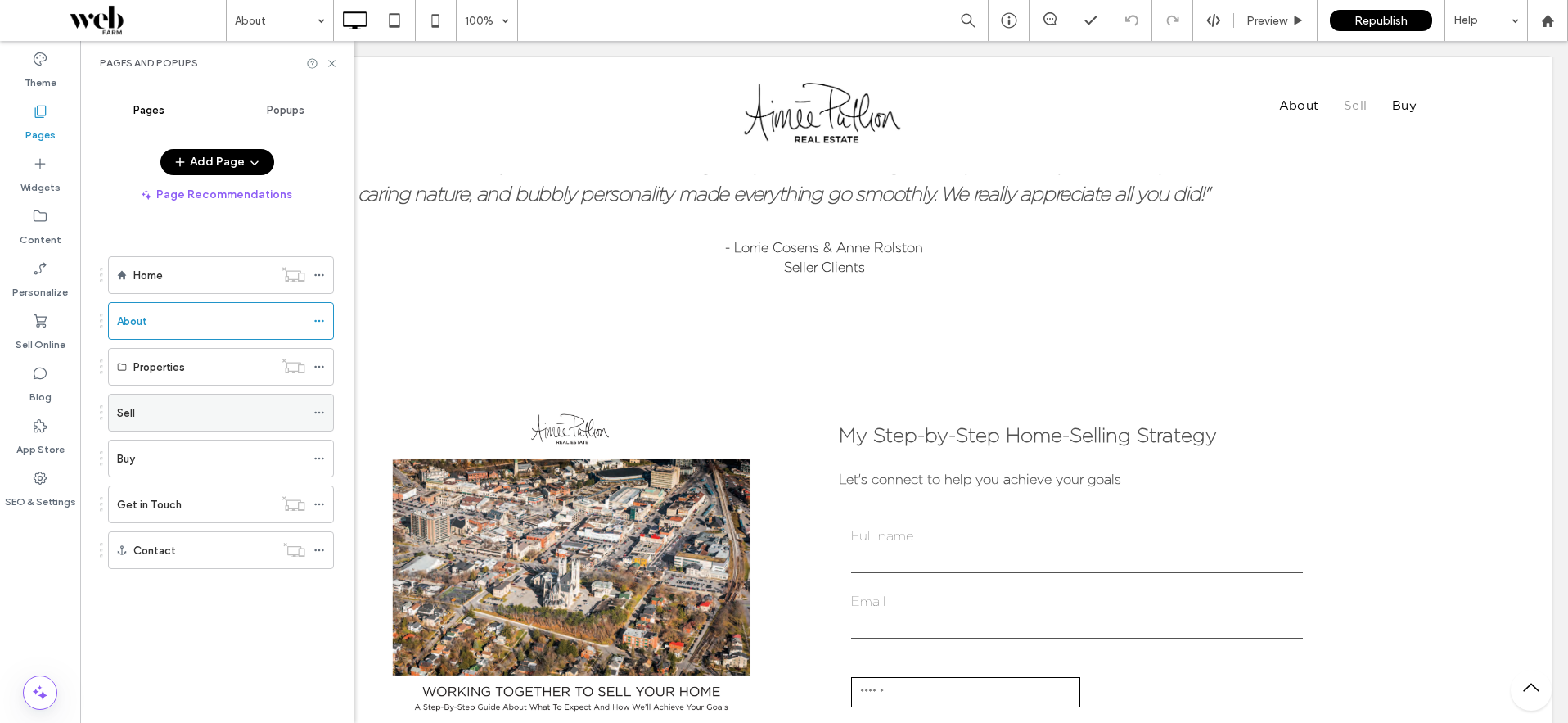
click at [137, 421] on div "Sell" at bounding box center [211, 412] width 188 height 36
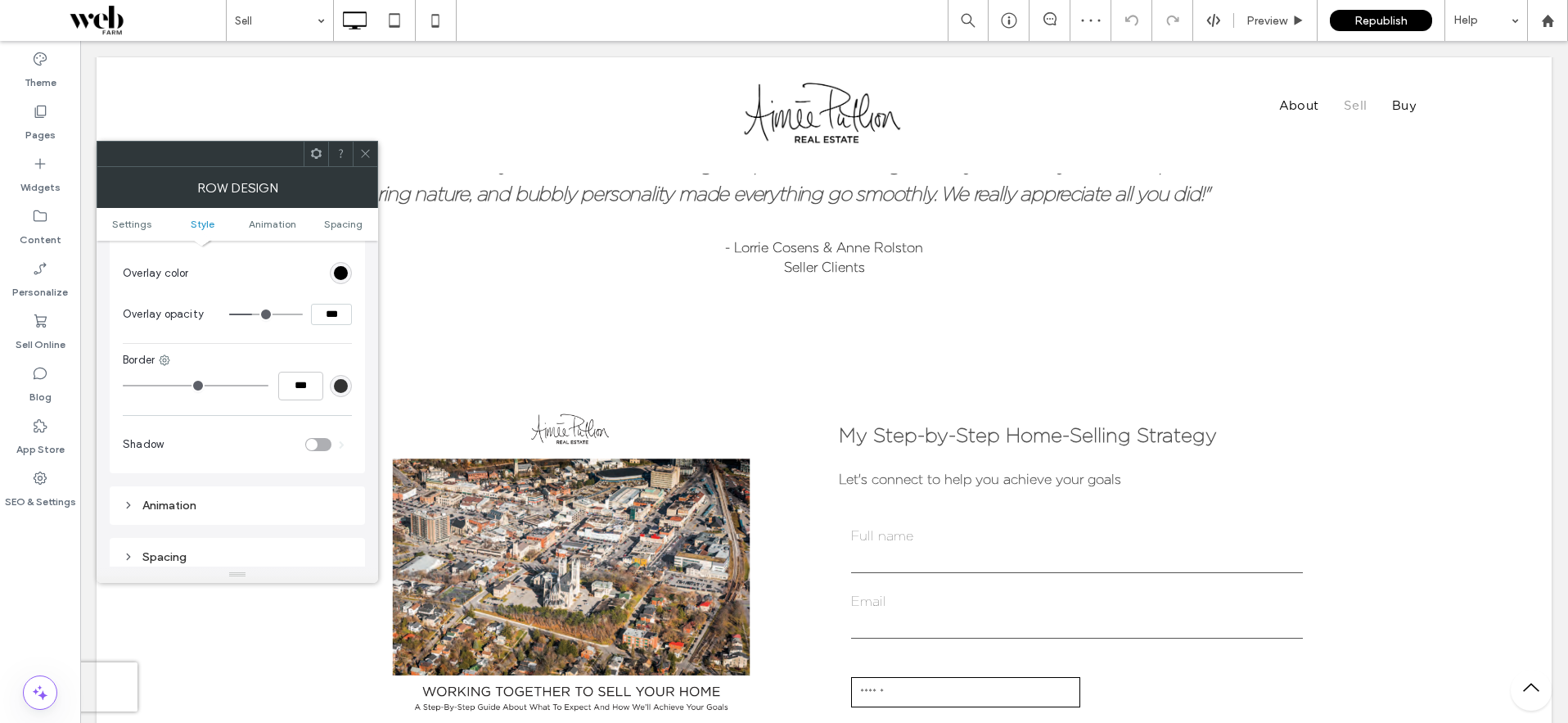
scroll to position [1065, 0]
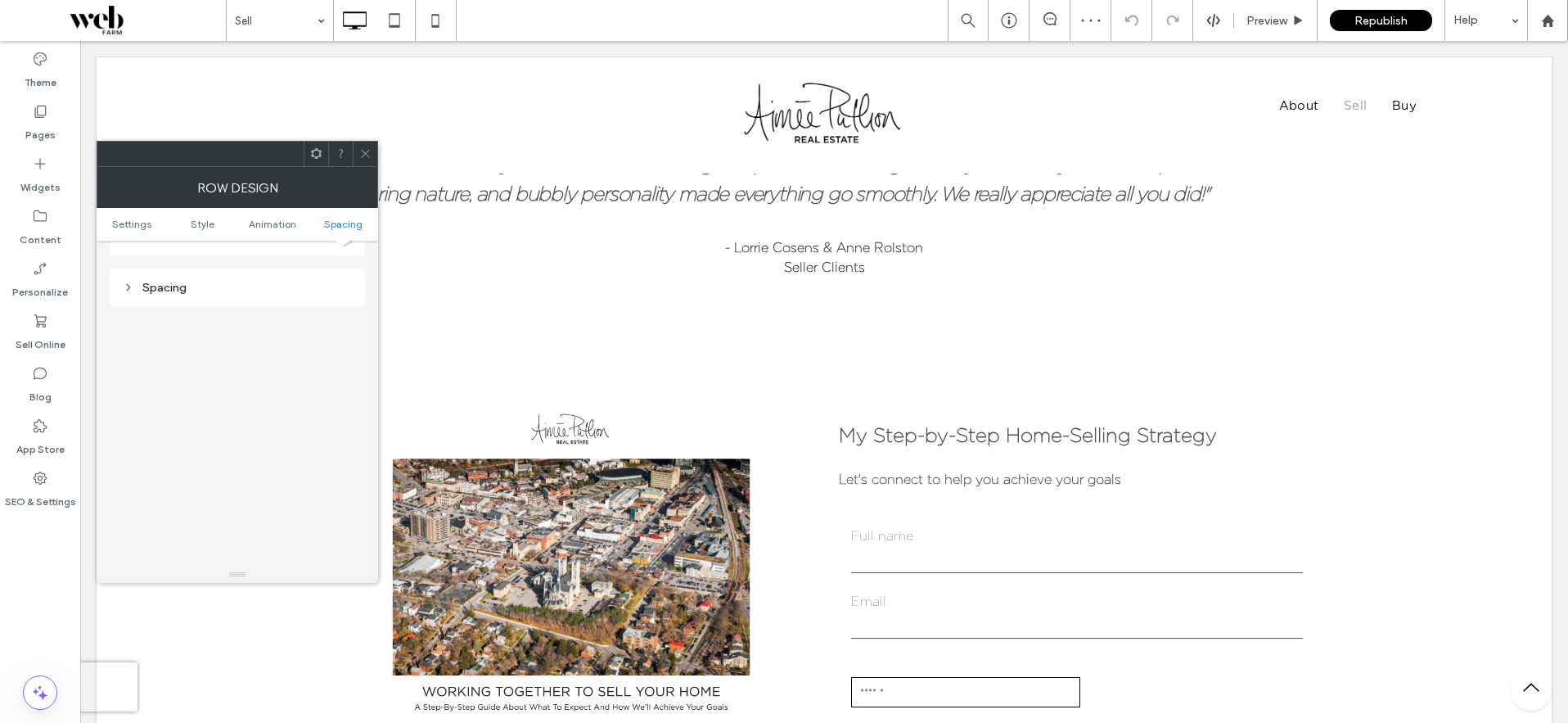
click at [135, 281] on div "Spacing" at bounding box center [237, 288] width 229 height 14
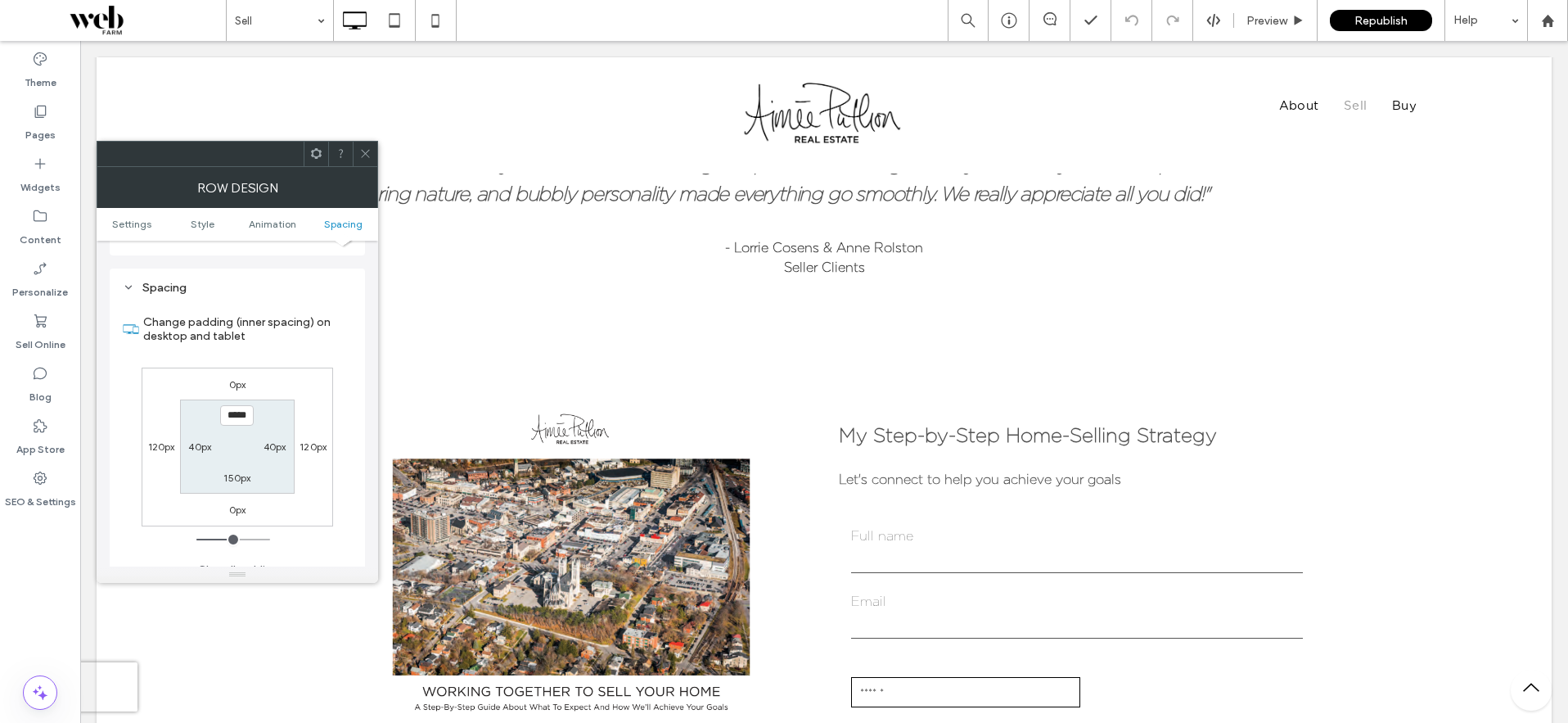
click at [366, 161] on span at bounding box center [365, 154] width 12 height 25
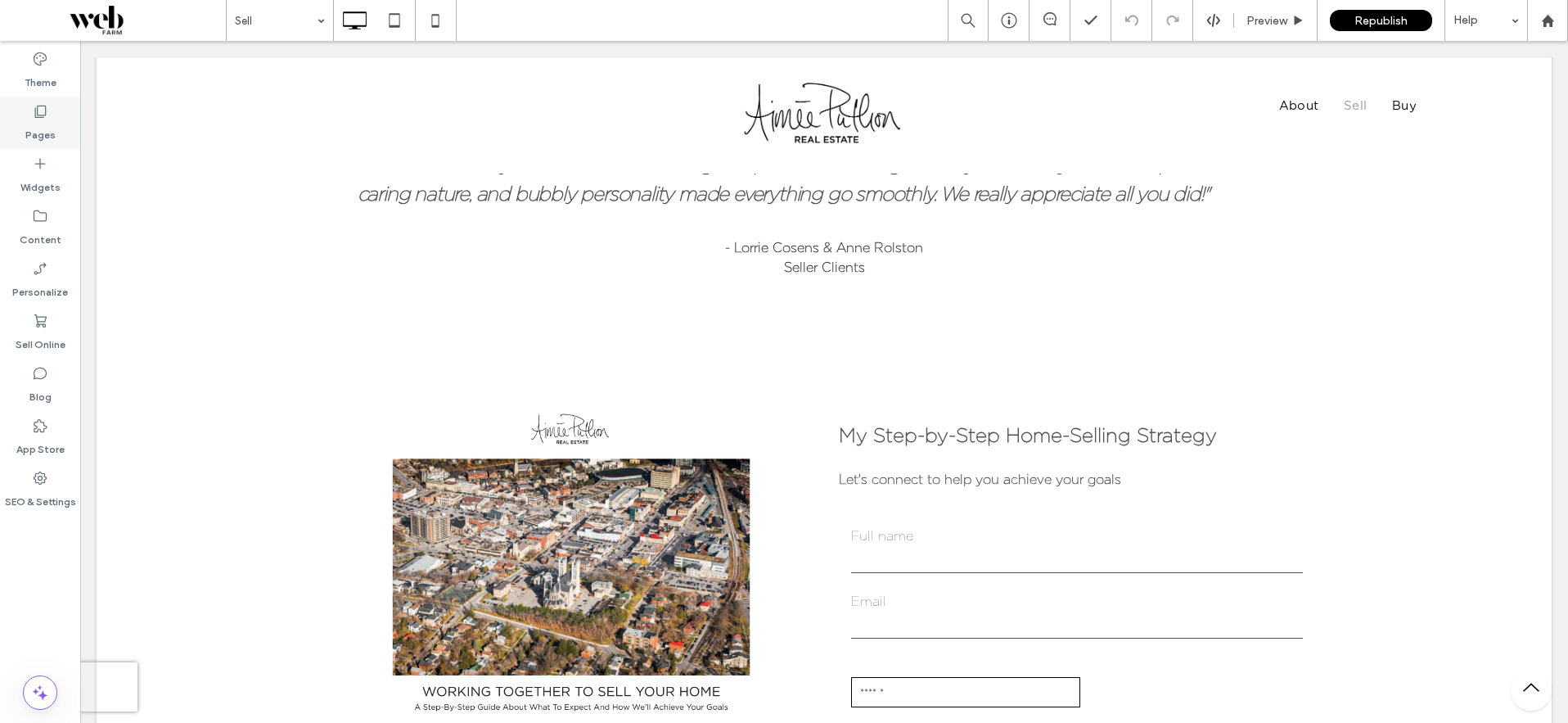
click at [34, 119] on icon at bounding box center [40, 110] width 16 height 16
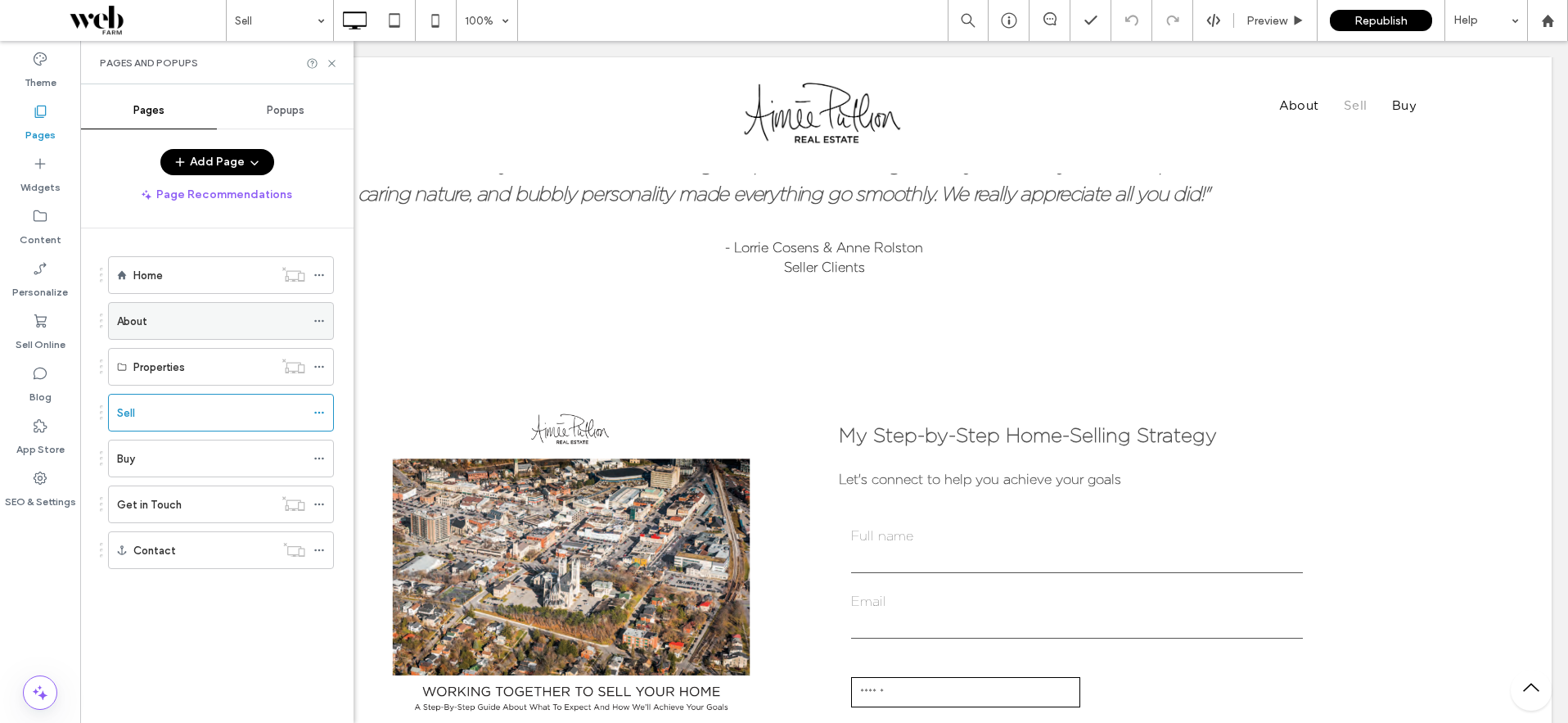
click at [120, 325] on label "About" at bounding box center [132, 321] width 30 height 28
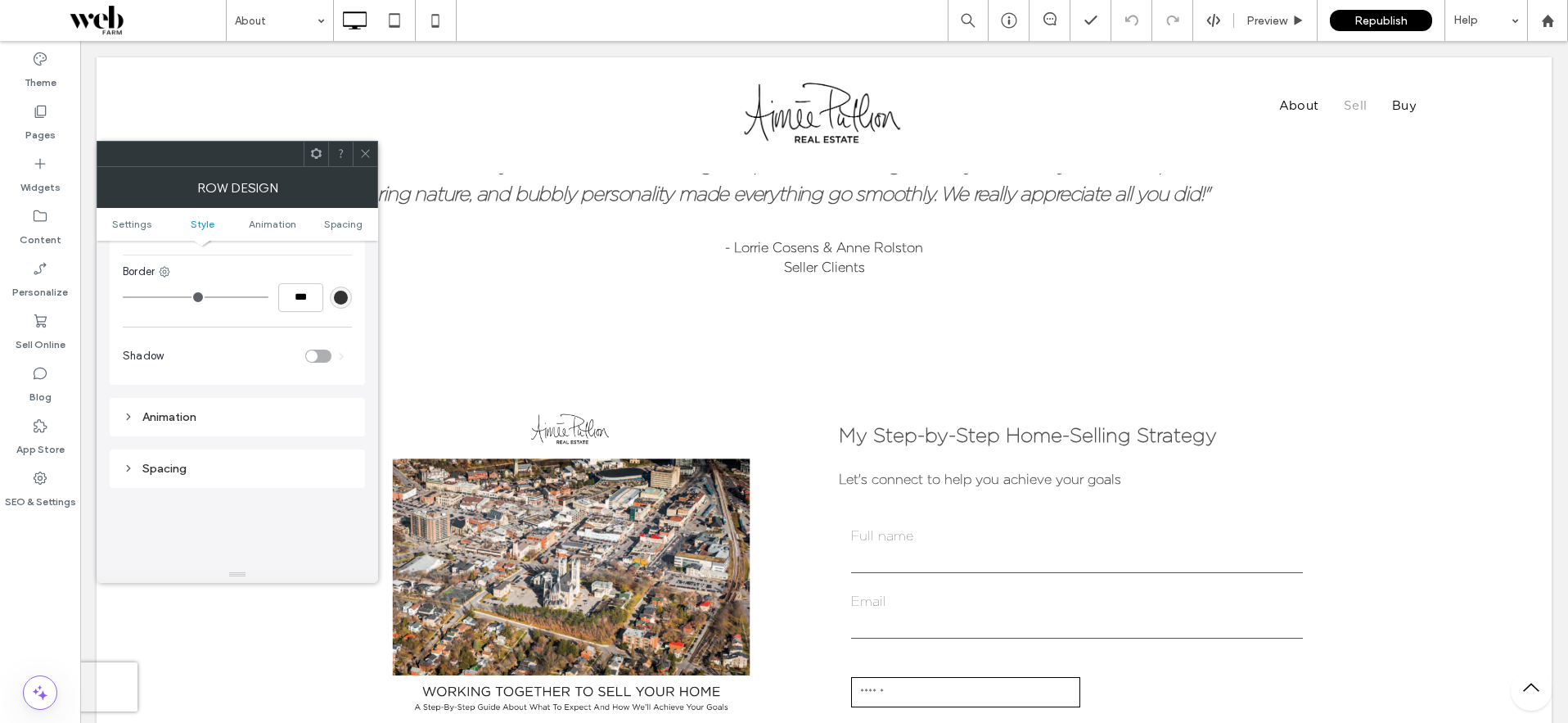
click at [163, 462] on div "Spacing" at bounding box center [237, 468] width 229 height 14
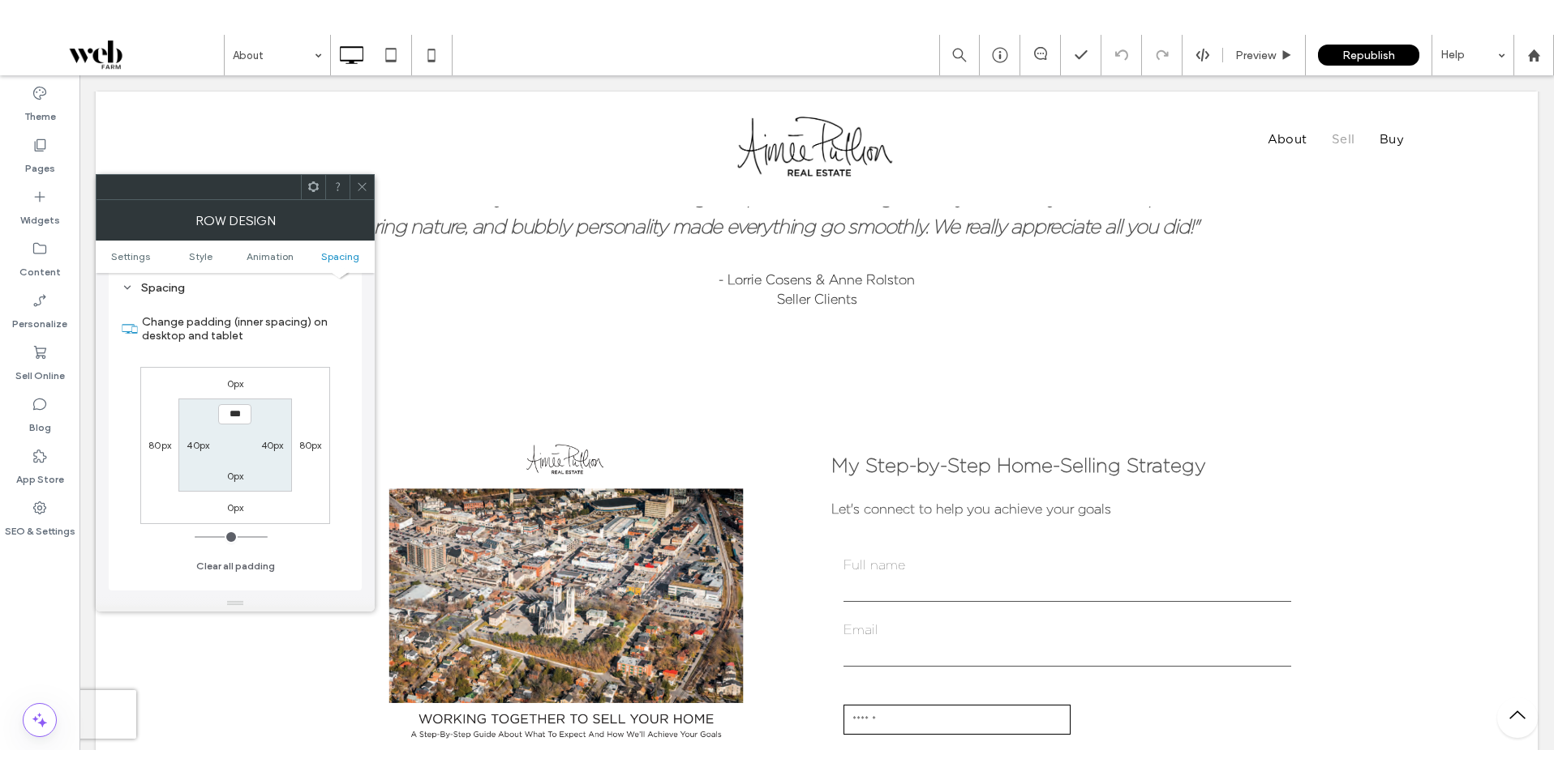
scroll to position [1055, 0]
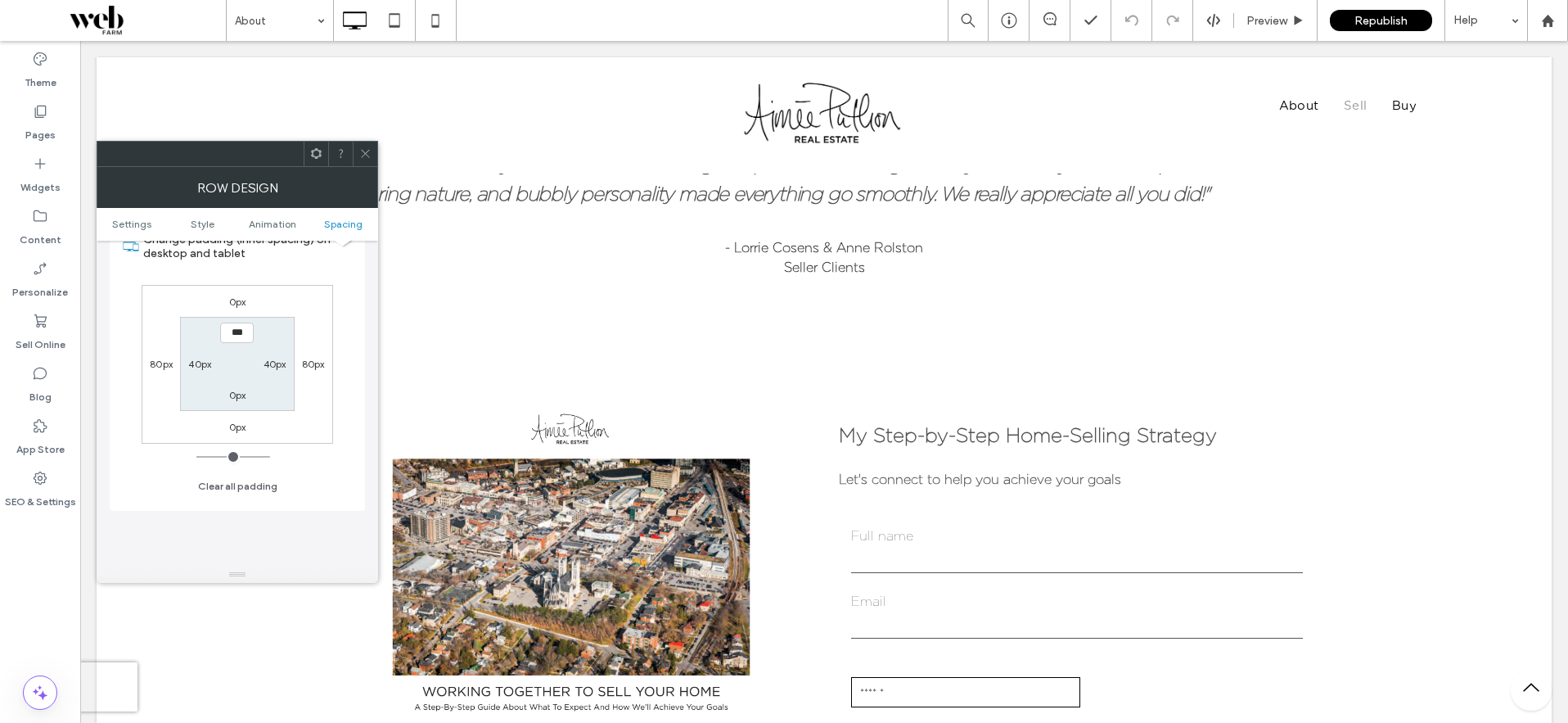
click at [151, 357] on label "80px" at bounding box center [161, 363] width 23 height 12
type input "**"
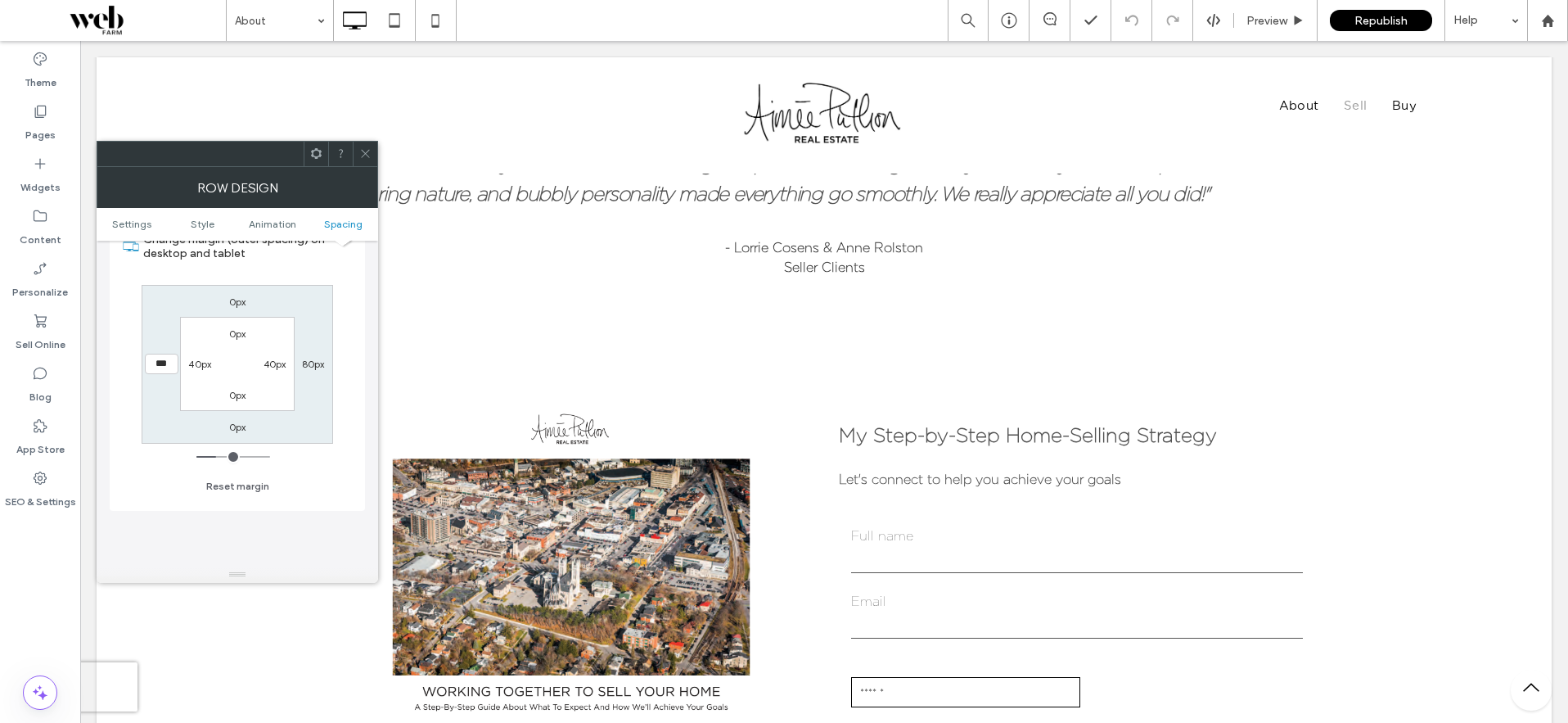
type input "***"
type input "*****"
click at [311, 357] on label "80px" at bounding box center [313, 363] width 23 height 12
type input "**"
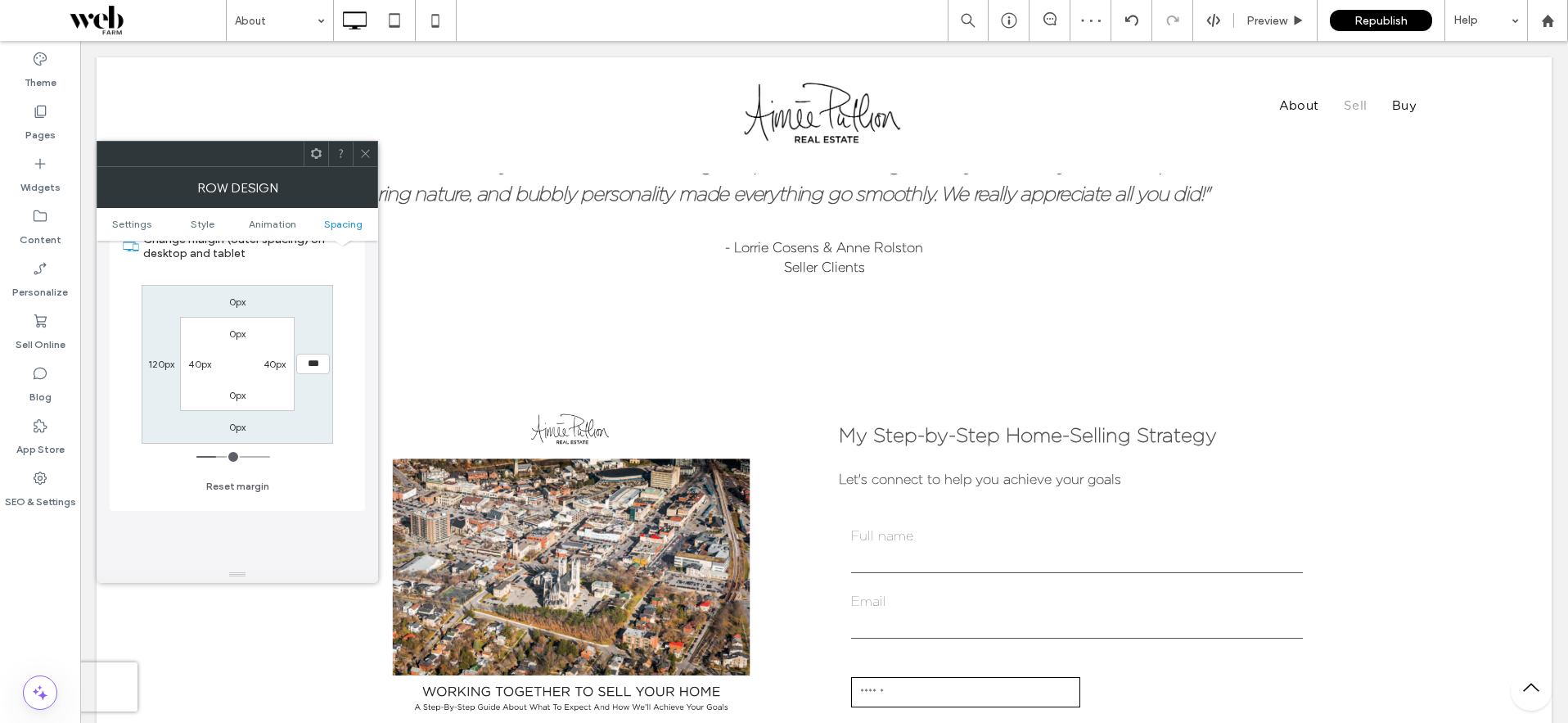
type input "***"
type input "*****"
click at [366, 153] on use at bounding box center [365, 154] width 8 height 8
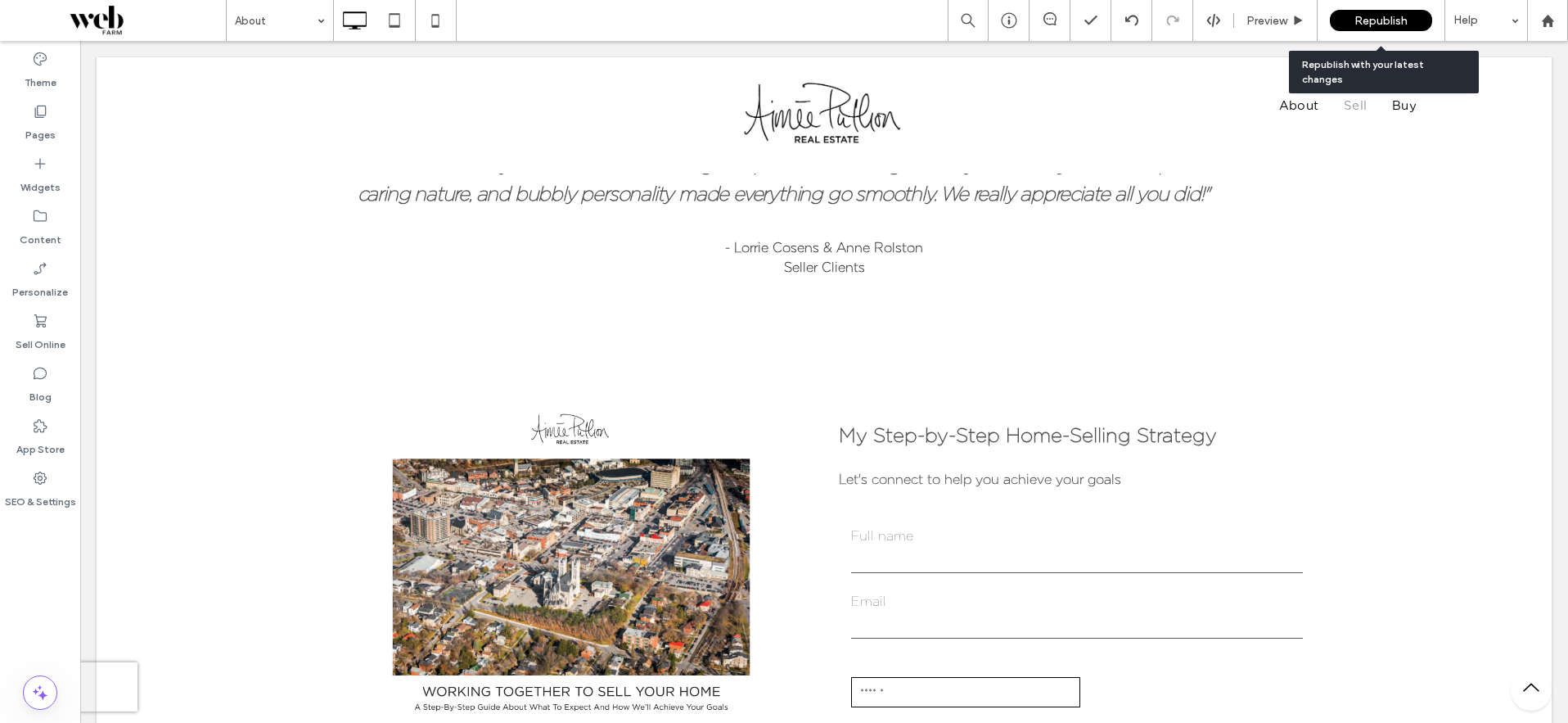
click at [1348, 22] on div "Republish" at bounding box center [1380, 20] width 103 height 22
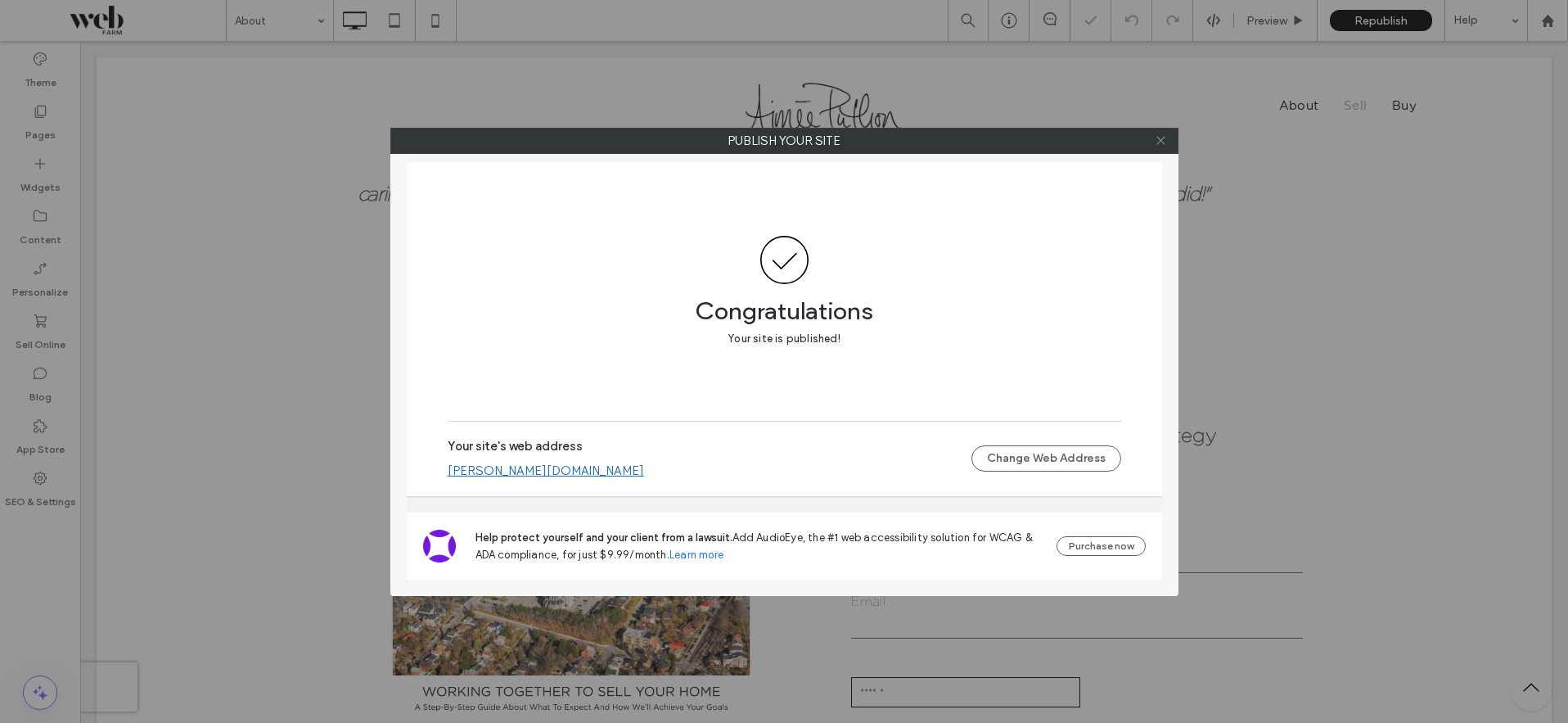
click at [1165, 142] on icon at bounding box center [1160, 140] width 12 height 12
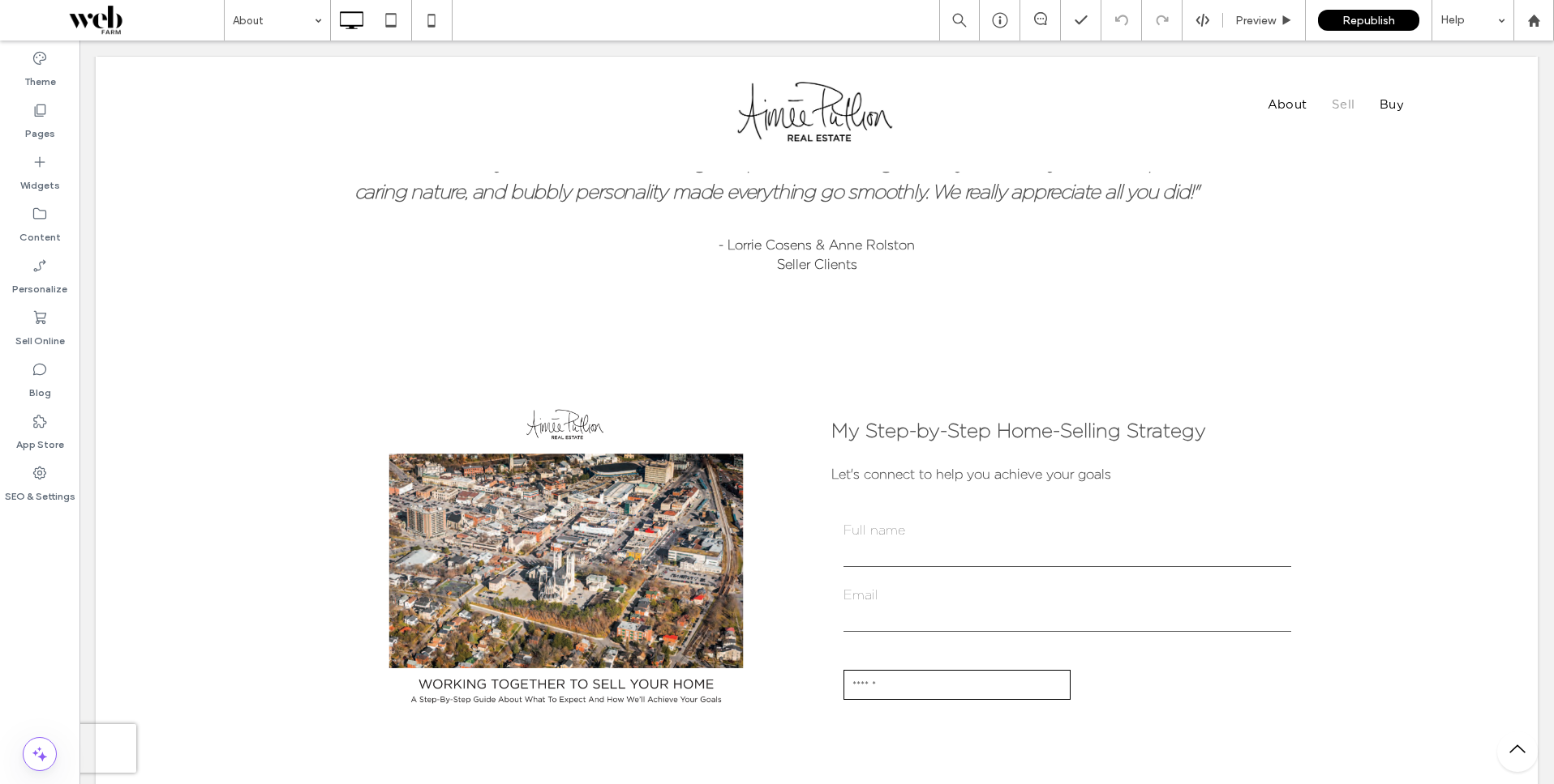
type input "**********"
type input "**"
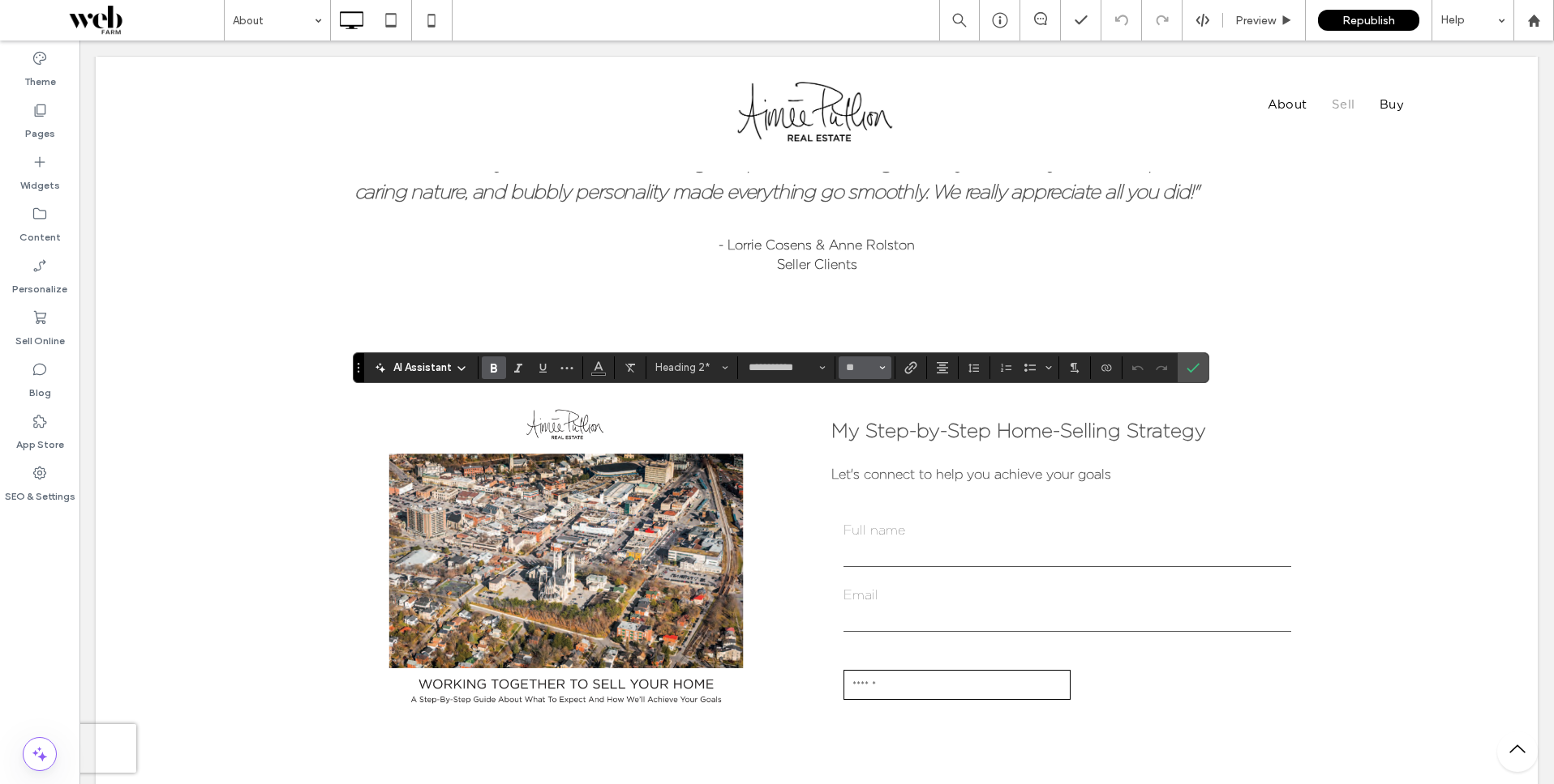
click at [883, 366] on icon "Size" at bounding box center [882, 368] width 7 height 7
click at [850, 544] on span "32" at bounding box center [848, 551] width 7 height 22
type input "**"
click at [1191, 369] on icon "Confirm" at bounding box center [1193, 368] width 13 height 13
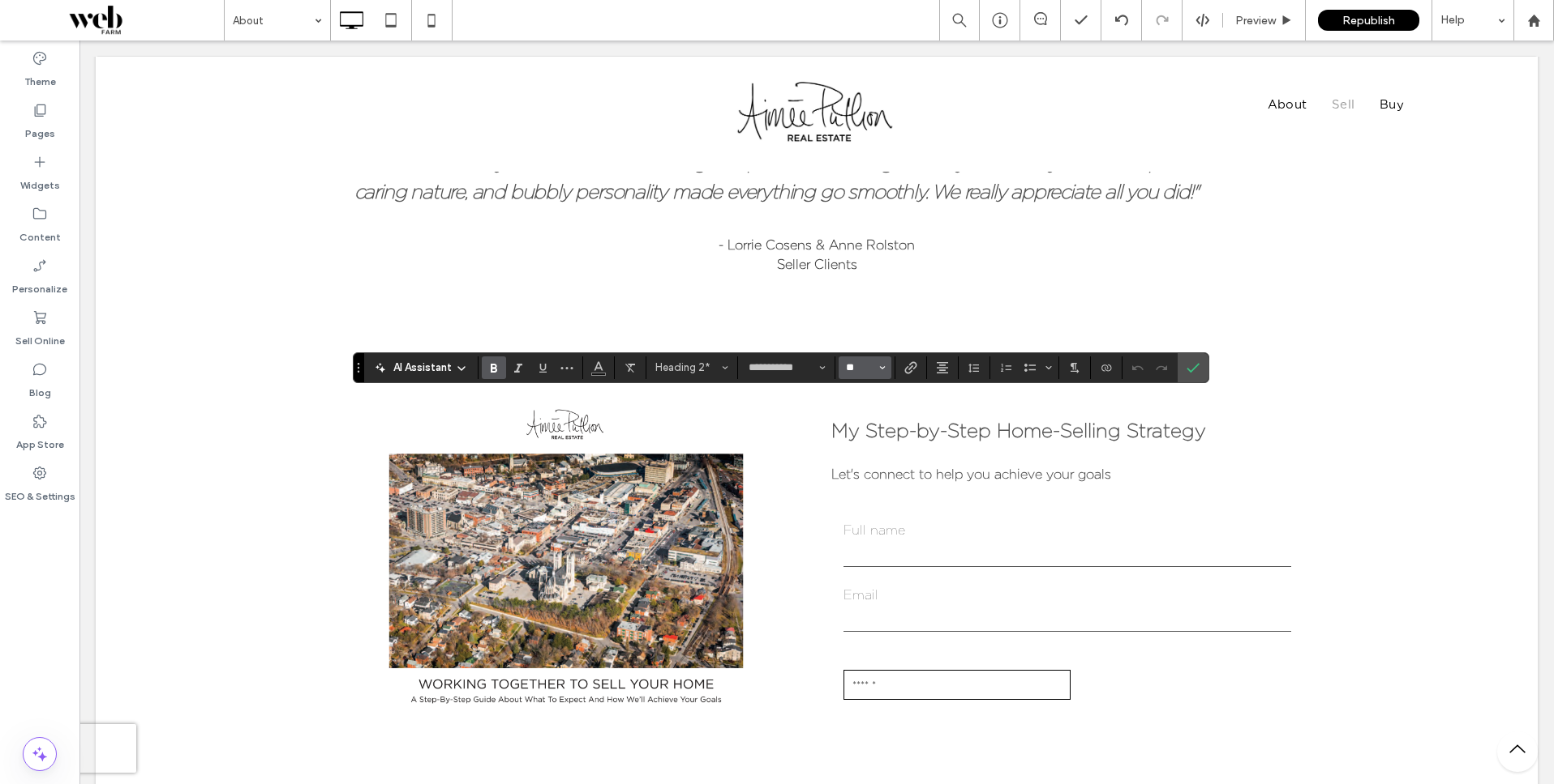
click at [874, 366] on input "**" at bounding box center [860, 368] width 32 height 13
click at [856, 520] on label "30" at bounding box center [865, 525] width 52 height 22
type input "**"
click at [49, 109] on div "Pages" at bounding box center [39, 121] width 79 height 52
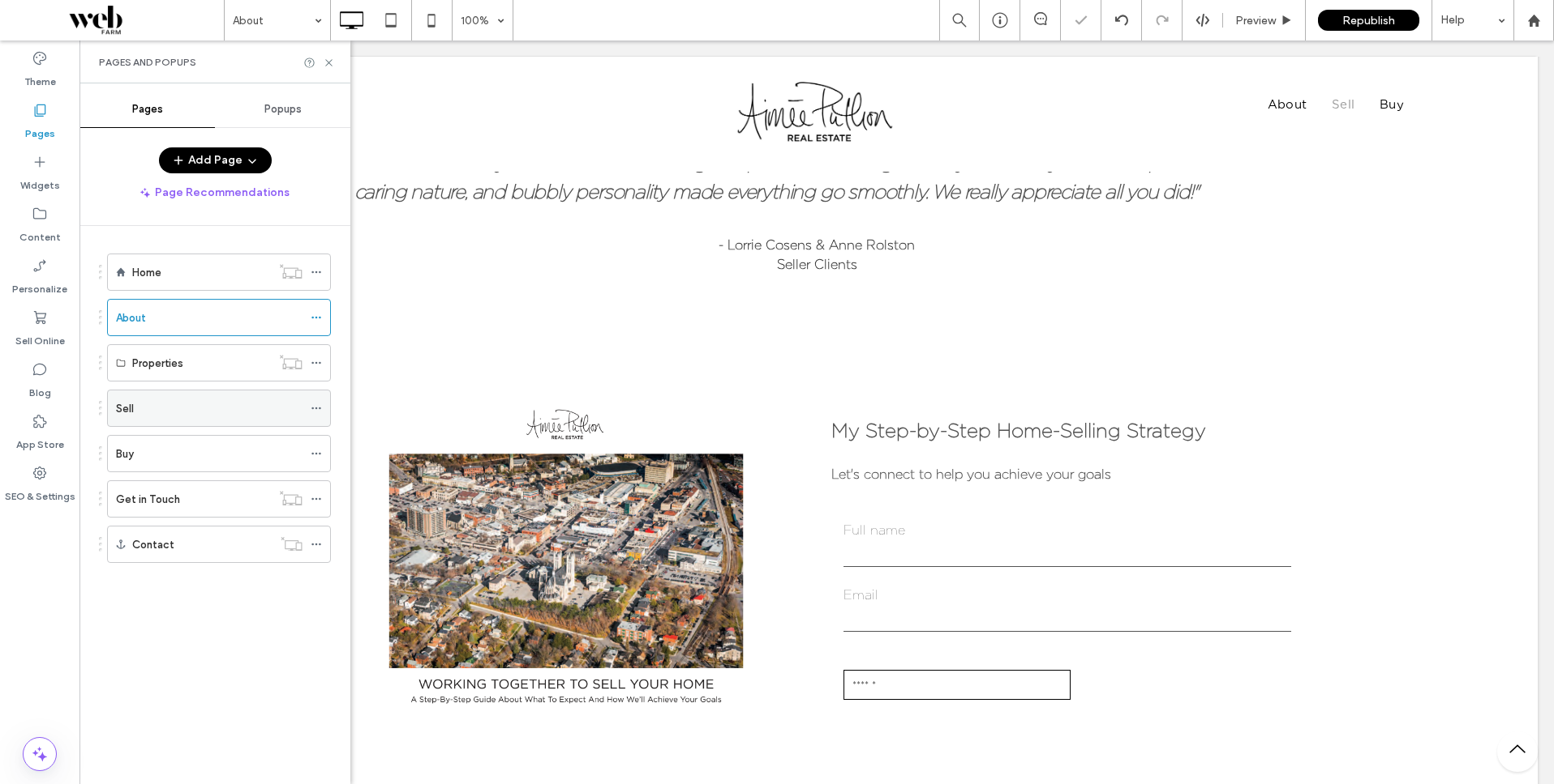
click at [114, 414] on div "Sell" at bounding box center [219, 409] width 224 height 37
click at [128, 410] on label "Sell" at bounding box center [124, 409] width 18 height 28
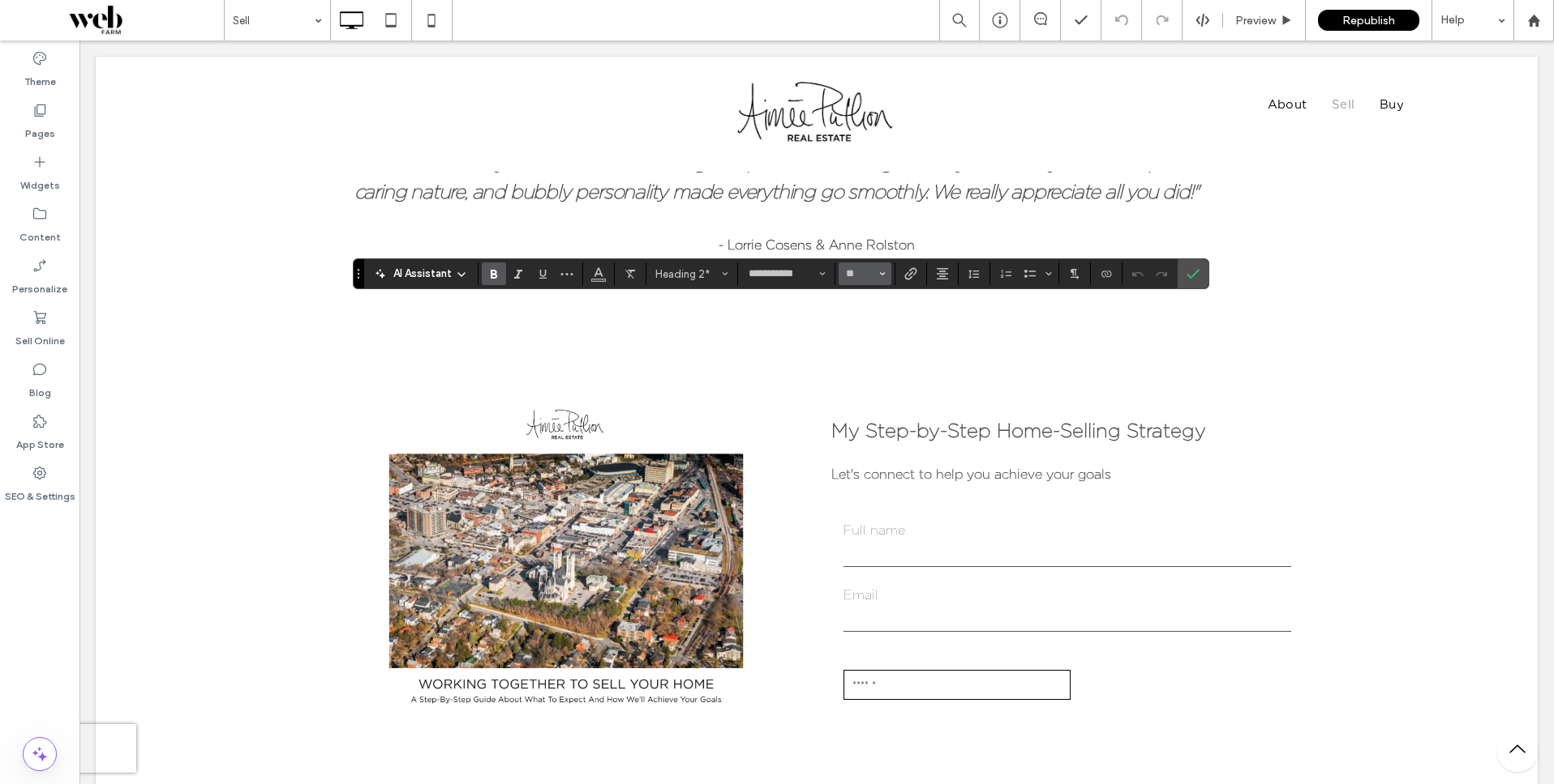
click at [885, 271] on button "**" at bounding box center [865, 273] width 52 height 22
click at [853, 403] on label "30" at bounding box center [865, 401] width 52 height 22
type input "**"
click at [1200, 273] on label "Confirm" at bounding box center [1193, 273] width 24 height 29
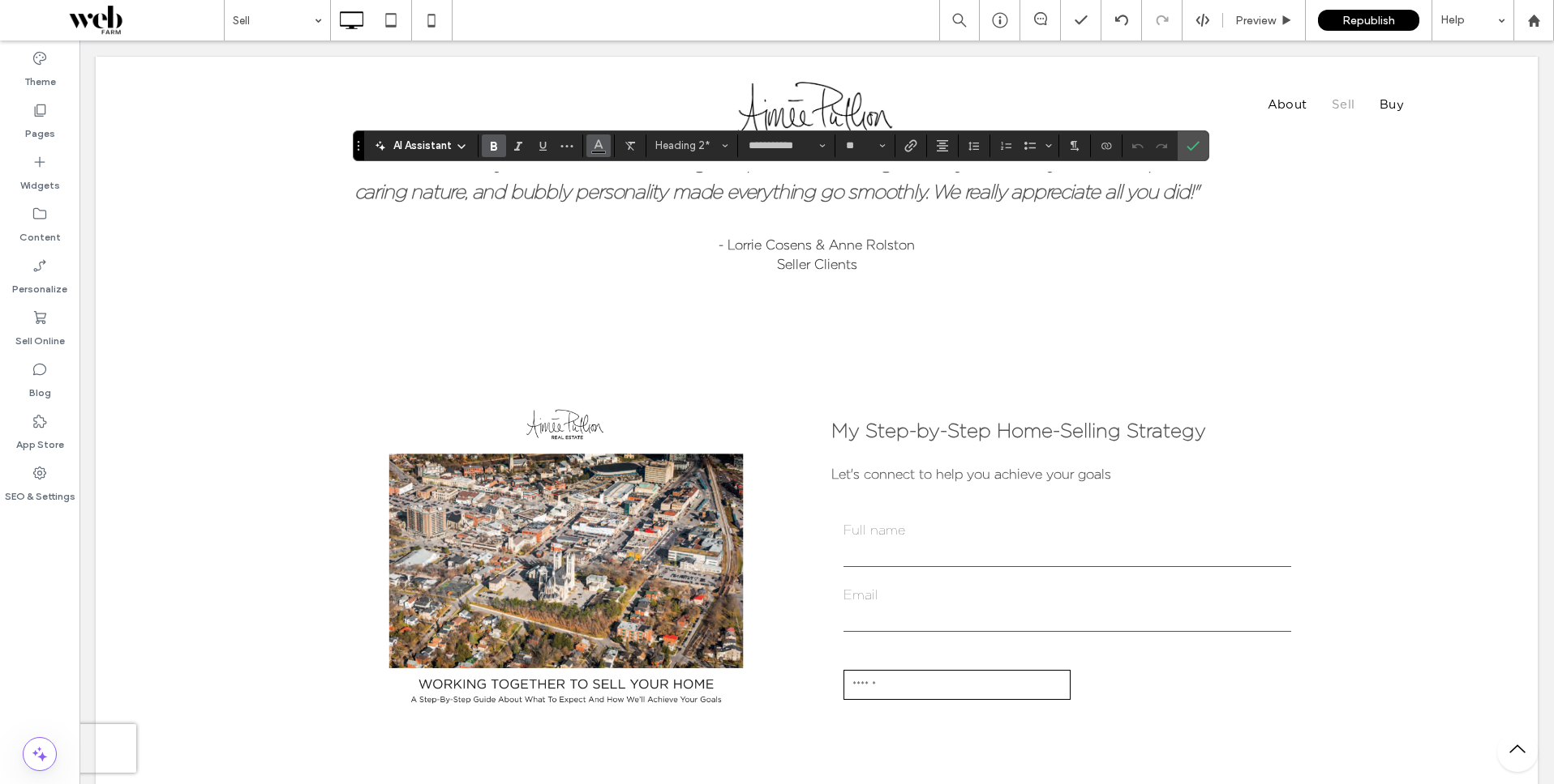
click at [594, 151] on span "Color" at bounding box center [599, 144] width 13 height 21
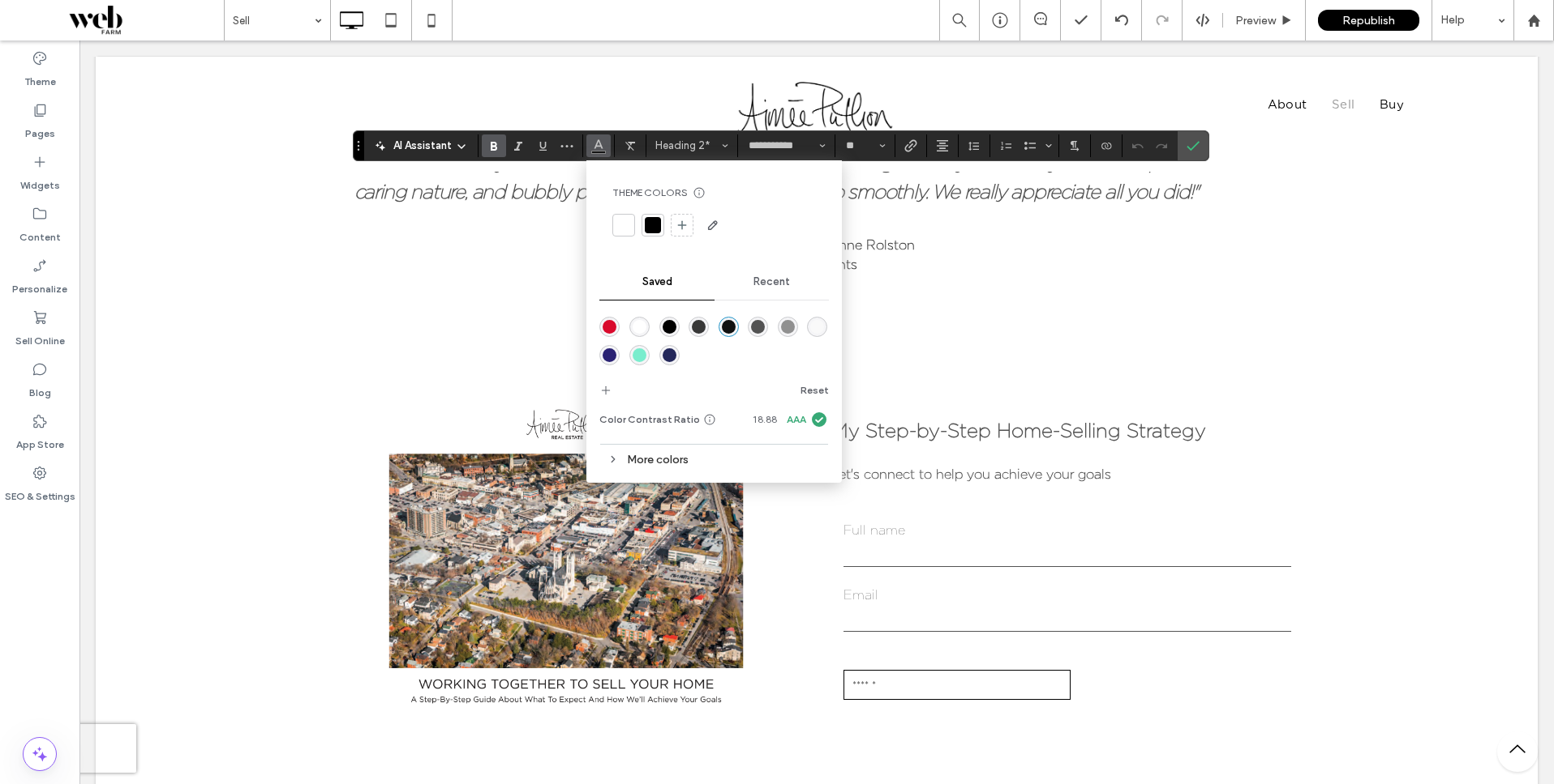
click at [755, 328] on div "rgba(83,83,83,1)" at bounding box center [757, 327] width 14 height 14
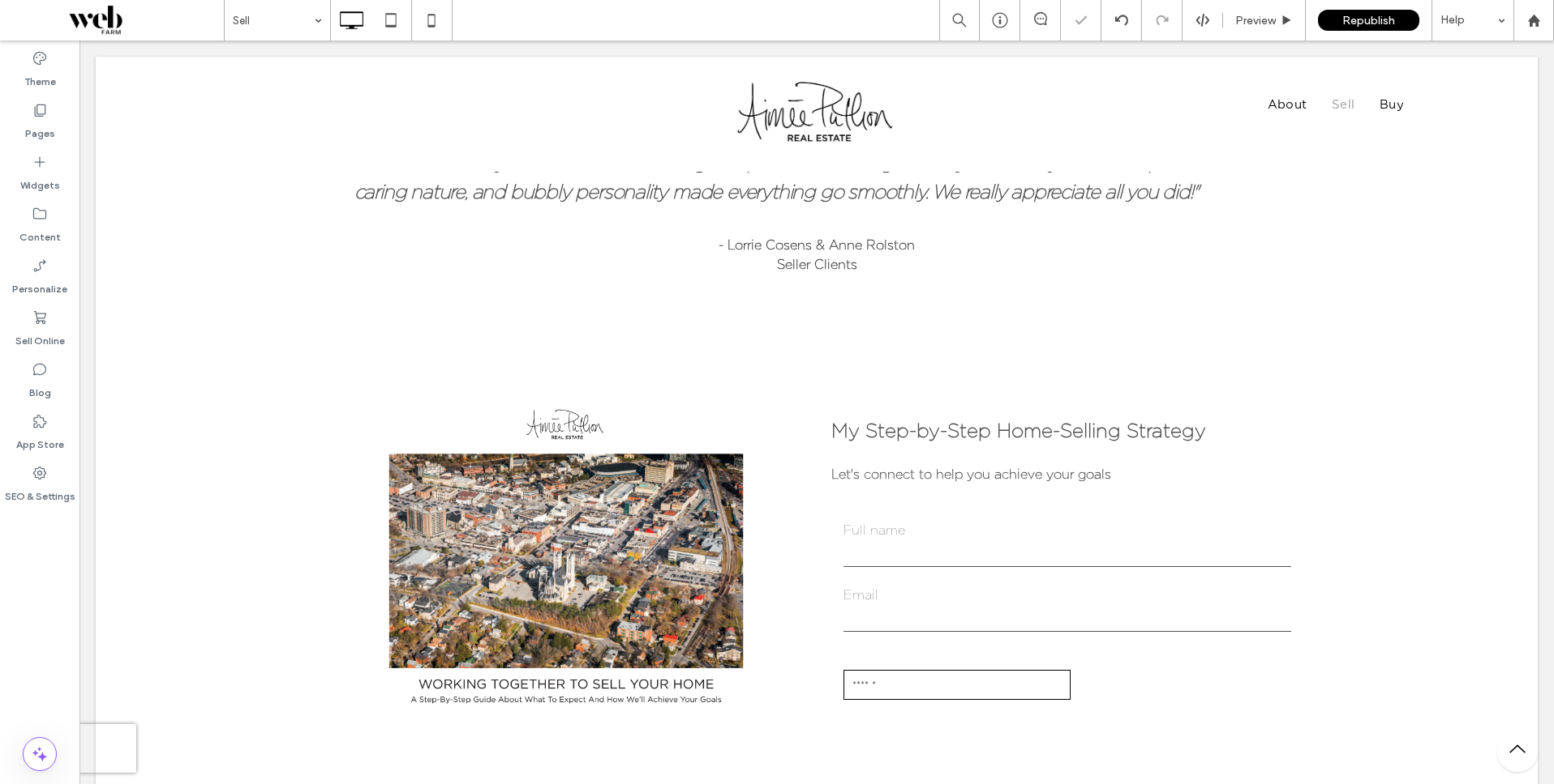
type input "**********"
type input "**"
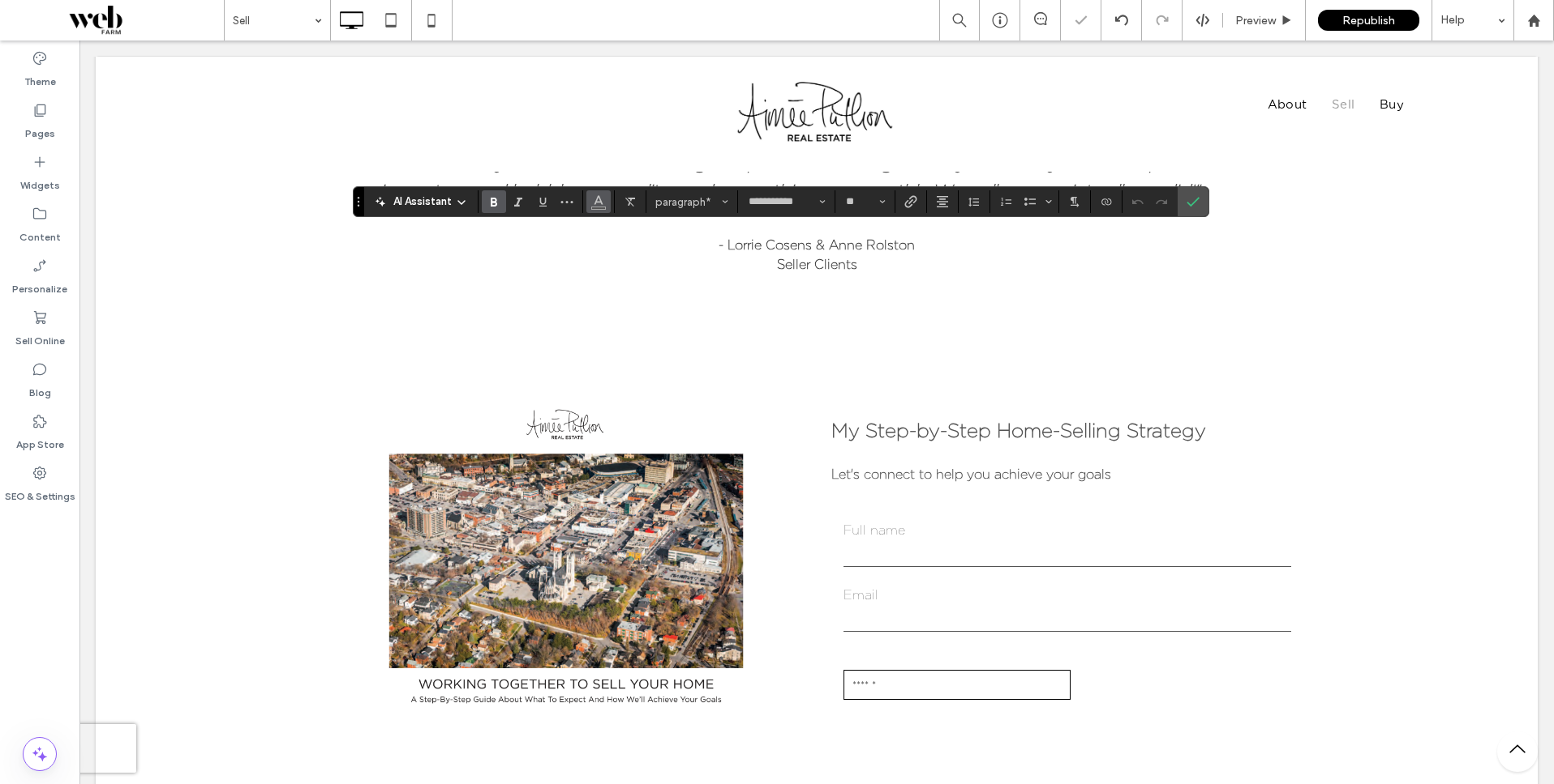
click at [598, 198] on use "Color" at bounding box center [599, 201] width 9 height 9
click at [1201, 203] on label "Confirm" at bounding box center [1193, 202] width 24 height 29
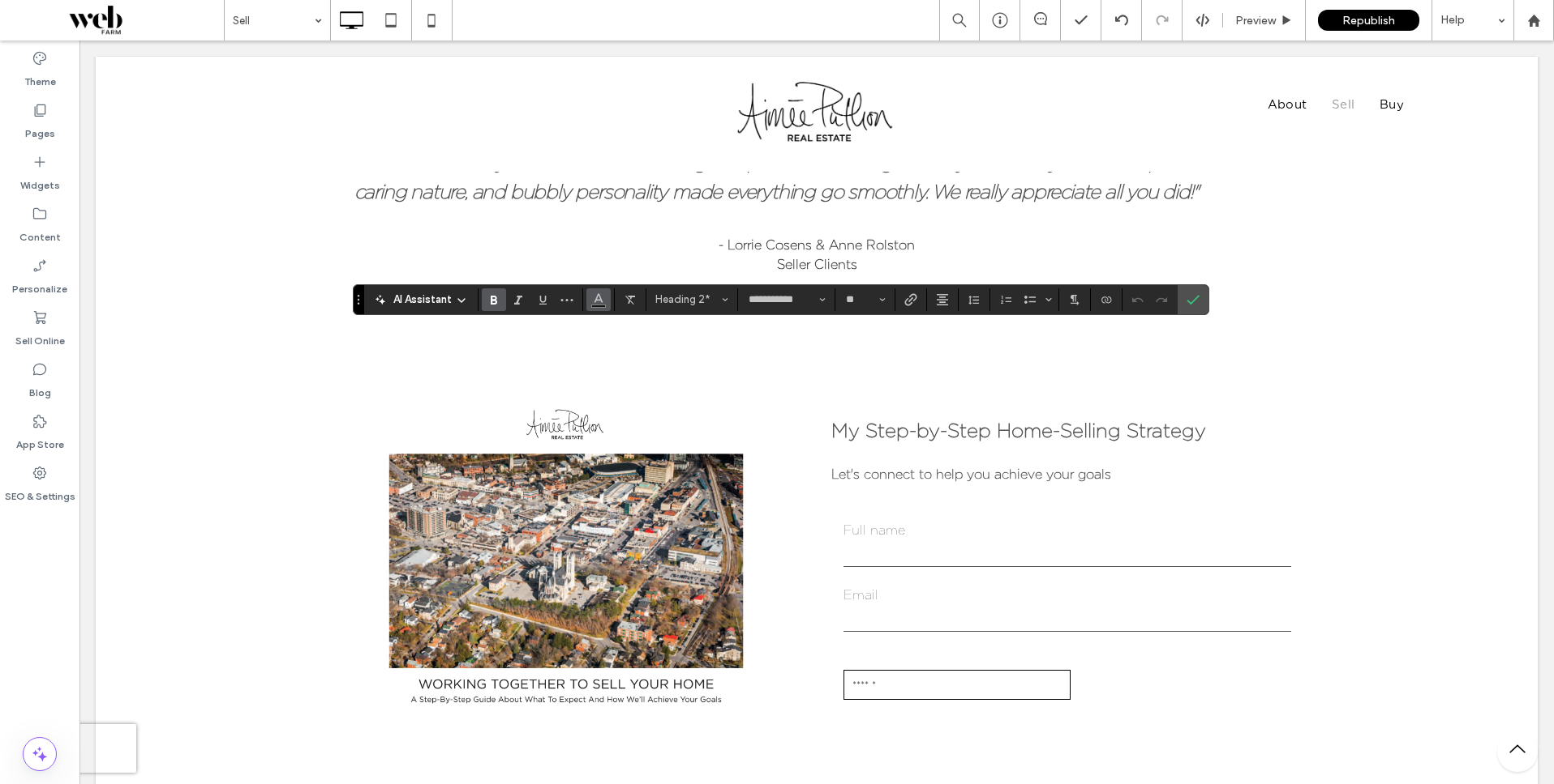
click at [596, 298] on use "Color" at bounding box center [599, 298] width 9 height 9
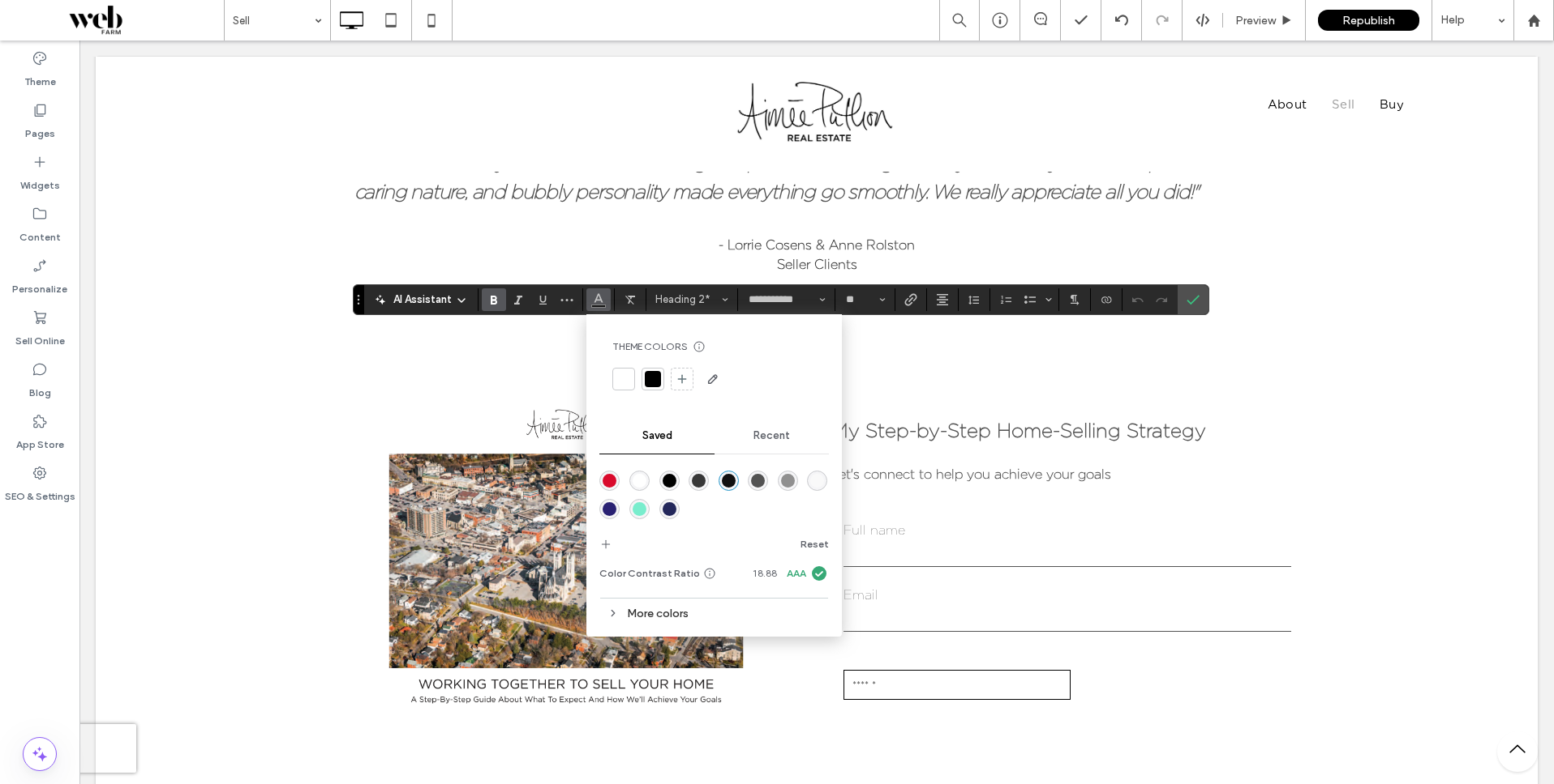
click at [762, 486] on div "rgba(83,83,83,1)" at bounding box center [757, 481] width 14 height 14
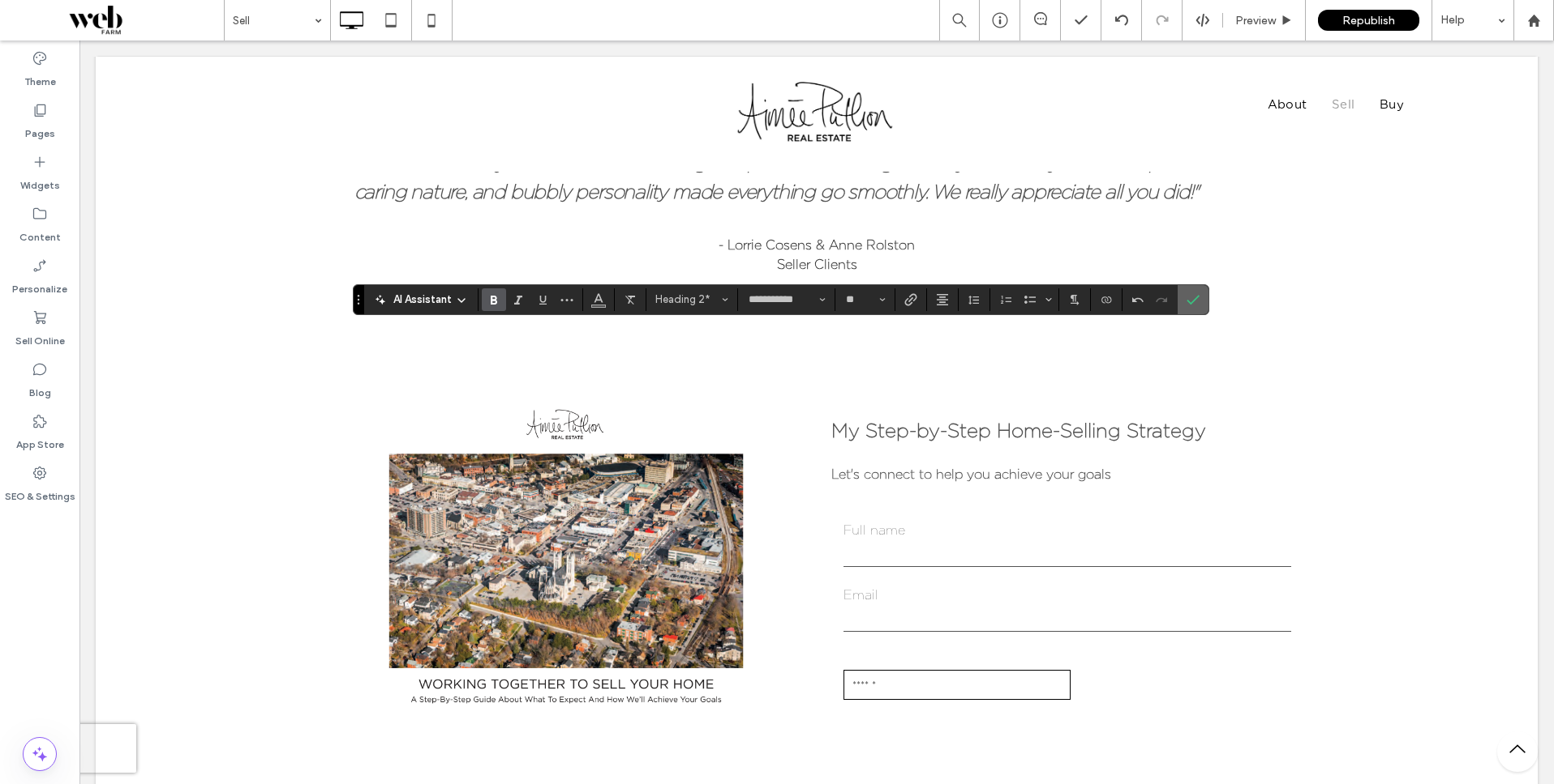
click at [1200, 301] on label "Confirm" at bounding box center [1193, 300] width 24 height 29
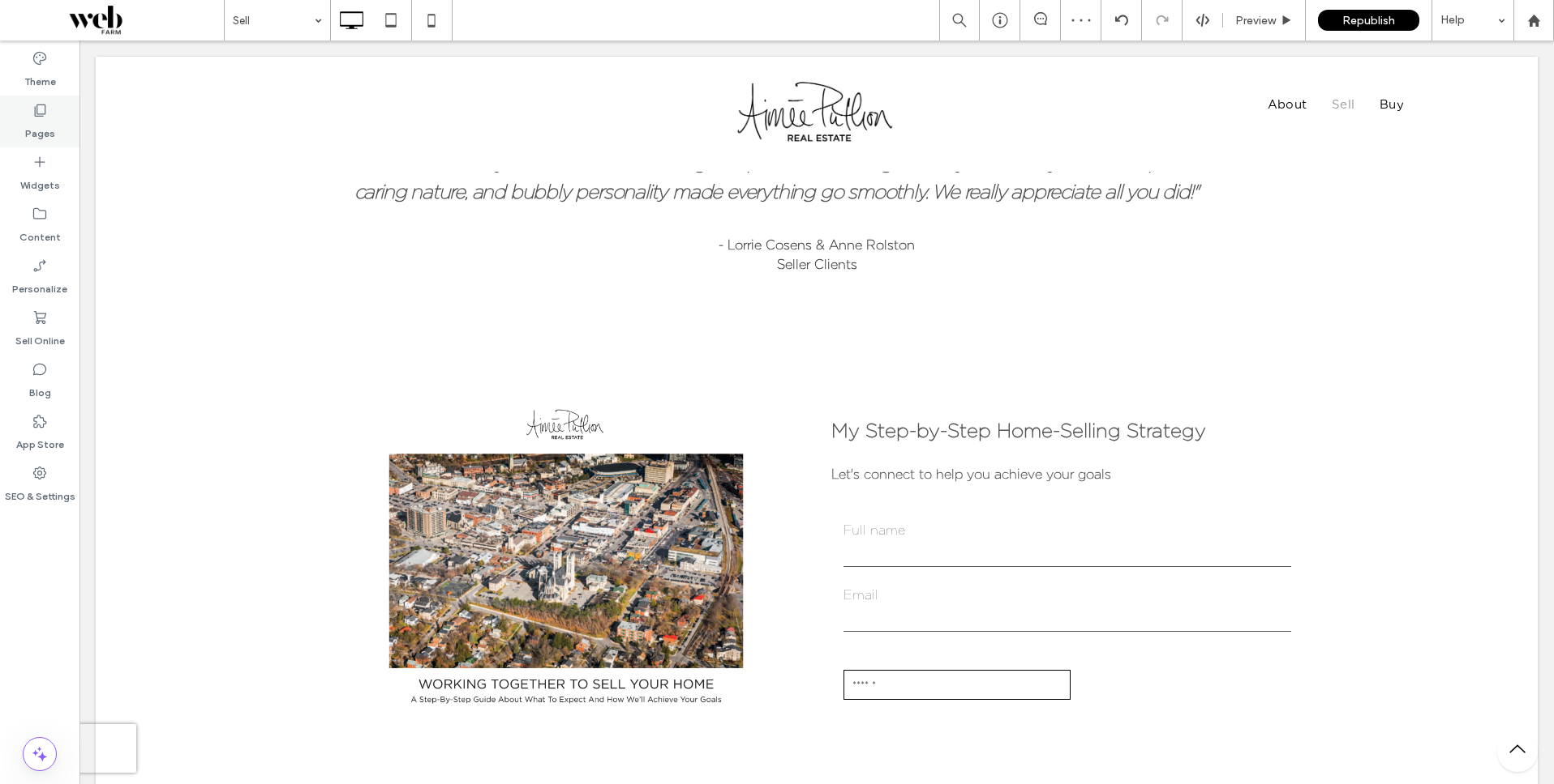
click at [44, 122] on label "Pages" at bounding box center [40, 130] width 30 height 22
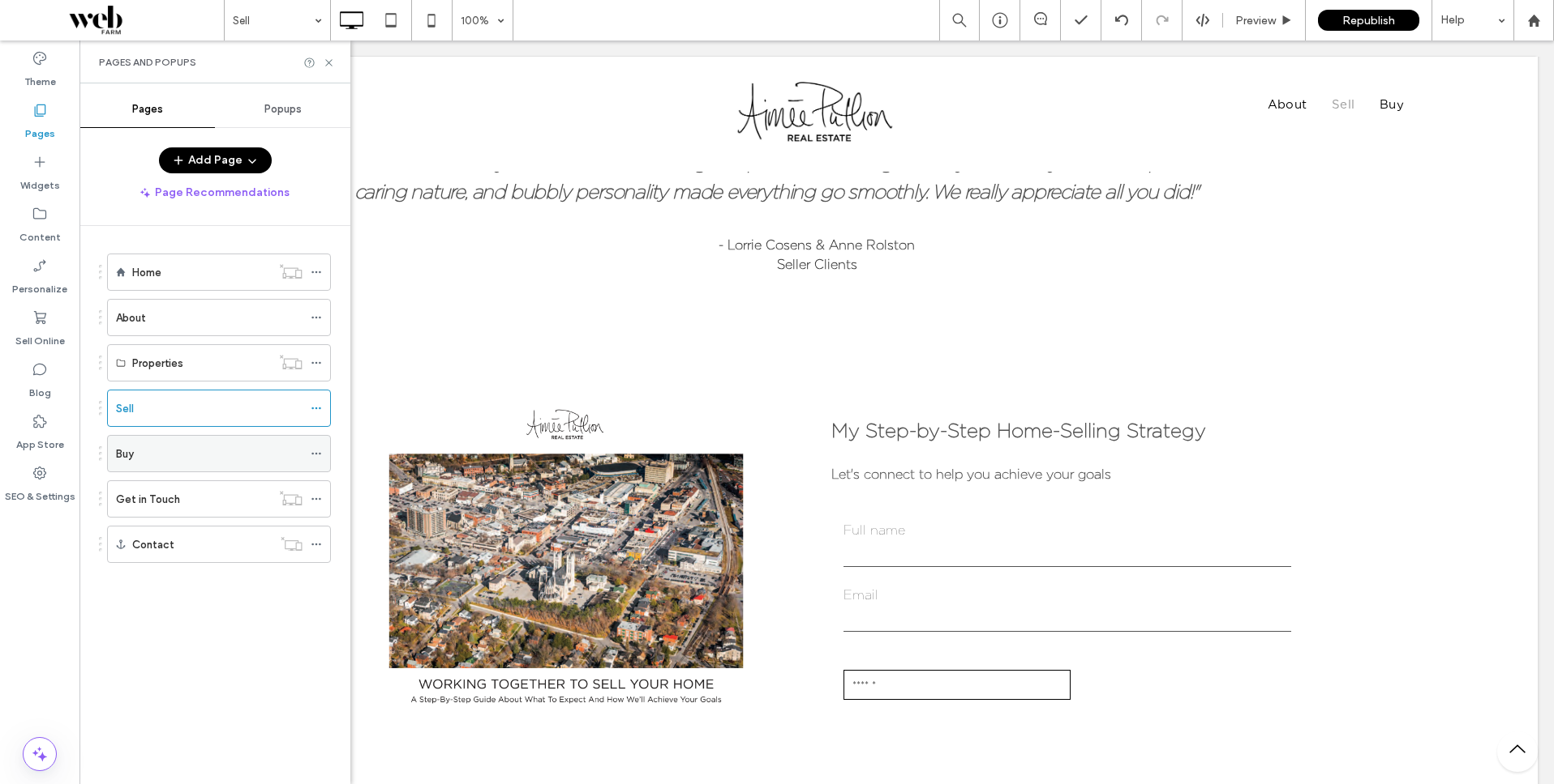
click at [114, 449] on div "Buy" at bounding box center [219, 454] width 224 height 37
click at [130, 464] on div "Buy" at bounding box center [209, 454] width 187 height 35
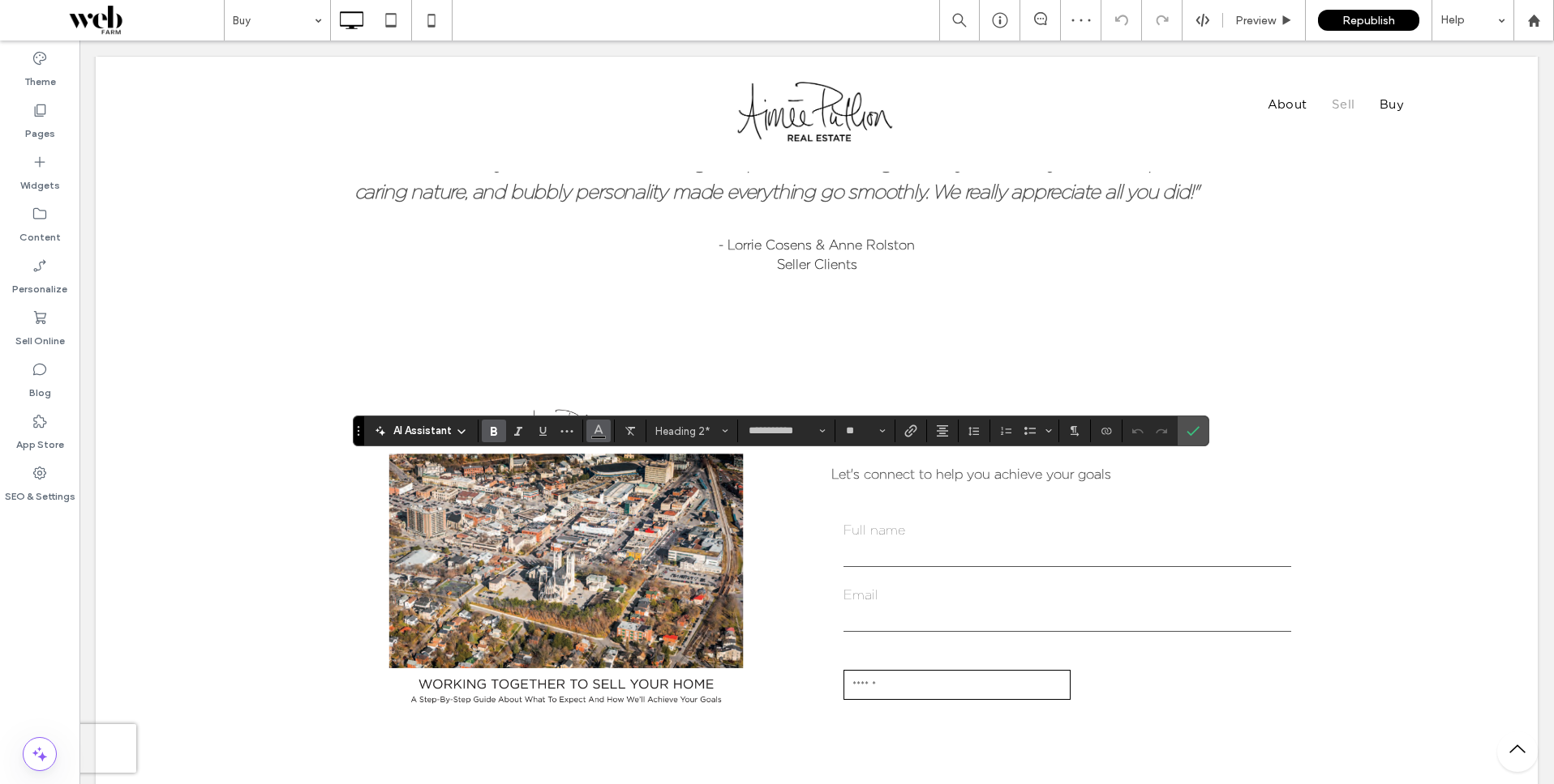
click at [594, 430] on icon "Color" at bounding box center [599, 429] width 13 height 13
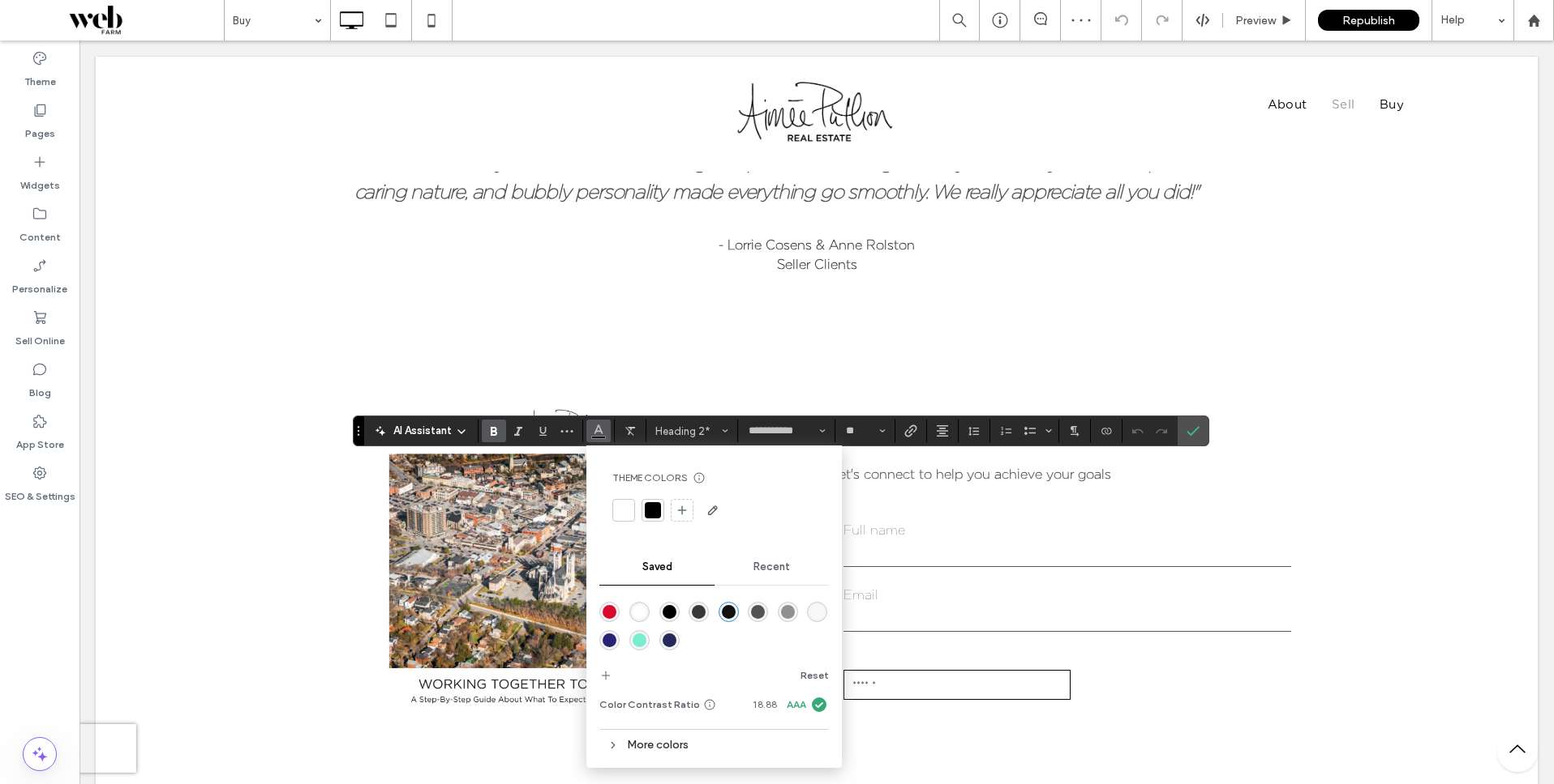
click at [763, 613] on div "rgba(83,83,83,1)" at bounding box center [757, 612] width 14 height 14
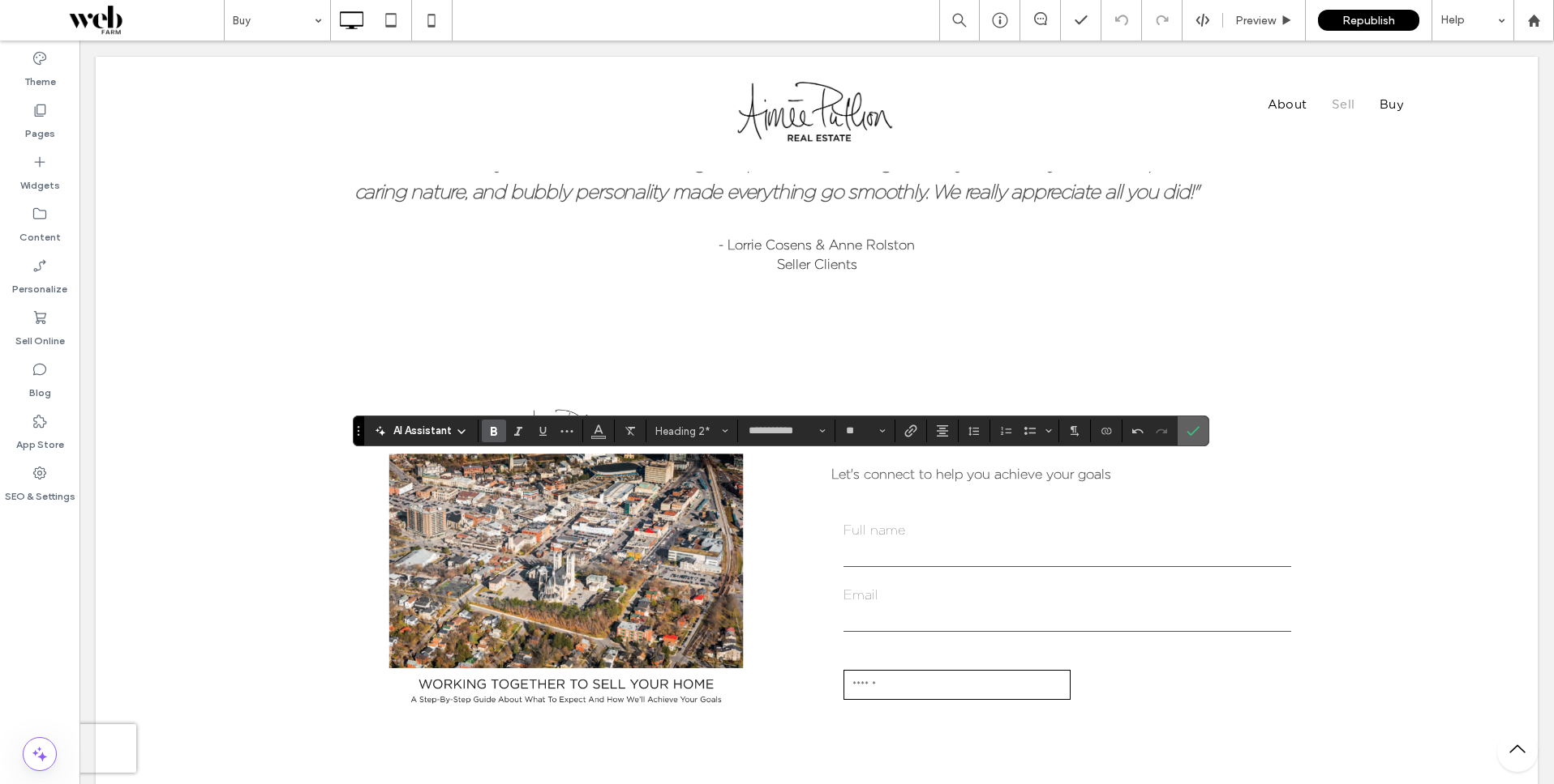
click at [1202, 439] on label "Confirm" at bounding box center [1193, 430] width 24 height 29
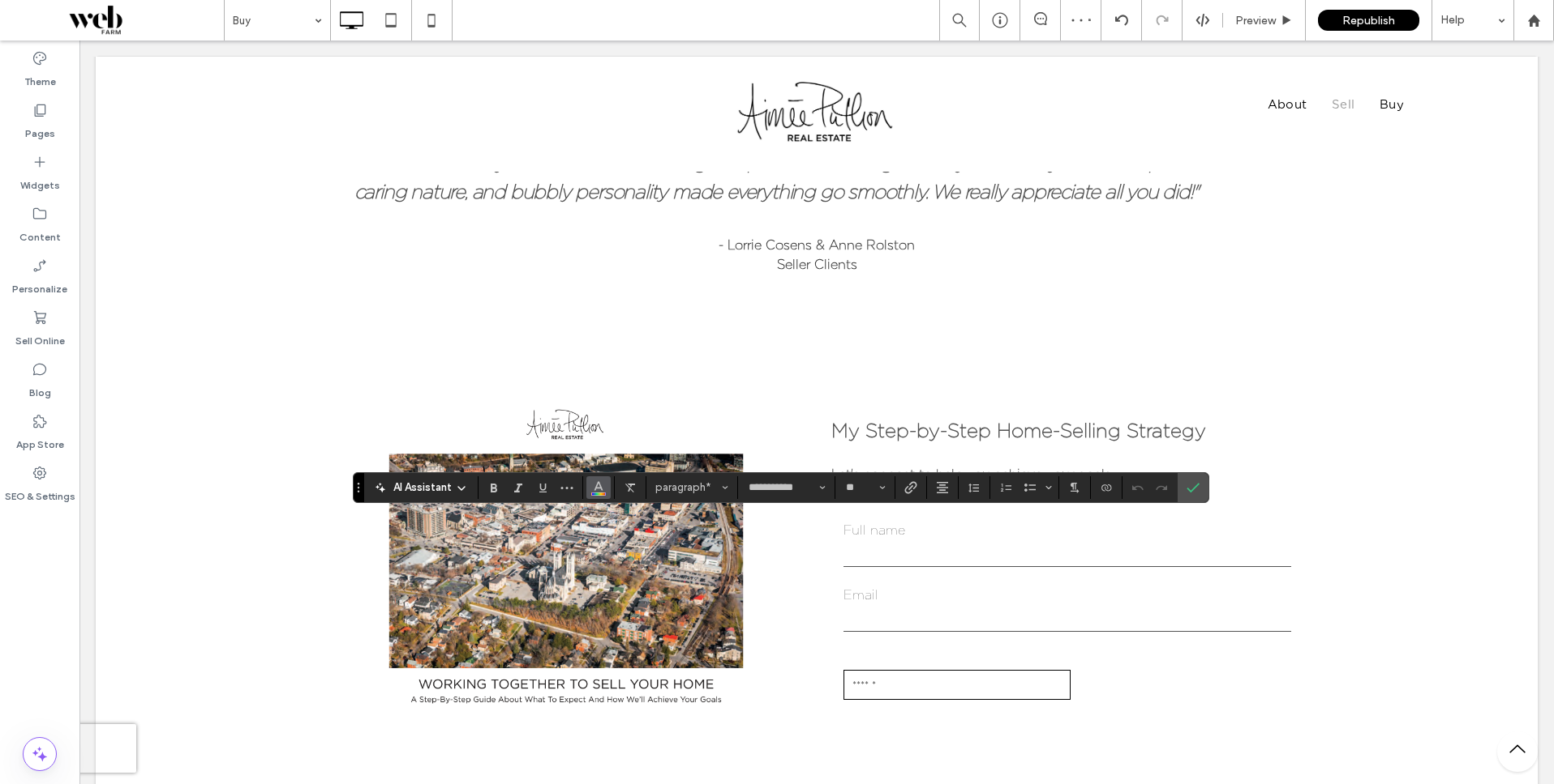
click at [592, 486] on icon "Color" at bounding box center [599, 486] width 13 height 13
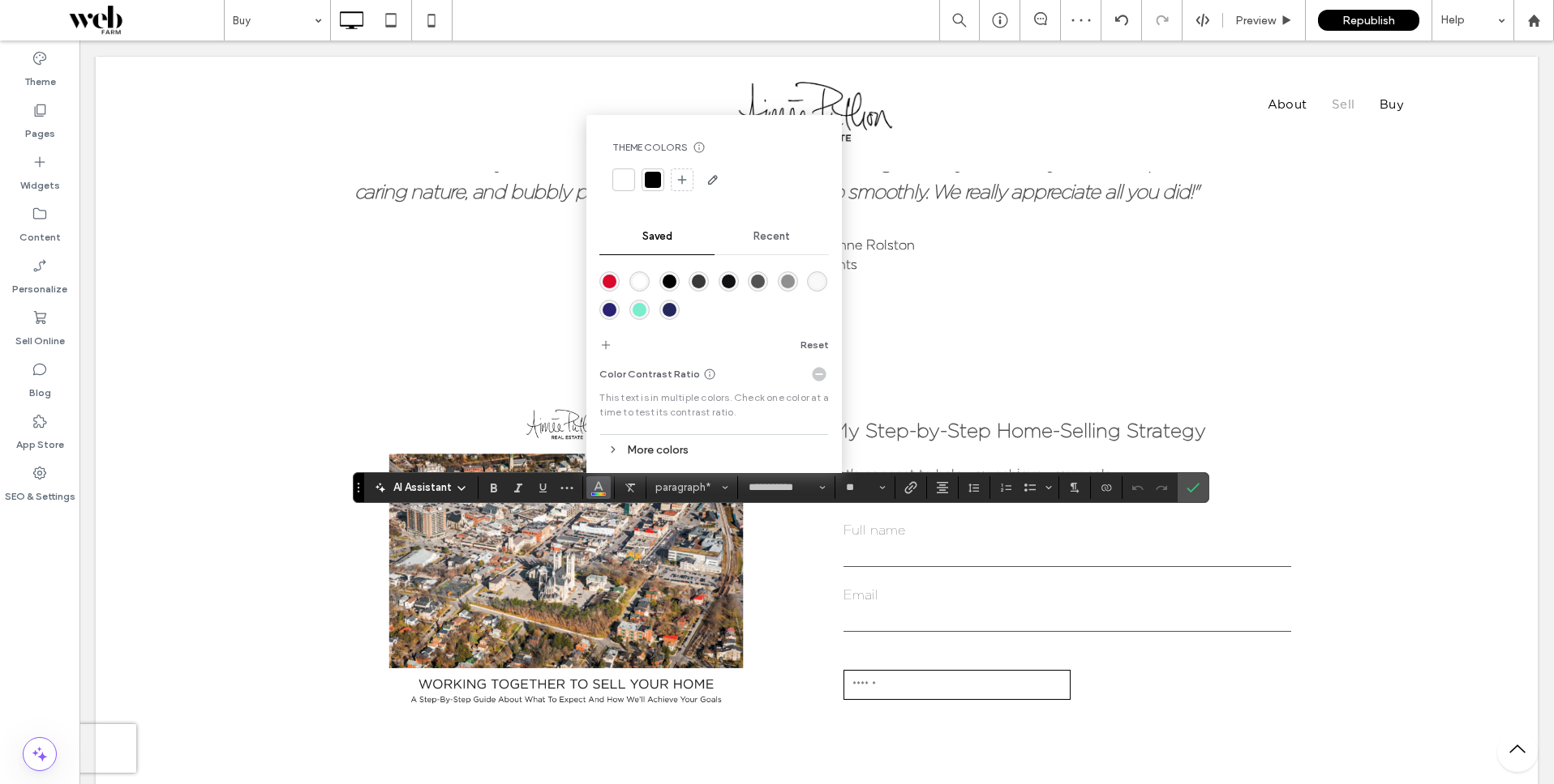
click at [756, 283] on div "rgba(83,83,83,1)" at bounding box center [757, 281] width 14 height 14
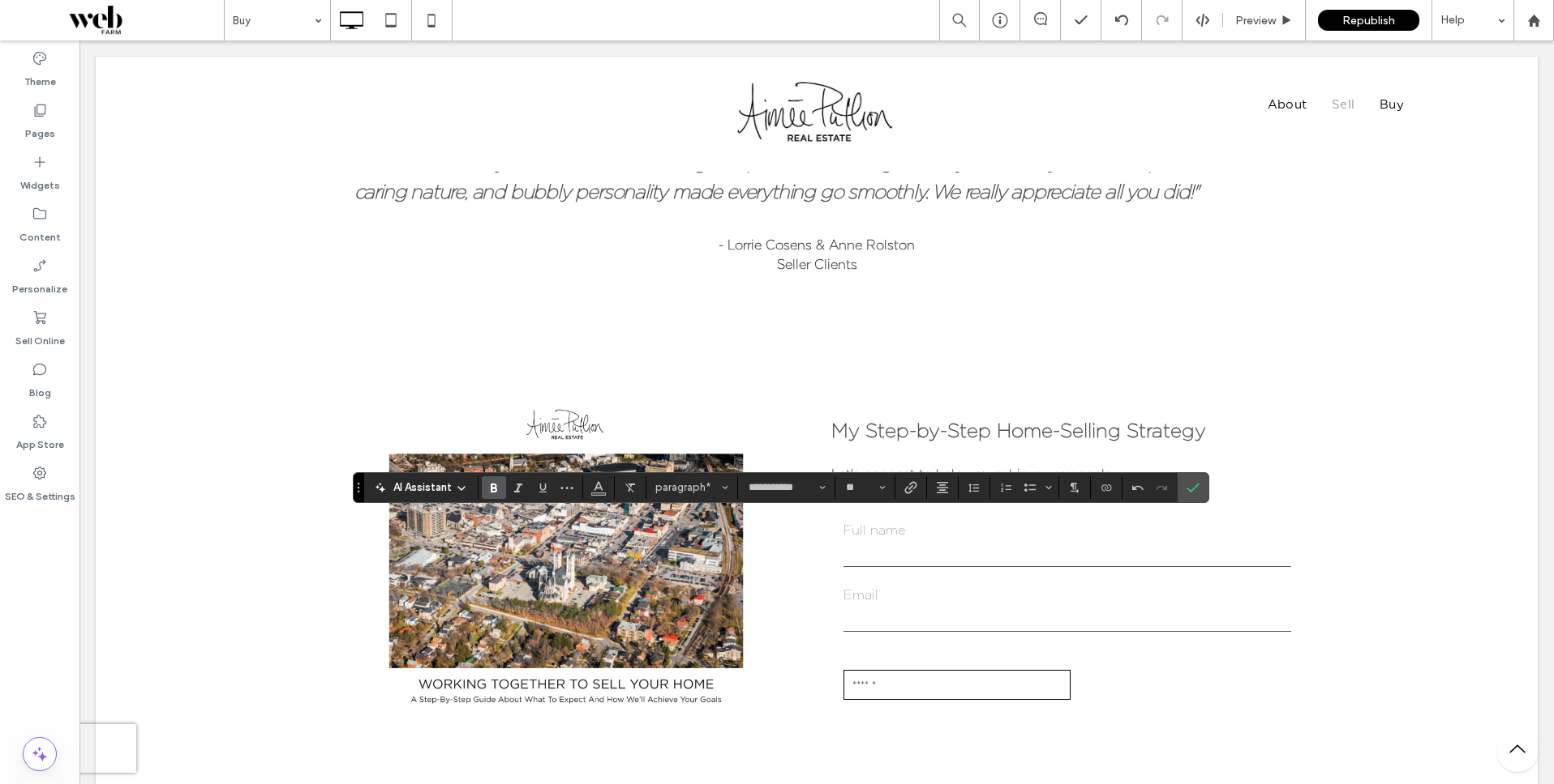
click at [495, 487] on use "Bold" at bounding box center [493, 488] width 7 height 9
click at [523, 489] on icon "Italic" at bounding box center [518, 488] width 13 height 13
click at [1196, 486] on icon "Confirm" at bounding box center [1193, 488] width 13 height 13
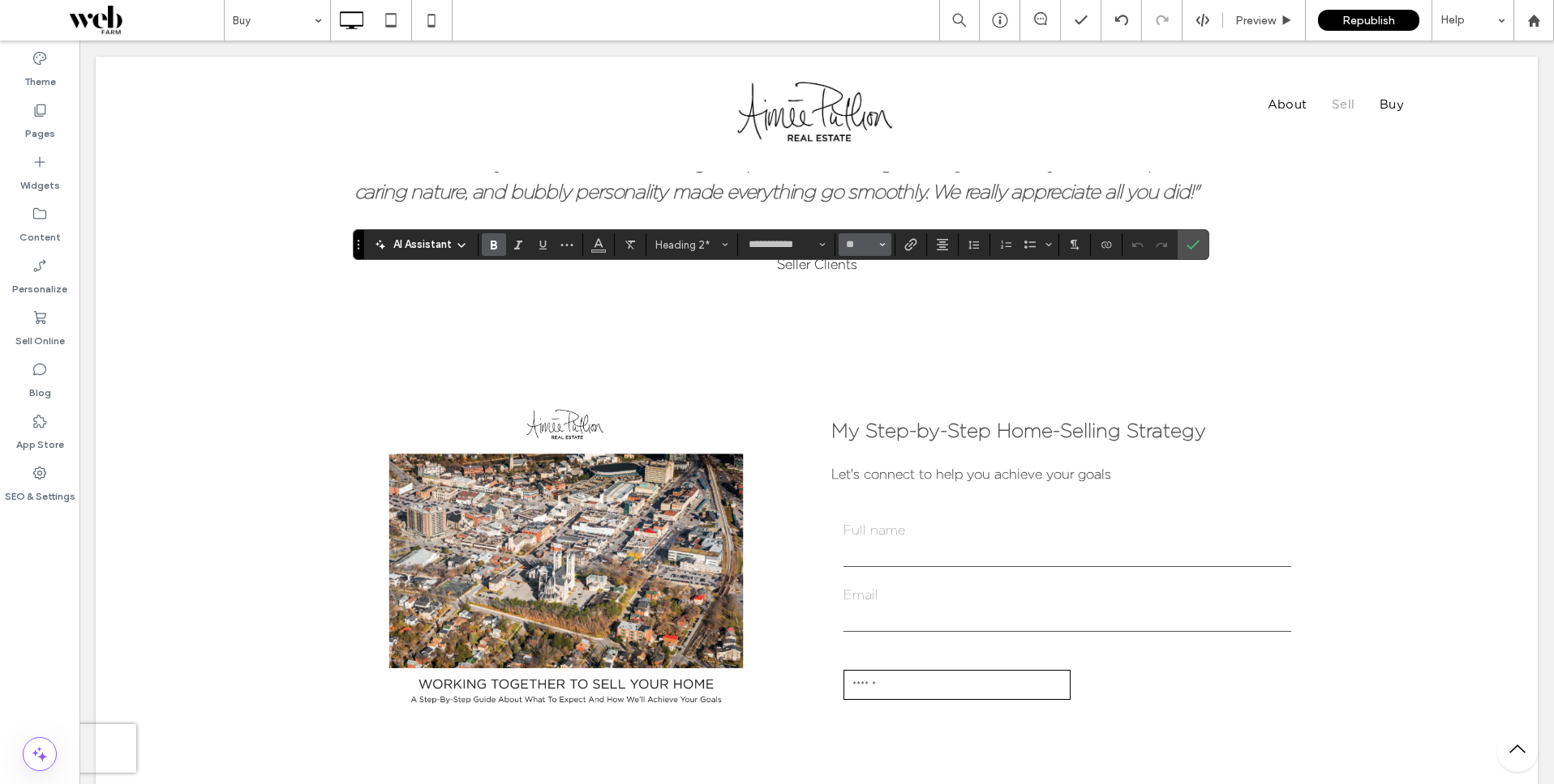
click at [886, 245] on button "**" at bounding box center [865, 245] width 52 height 22
click at [860, 368] on label "30" at bounding box center [865, 367] width 52 height 22
type input "**"
click at [596, 237] on icon "Color" at bounding box center [599, 244] width 13 height 13
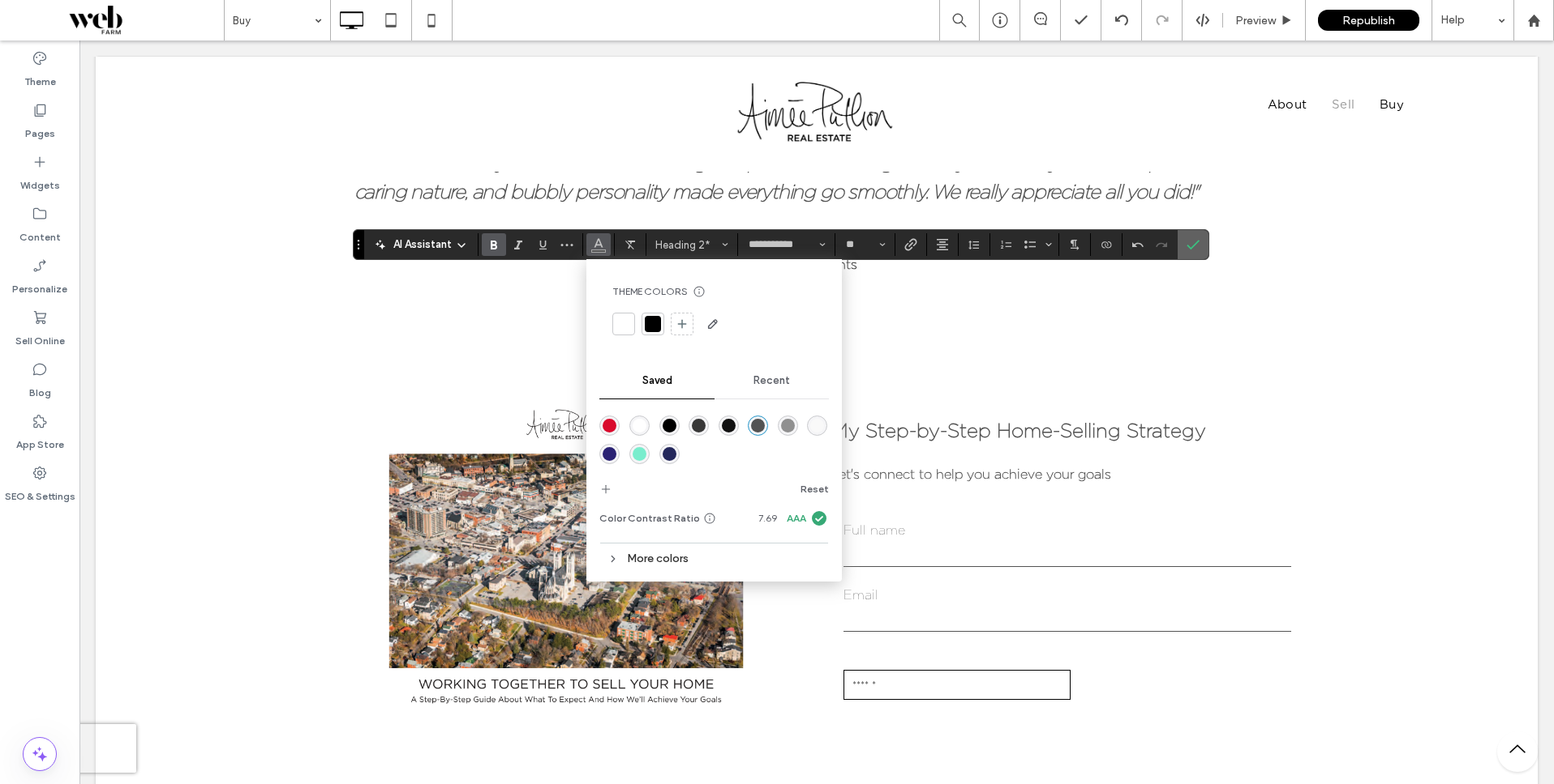
click at [1189, 245] on icon "Confirm" at bounding box center [1193, 245] width 13 height 13
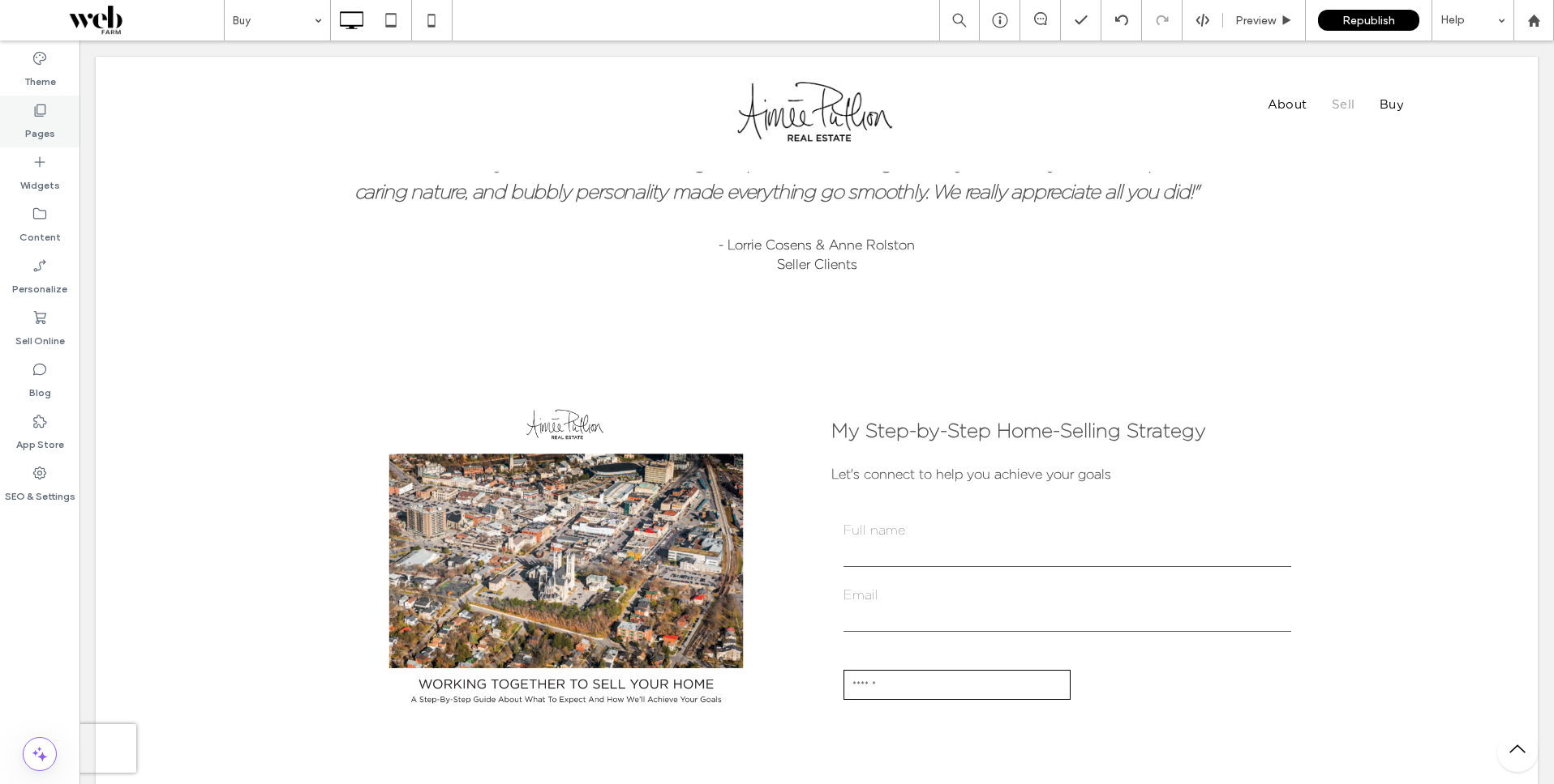
click at [40, 115] on icon at bounding box center [39, 109] width 16 height 16
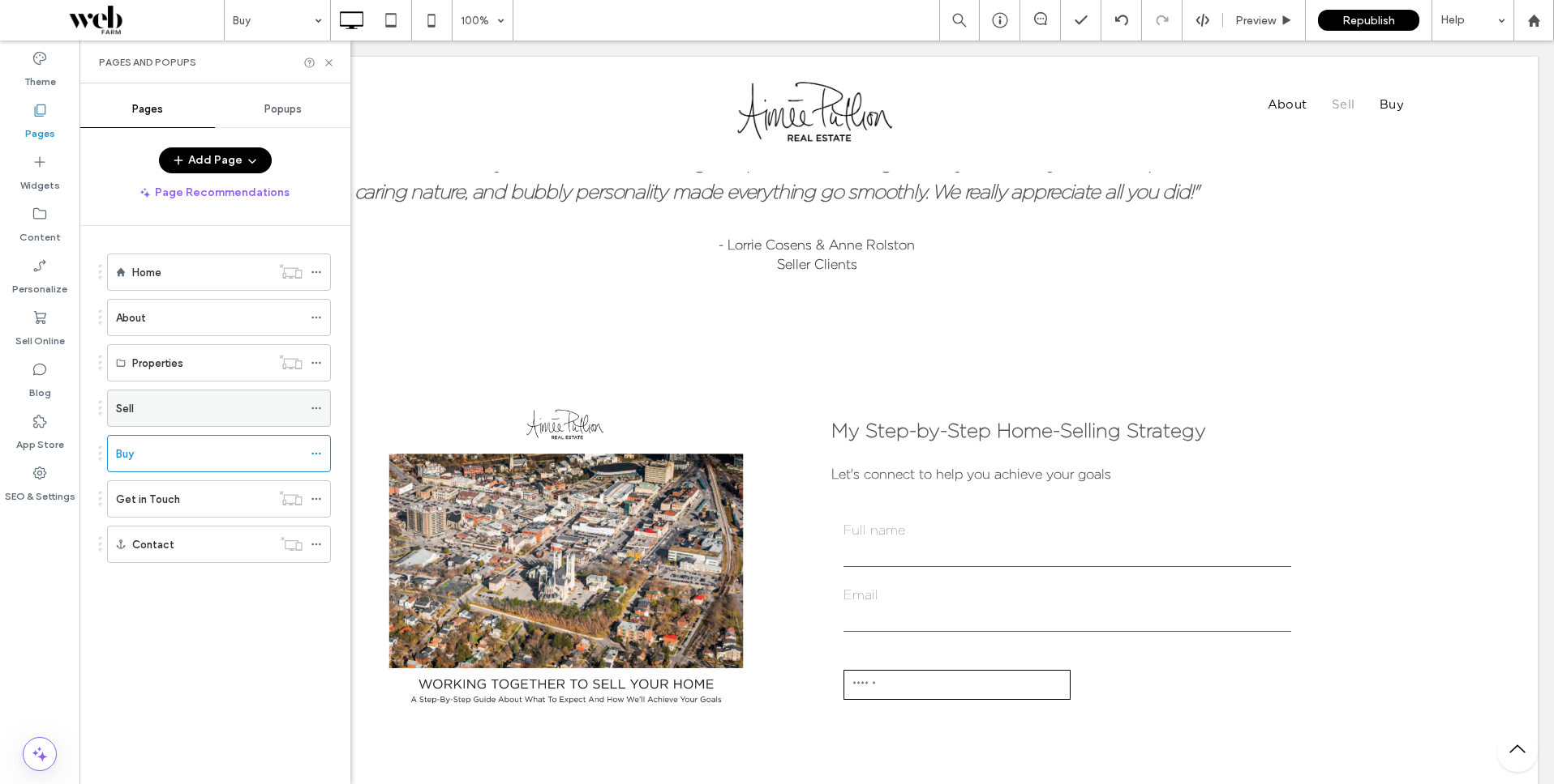
click at [131, 410] on label "Sell" at bounding box center [124, 409] width 18 height 28
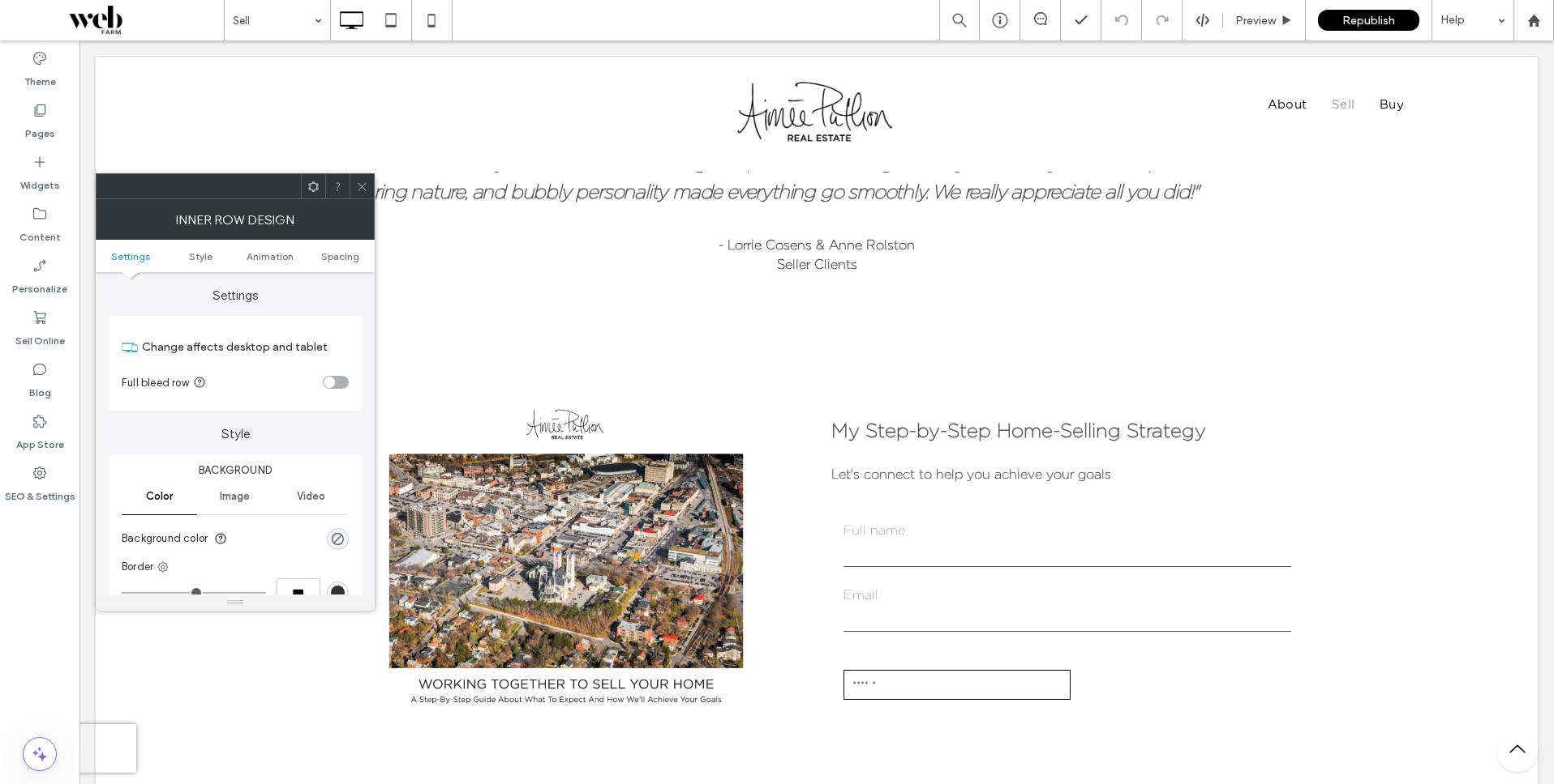
scroll to position [256, 0]
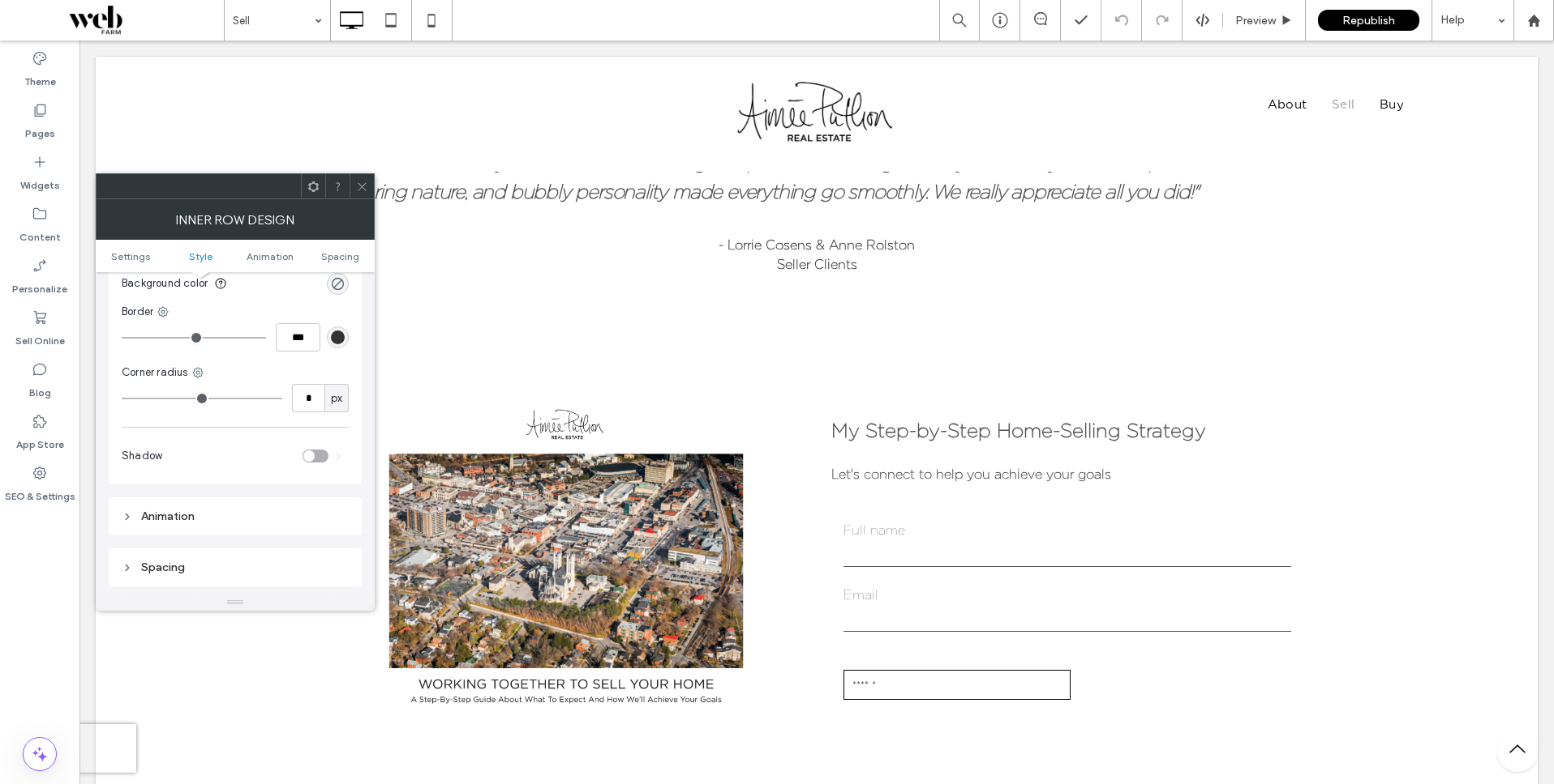
click at [157, 567] on div "Spacing" at bounding box center [234, 567] width 227 height 14
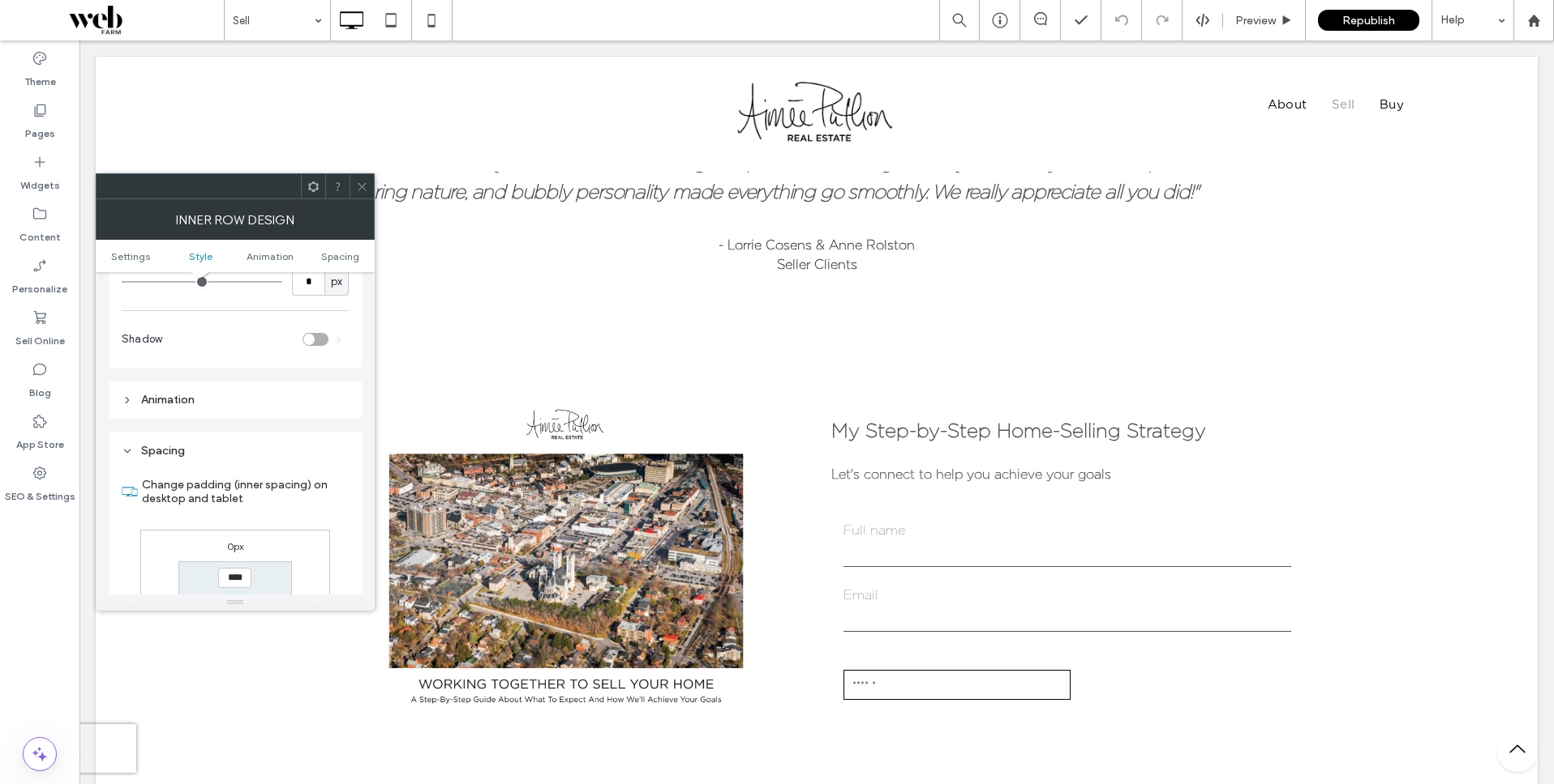
scroll to position [452, 0]
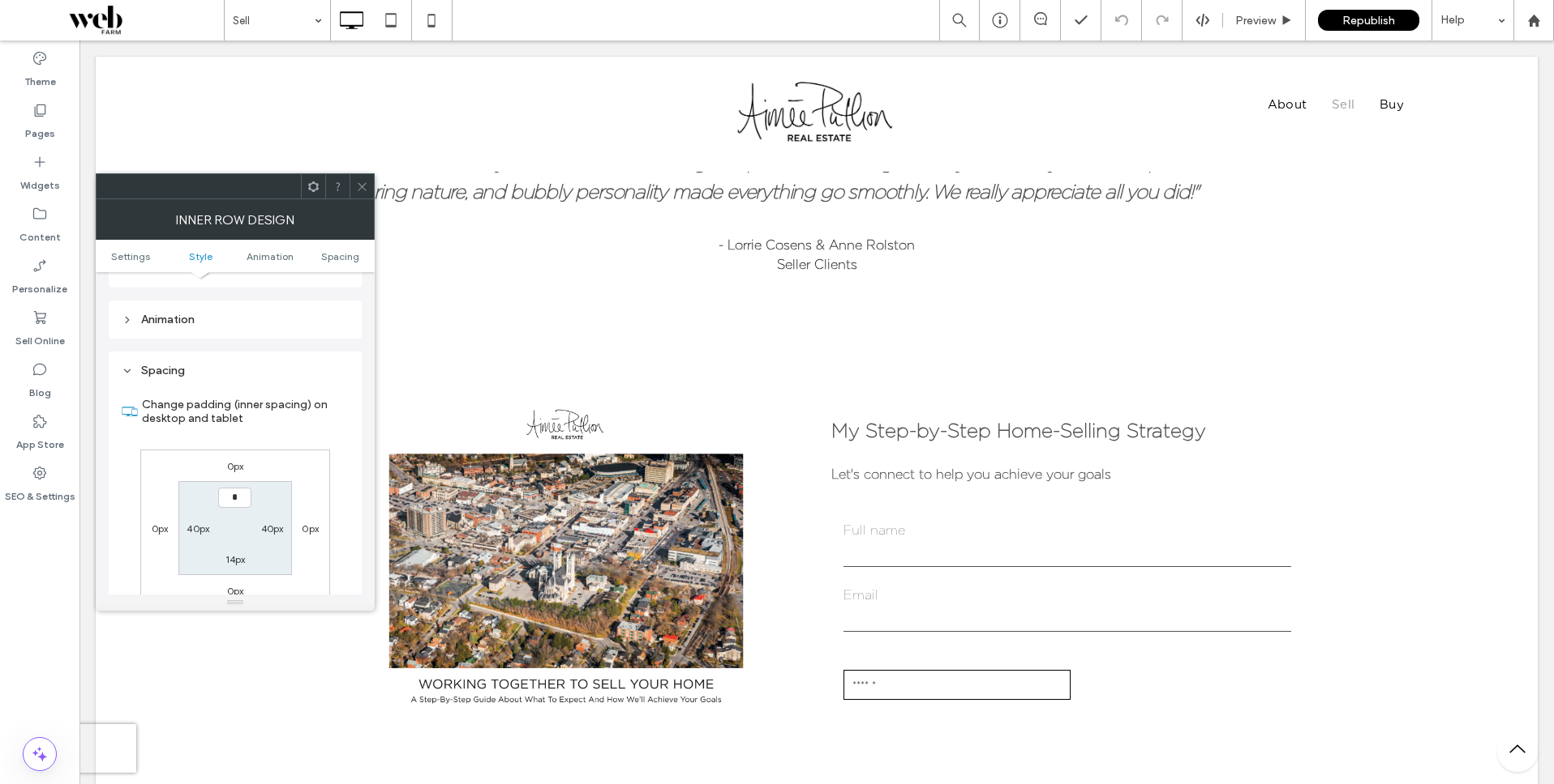
type input "***"
type input "*"
click at [363, 181] on icon at bounding box center [361, 187] width 12 height 12
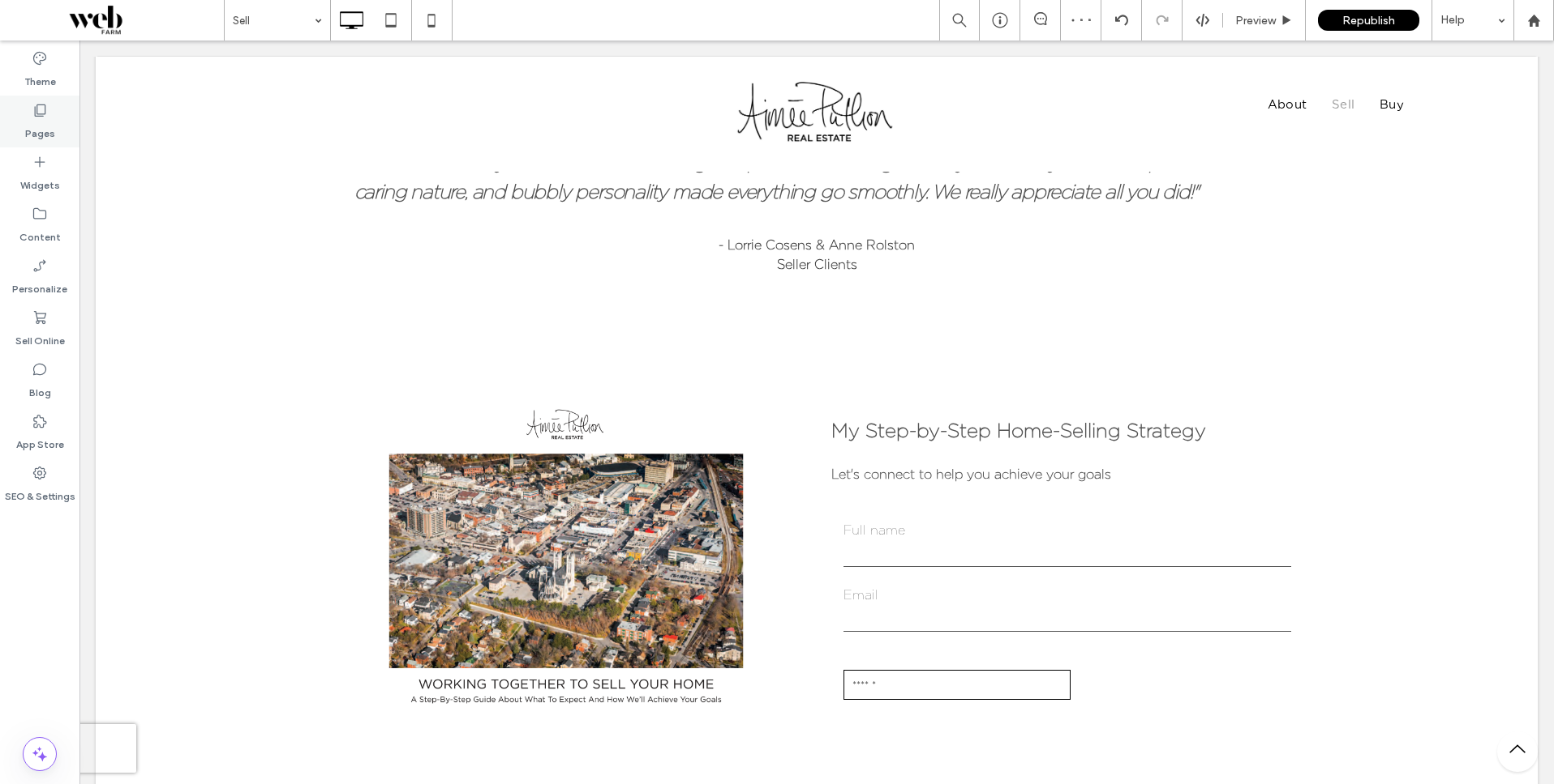
click at [42, 105] on use at bounding box center [40, 110] width 11 height 12
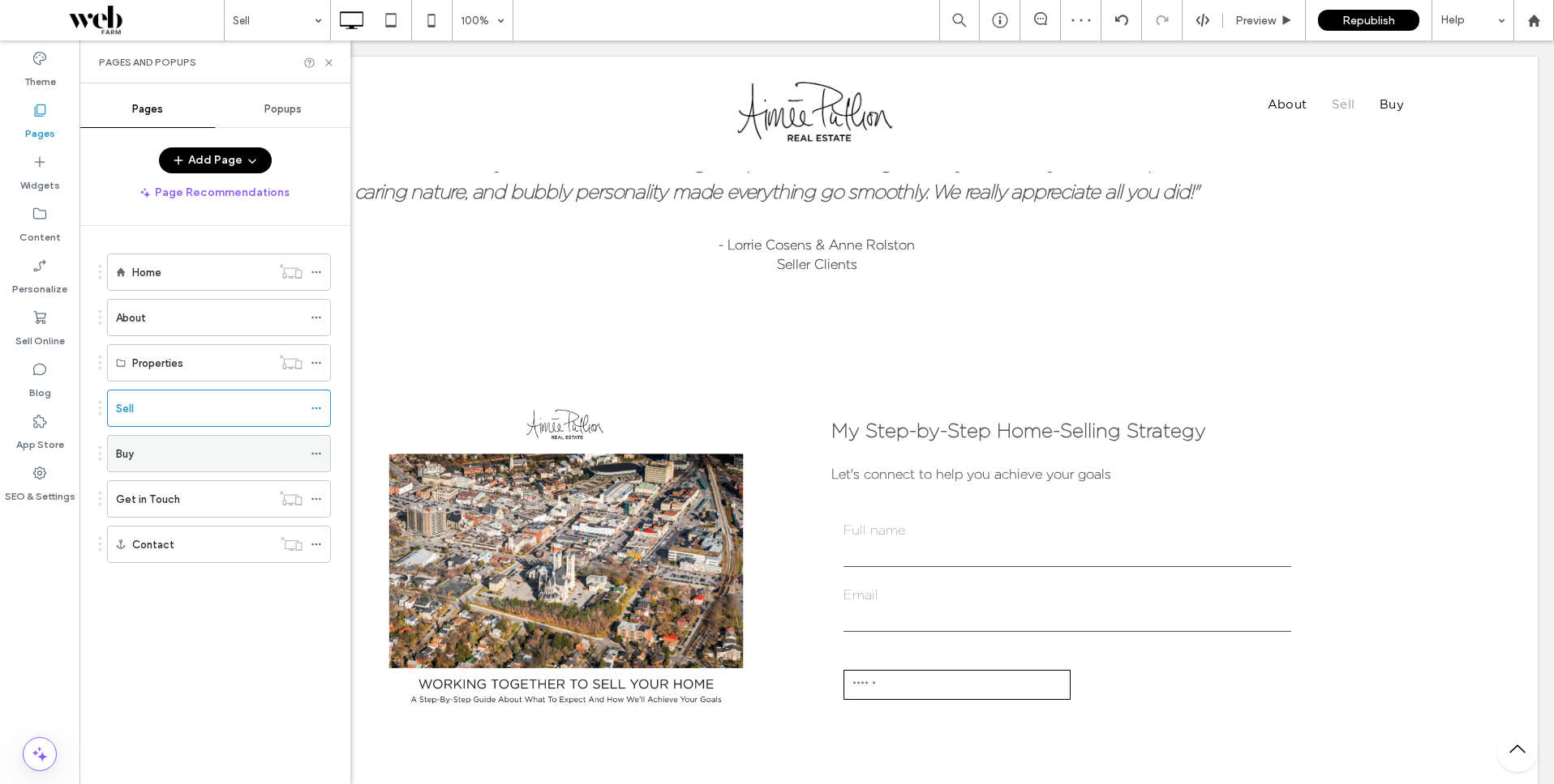
click at [128, 454] on label "Buy" at bounding box center [124, 454] width 18 height 28
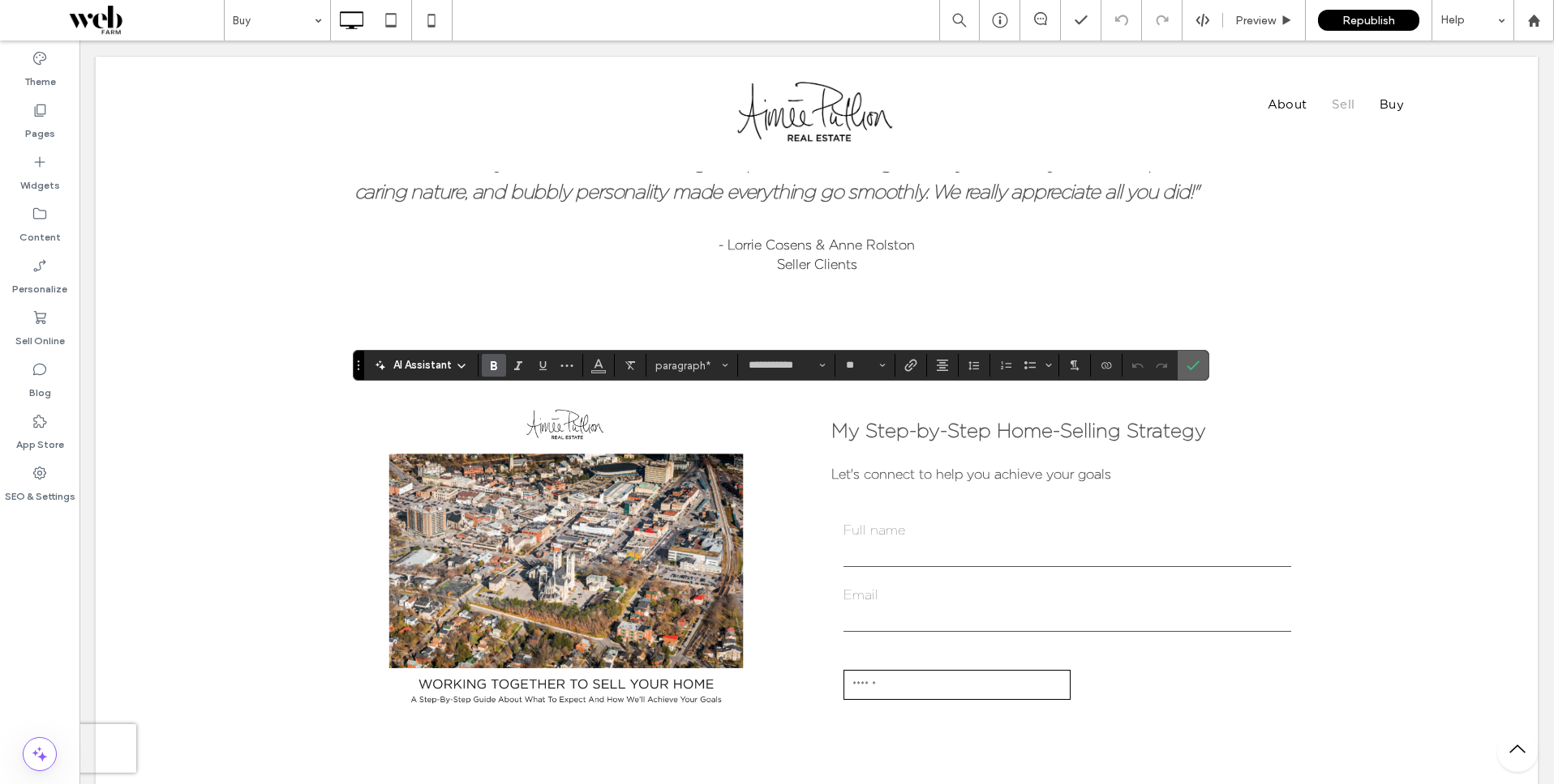
click at [1190, 374] on span "Confirm" at bounding box center [1190, 365] width 7 height 29
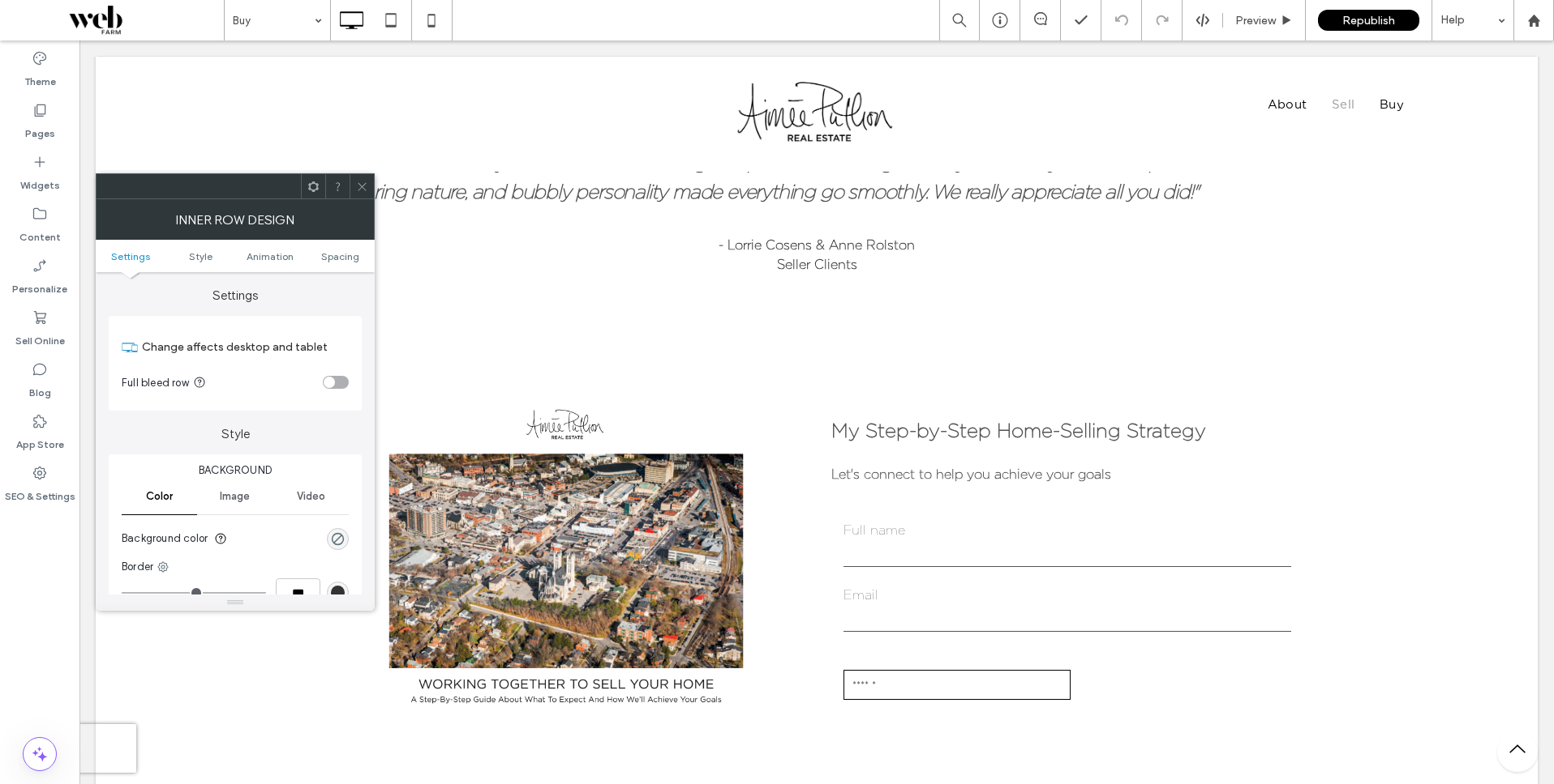
click at [367, 181] on icon at bounding box center [361, 187] width 12 height 12
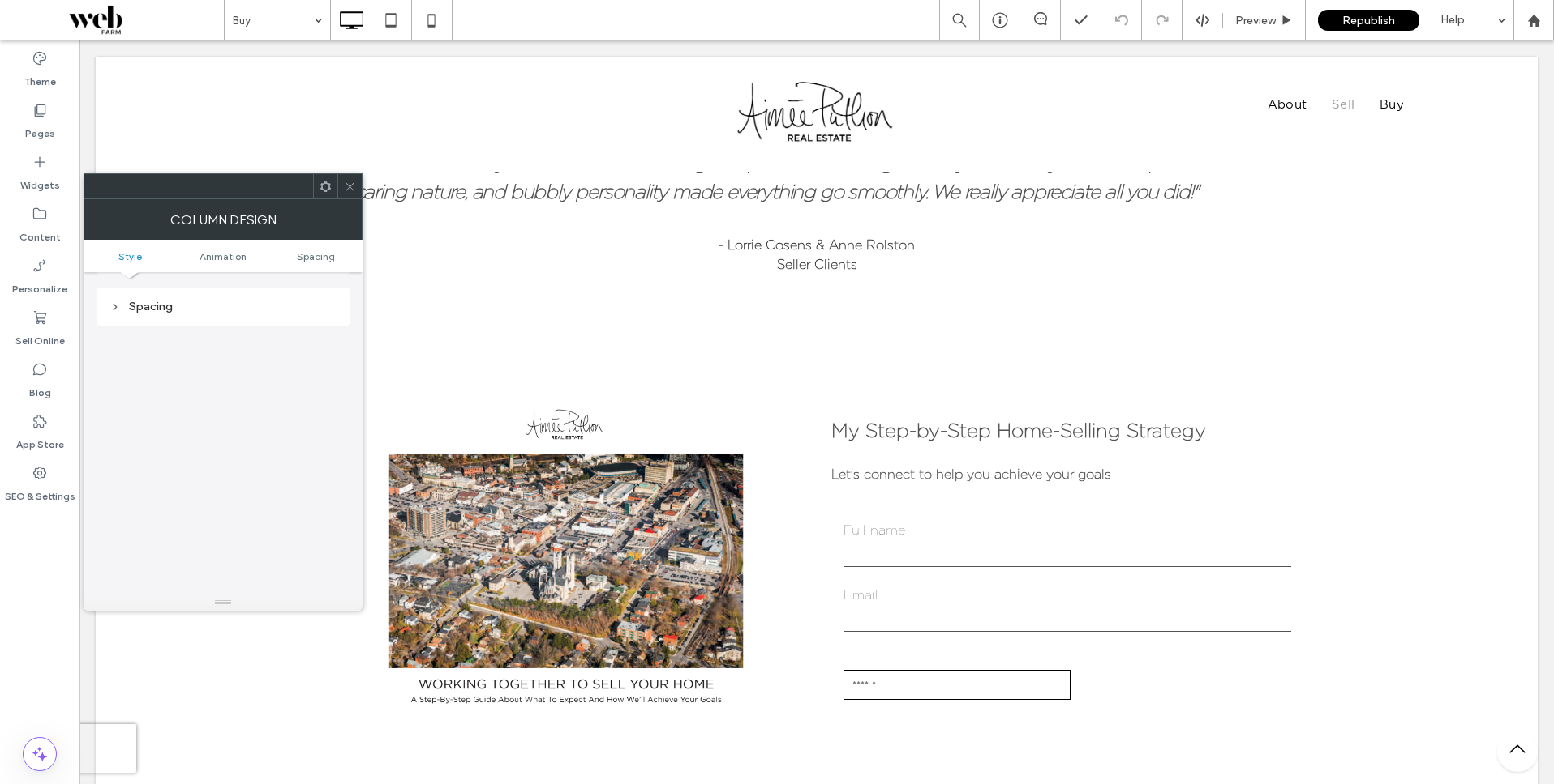
scroll to position [380, 0]
click at [156, 315] on div "Spacing" at bounding box center [222, 303] width 227 height 21
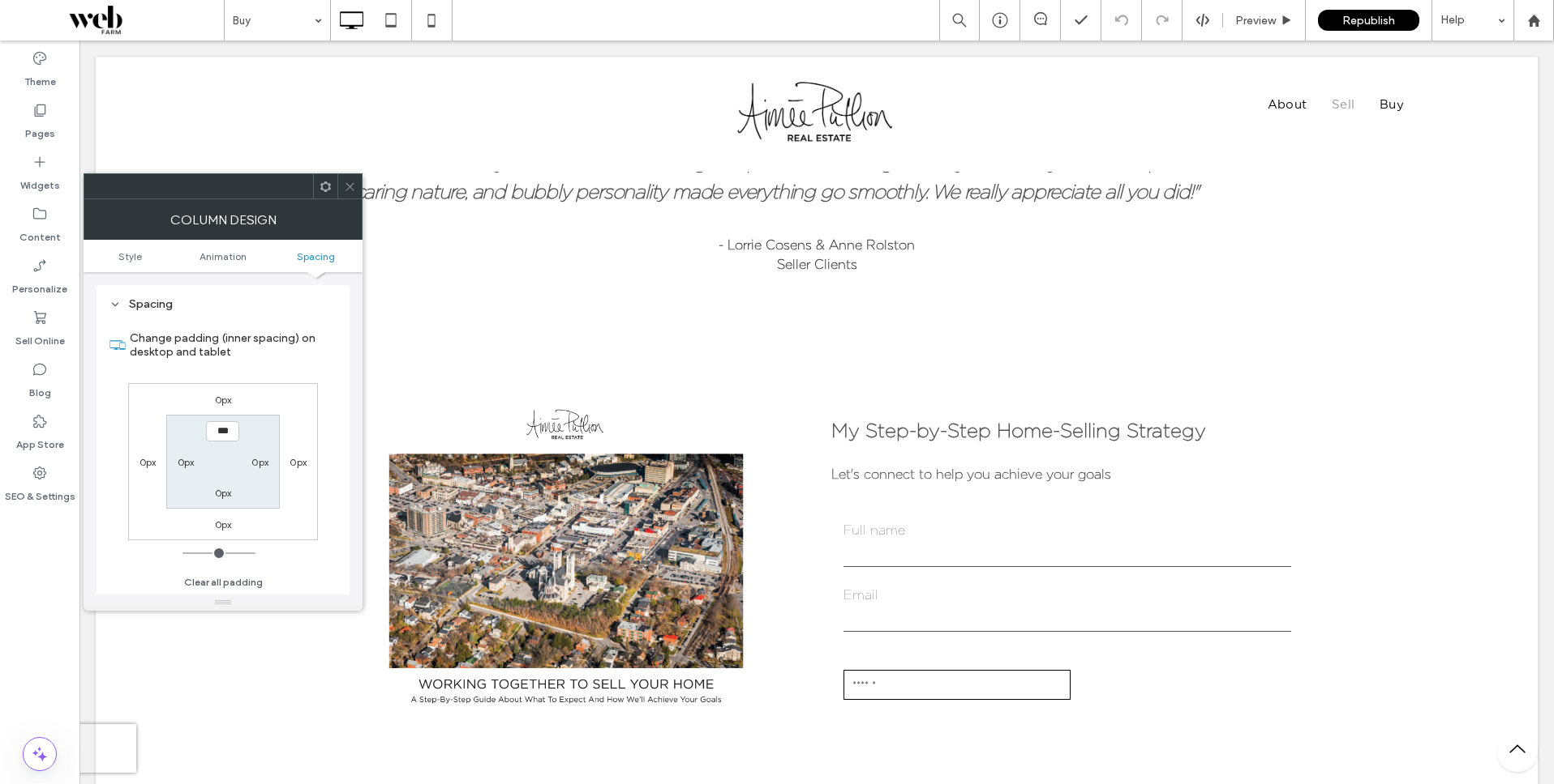
click at [355, 182] on icon at bounding box center [349, 187] width 12 height 12
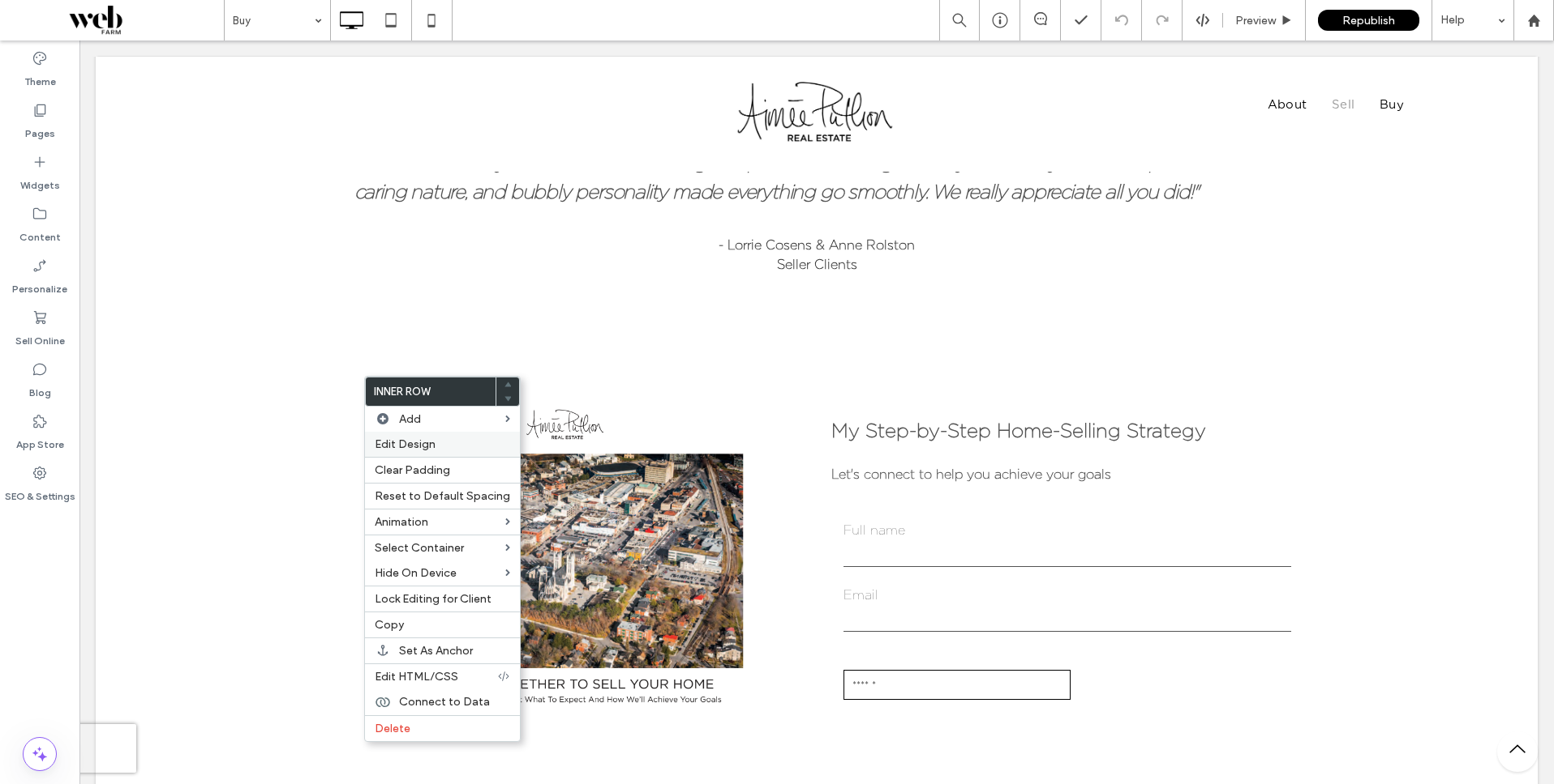
click at [440, 442] on label "Edit Design" at bounding box center [442, 444] width 135 height 14
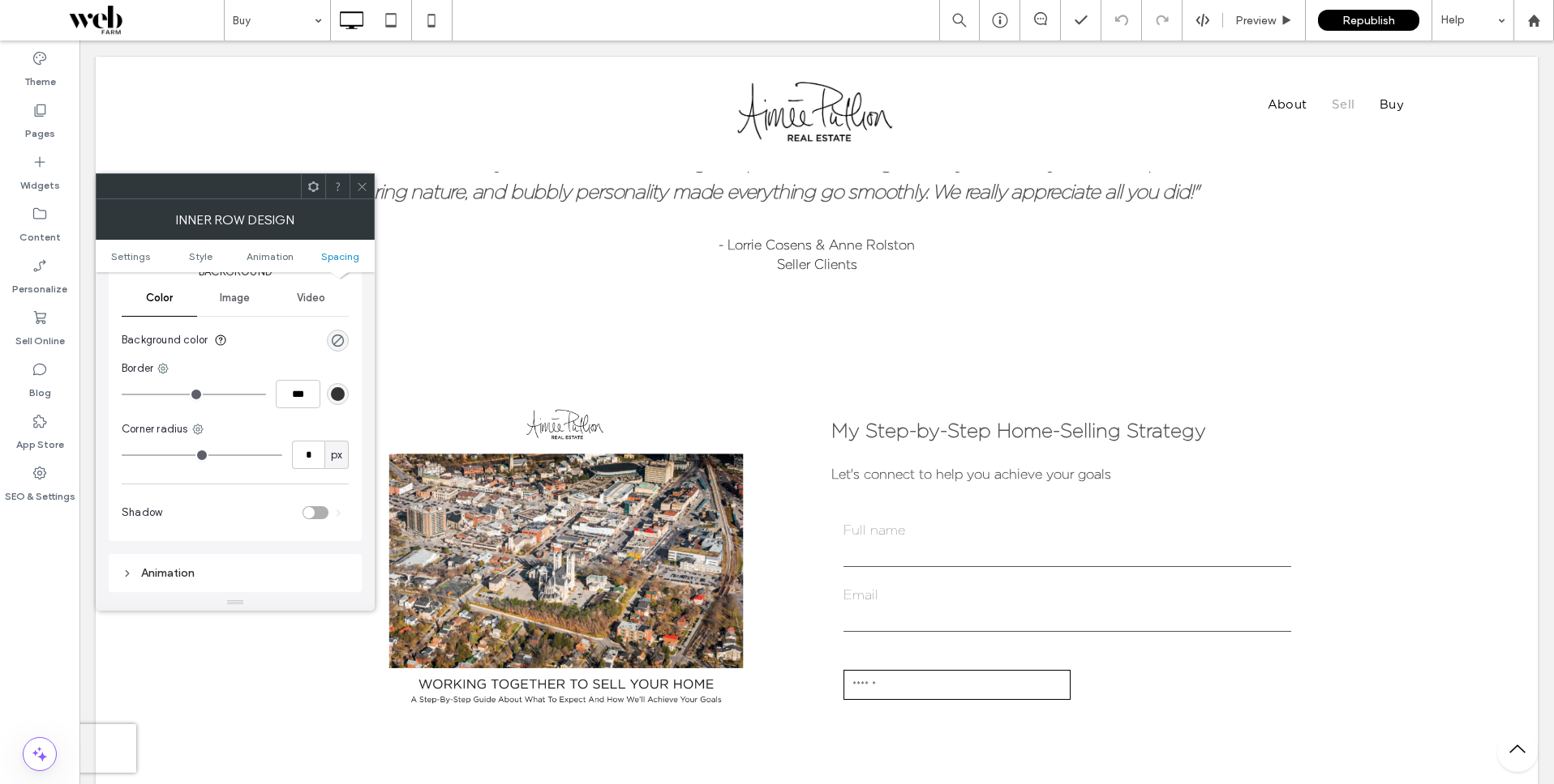
scroll to position [519, 0]
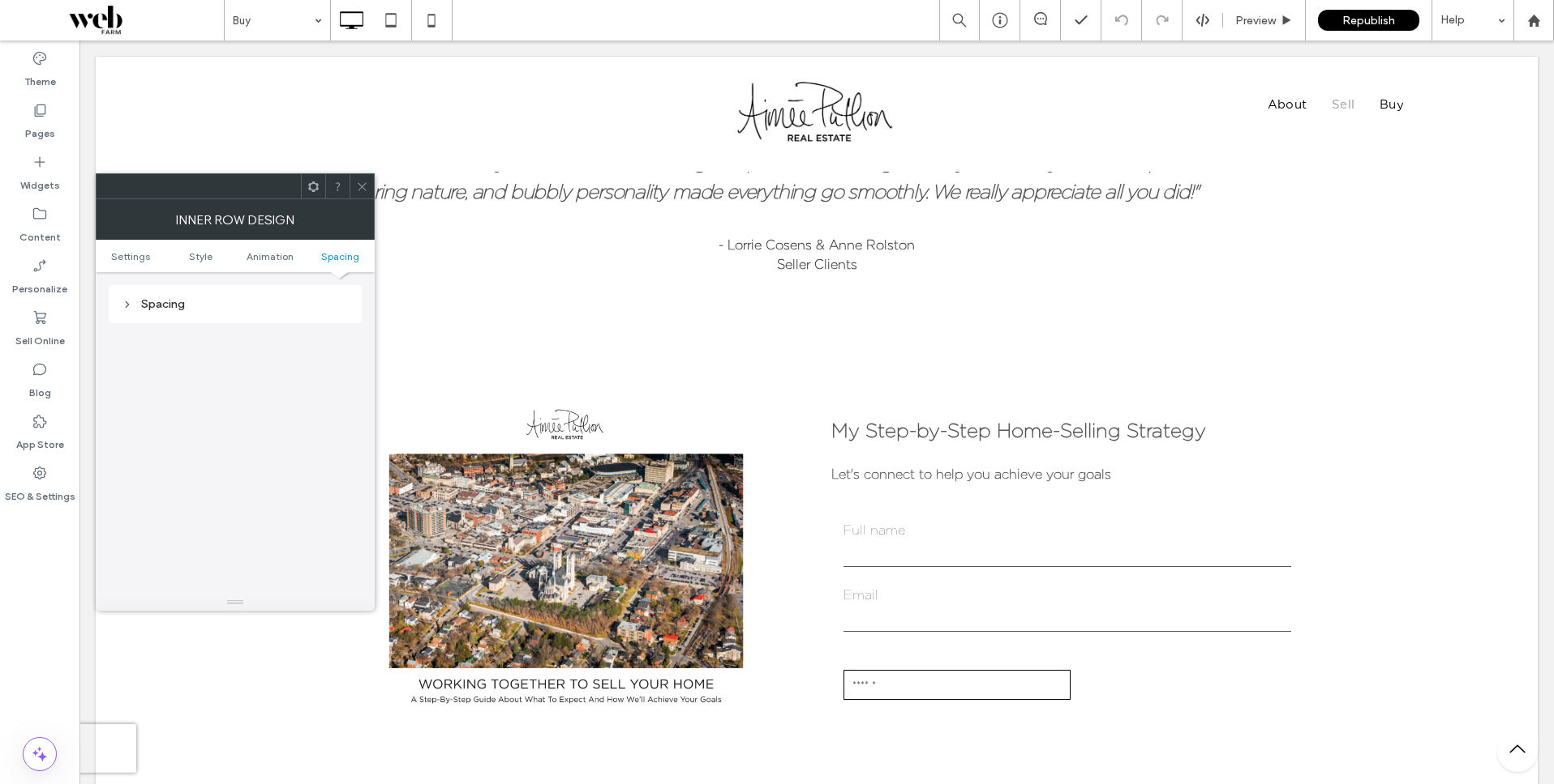
click at [174, 304] on div "Spacing" at bounding box center [234, 304] width 227 height 14
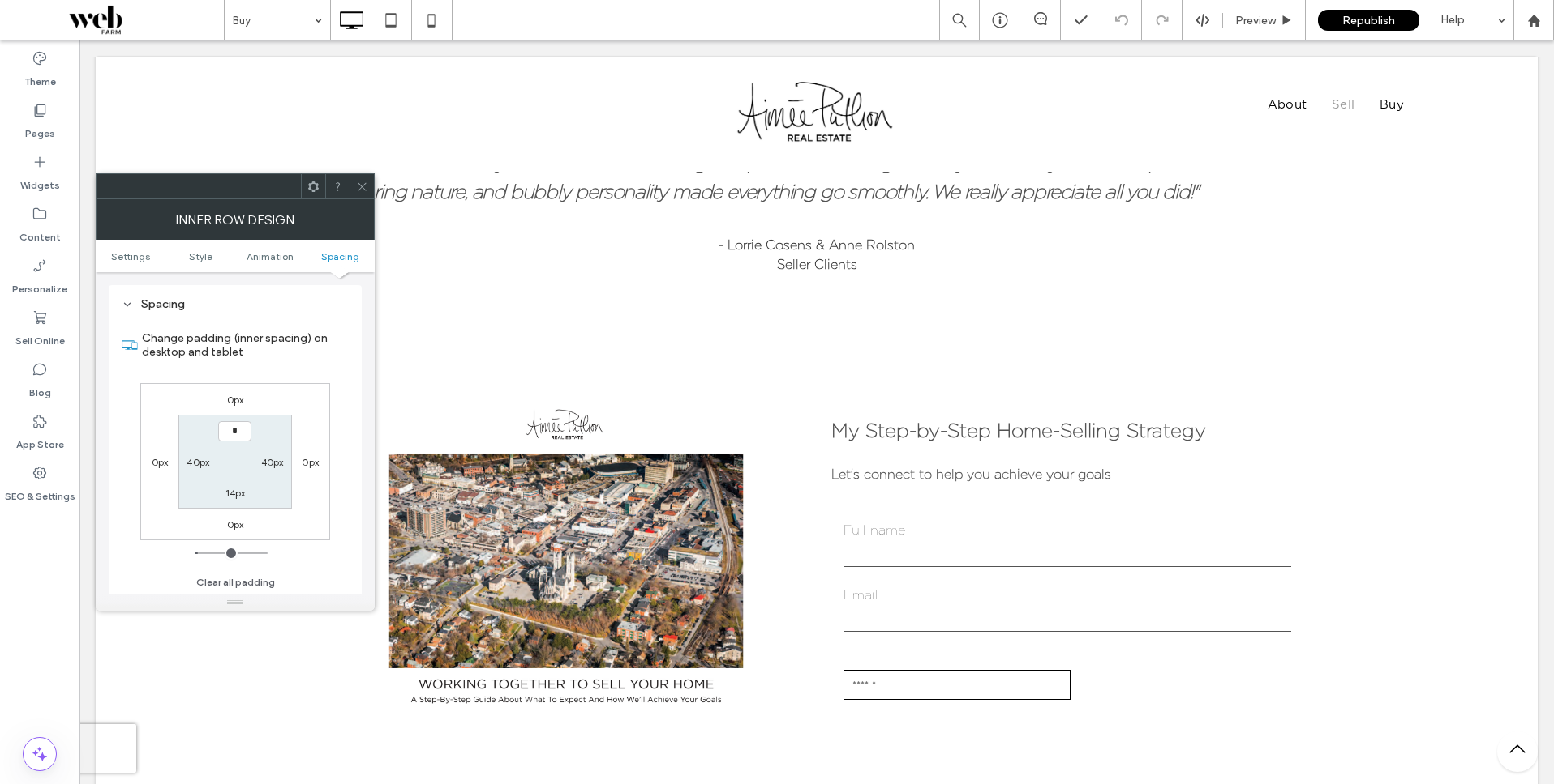
type input "***"
type input "*"
click at [363, 189] on icon at bounding box center [361, 187] width 12 height 12
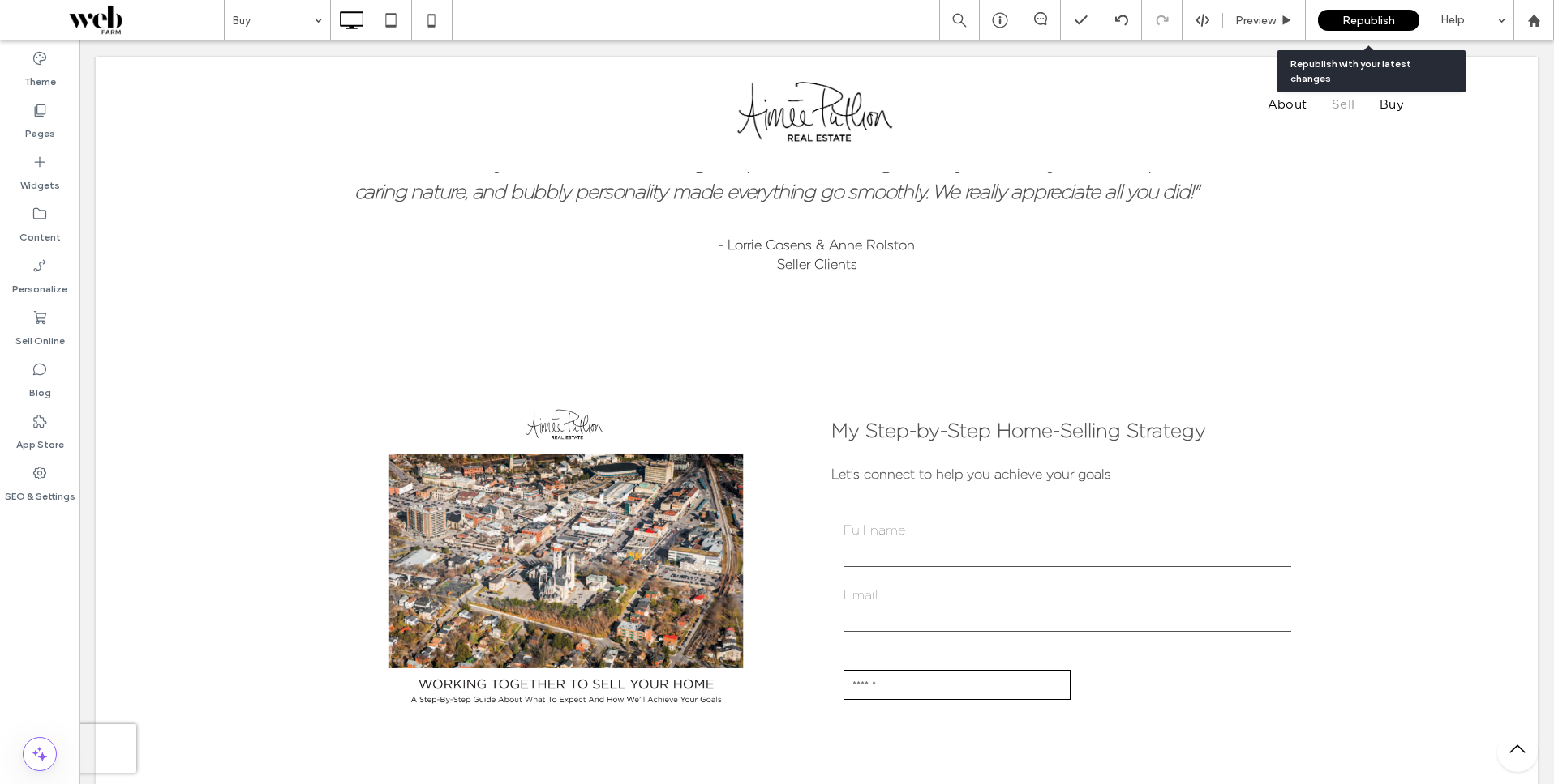
click at [1349, 24] on span "Republish" at bounding box center [1368, 21] width 52 height 14
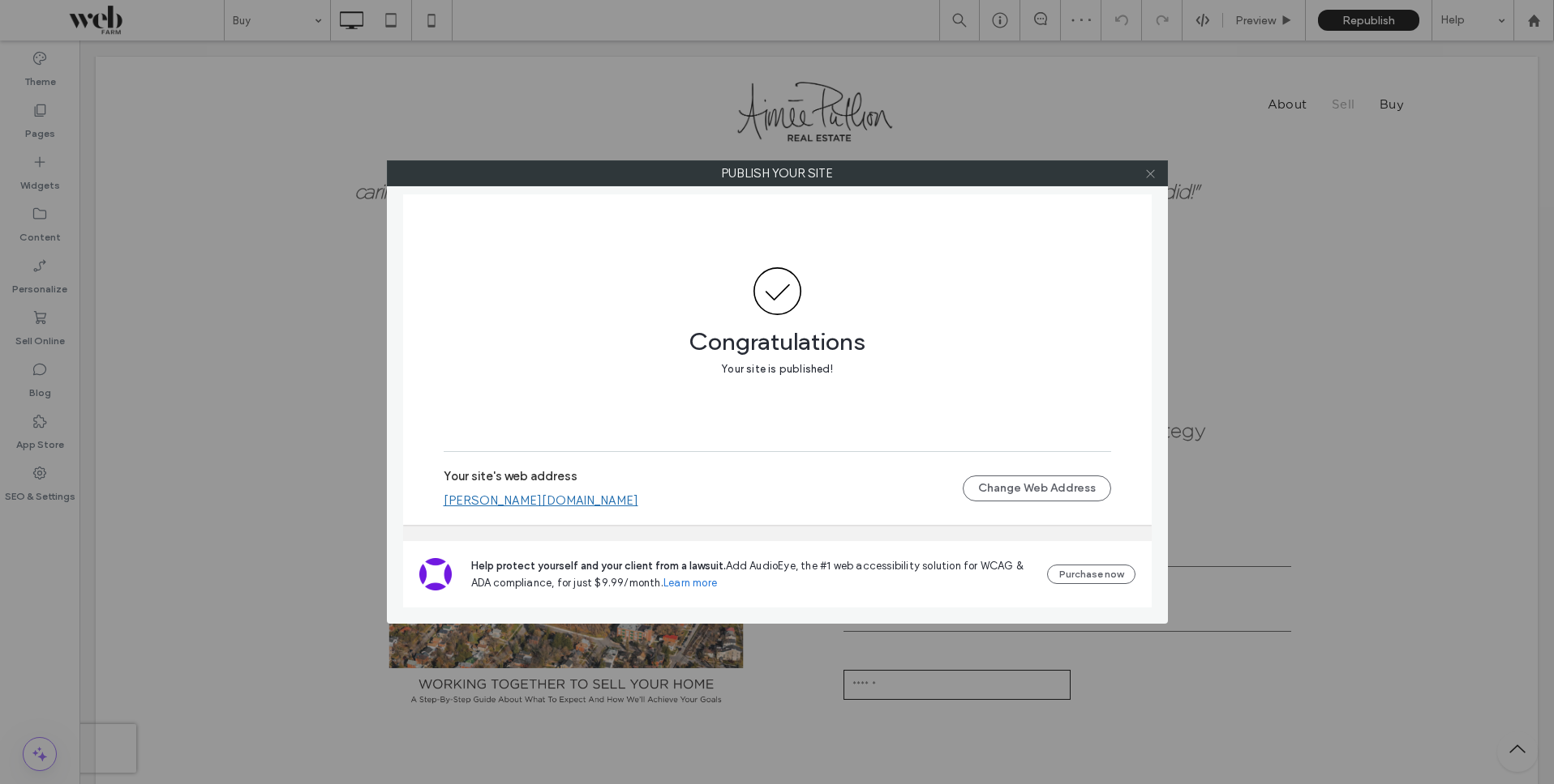
click at [1153, 172] on icon at bounding box center [1150, 174] width 12 height 12
